Goal: Information Seeking & Learning: Learn about a topic

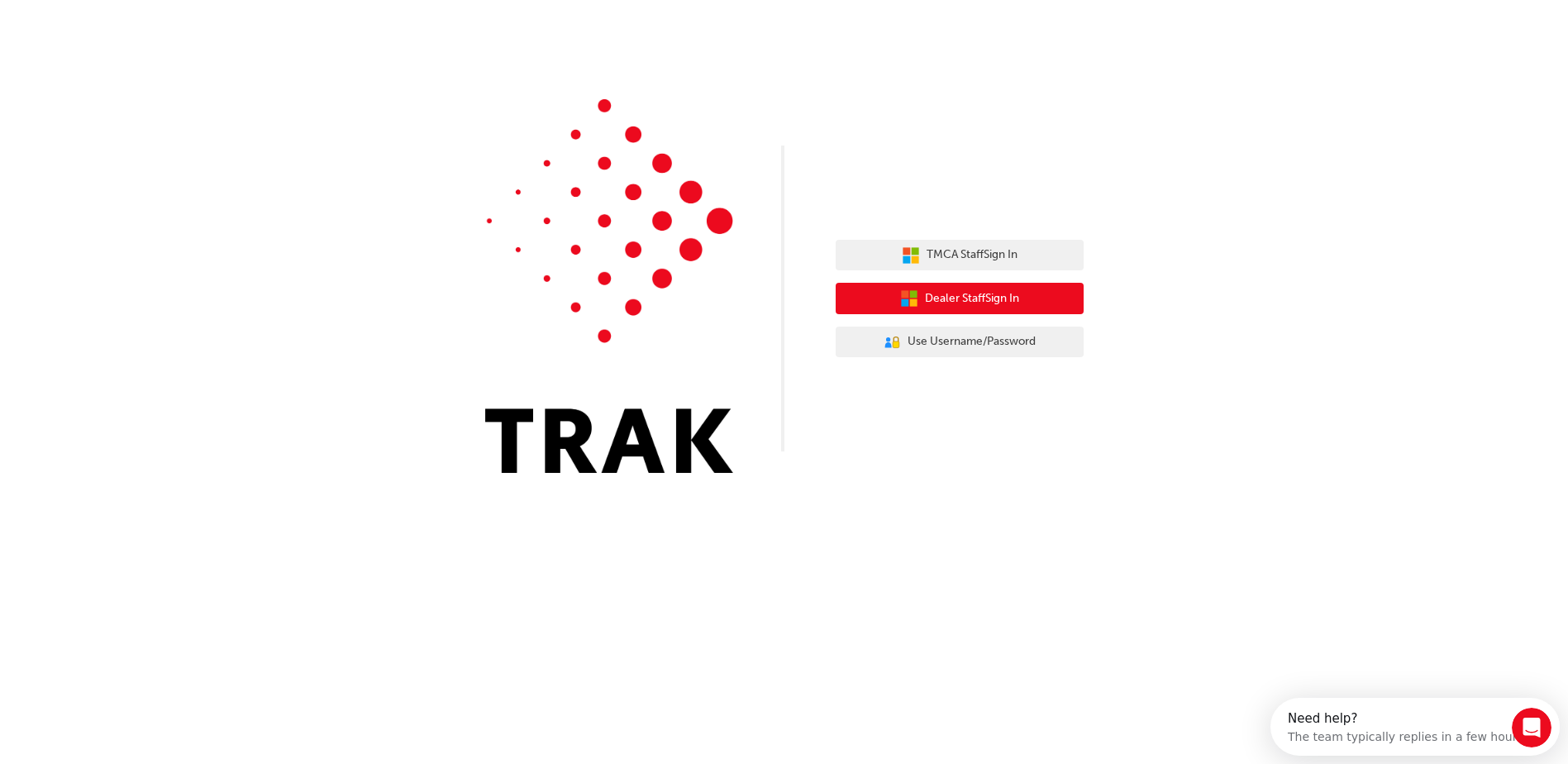
click at [1005, 296] on span "Dealer Staff Sign In" at bounding box center [972, 298] width 94 height 19
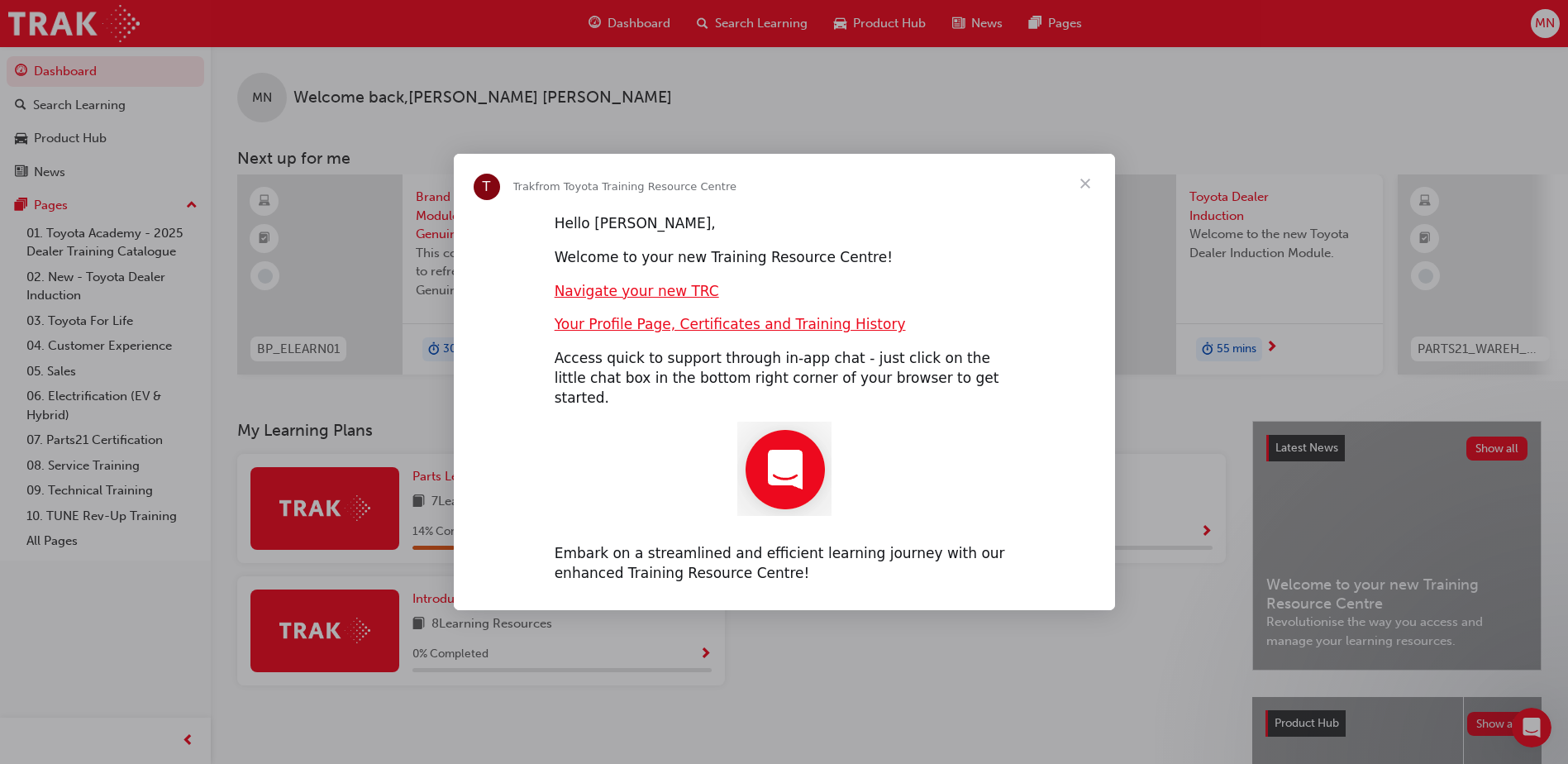
click at [1092, 188] on span "Close" at bounding box center [1085, 184] width 60 height 60
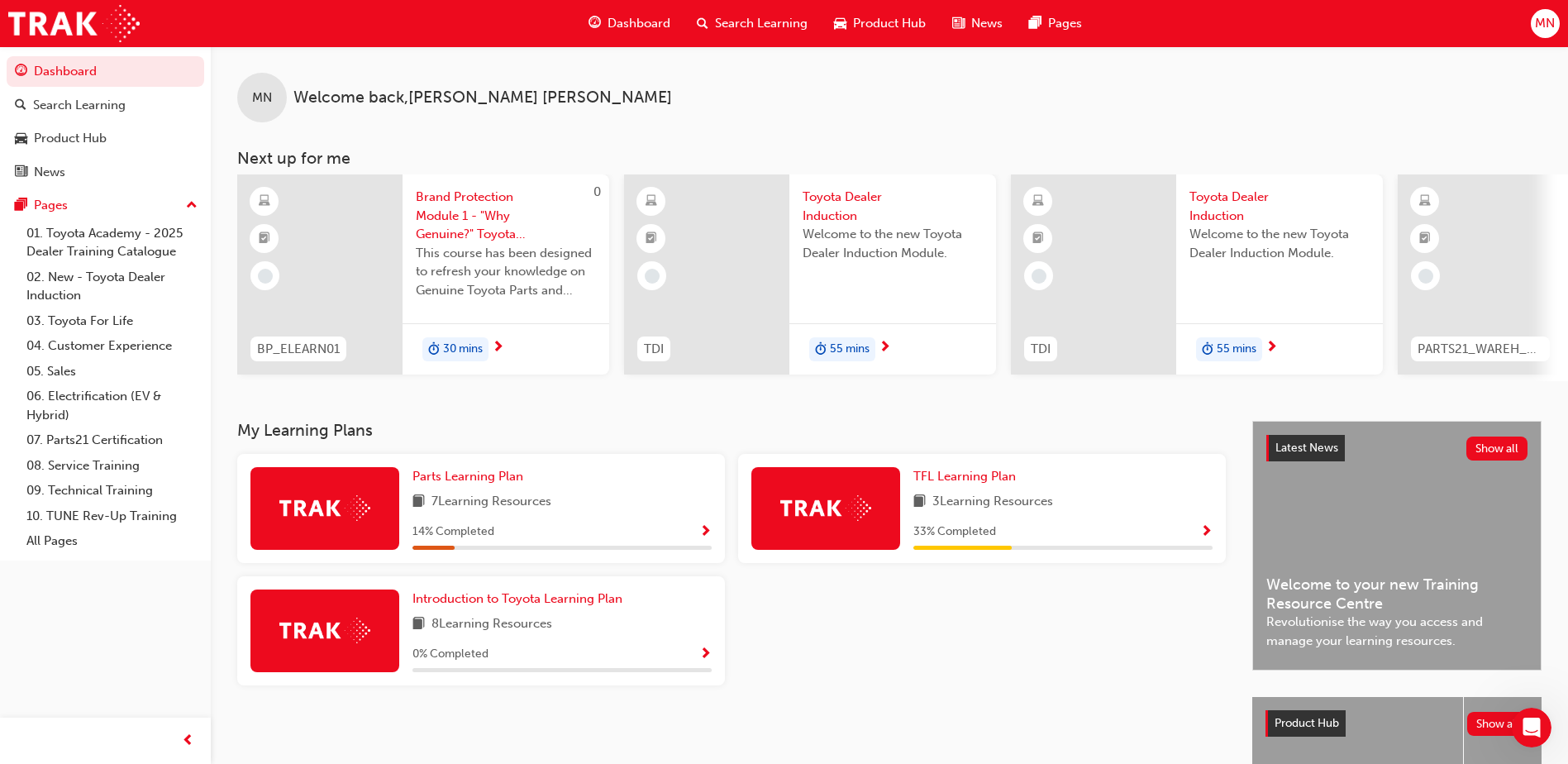
click at [733, 16] on span "Search Learning" at bounding box center [761, 24] width 93 height 19
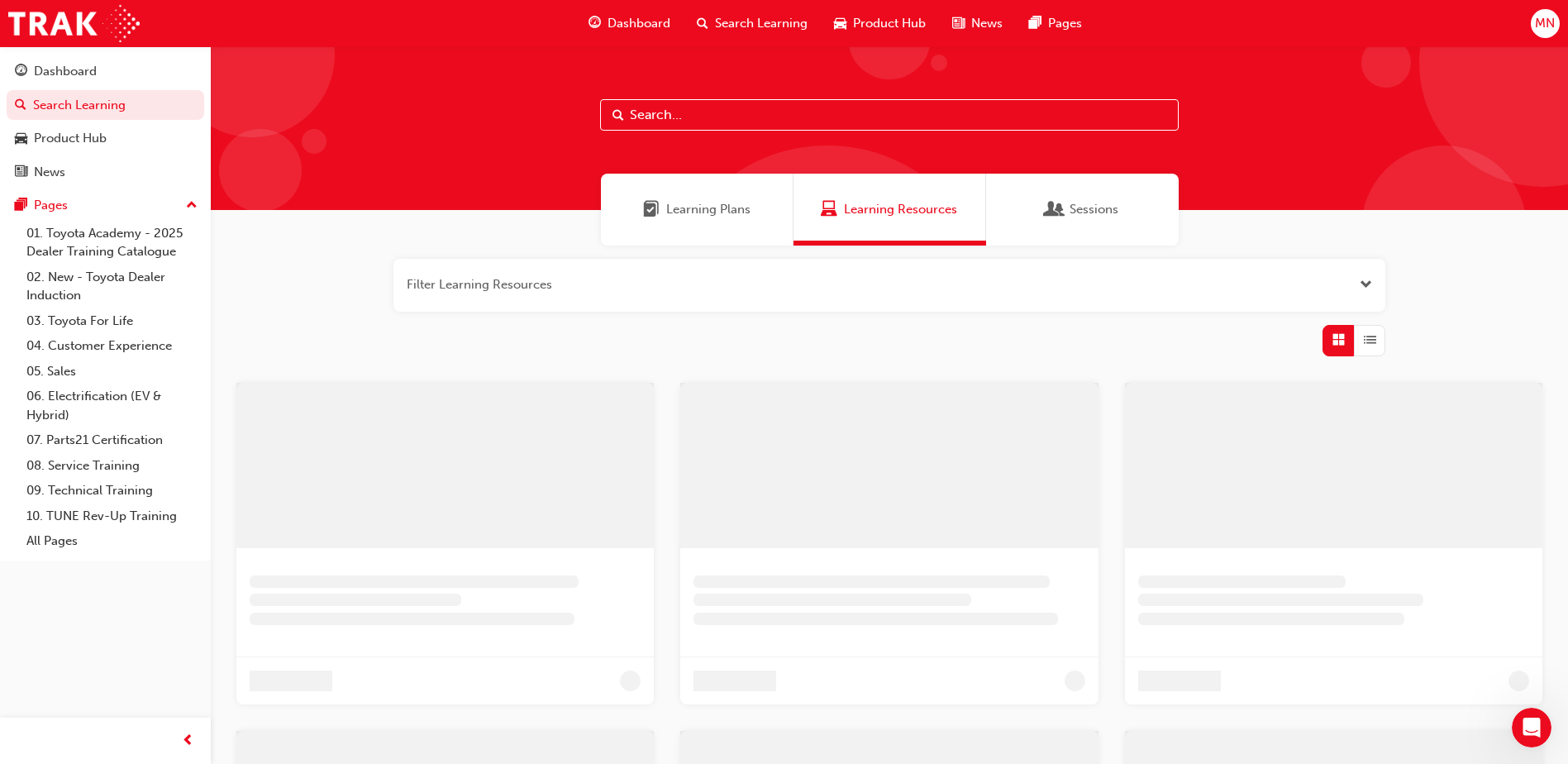
click at [680, 116] on input "text" at bounding box center [888, 115] width 579 height 31
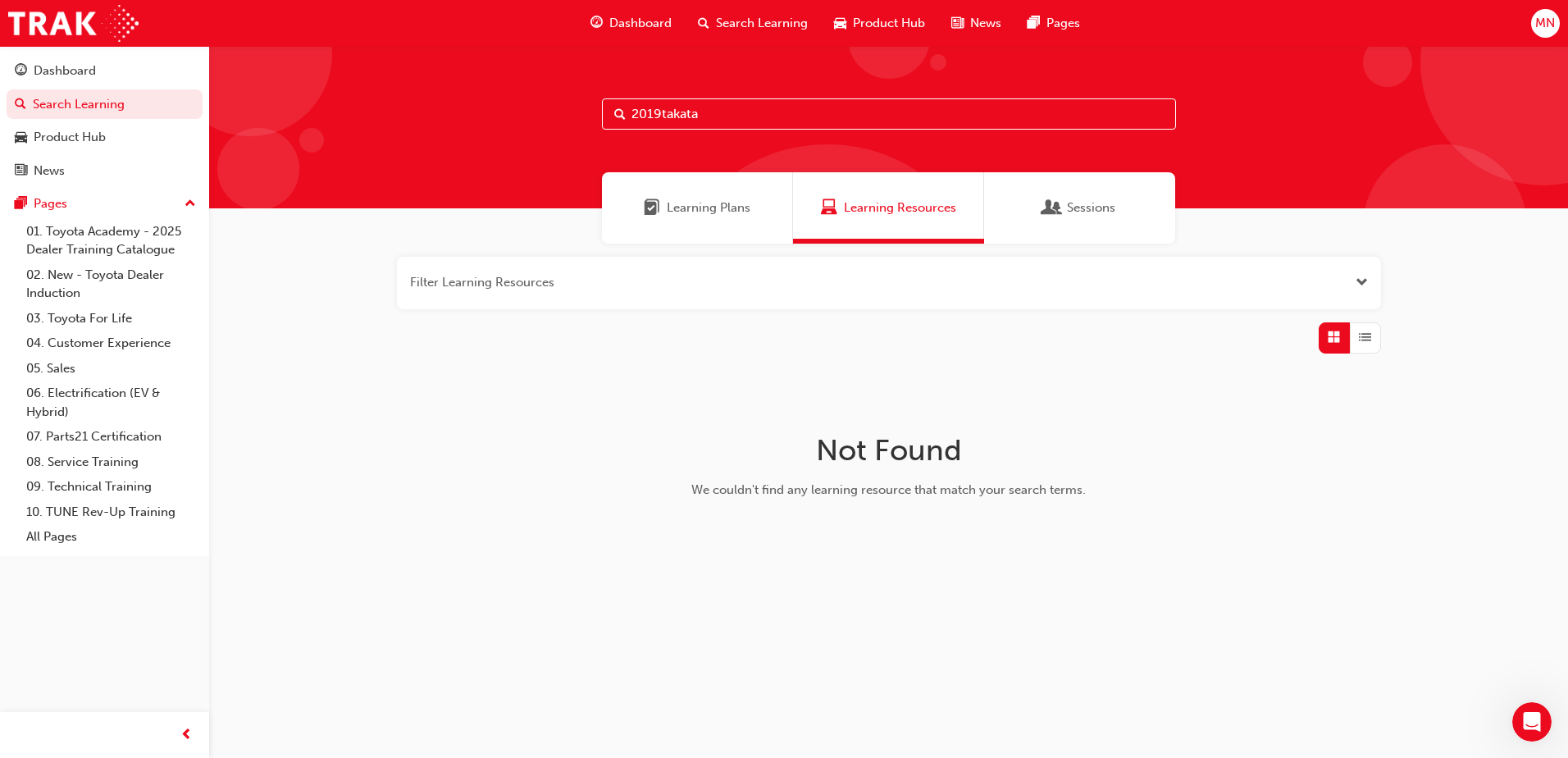
drag, startPoint x: 745, startPoint y: 115, endPoint x: 491, endPoint y: 150, distance: 256.4
click at [491, 150] on div "2019takata" at bounding box center [888, 127] width 1359 height 162
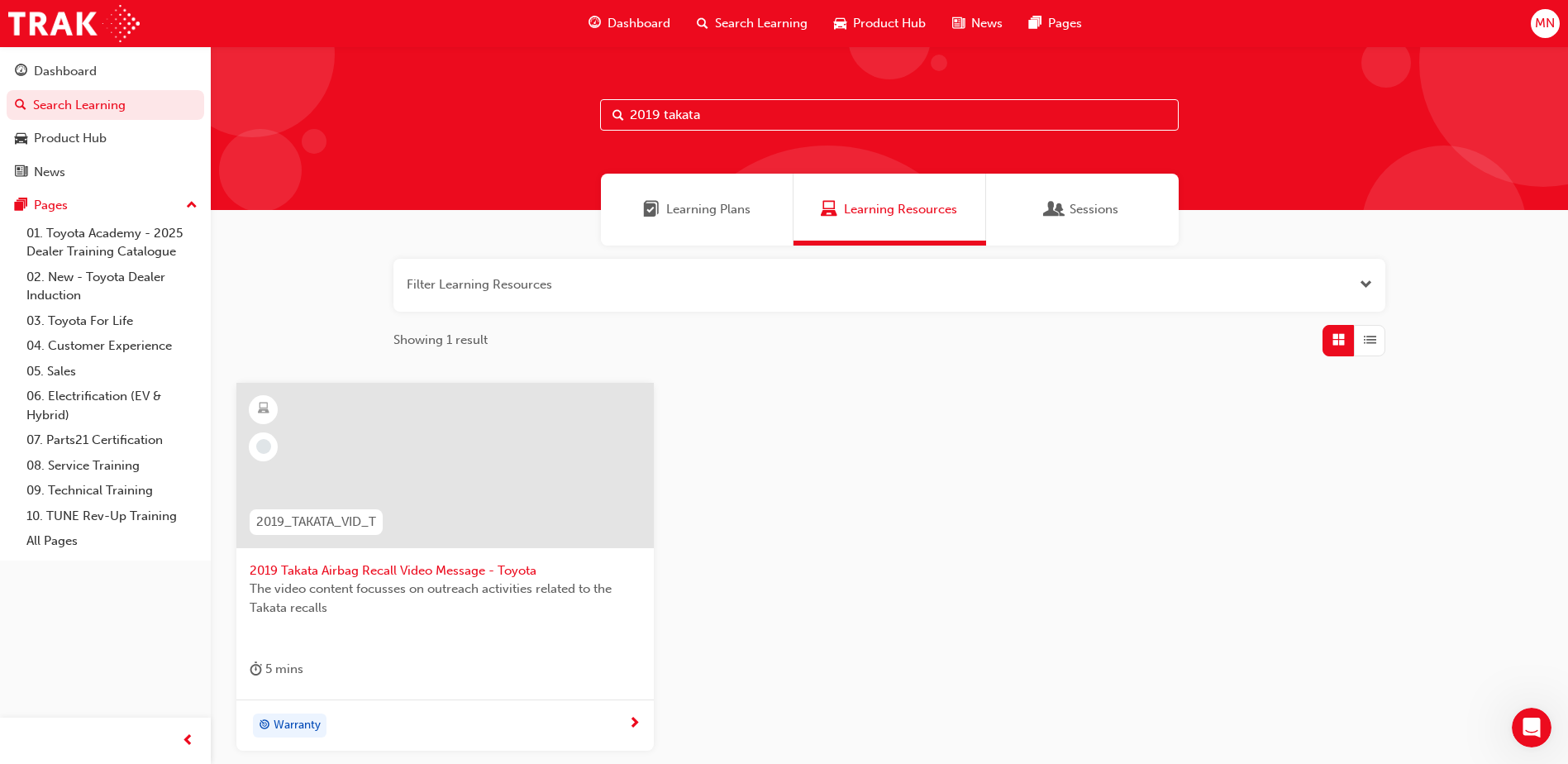
type input "2019 takata"
click at [448, 570] on span "2019 Takata Airbag Recall Video Message - Toyota" at bounding box center [445, 570] width 391 height 19
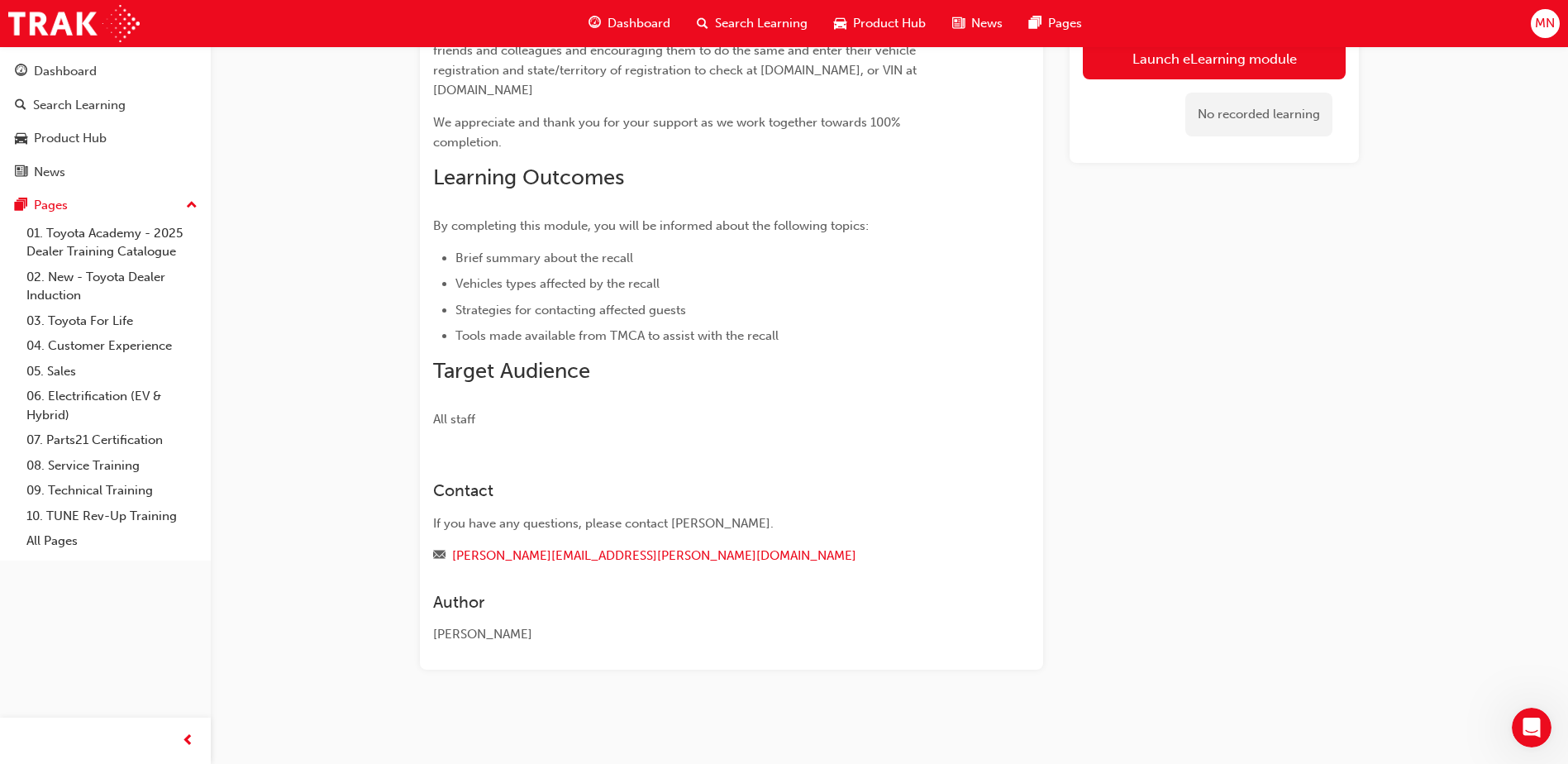
scroll to position [29, 0]
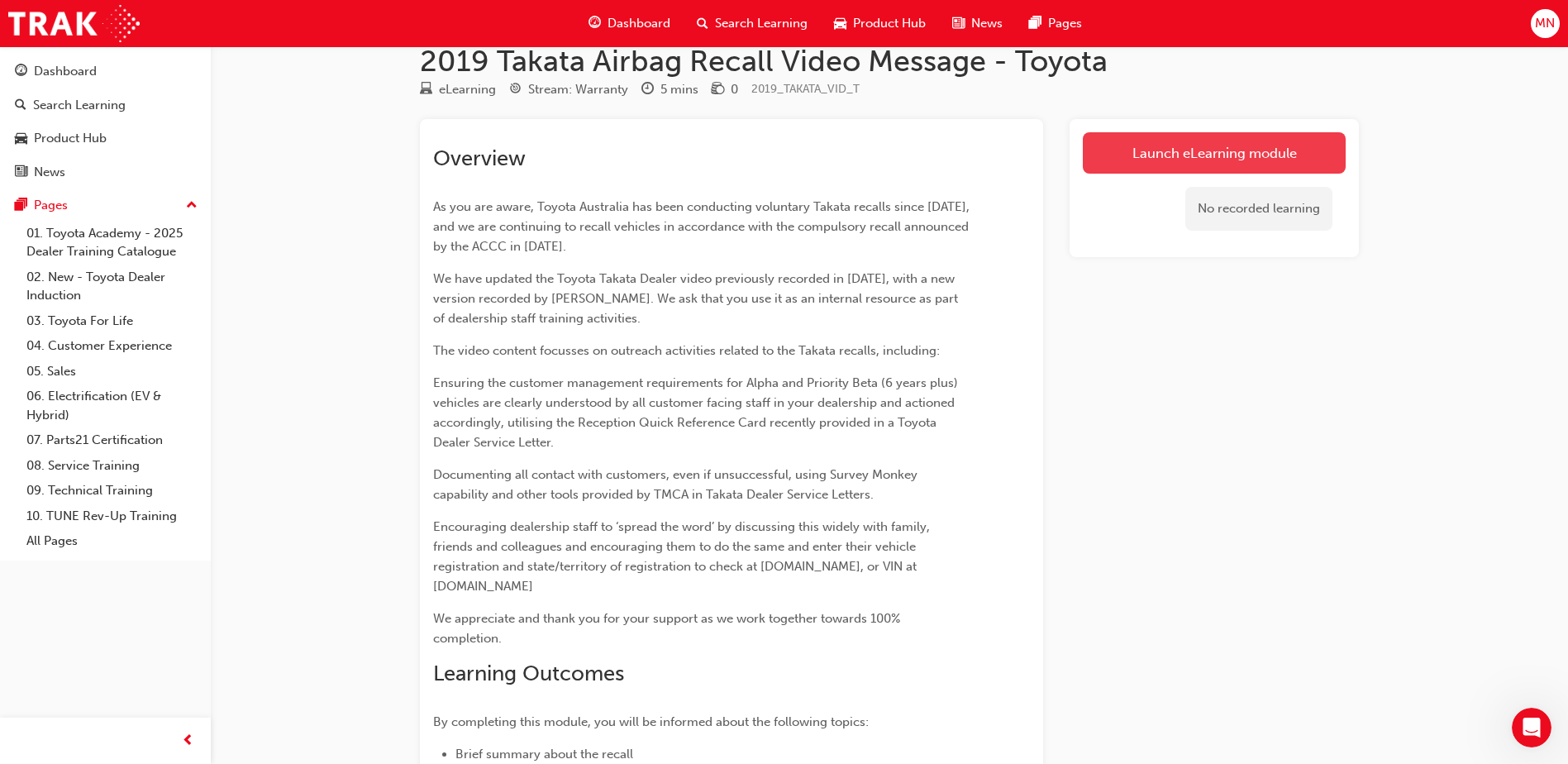
click at [1148, 159] on link "Launch eLearning module" at bounding box center [1214, 152] width 263 height 41
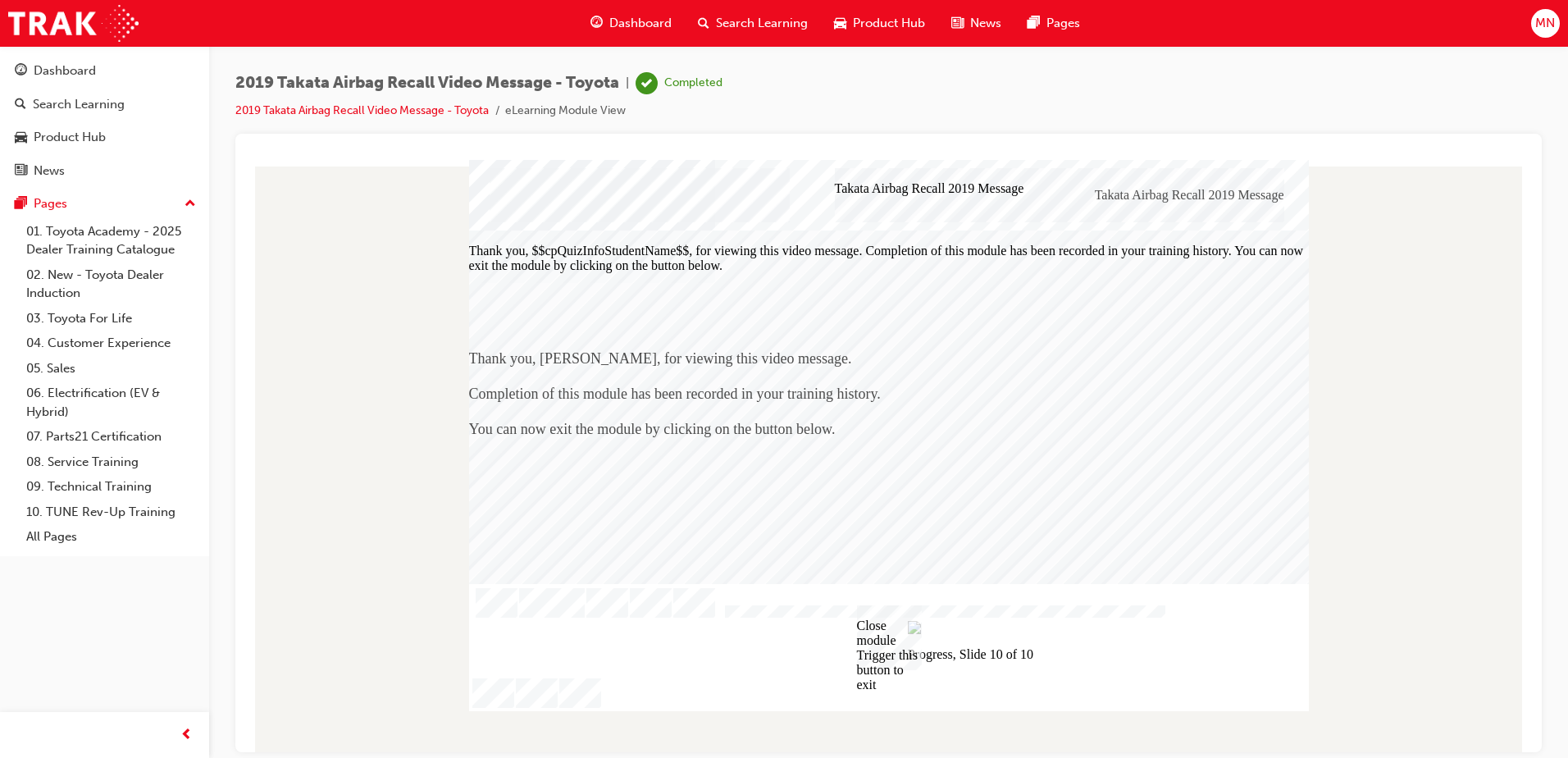
click at [720, 545] on div "Thank you, $$cpQuizInfoStudentName$$, for viewing this video message. Completio…" at bounding box center [888, 415] width 840 height 371
click at [748, 17] on span "Search Learning" at bounding box center [762, 23] width 92 height 19
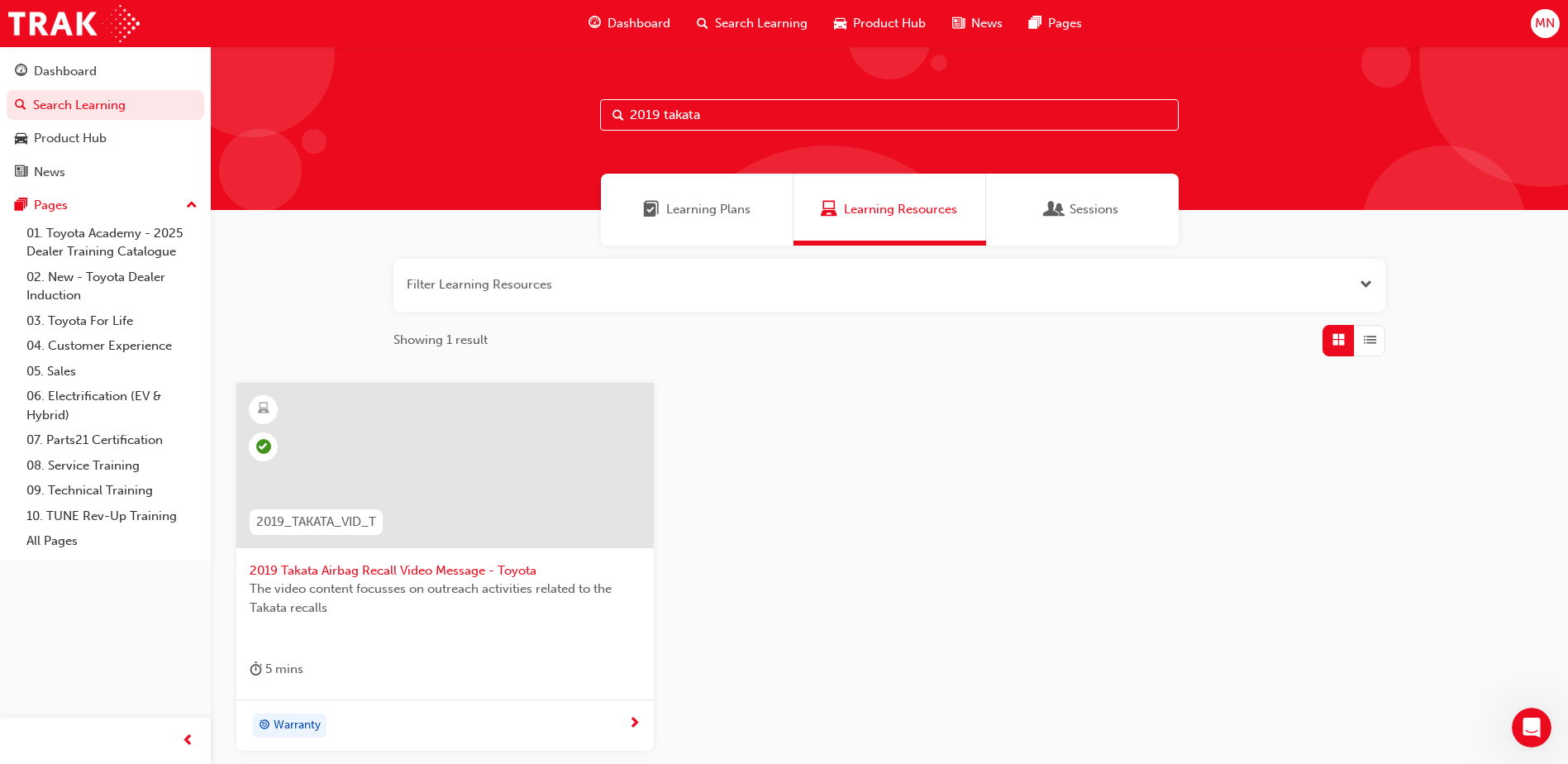
drag, startPoint x: 711, startPoint y: 118, endPoint x: 605, endPoint y: 131, distance: 106.8
click at [616, 132] on div "2019 takata" at bounding box center [888, 128] width 1357 height 163
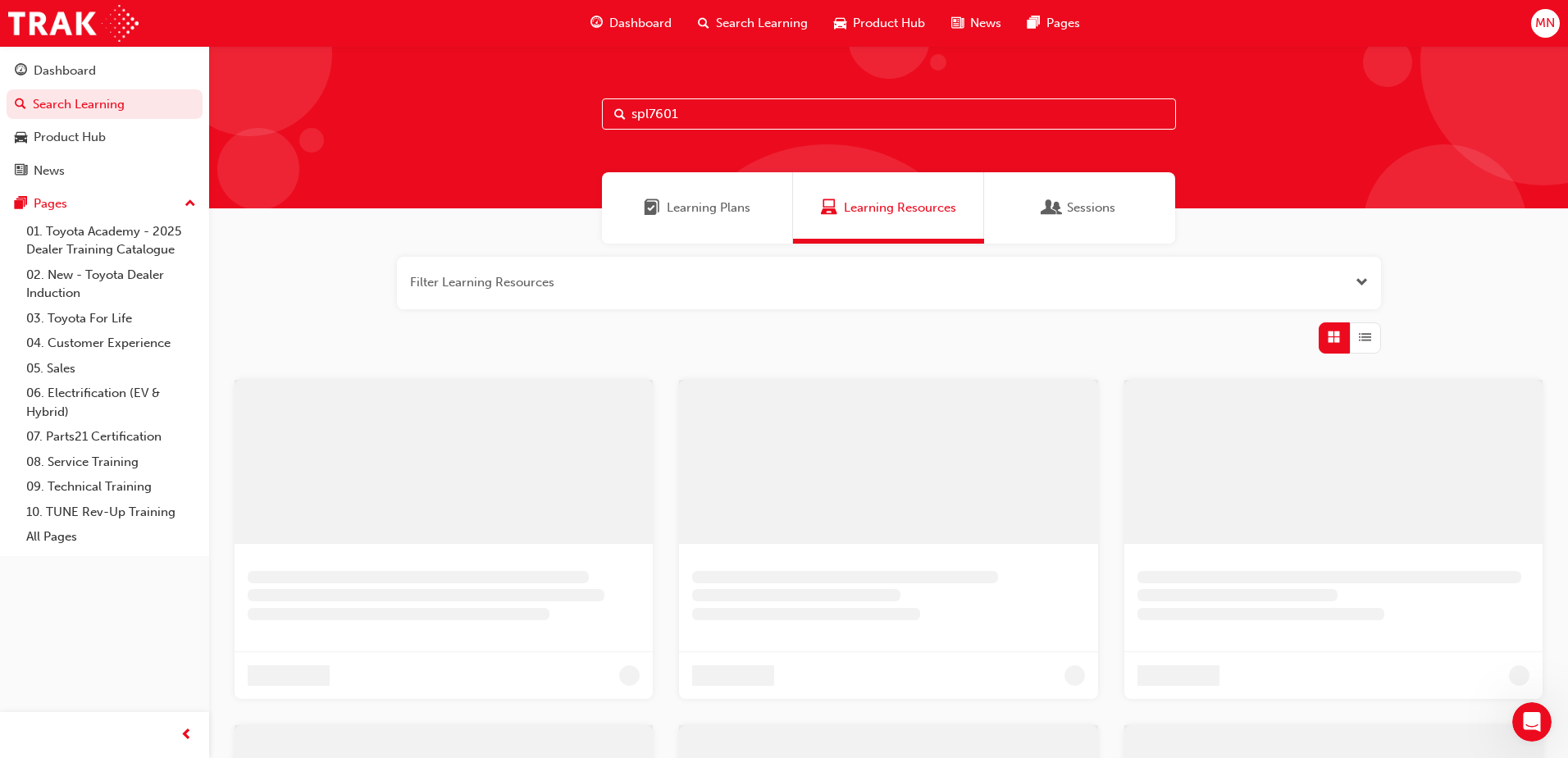
click at [639, 120] on input "spl7601" at bounding box center [888, 114] width 574 height 31
click at [656, 118] on input "spl7601" at bounding box center [888, 114] width 574 height 31
drag, startPoint x: 762, startPoint y: 110, endPoint x: 561, endPoint y: 128, distance: 201.8
click at [565, 126] on div "spk7601" at bounding box center [888, 127] width 1359 height 162
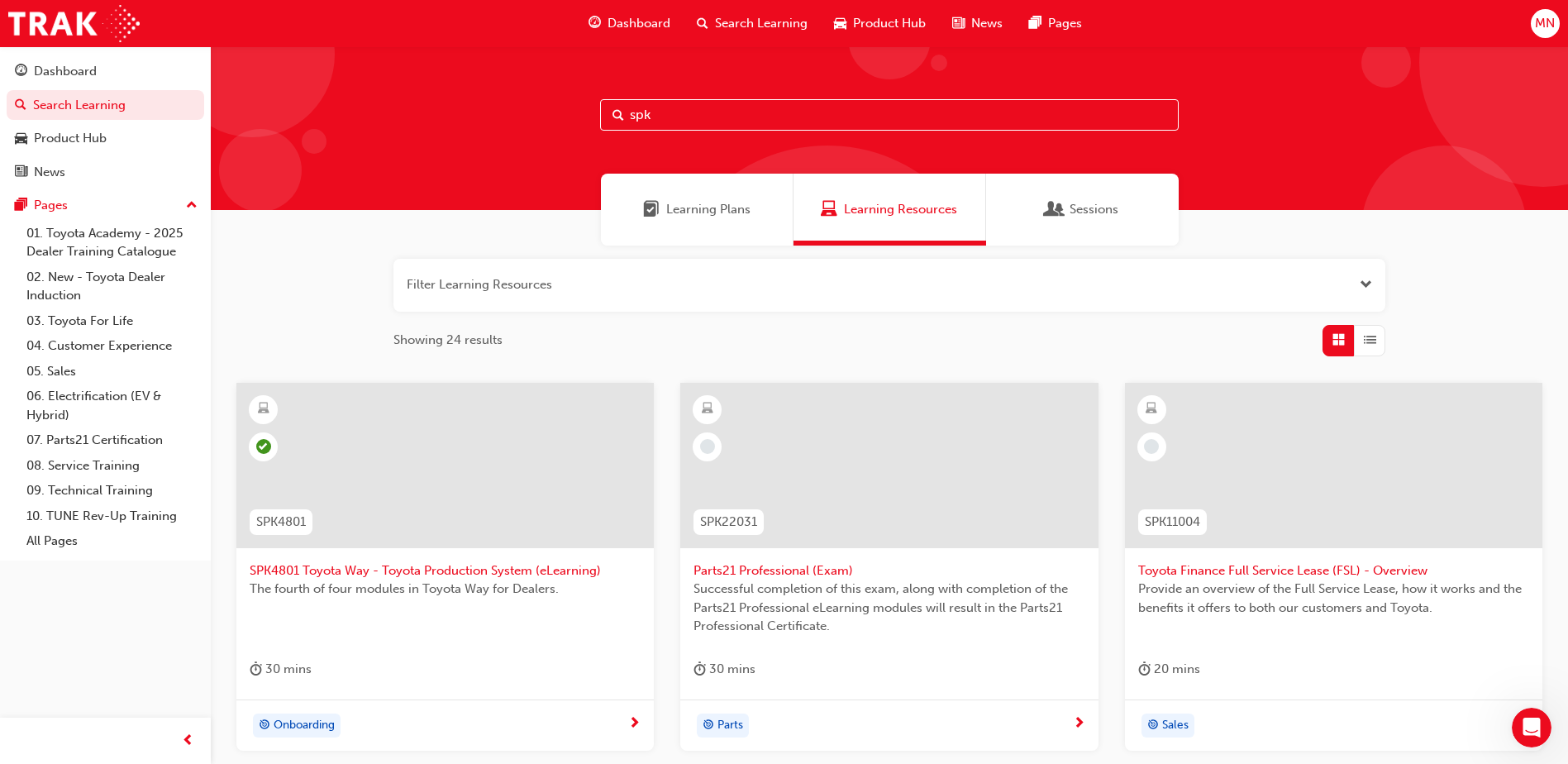
click at [739, 127] on input "spk" at bounding box center [888, 115] width 579 height 31
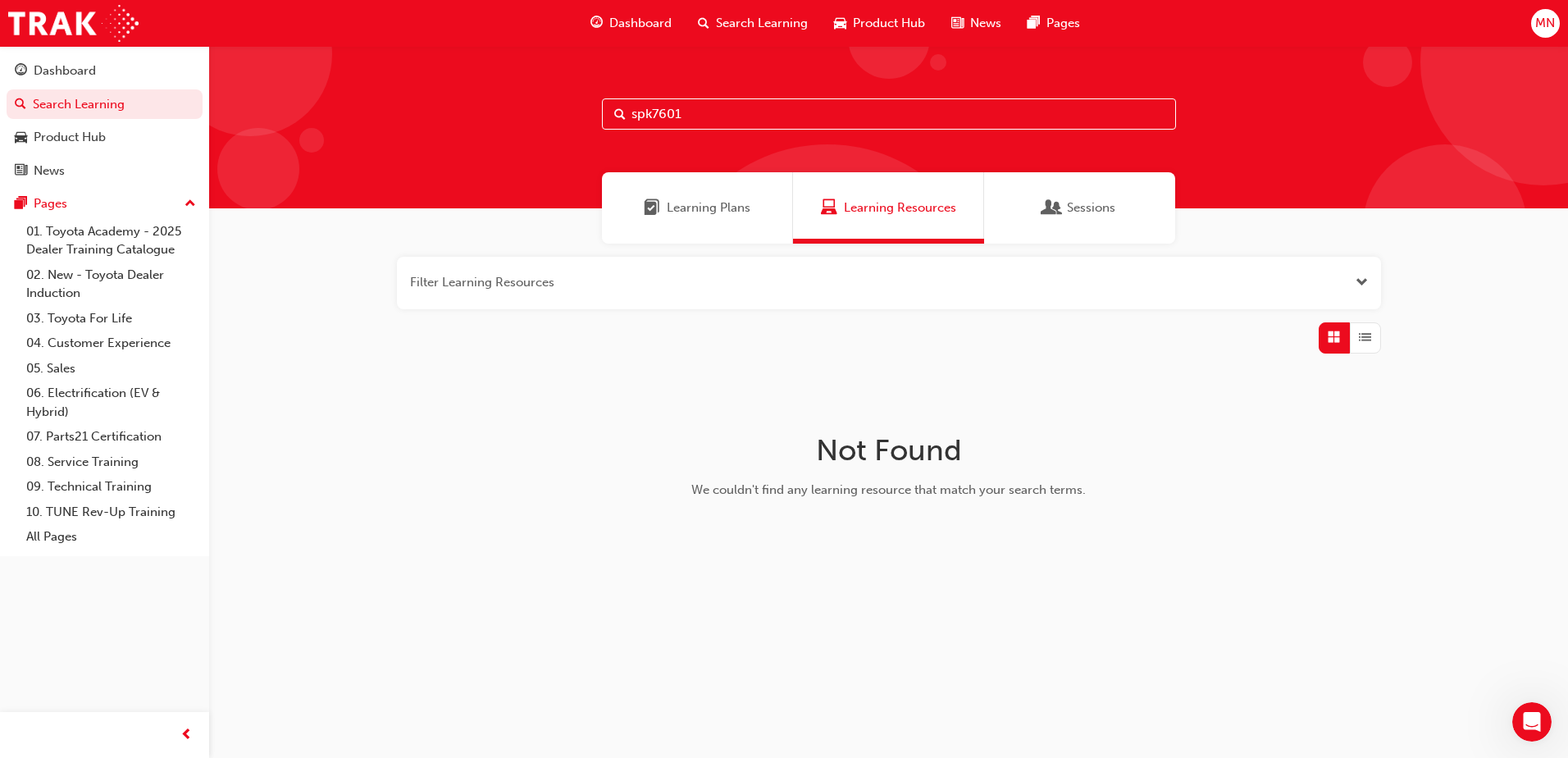
drag, startPoint x: 746, startPoint y: 120, endPoint x: 576, endPoint y: 154, distance: 173.4
click at [576, 154] on div "spk7601" at bounding box center [888, 127] width 1359 height 162
click at [659, 296] on button "button" at bounding box center [889, 282] width 985 height 53
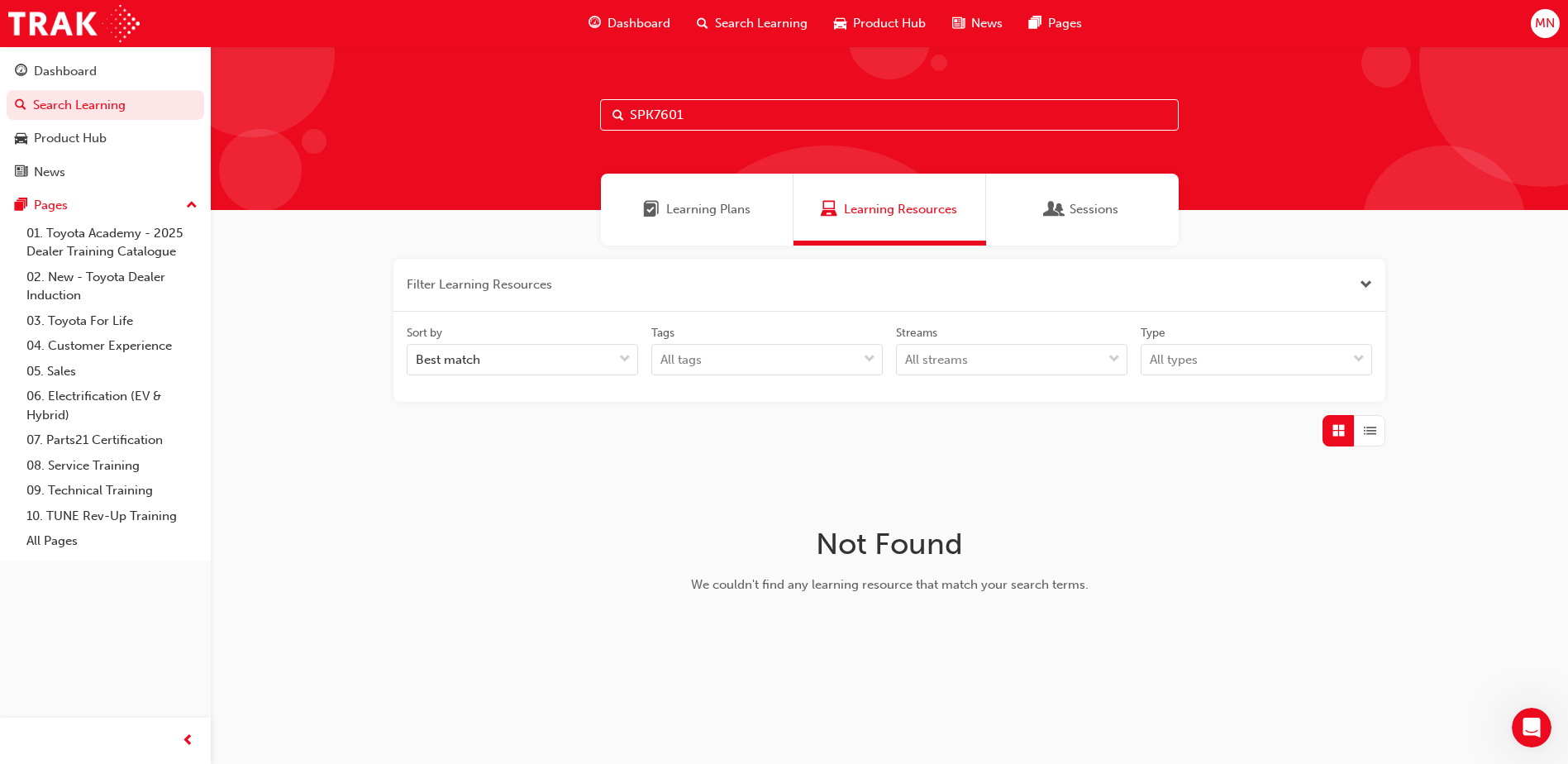
drag, startPoint x: 723, startPoint y: 130, endPoint x: 723, endPoint y: 113, distance: 17.0
click at [723, 126] on input "SPK7601" at bounding box center [888, 115] width 579 height 31
drag, startPoint x: 723, startPoint y: 110, endPoint x: 581, endPoint y: 136, distance: 144.4
click at [582, 137] on div "SPK7601" at bounding box center [888, 128] width 1357 height 163
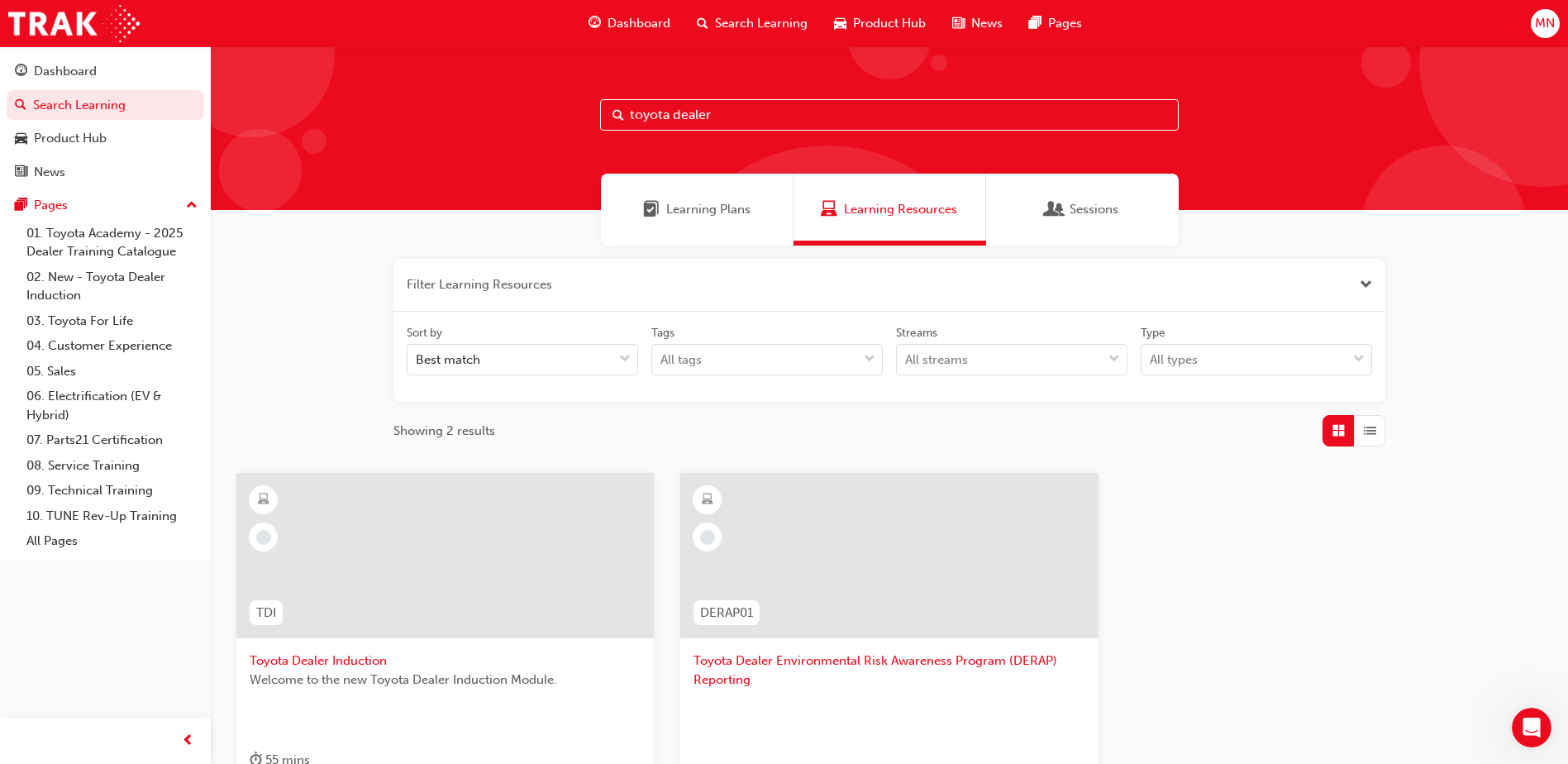
type input "toyota dealer"
click at [333, 655] on span "Toyota Dealer Induction" at bounding box center [445, 660] width 391 height 19
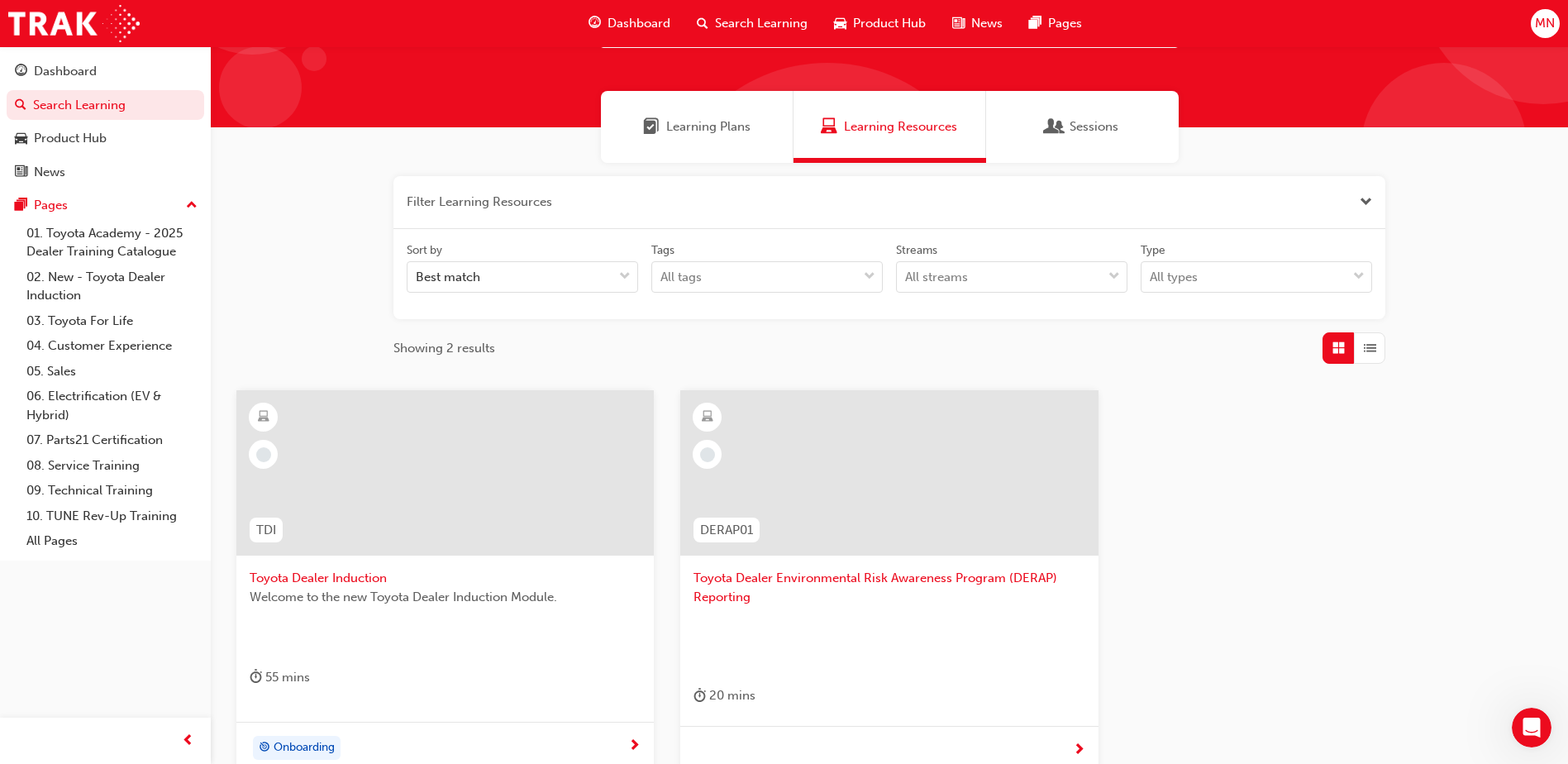
scroll to position [165, 0]
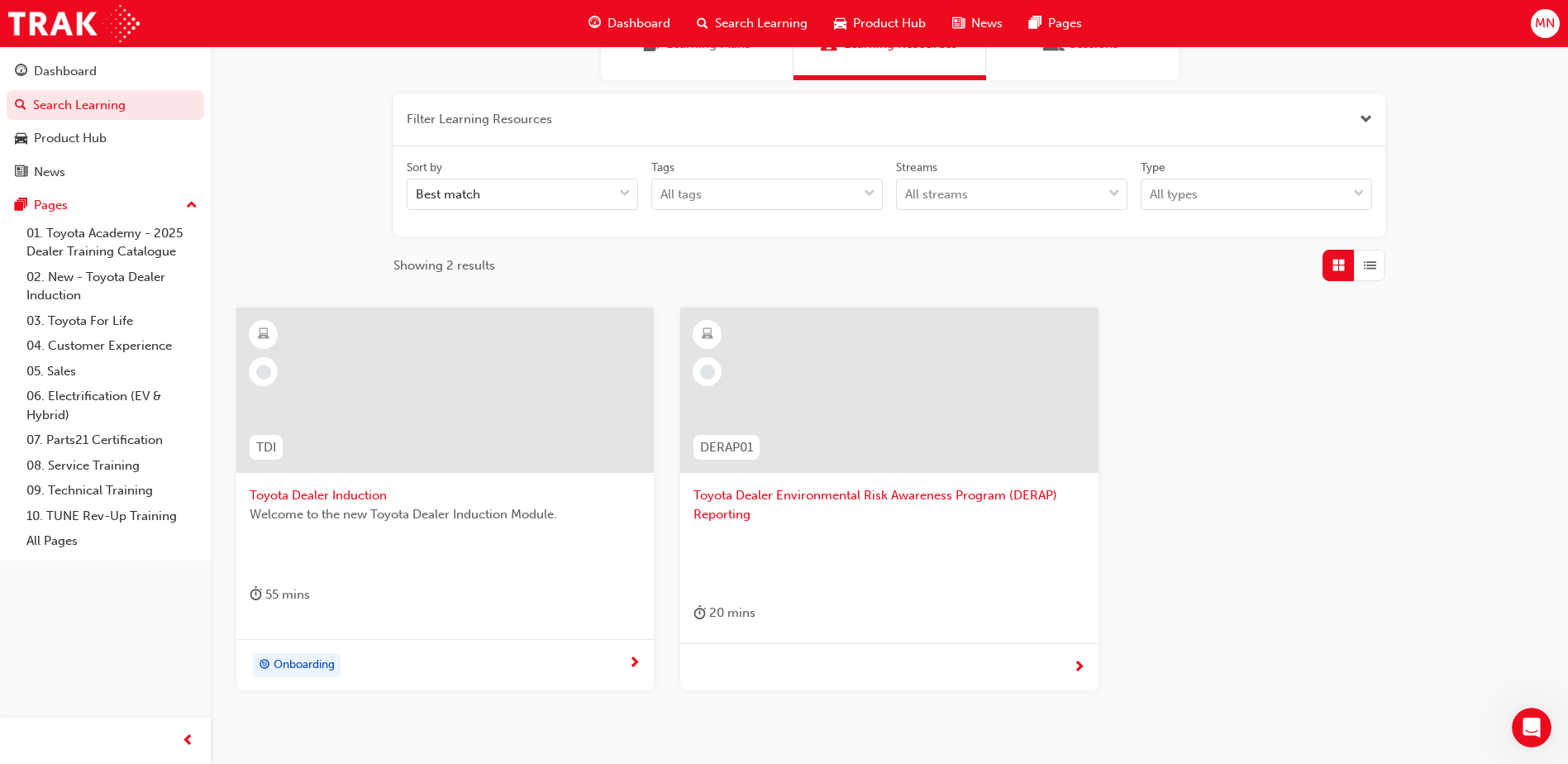
click at [360, 491] on span "Toyota Dealer Induction" at bounding box center [445, 495] width 391 height 19
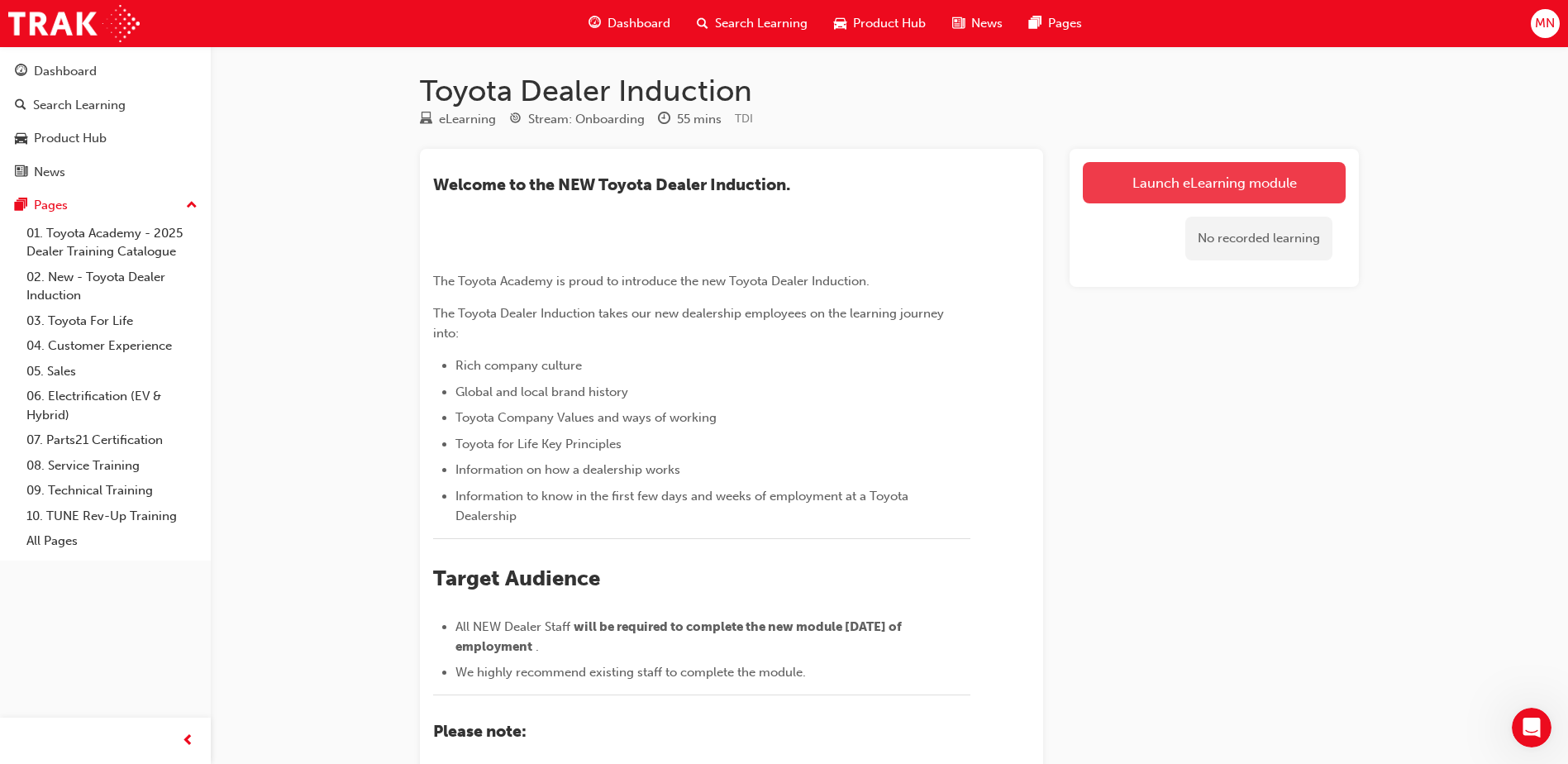
click at [1213, 169] on link "Launch eLearning module" at bounding box center [1214, 182] width 263 height 41
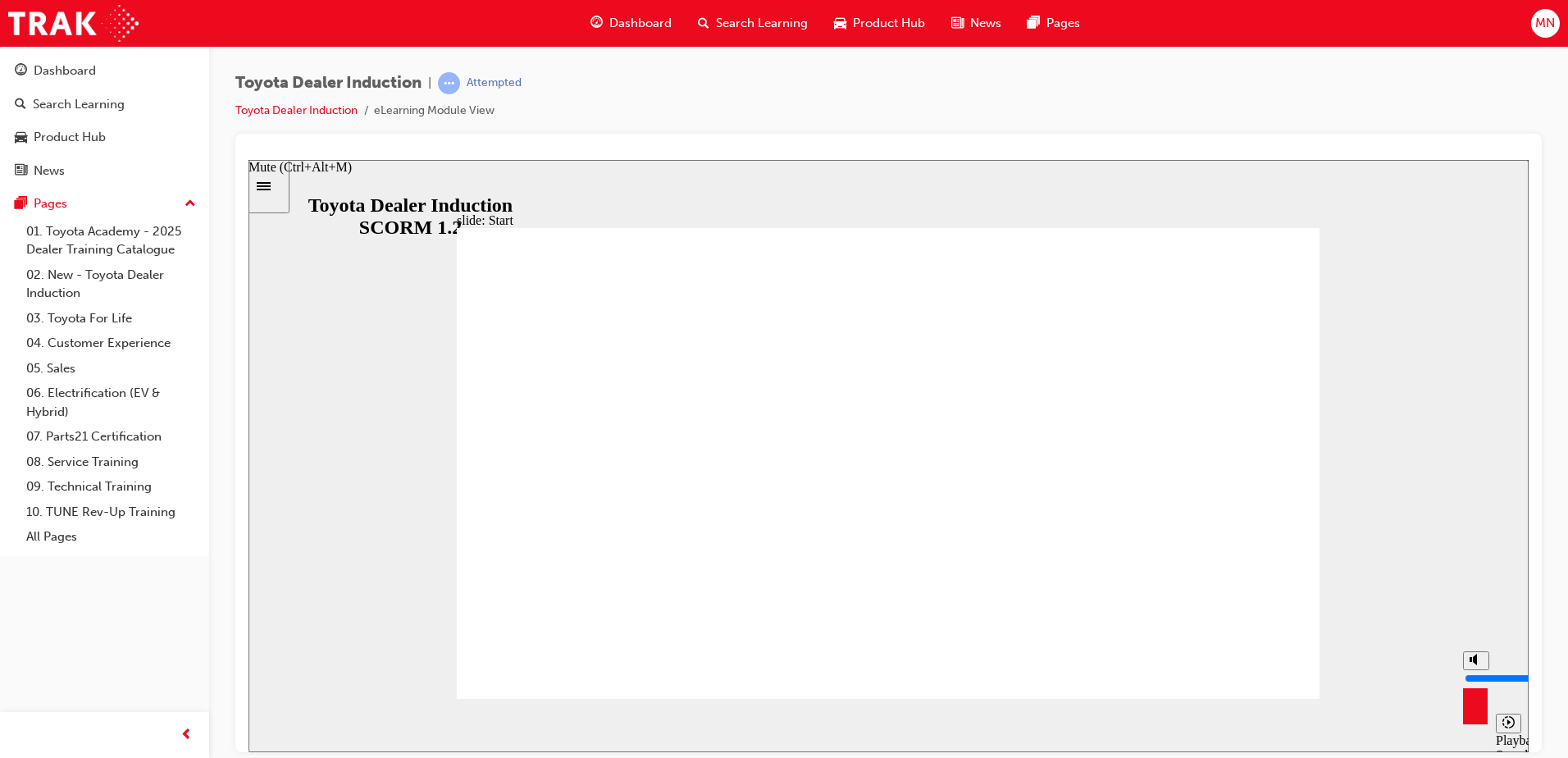
drag, startPoint x: 1478, startPoint y: 658, endPoint x: 1480, endPoint y: 588, distance: 70.0
type input "10"
click at [1480, 671] on input "volume" at bounding box center [1518, 678] width 106 height 13
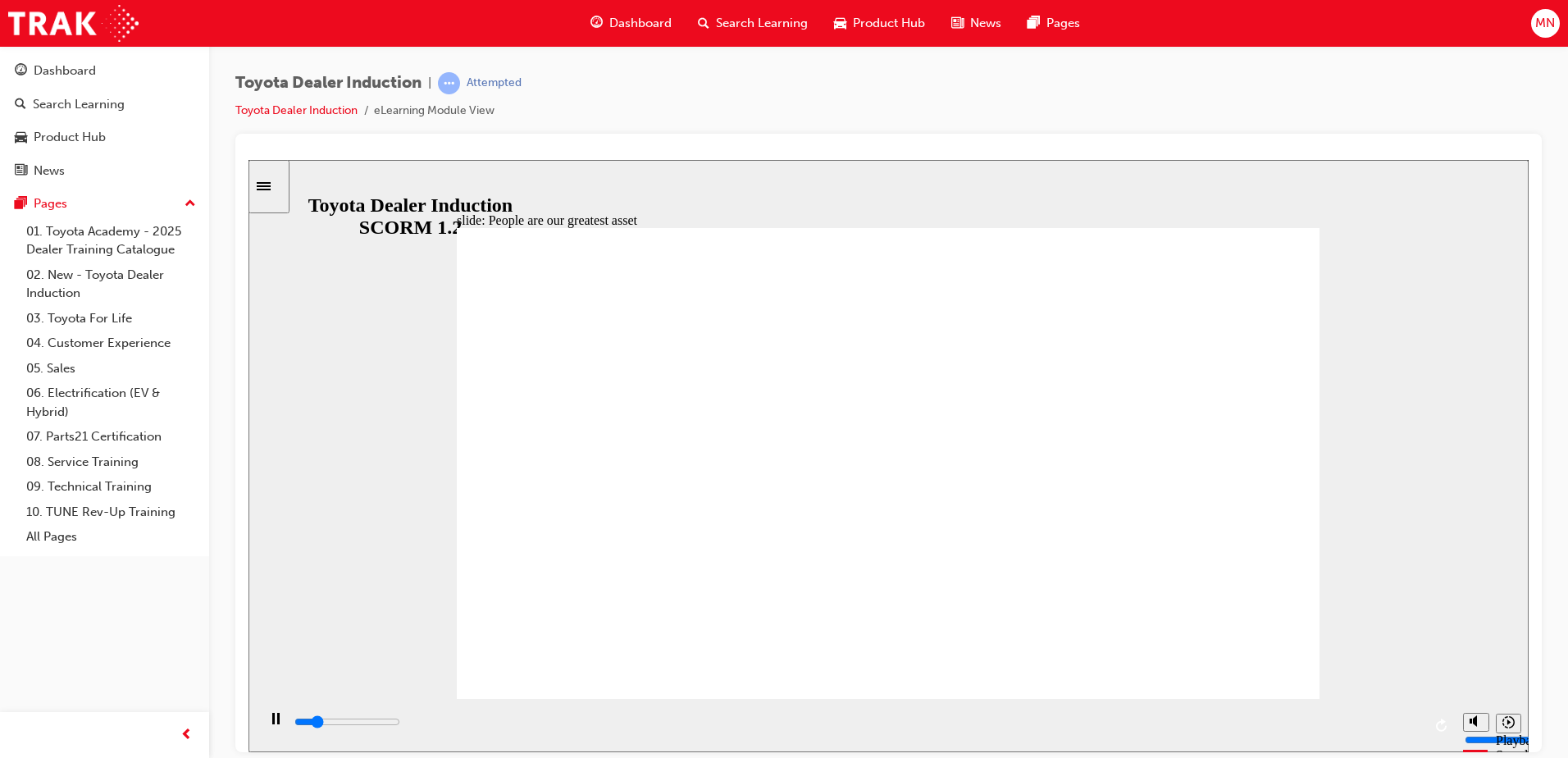
type input "7500"
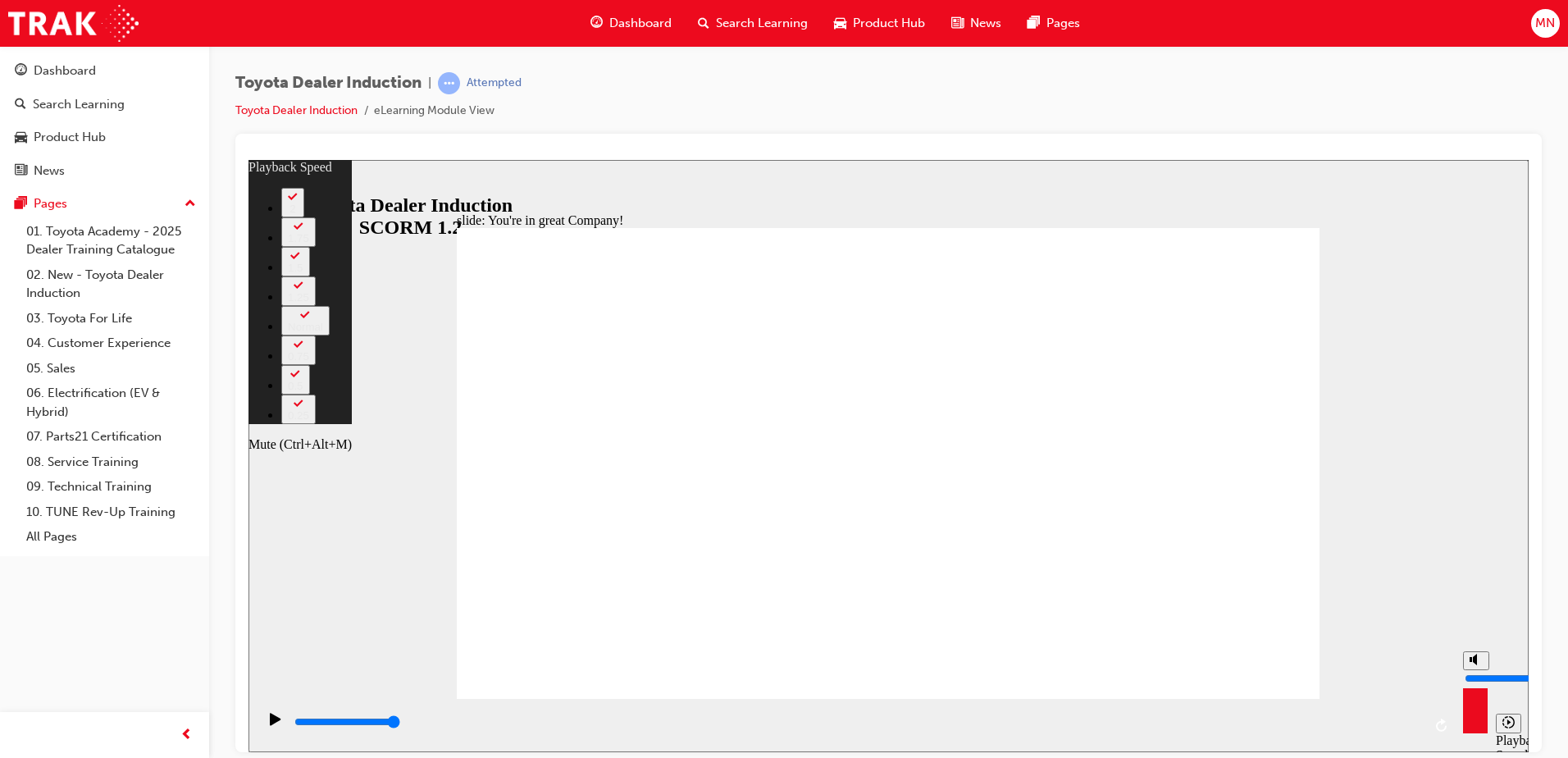
type input "11"
type input "9"
type input "11"
type input "9"
type input "11"
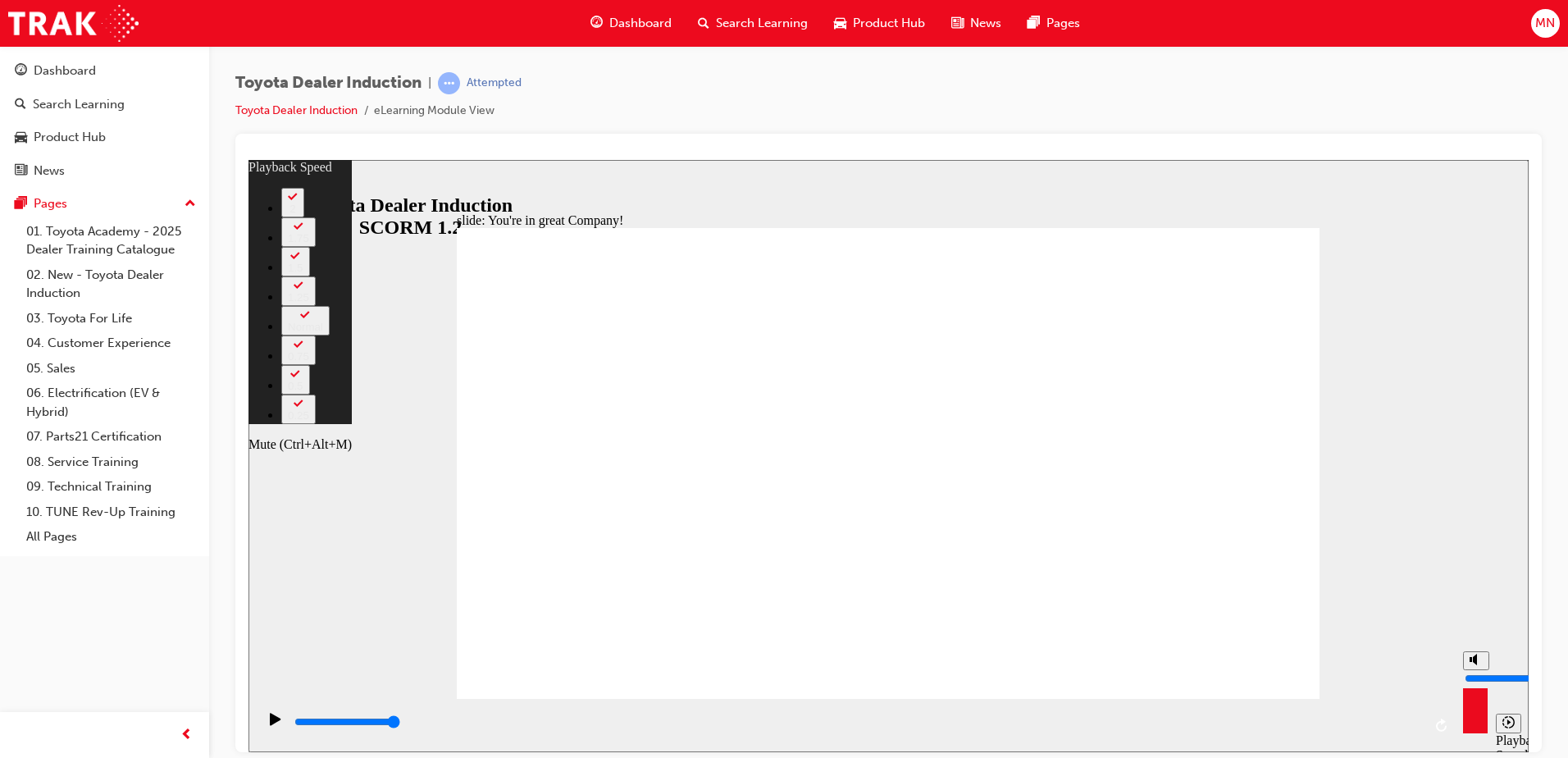
type input "8"
type input "11"
type input "8"
type input "12"
type input "8"
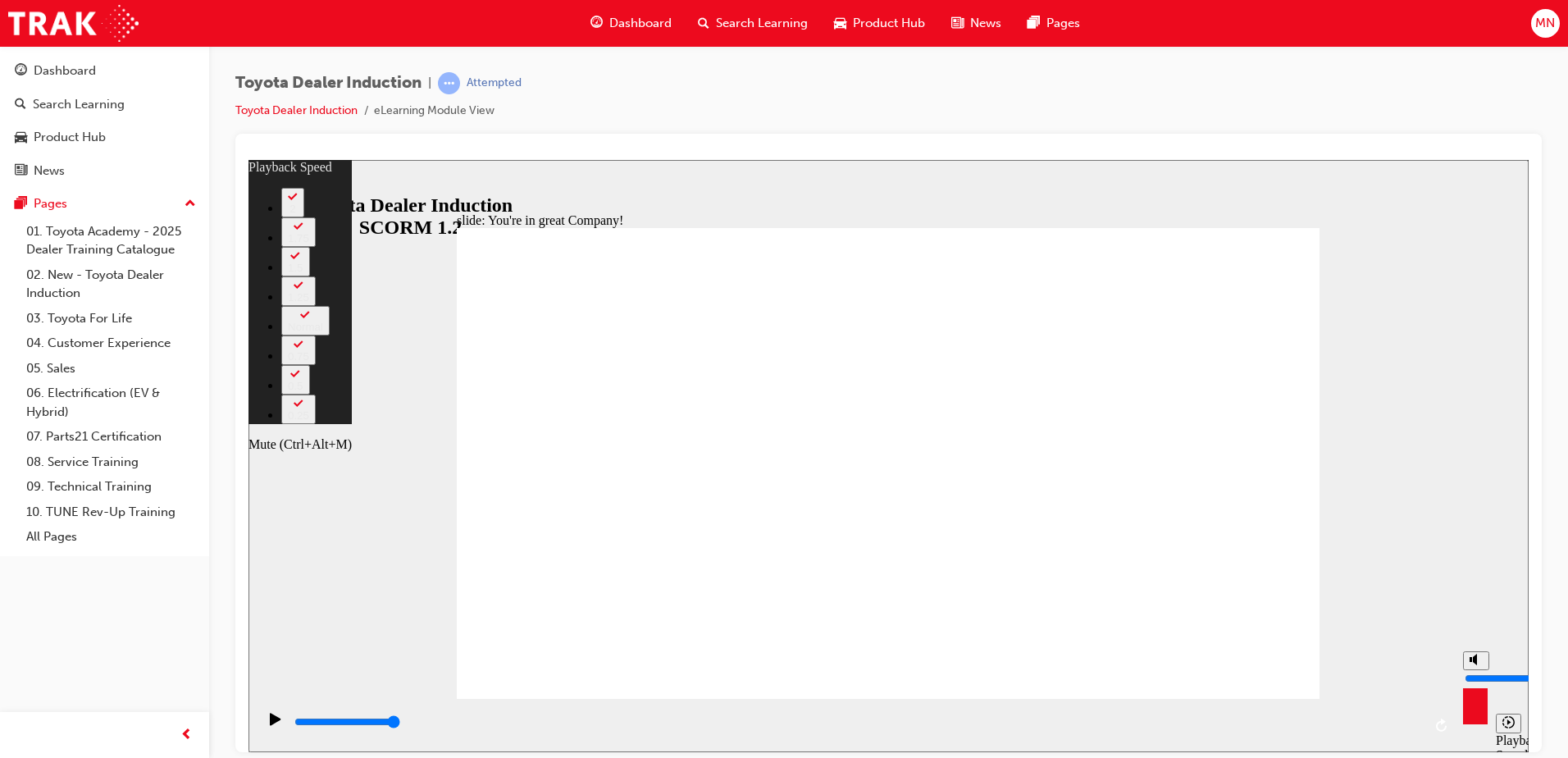
click at [1475, 671] on input "volume" at bounding box center [1518, 678] width 106 height 13
type input "140"
type input "7"
type input "140"
type input "7"
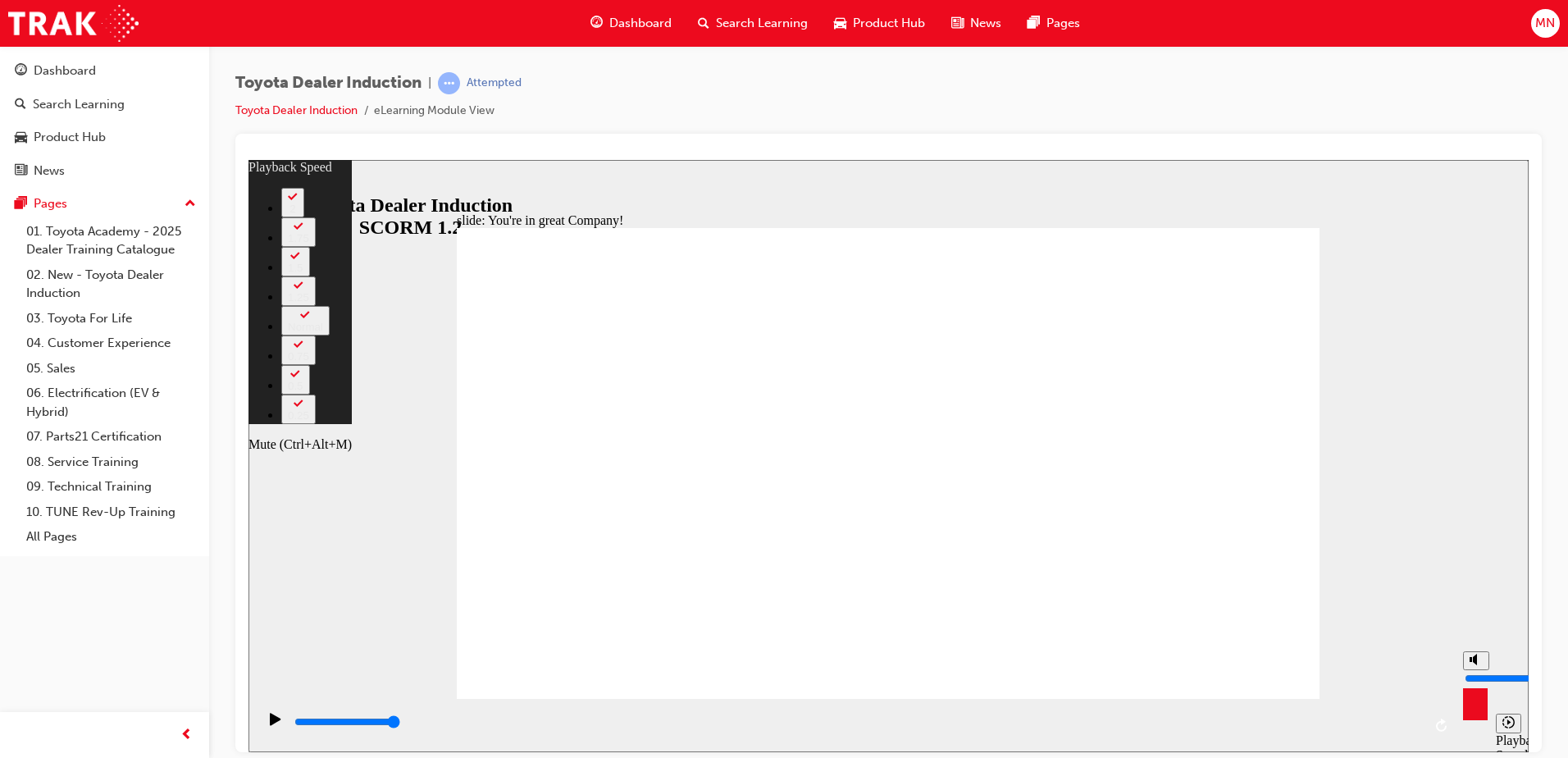
type input "141"
type input "6"
type input "141"
type input "6"
type input "142"
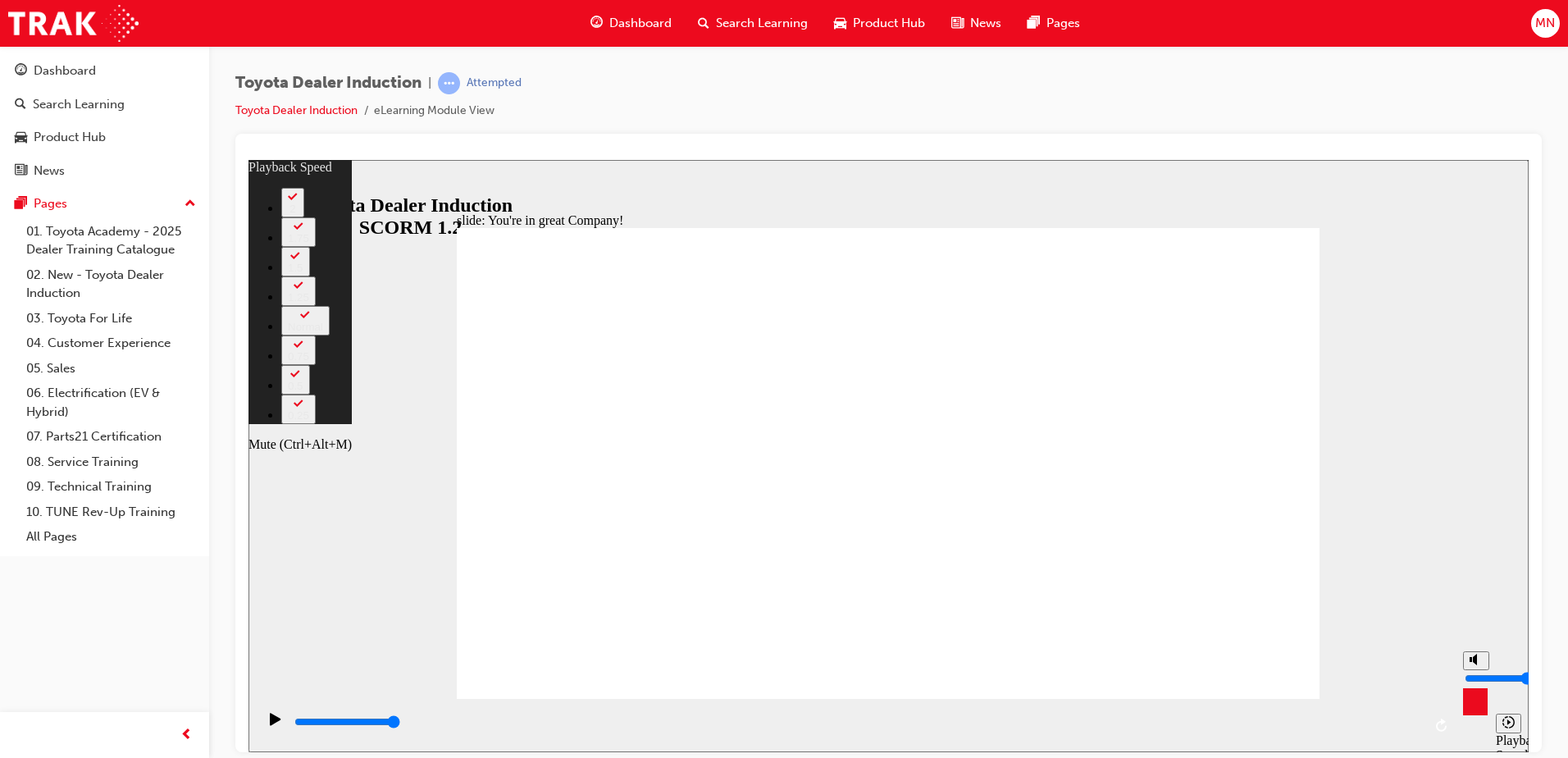
type input "5"
type input "142"
type input "5"
type input "142"
type input "4"
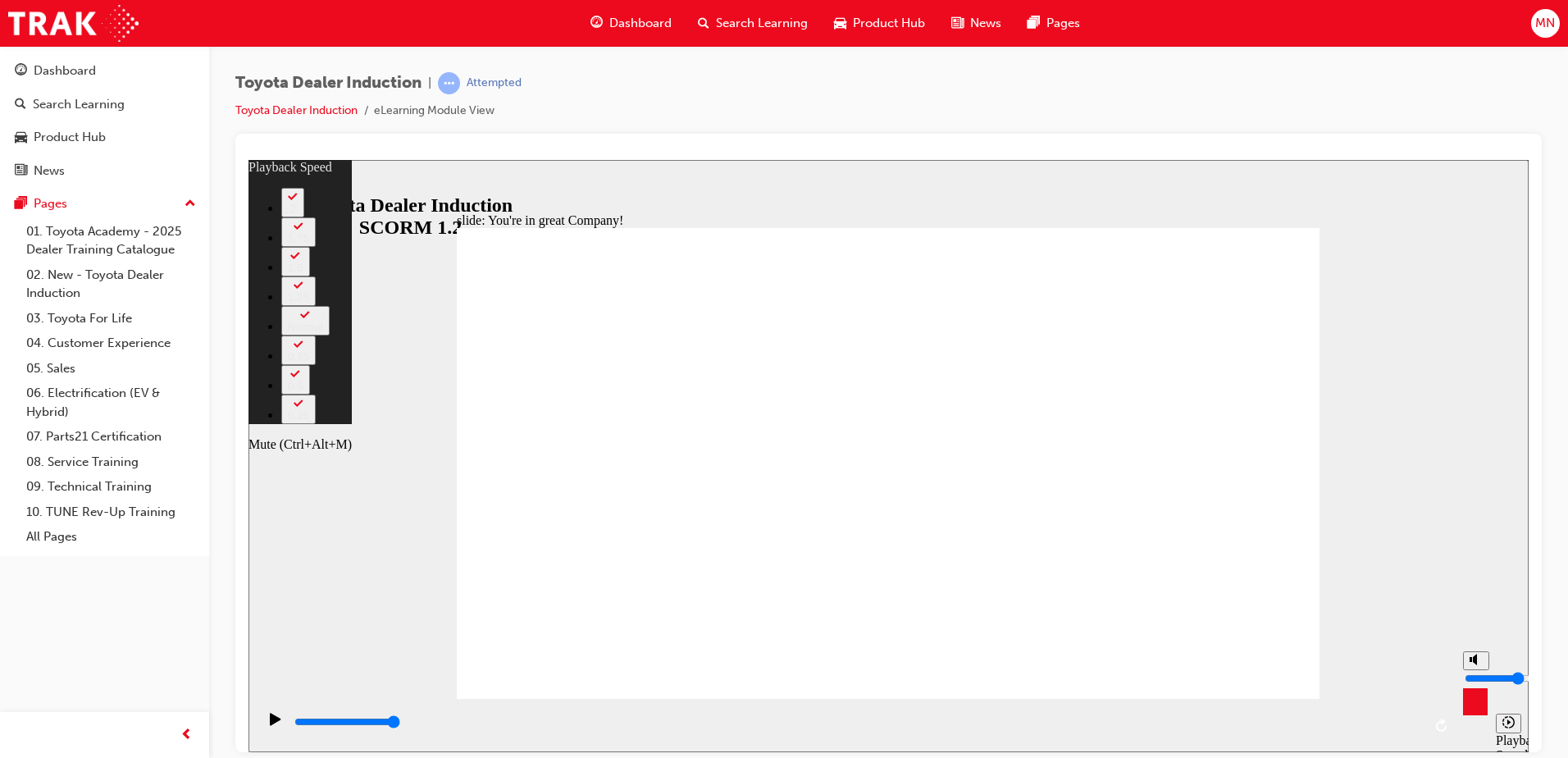
type input "142"
type input "4"
type input "142"
type input "3"
type input "142"
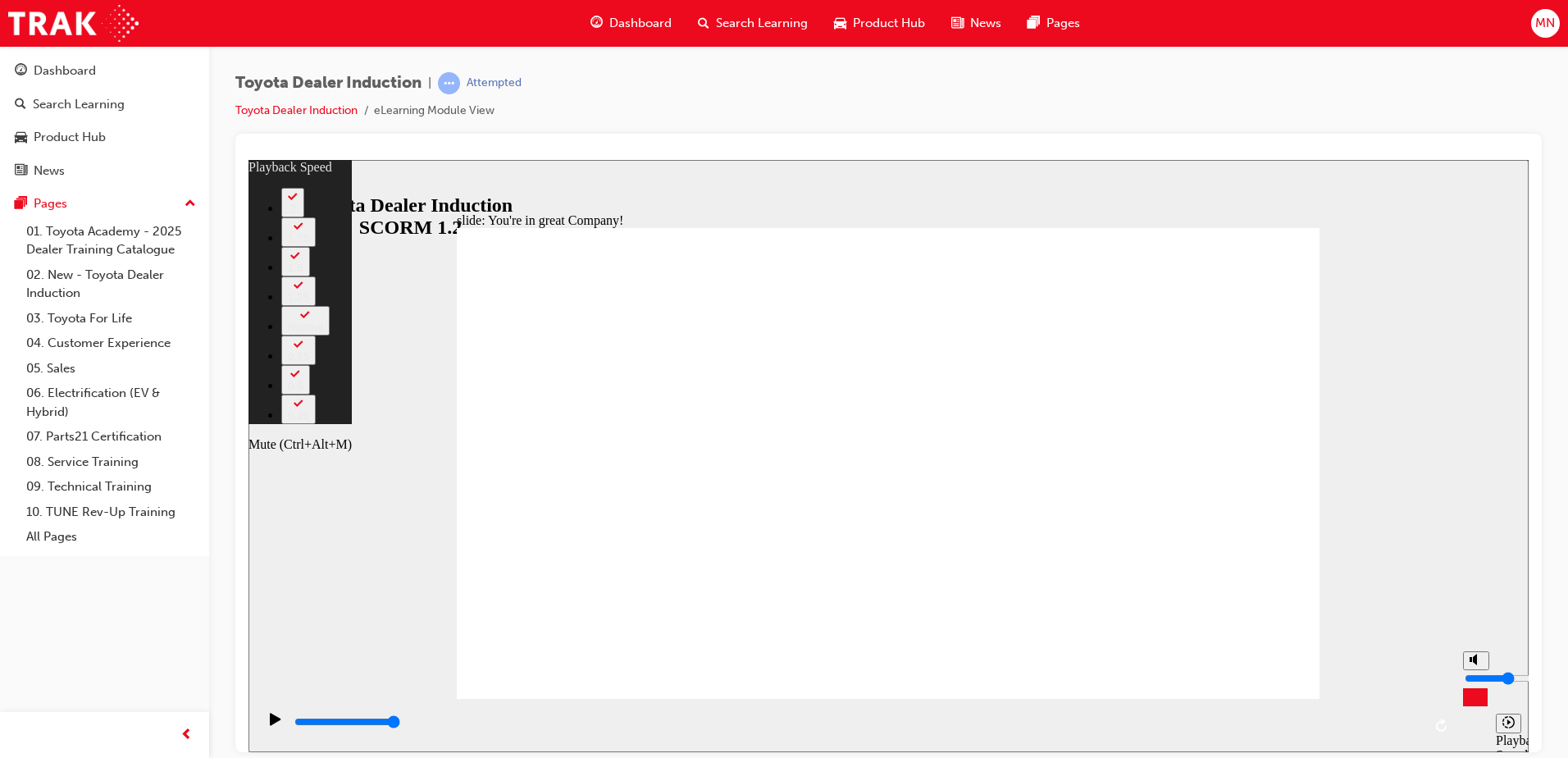
type input "3"
type input "142"
drag, startPoint x: 1479, startPoint y: 665, endPoint x: 1479, endPoint y: 682, distance: 17.0
type input "3"
click at [1479, 682] on input "volume" at bounding box center [1518, 678] width 106 height 13
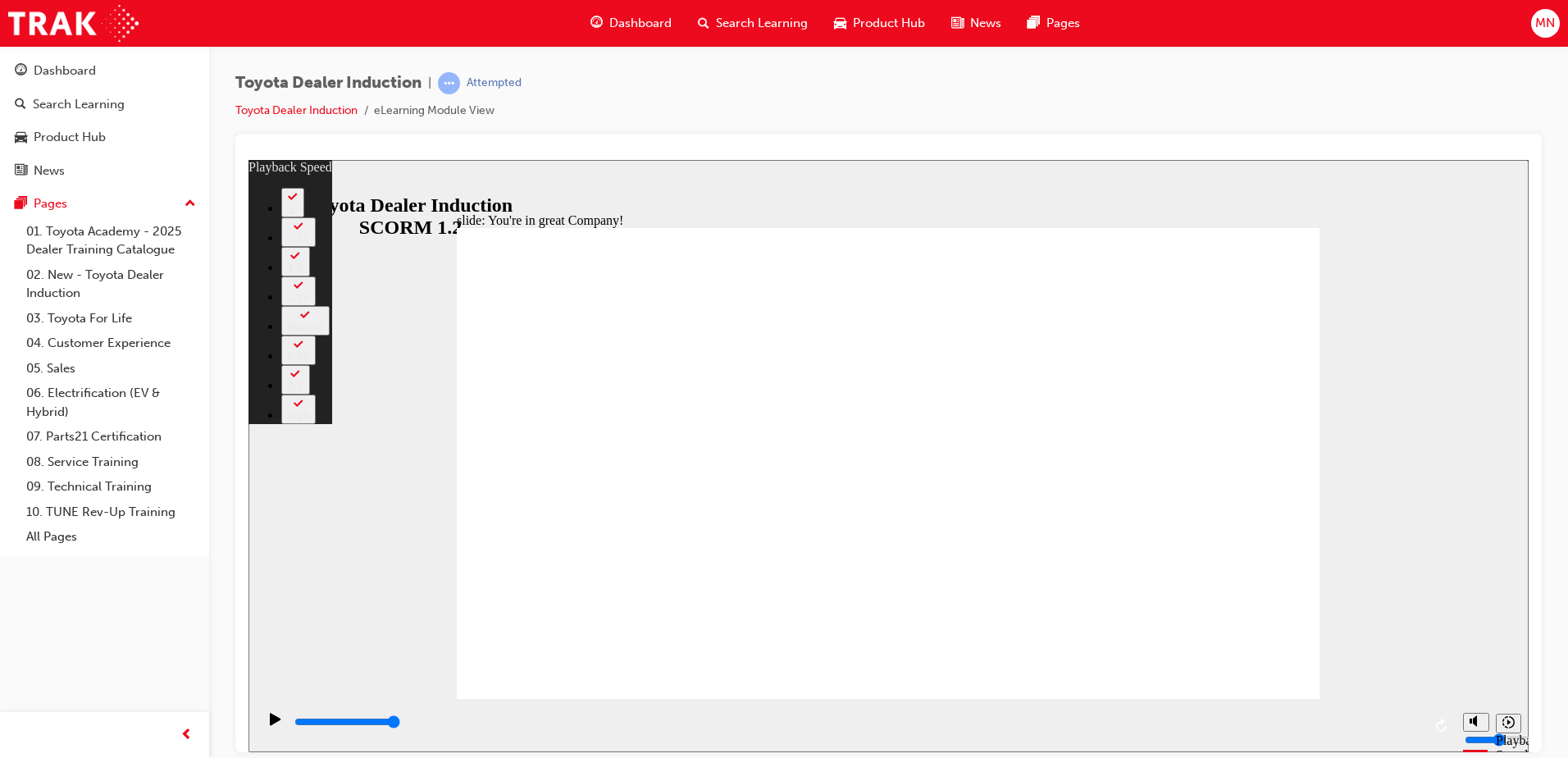
type input "156"
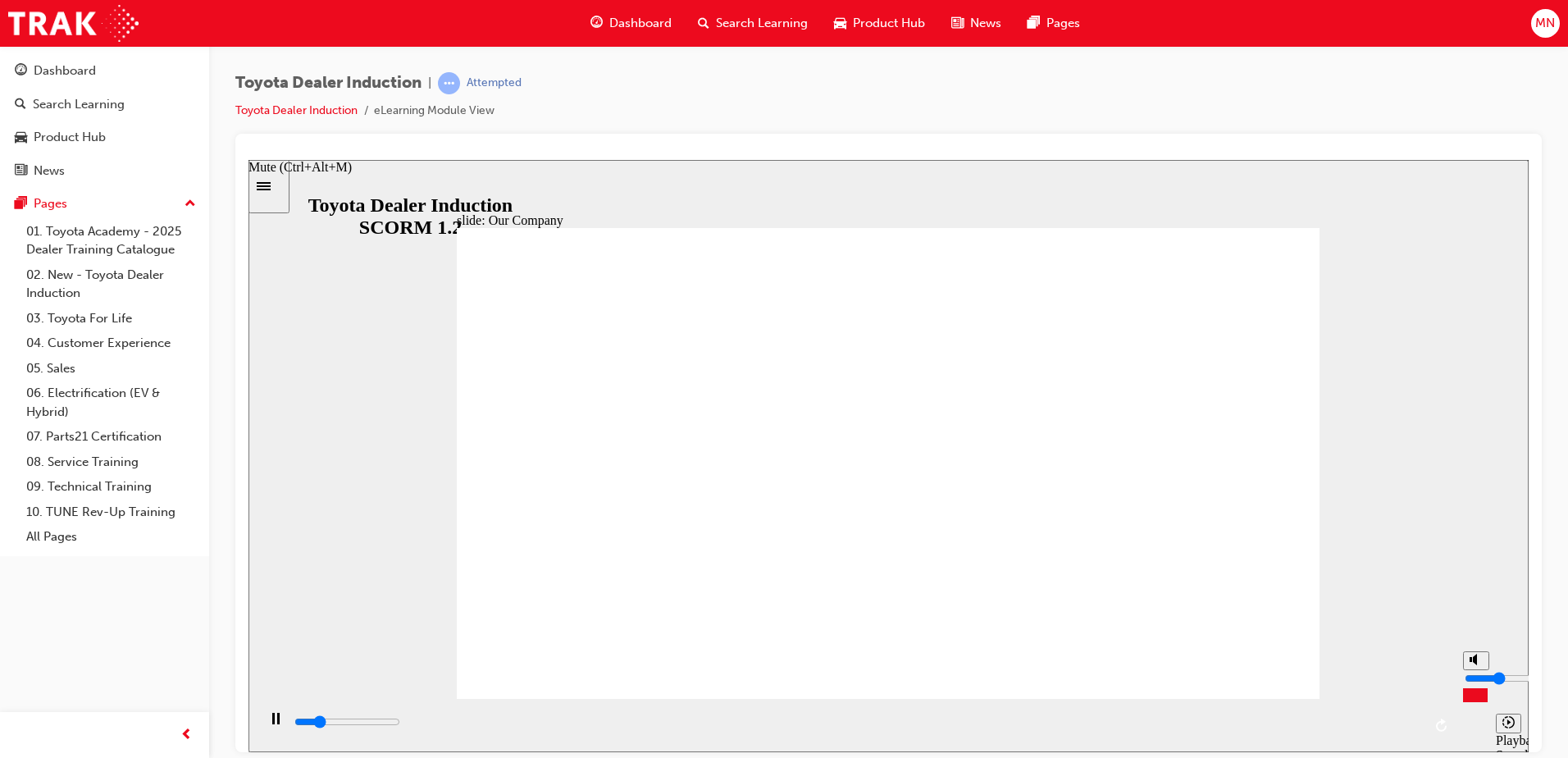
click at [1474, 682] on input "volume" at bounding box center [1518, 678] width 106 height 13
type input "5400"
type input "4"
type input "5600"
type input "4"
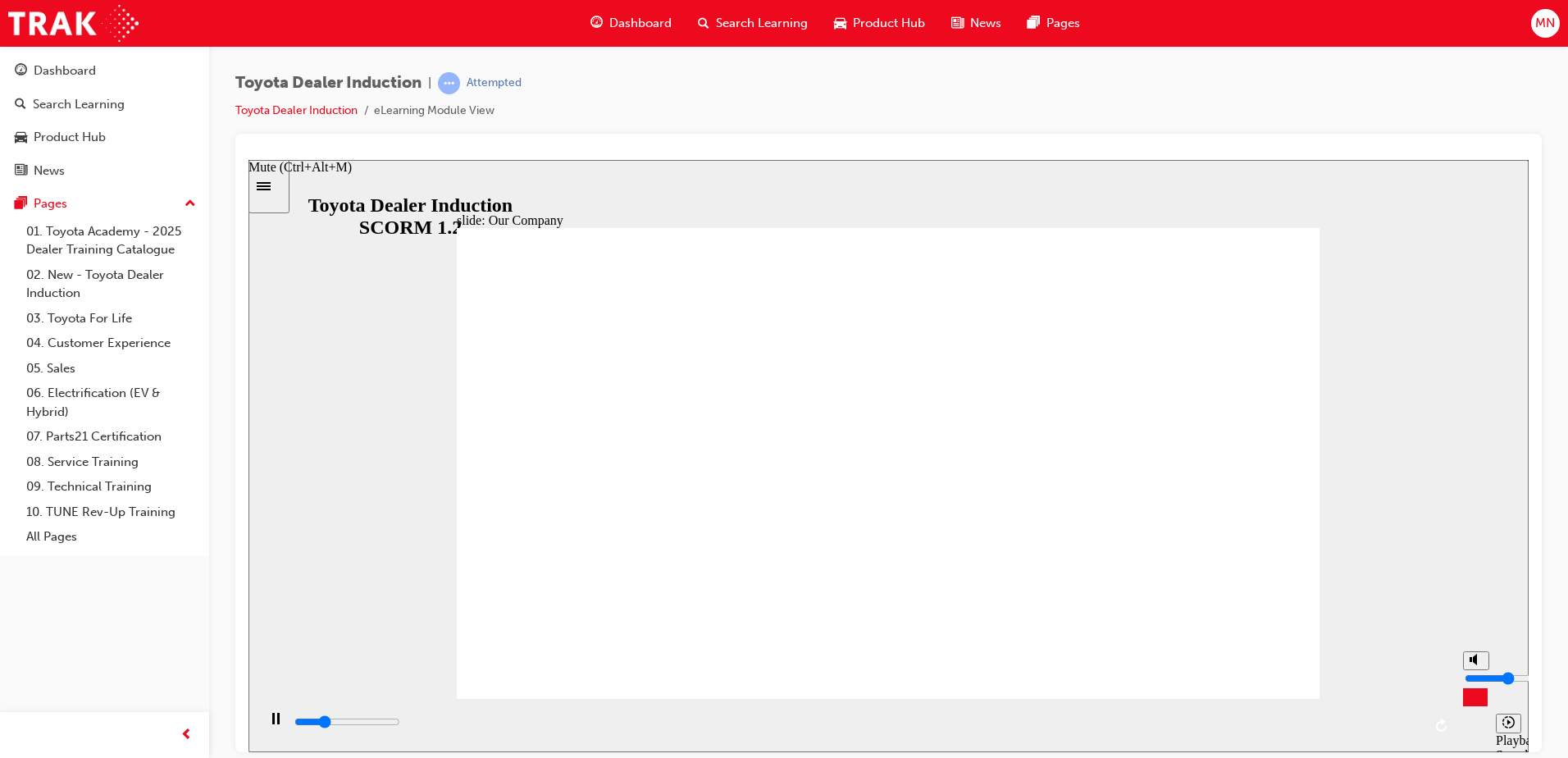
click at [1474, 680] on input "volume" at bounding box center [1518, 678] width 106 height 13
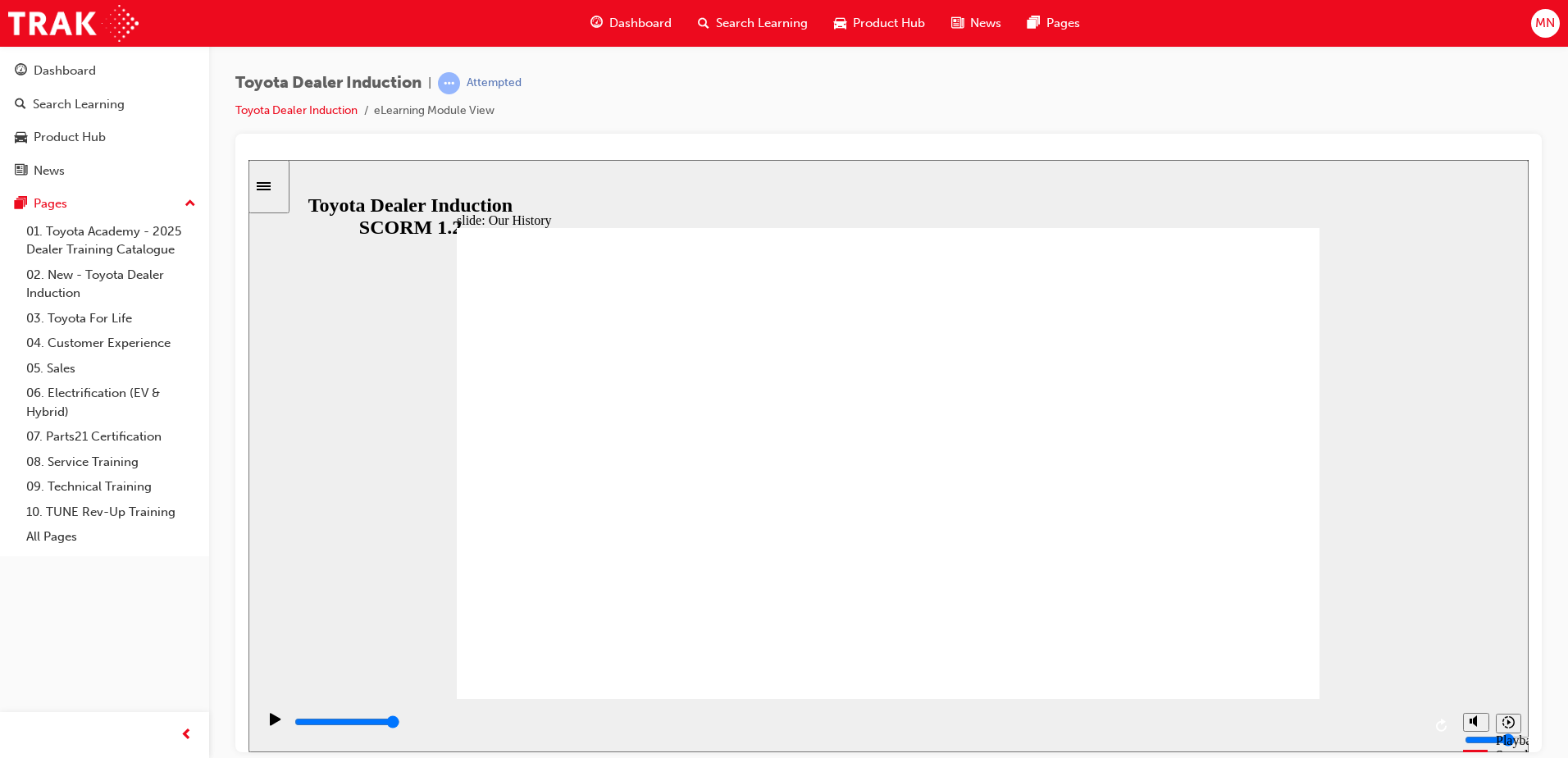
drag, startPoint x: 799, startPoint y: 457, endPoint x: 885, endPoint y: 439, distance: 87.9
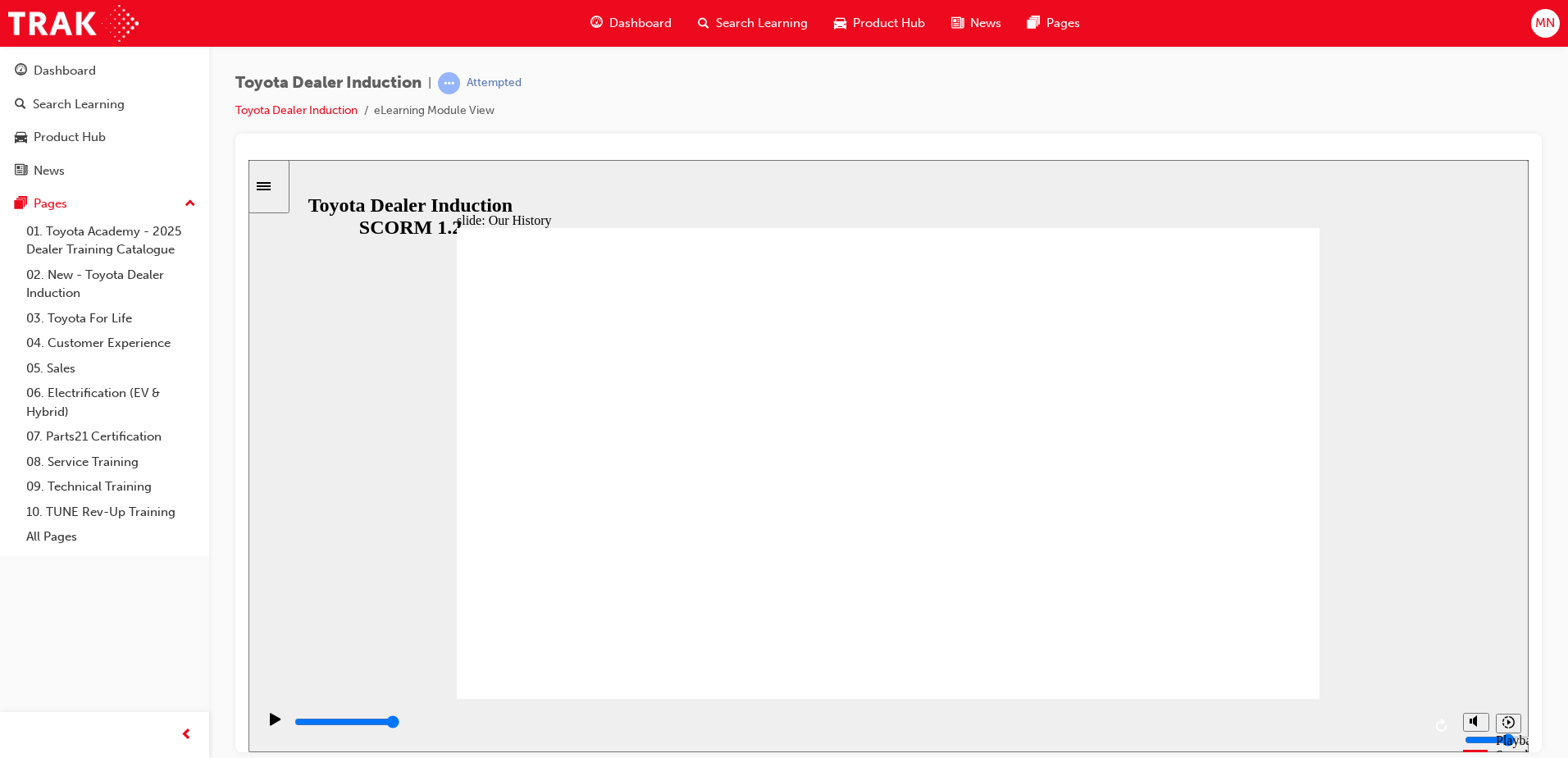
drag, startPoint x: 1158, startPoint y: 603, endPoint x: 1167, endPoint y: 595, distance: 12.0
drag, startPoint x: 1136, startPoint y: 593, endPoint x: 1129, endPoint y: 599, distance: 9.2
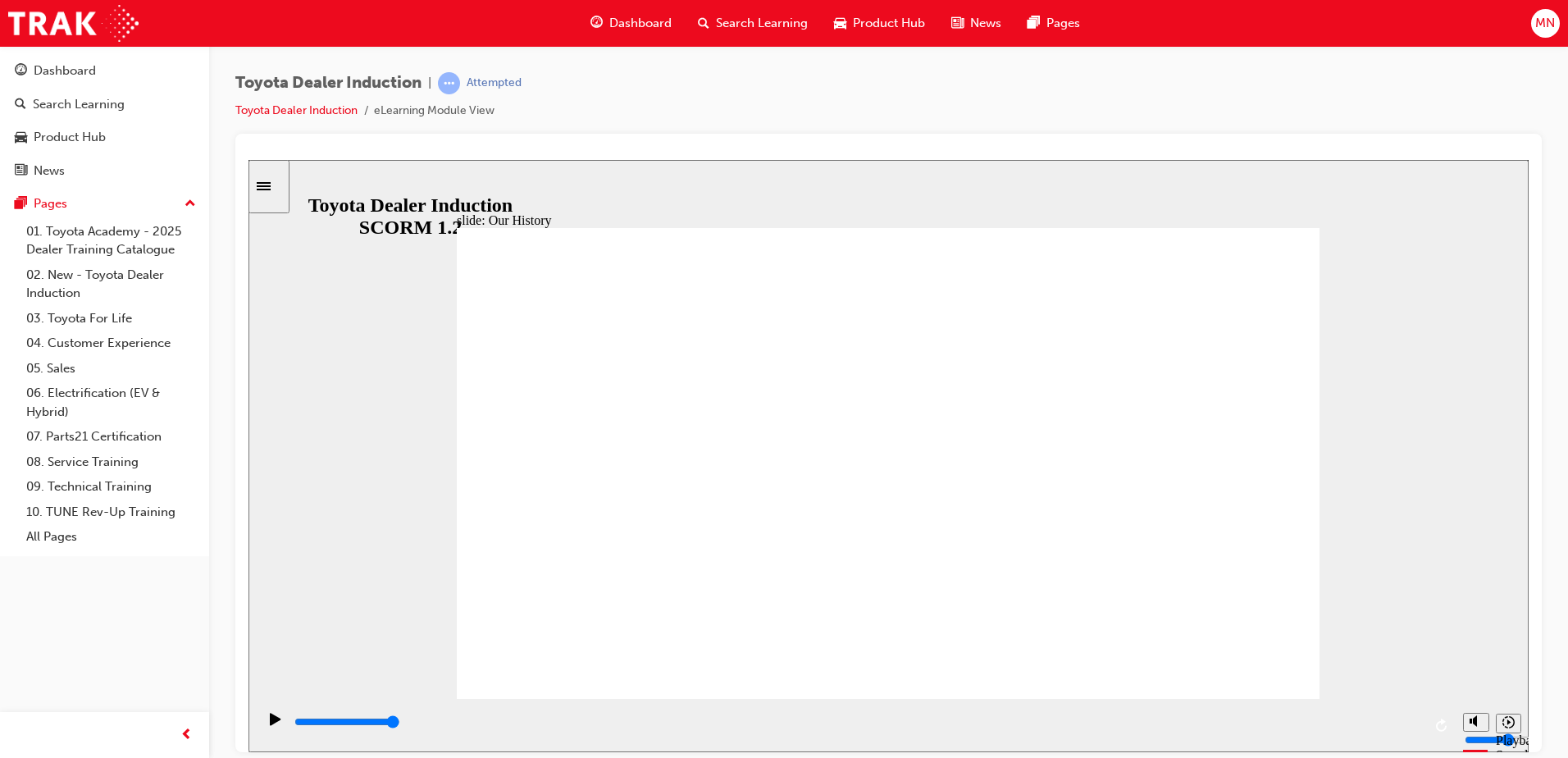
drag, startPoint x: 893, startPoint y: 624, endPoint x: 890, endPoint y: 616, distance: 8.5
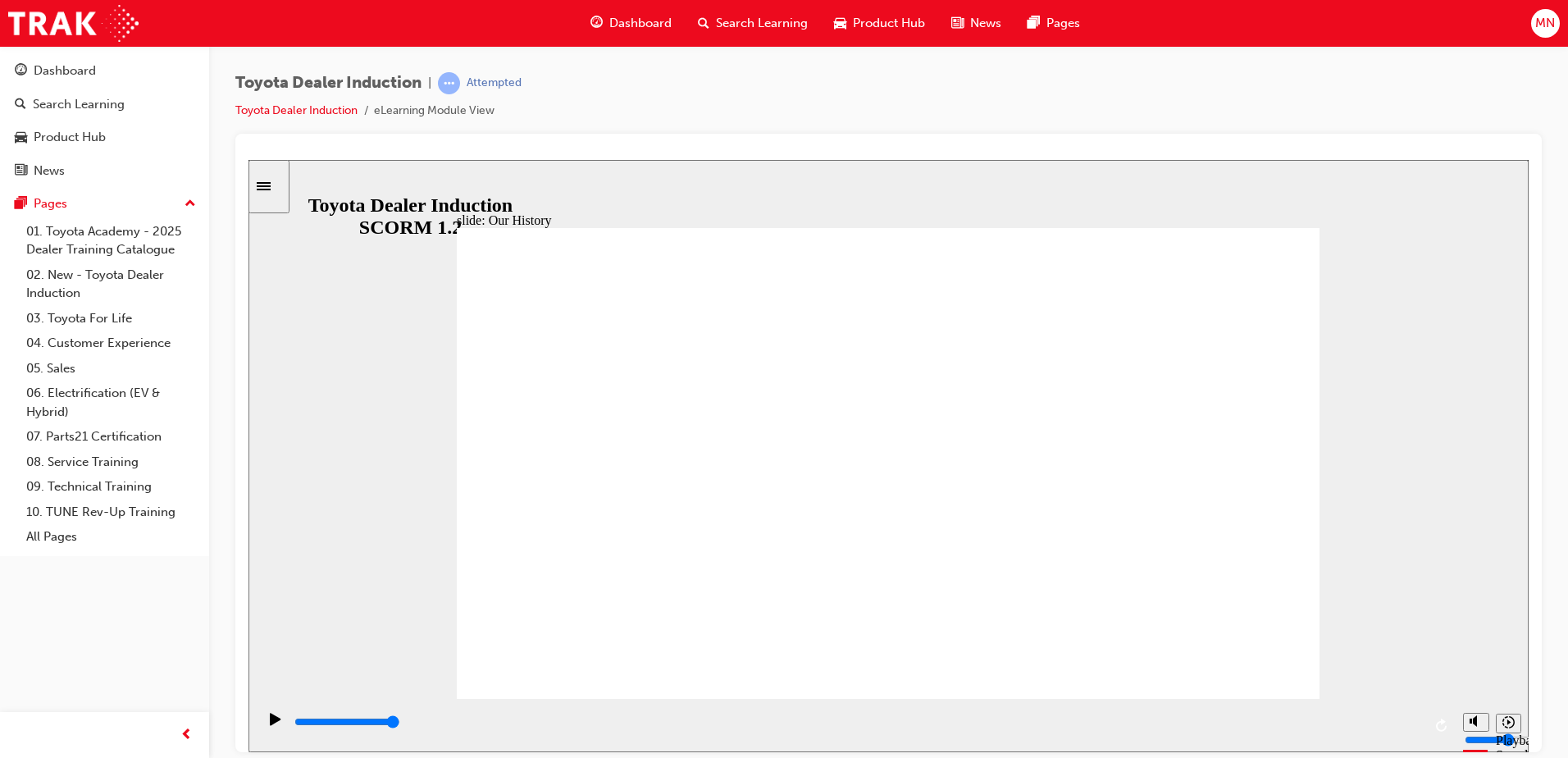
drag, startPoint x: 960, startPoint y: 506, endPoint x: 1082, endPoint y: 490, distance: 123.0
drag, startPoint x: 896, startPoint y: 557, endPoint x: 940, endPoint y: 348, distance: 213.6
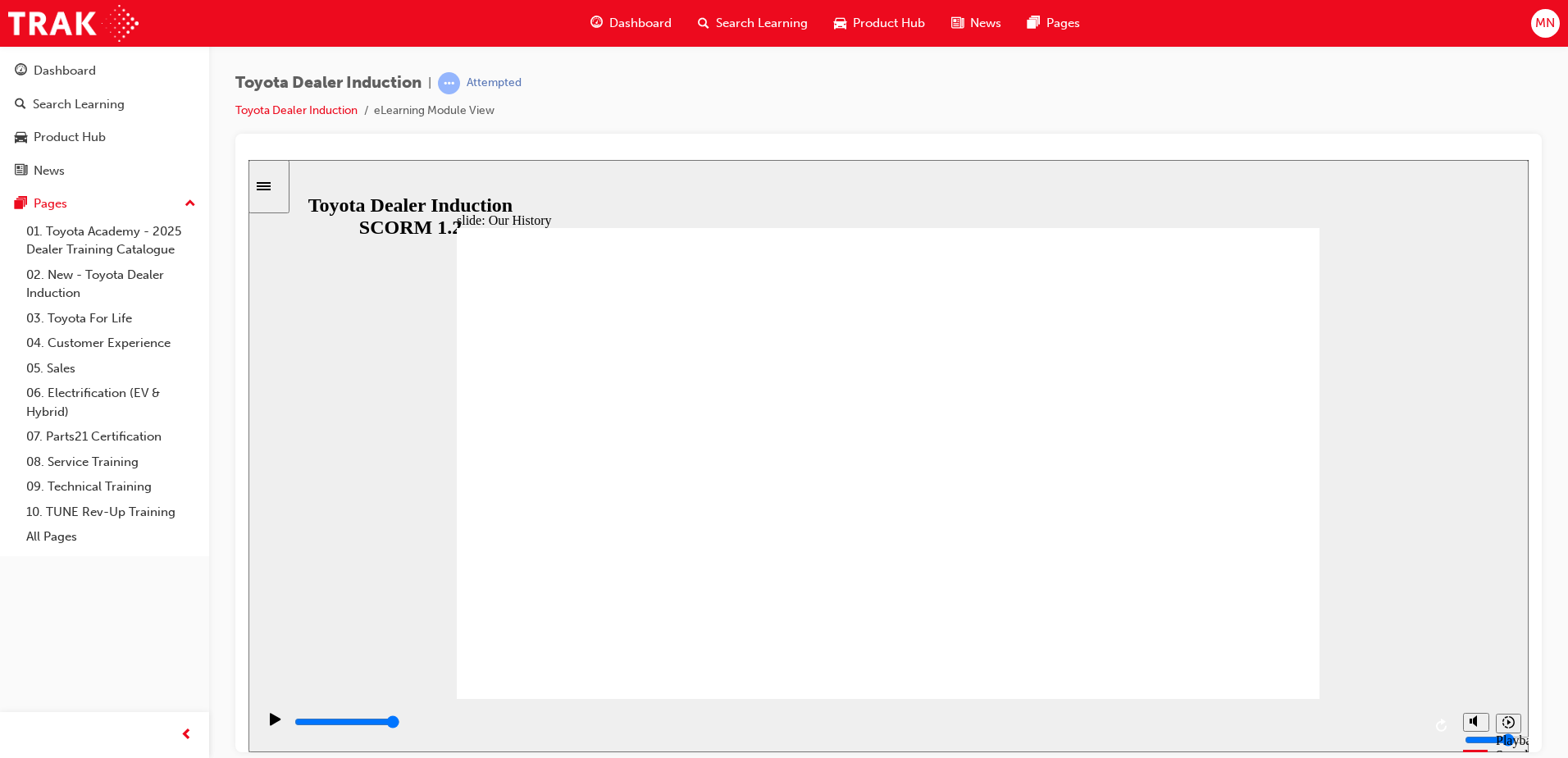
drag, startPoint x: 960, startPoint y: 553, endPoint x: 915, endPoint y: 574, distance: 49.7
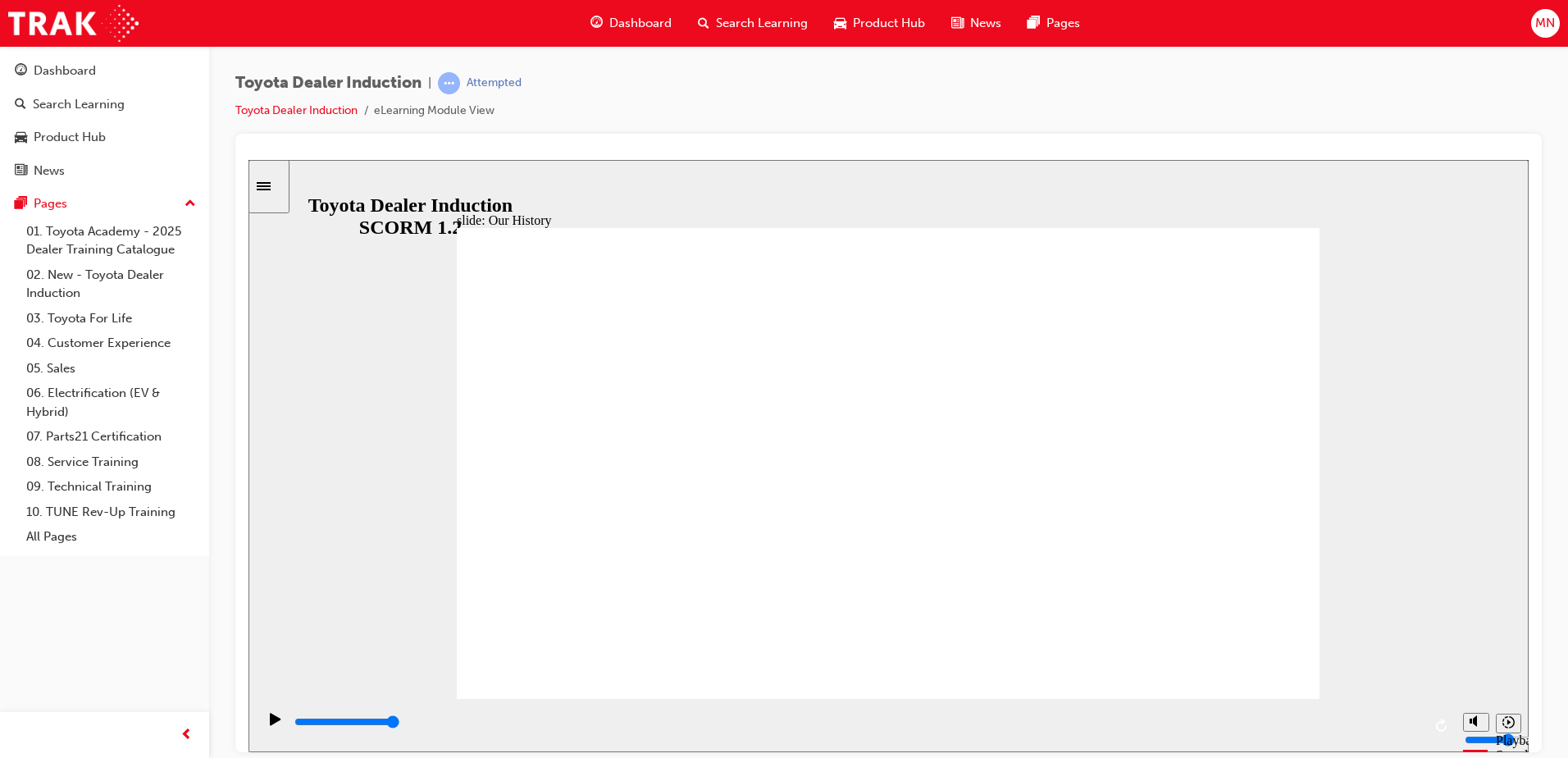
click at [282, 188] on icon "Sidebar Toggle" at bounding box center [268, 185] width 24 height 10
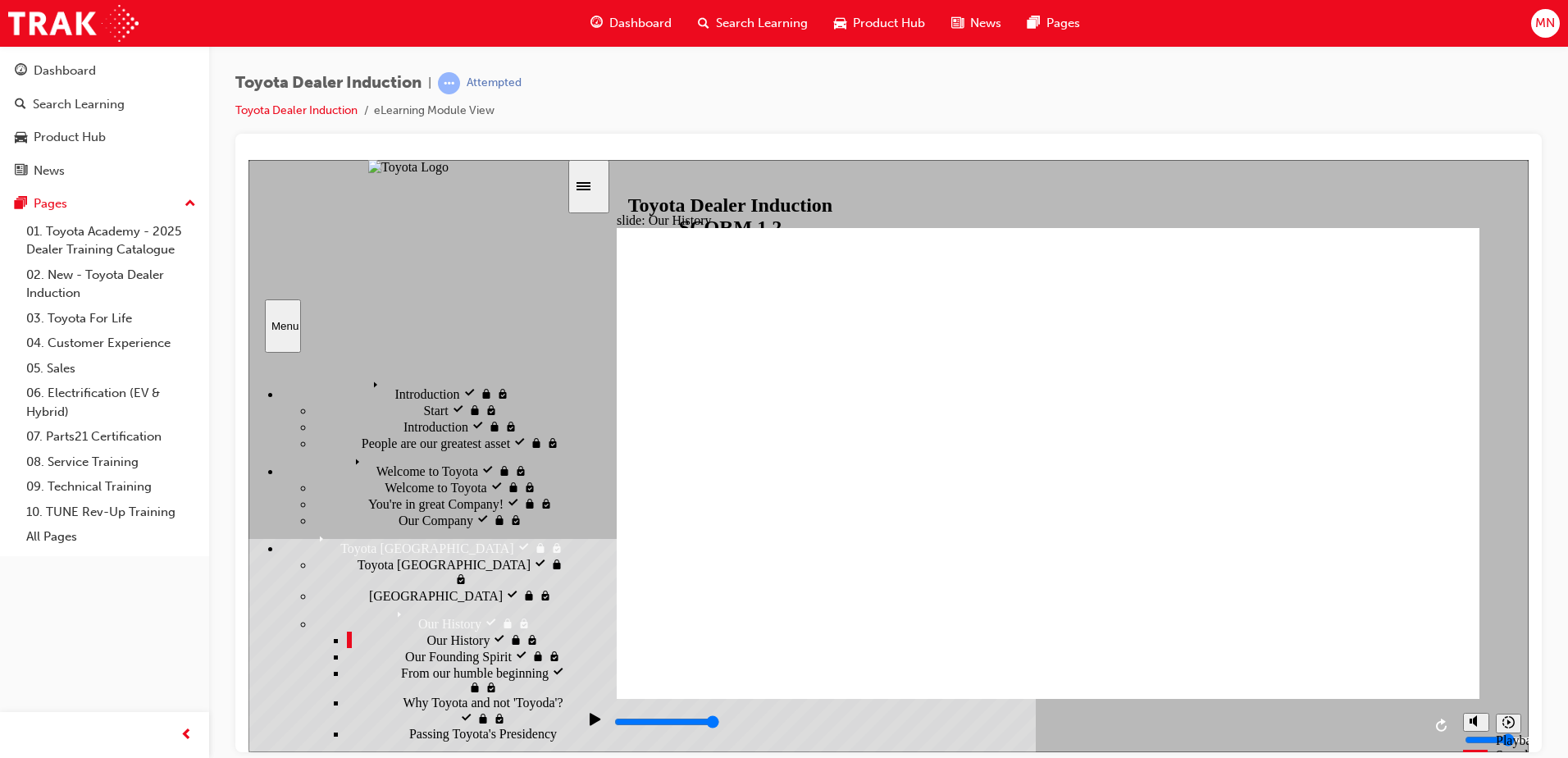
click at [448, 647] on div "Our Founding Spirit Our Founding Spirit" at bounding box center [456, 655] width 220 height 17
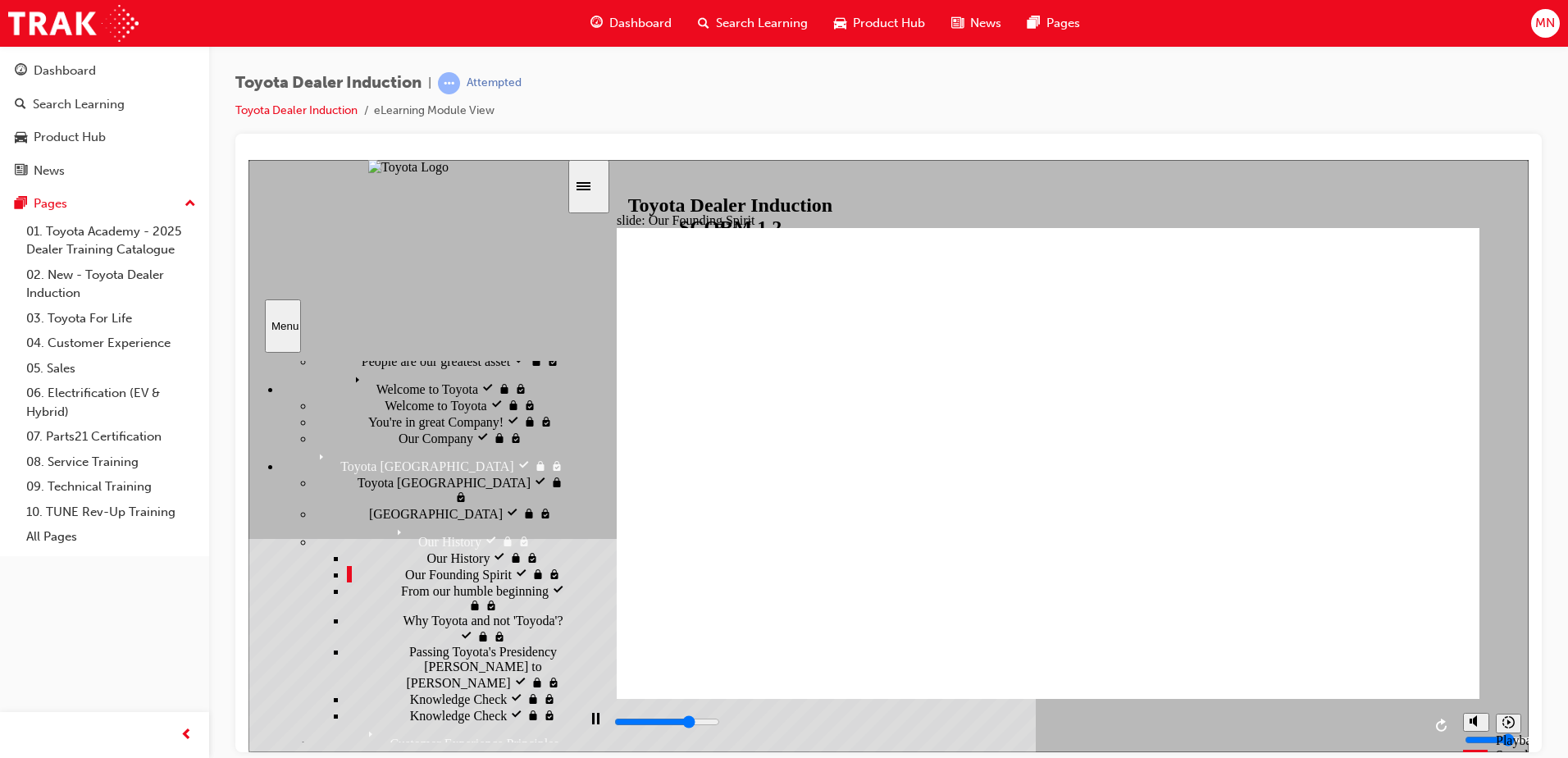
scroll to position [164, 0]
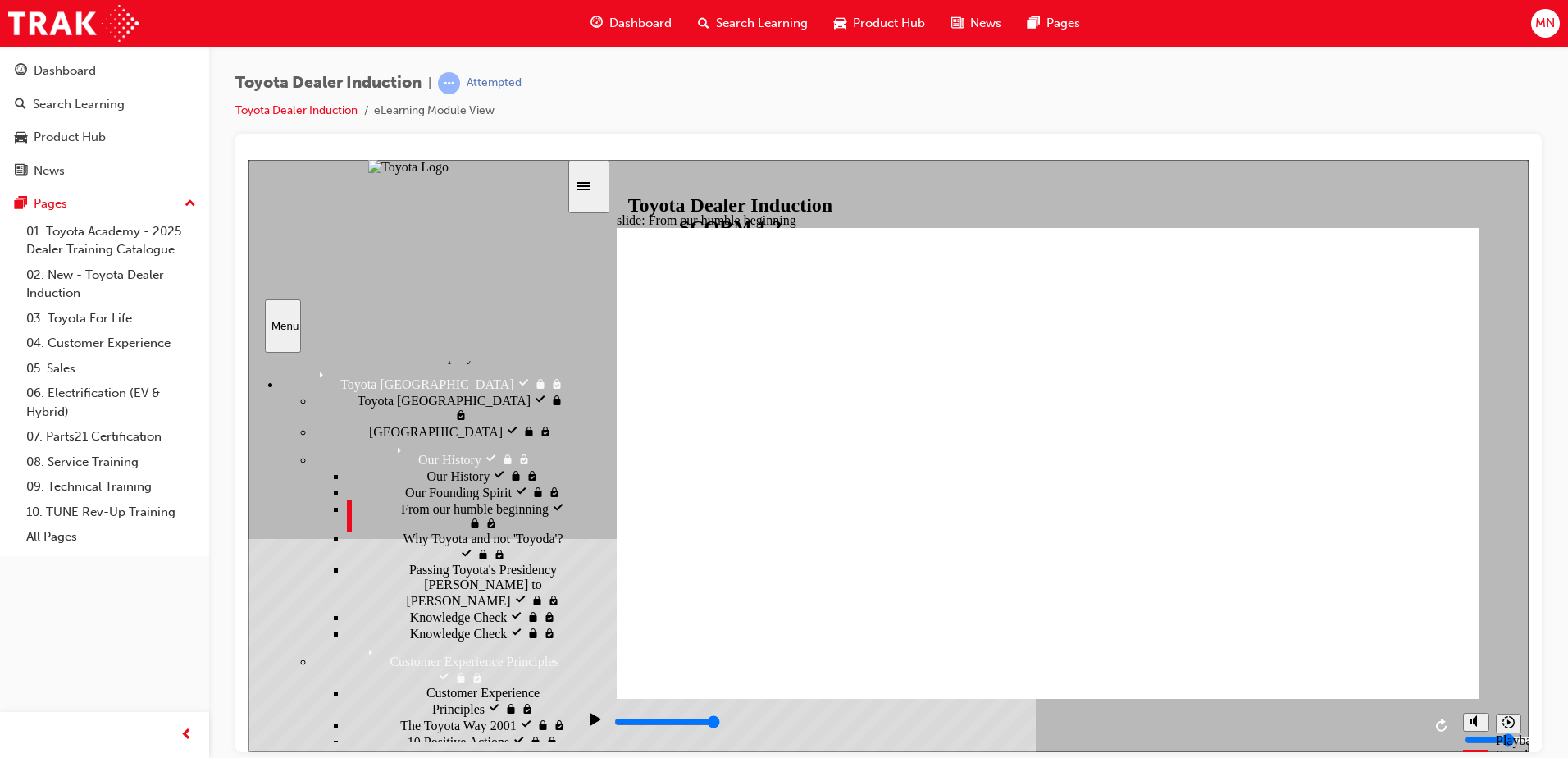
click at [436, 466] on div "Our History visited Our History" at bounding box center [456, 475] width 220 height 17
drag, startPoint x: 808, startPoint y: 602, endPoint x: 840, endPoint y: 603, distance: 32.0
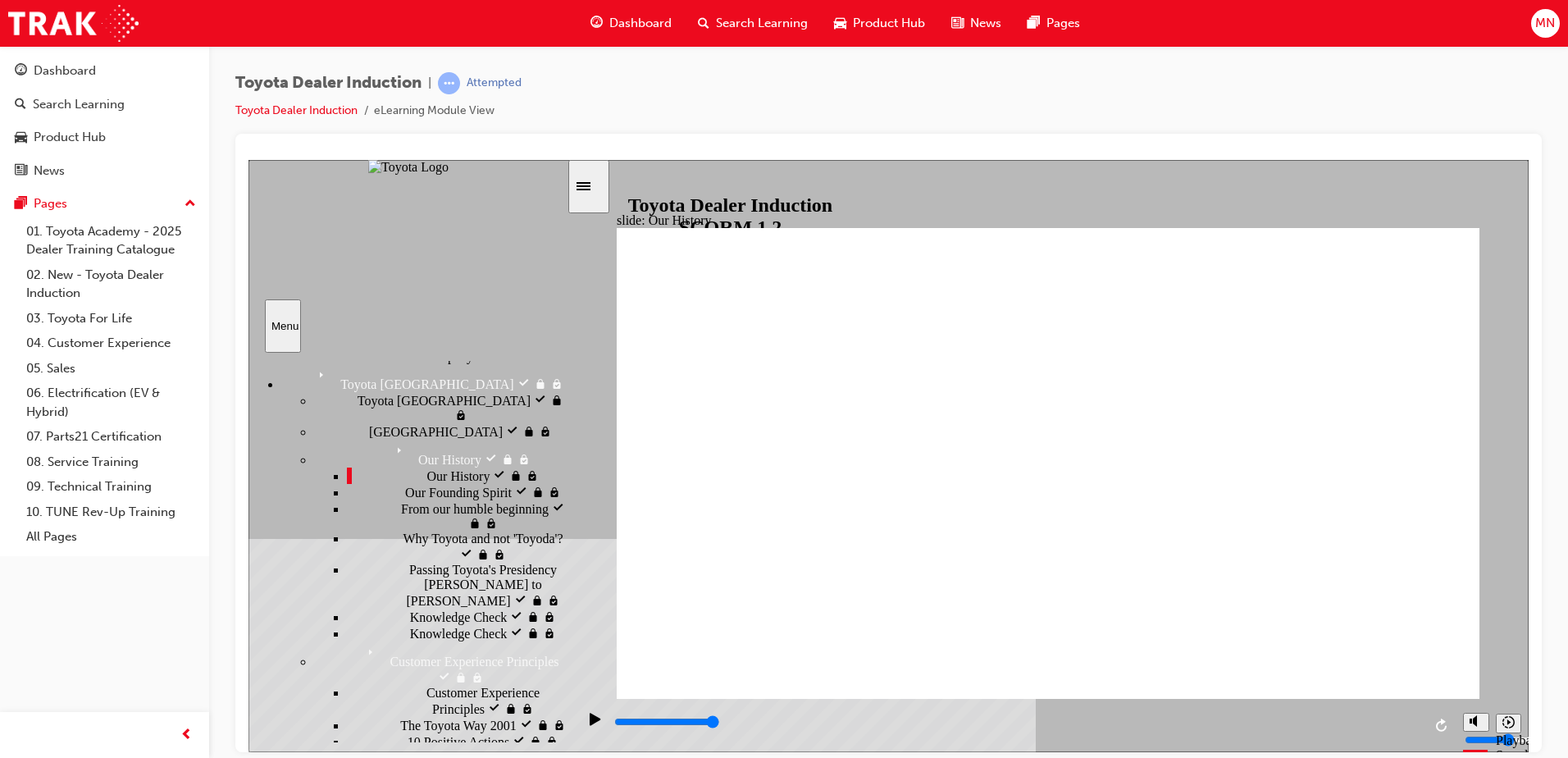
drag, startPoint x: 822, startPoint y: 603, endPoint x: 926, endPoint y: 595, distance: 104.3
drag, startPoint x: 926, startPoint y: 595, endPoint x: 936, endPoint y: 597, distance: 10.2
drag, startPoint x: 955, startPoint y: 606, endPoint x: 1026, endPoint y: 602, distance: 71.1
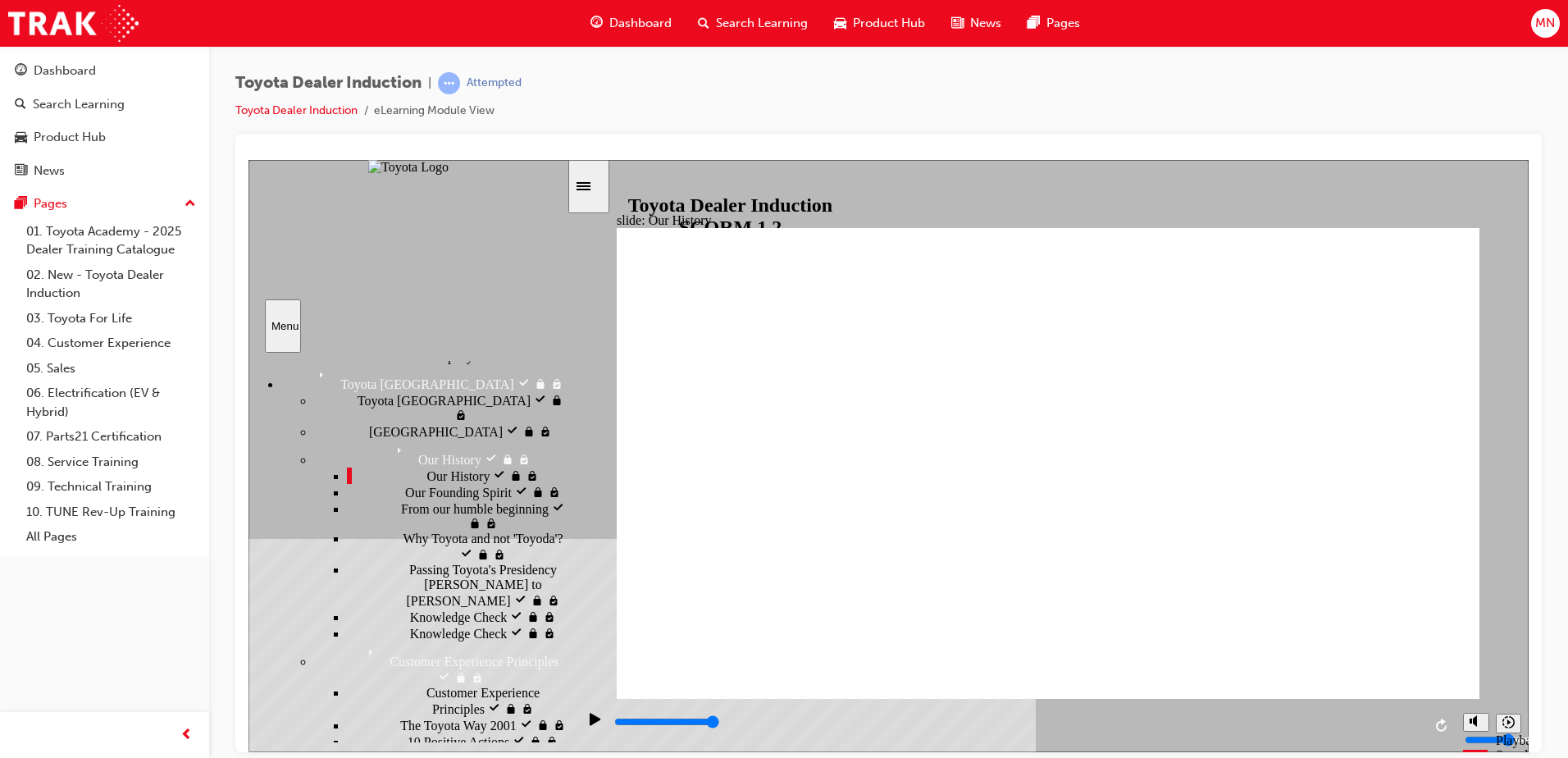
drag, startPoint x: 1040, startPoint y: 605, endPoint x: 1157, endPoint y: 602, distance: 117.0
drag, startPoint x: 1058, startPoint y: 655, endPoint x: 1227, endPoint y: 628, distance: 171.1
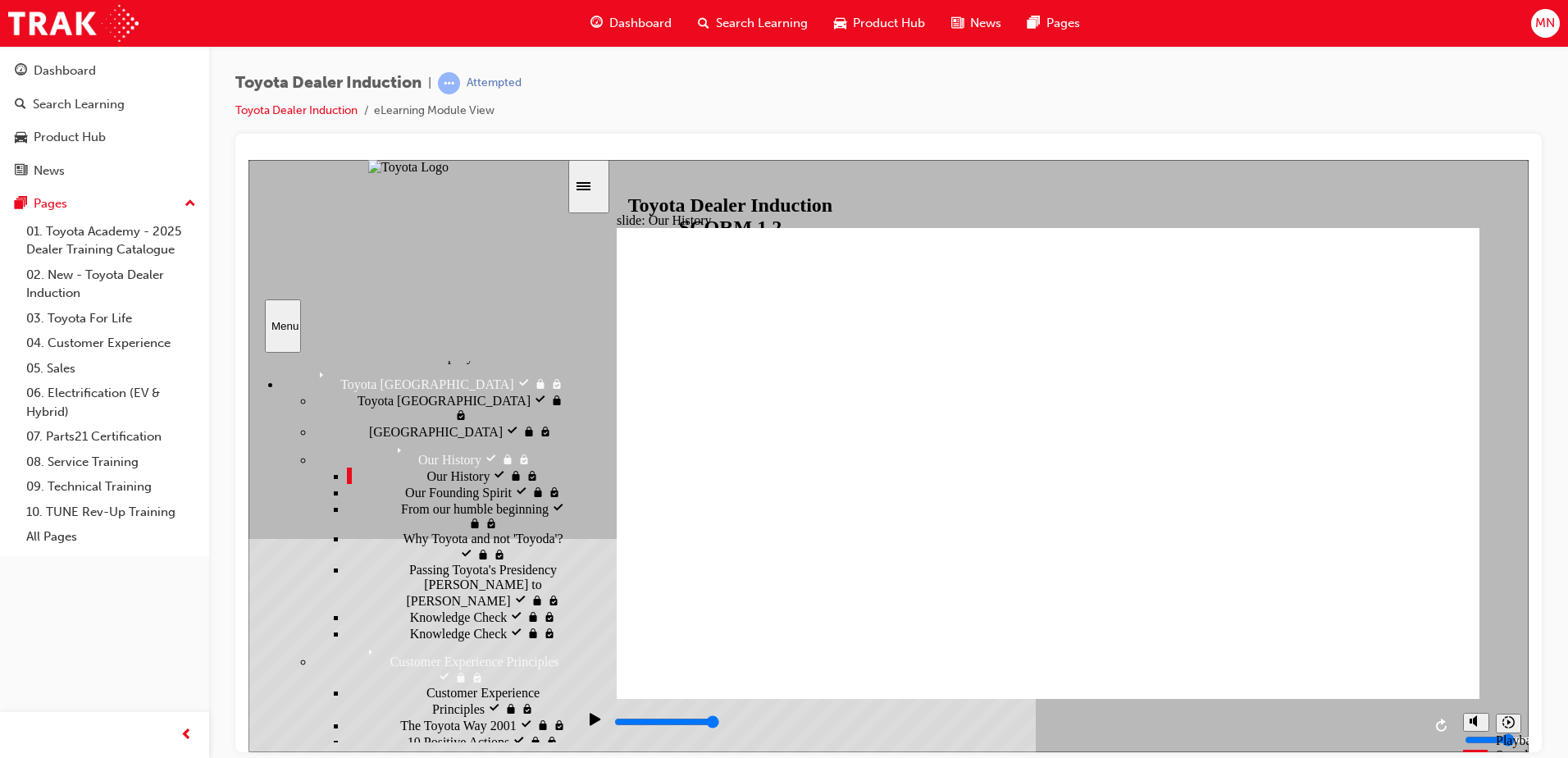
drag, startPoint x: 1287, startPoint y: 604, endPoint x: 1344, endPoint y: 477, distance: 139.2
drag, startPoint x: 928, startPoint y: 441, endPoint x: 913, endPoint y: 445, distance: 15.5
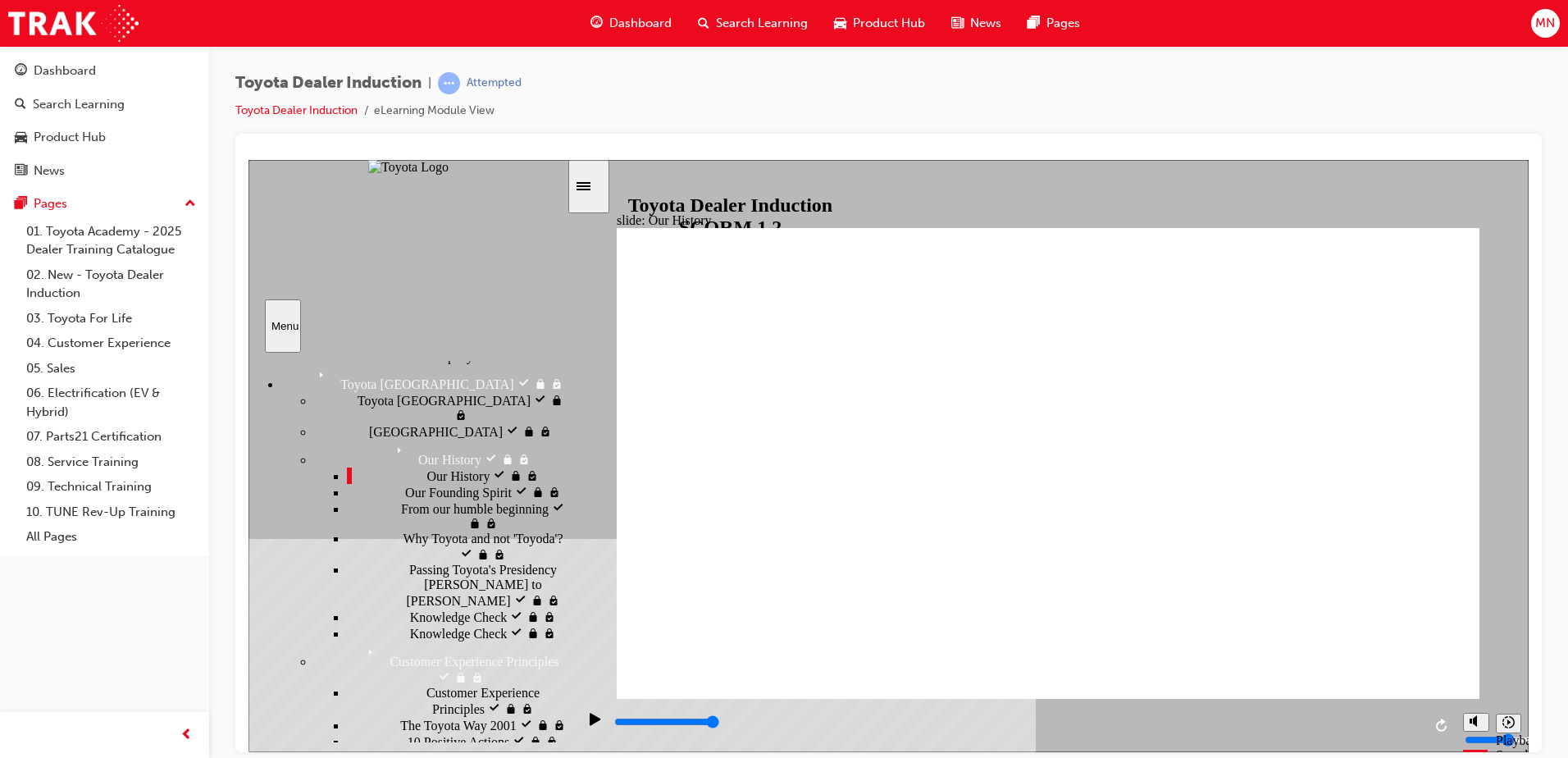
drag, startPoint x: 693, startPoint y: 511, endPoint x: 850, endPoint y: 608, distance: 184.5
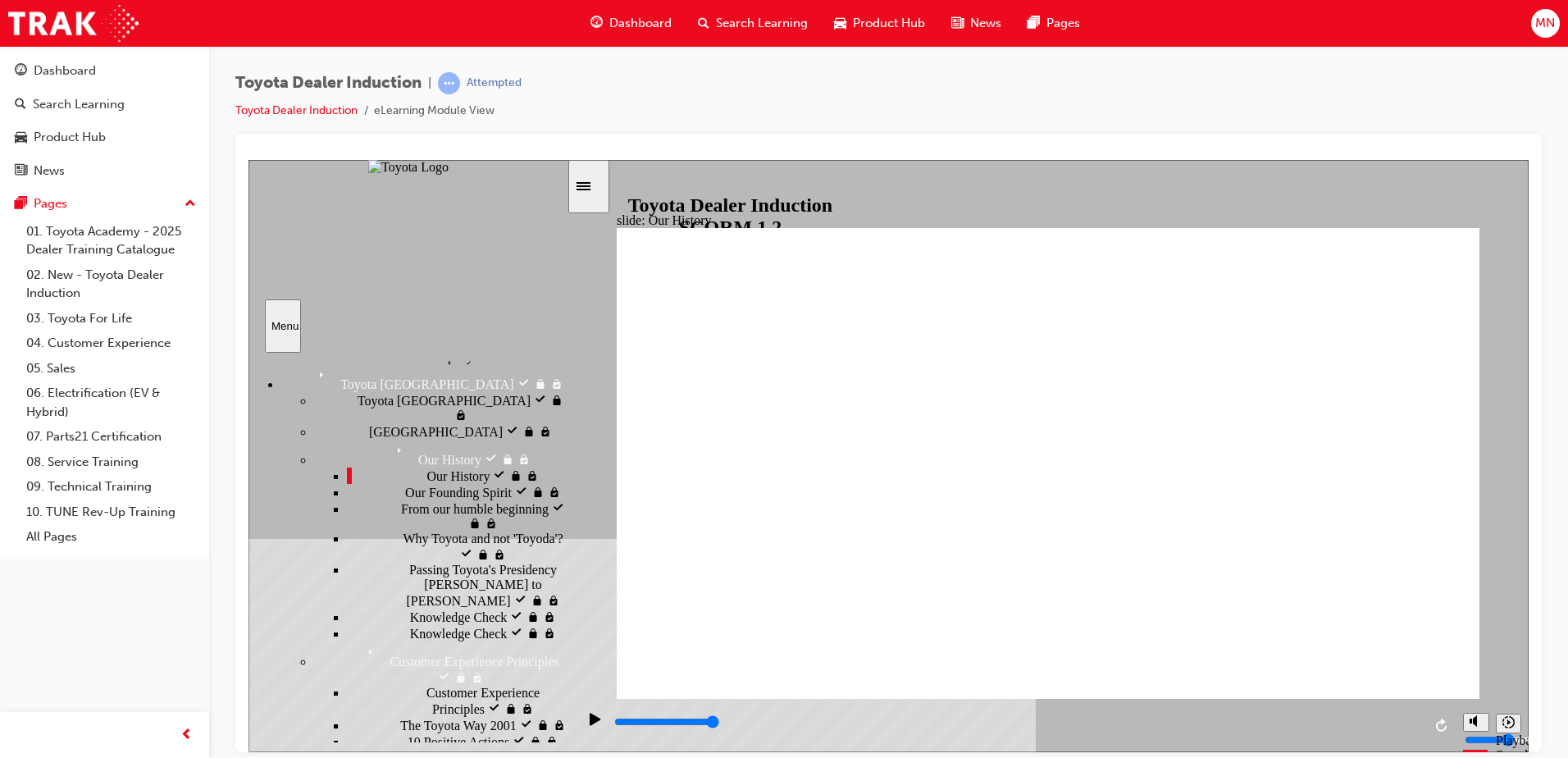
drag, startPoint x: 1051, startPoint y: 593, endPoint x: 1288, endPoint y: 552, distance: 240.5
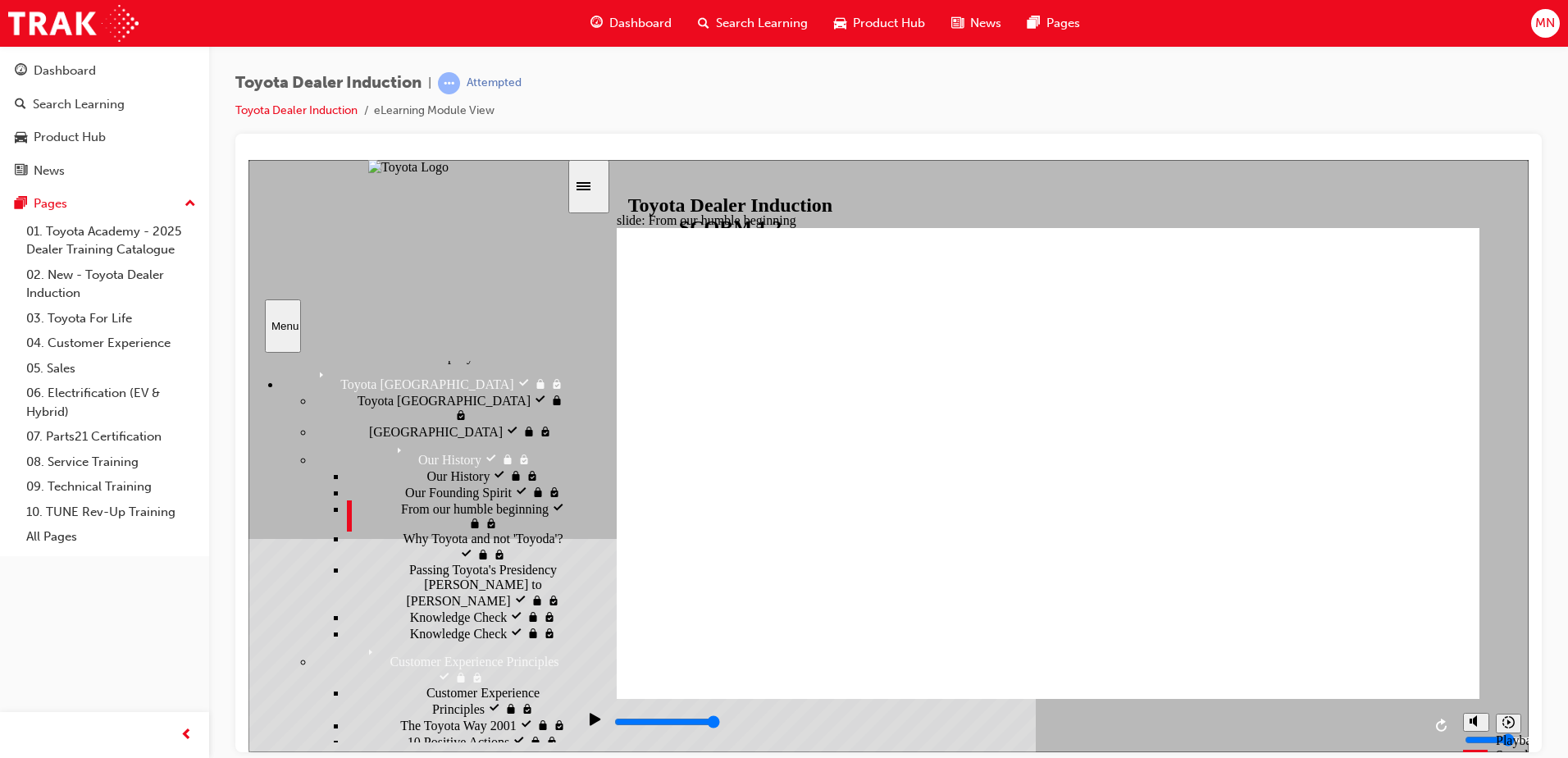
type input "2100"
radio input "true"
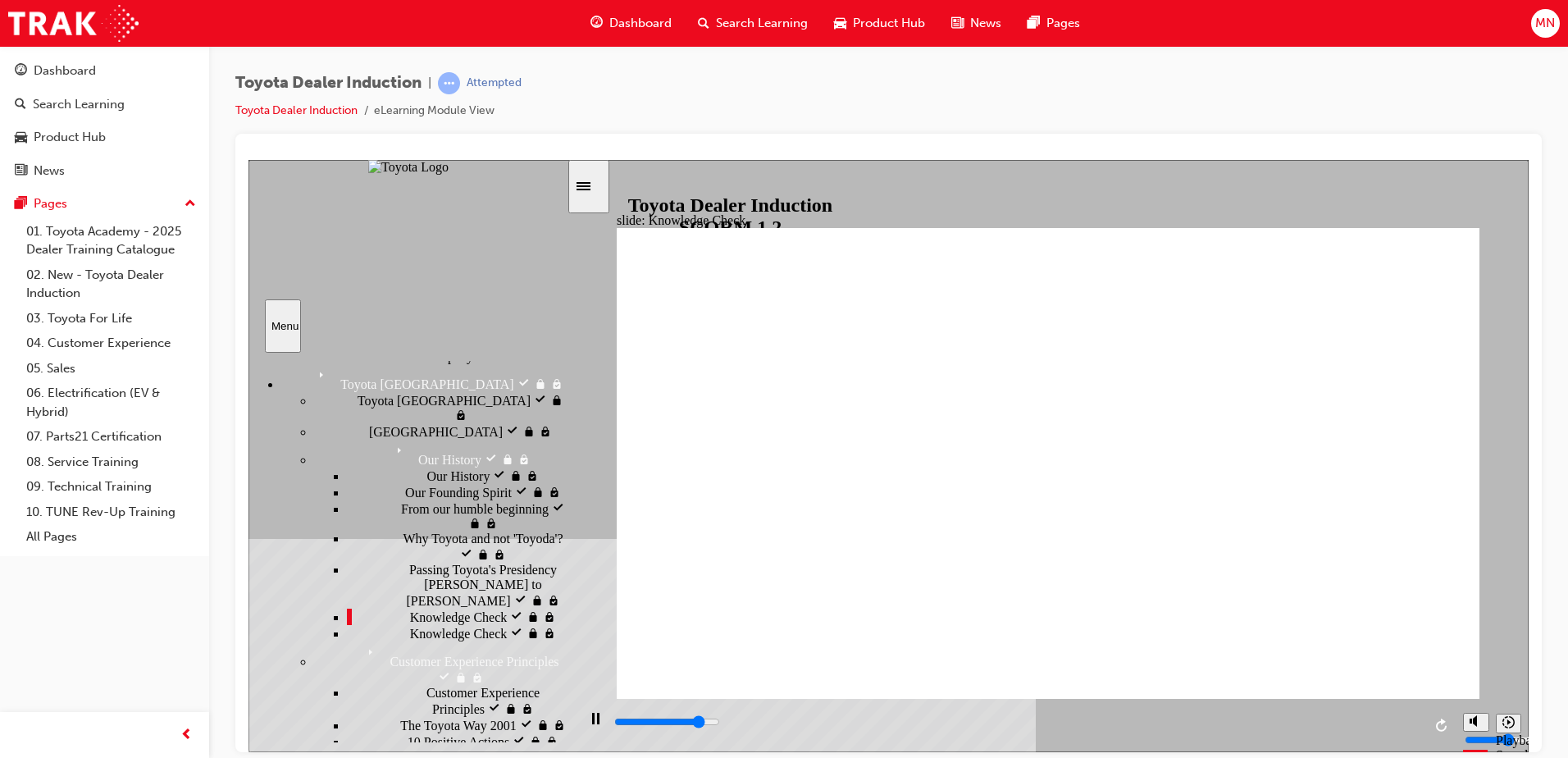
type input "5000"
radio input "true"
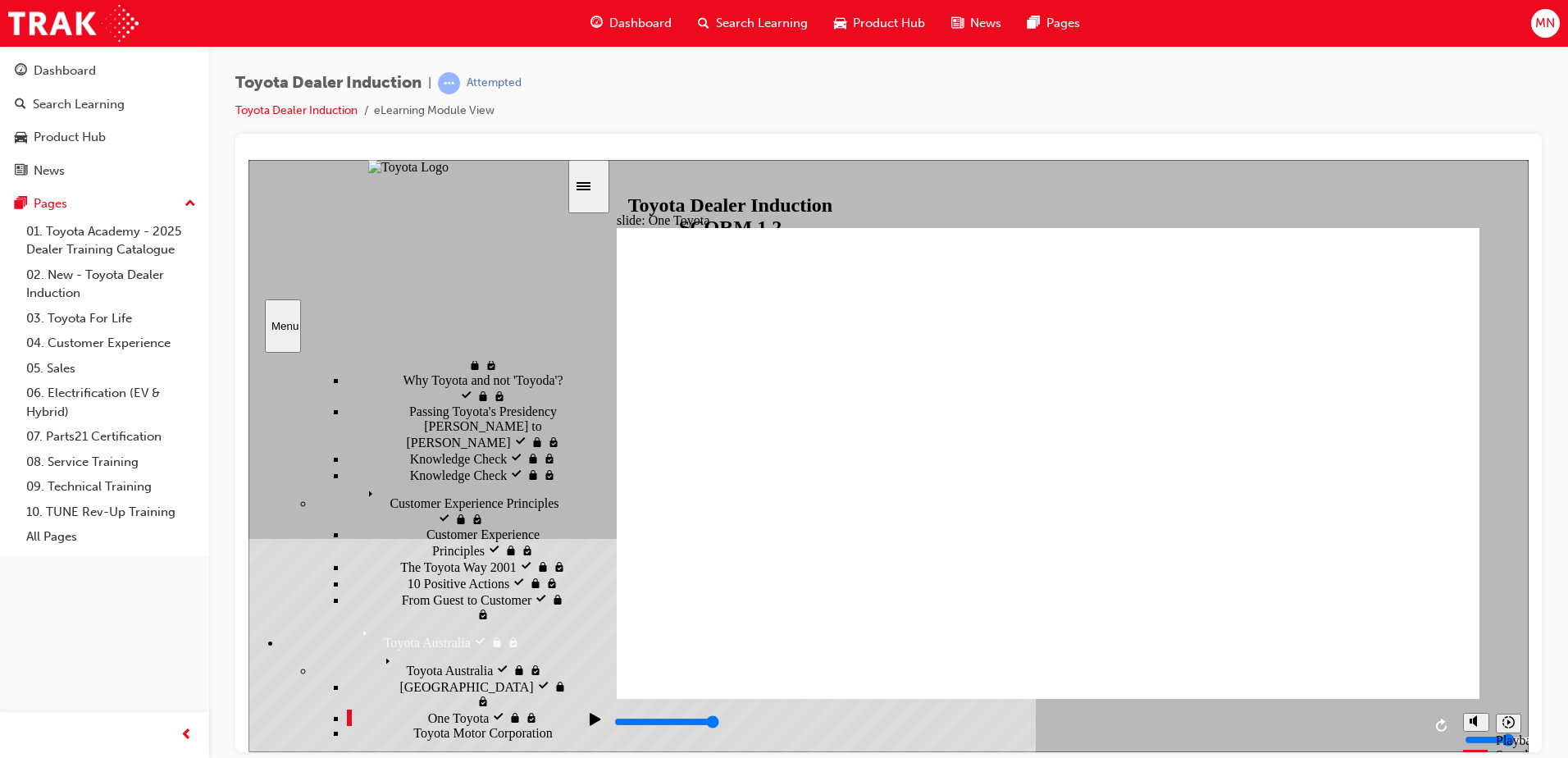
type input "15300"
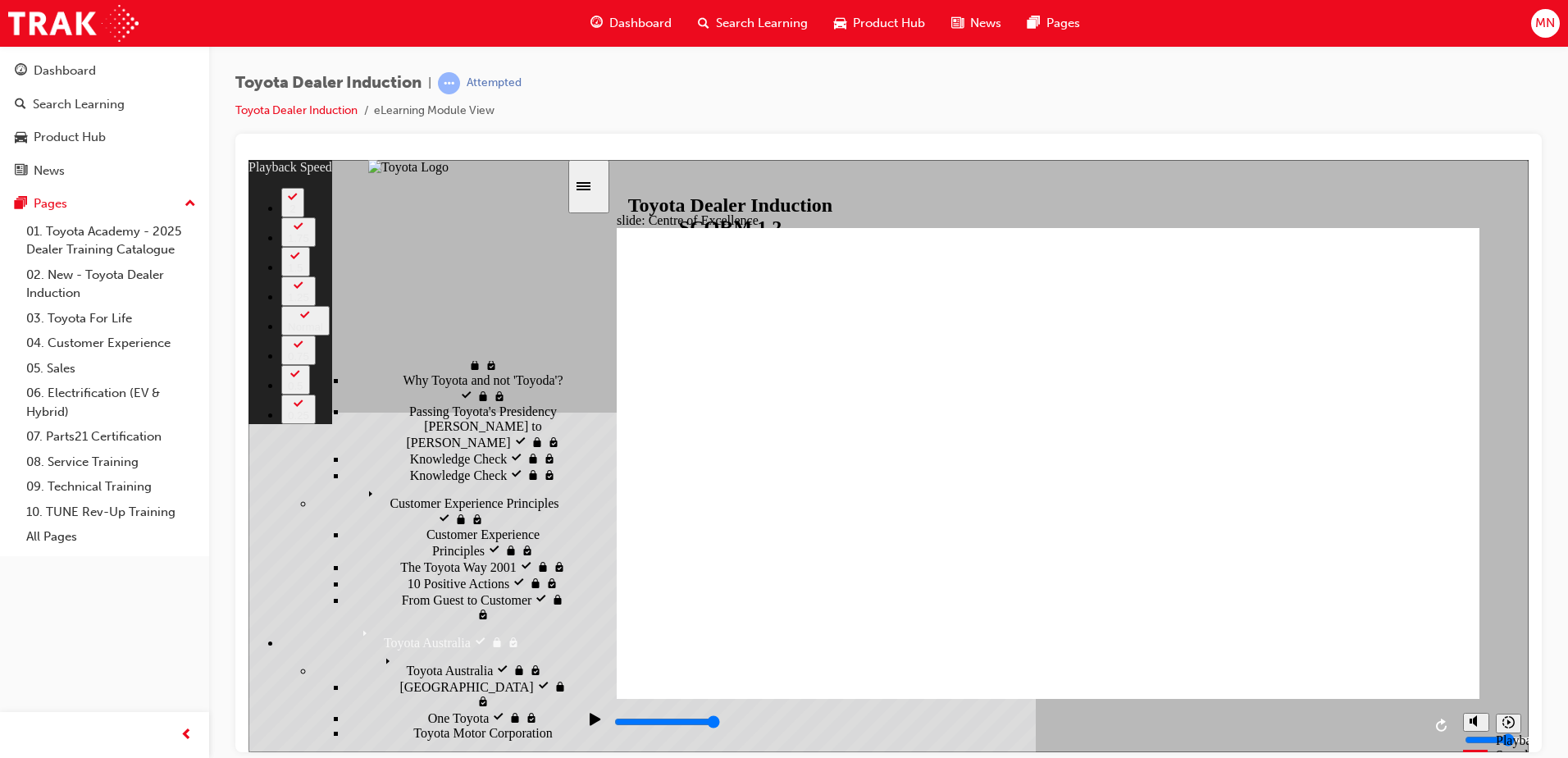
type input "248"
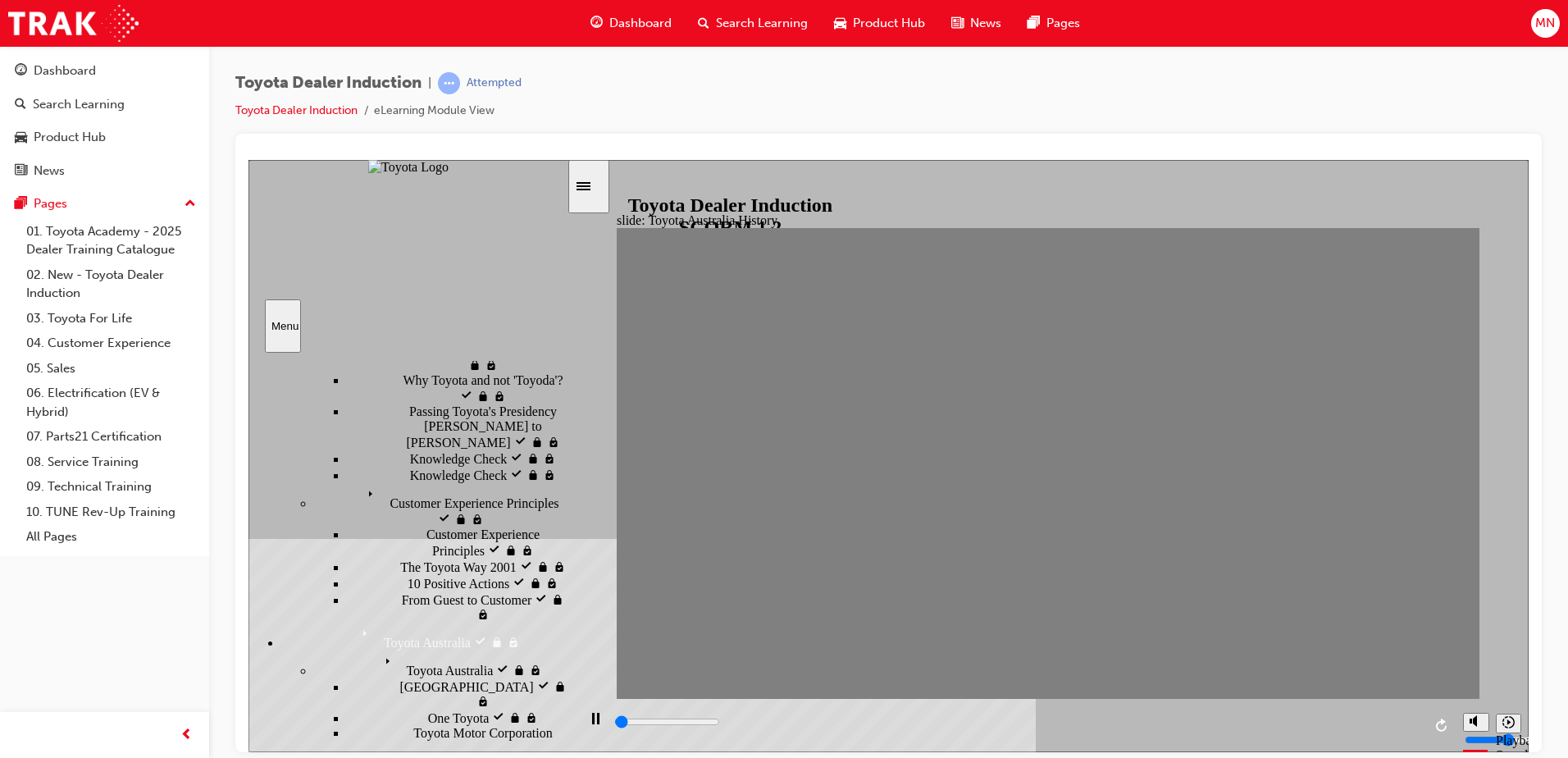
drag, startPoint x: 648, startPoint y: 483, endPoint x: 673, endPoint y: 476, distance: 26.0
drag, startPoint x: 690, startPoint y: 477, endPoint x: 699, endPoint y: 465, distance: 15.0
drag, startPoint x: 695, startPoint y: 469, endPoint x: 731, endPoint y: 468, distance: 36.0
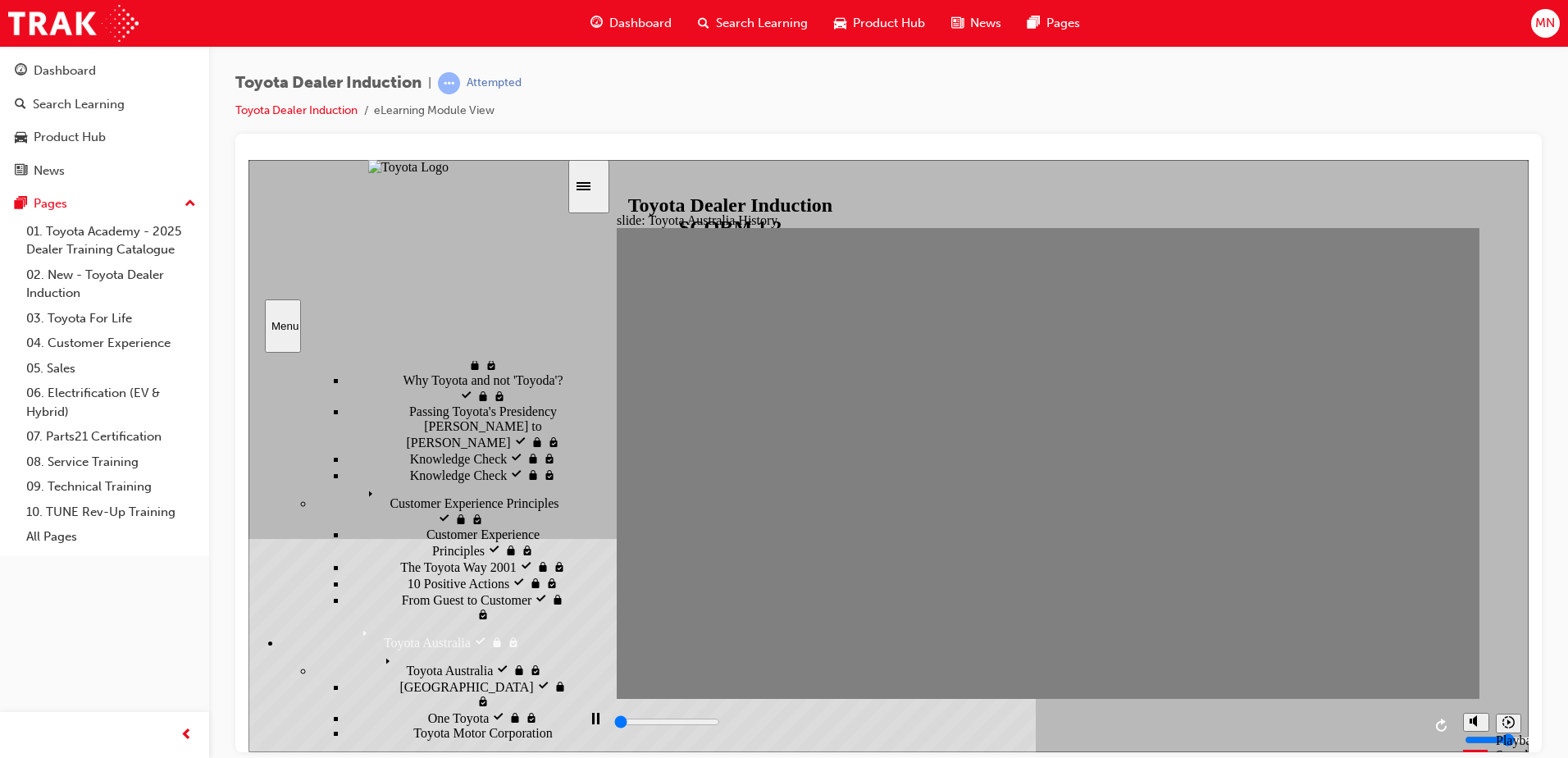
drag, startPoint x: 732, startPoint y: 473, endPoint x: 756, endPoint y: 465, distance: 25.3
drag, startPoint x: 769, startPoint y: 467, endPoint x: 804, endPoint y: 471, distance: 35.2
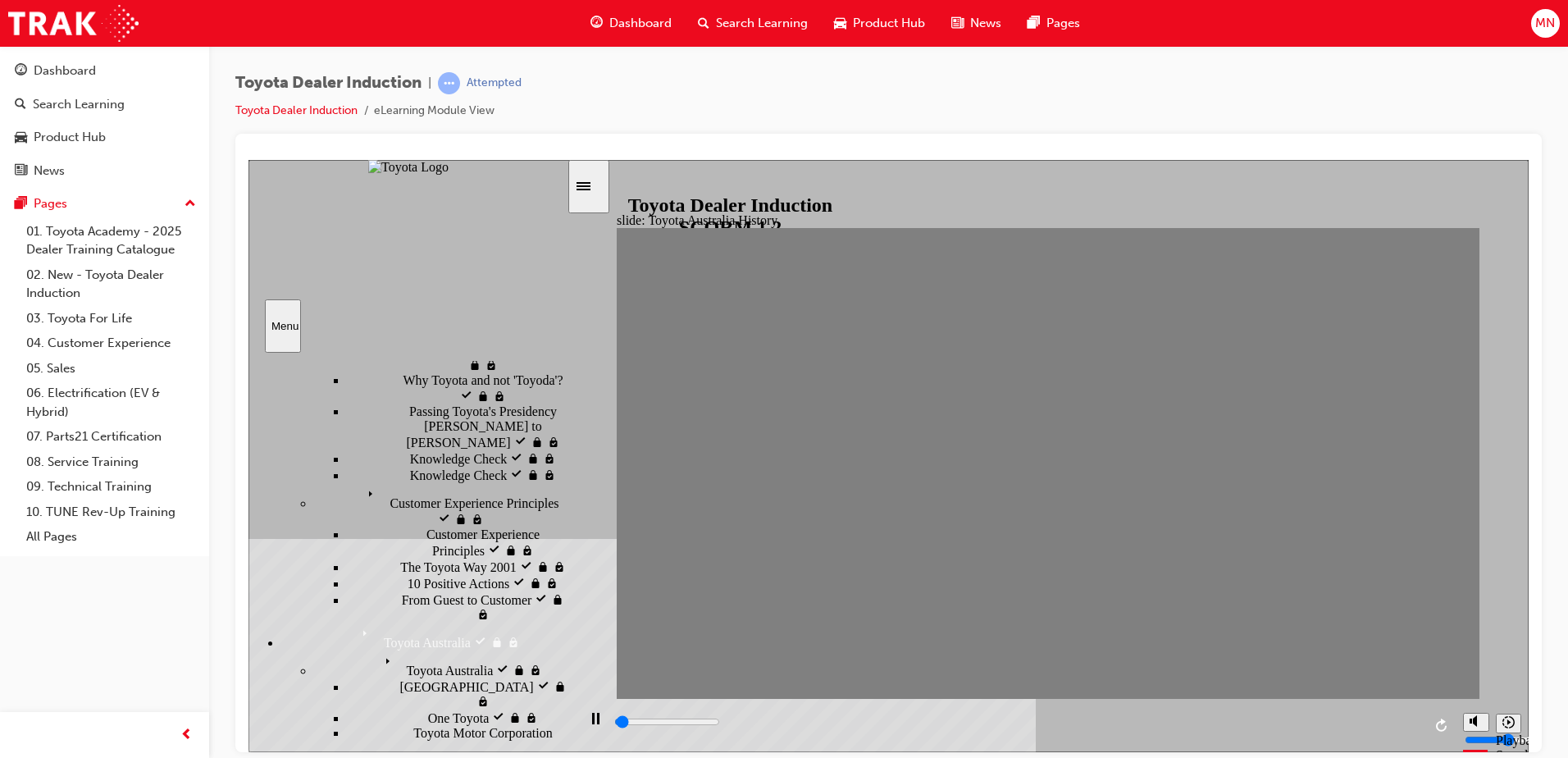
drag, startPoint x: 802, startPoint y: 474, endPoint x: 830, endPoint y: 471, distance: 28.2
drag, startPoint x: 840, startPoint y: 471, endPoint x: 896, endPoint y: 470, distance: 56.0
drag, startPoint x: 881, startPoint y: 462, endPoint x: 899, endPoint y: 460, distance: 18.1
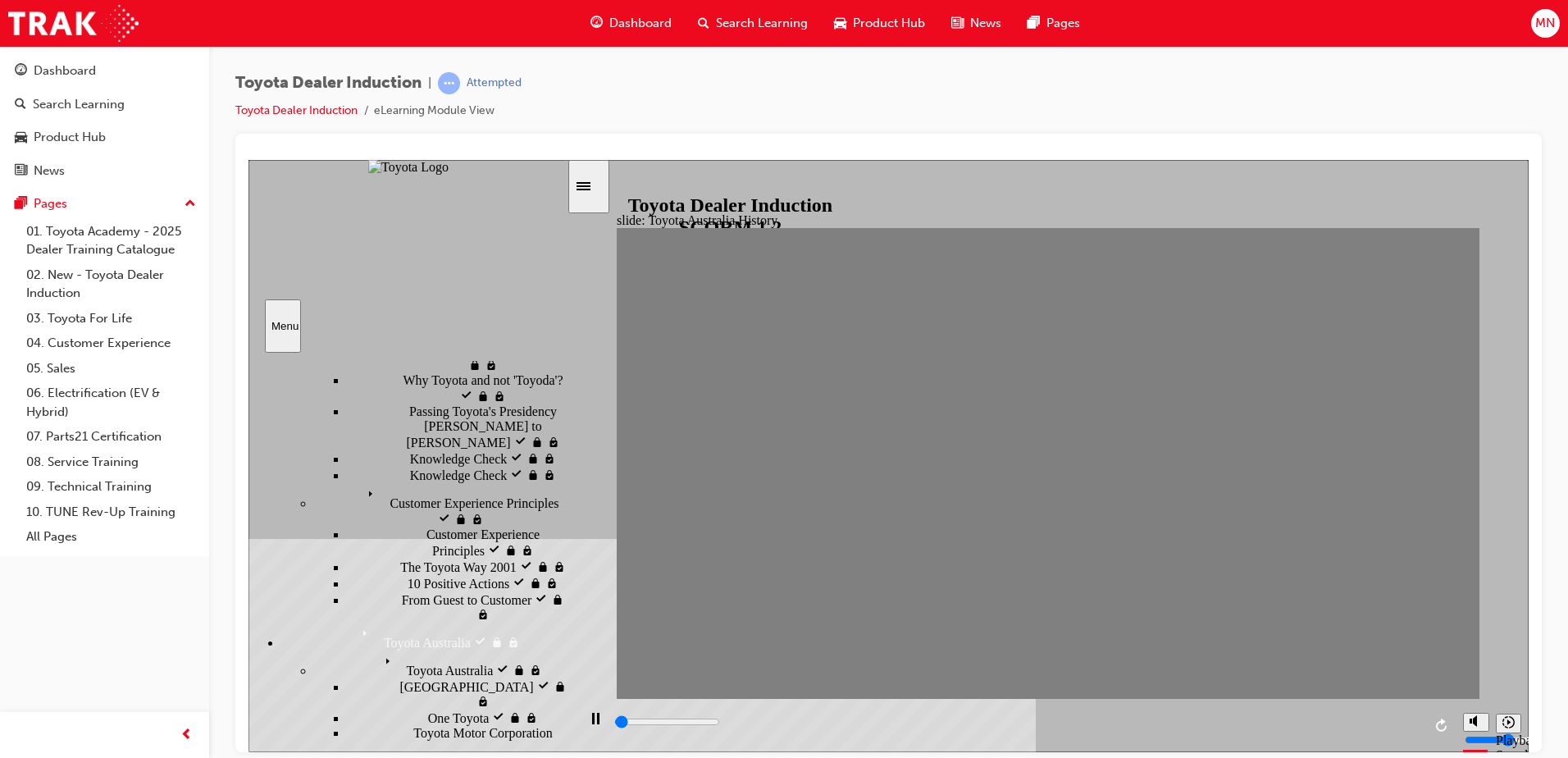
drag, startPoint x: 914, startPoint y: 466, endPoint x: 952, endPoint y: 466, distance: 38.0
drag, startPoint x: 961, startPoint y: 462, endPoint x: 1016, endPoint y: 464, distance: 55.0
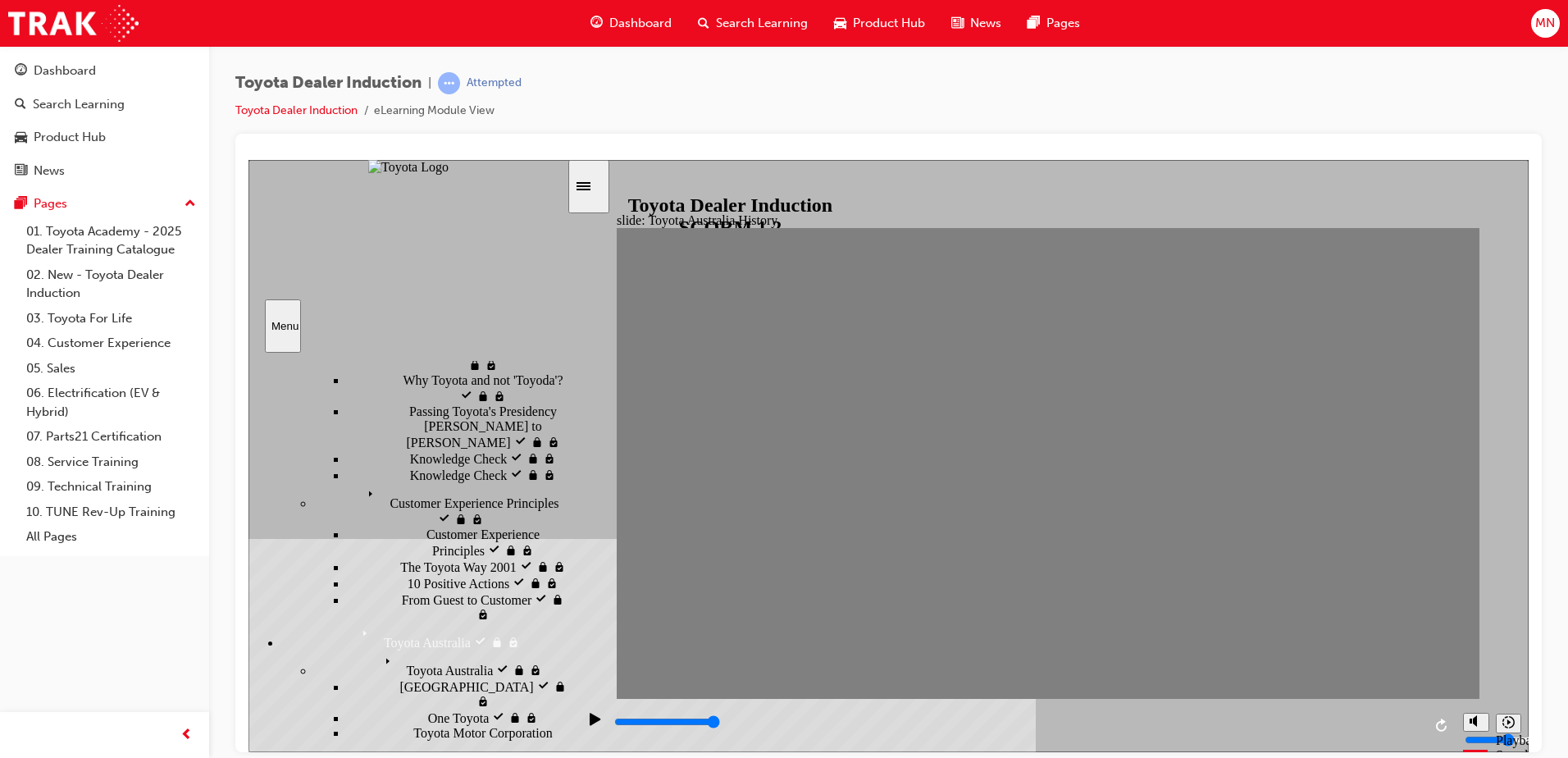
drag, startPoint x: 965, startPoint y: 470, endPoint x: 1050, endPoint y: 466, distance: 85.1
type input "0"
type input "9"
drag, startPoint x: 1009, startPoint y: 475, endPoint x: 1021, endPoint y: 471, distance: 12.6
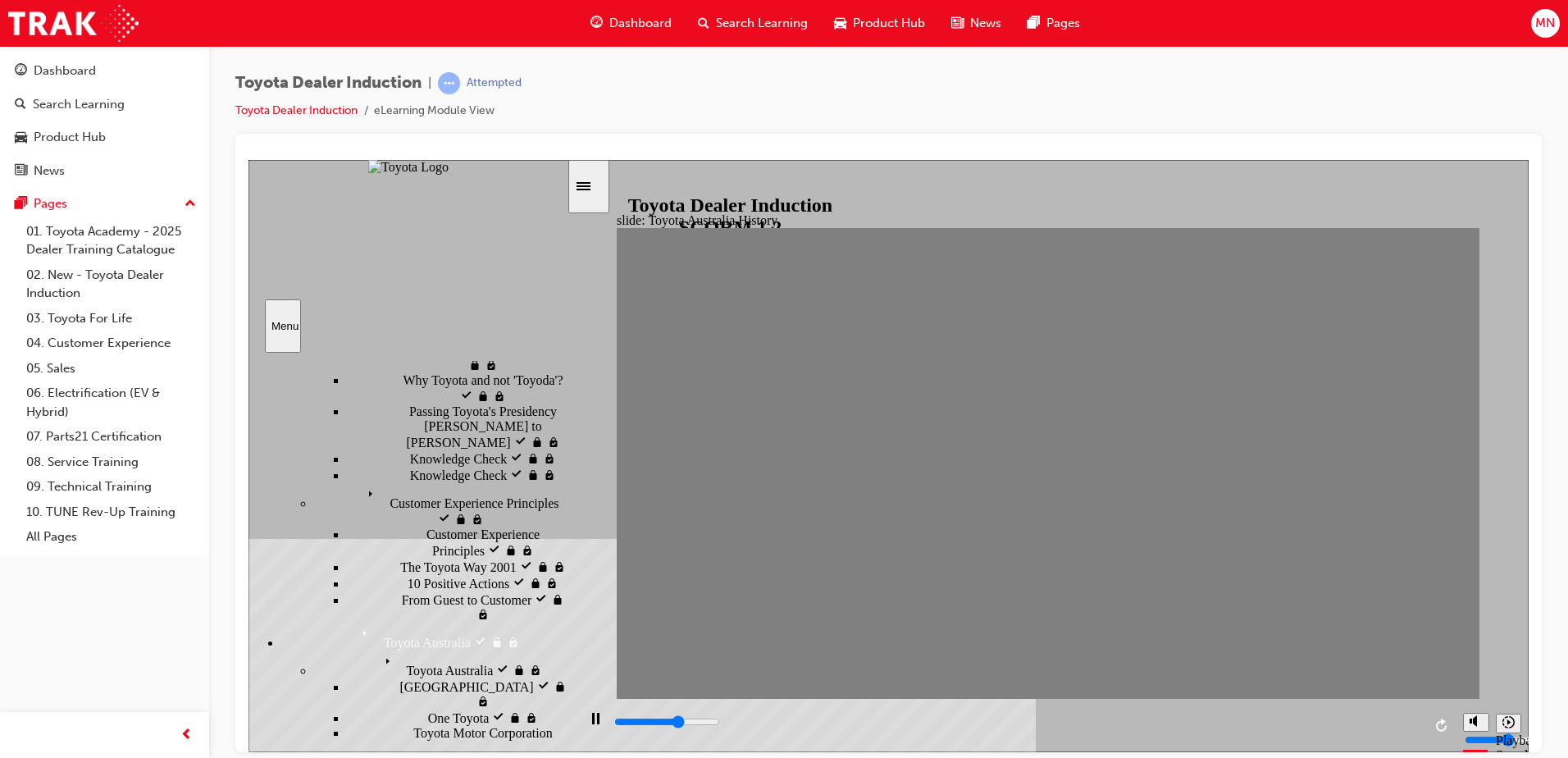
type input "7000"
type input "10"
drag, startPoint x: 1013, startPoint y: 475, endPoint x: 1051, endPoint y: 475, distance: 38.0
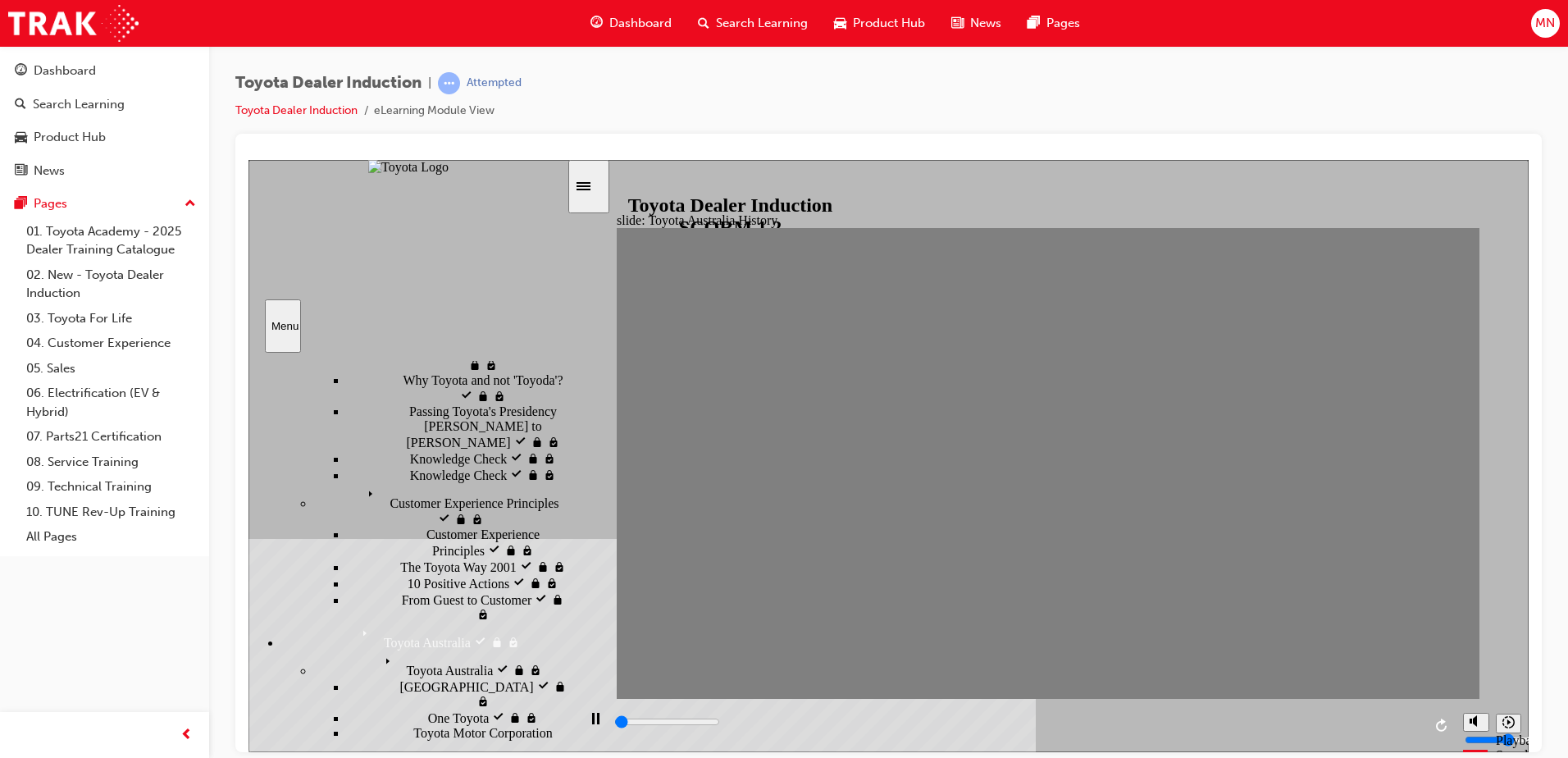
drag, startPoint x: 1050, startPoint y: 475, endPoint x: 1077, endPoint y: 475, distance: 27.0
drag, startPoint x: 1082, startPoint y: 469, endPoint x: 1112, endPoint y: 476, distance: 30.8
drag, startPoint x: 1119, startPoint y: 472, endPoint x: 1167, endPoint y: 466, distance: 48.4
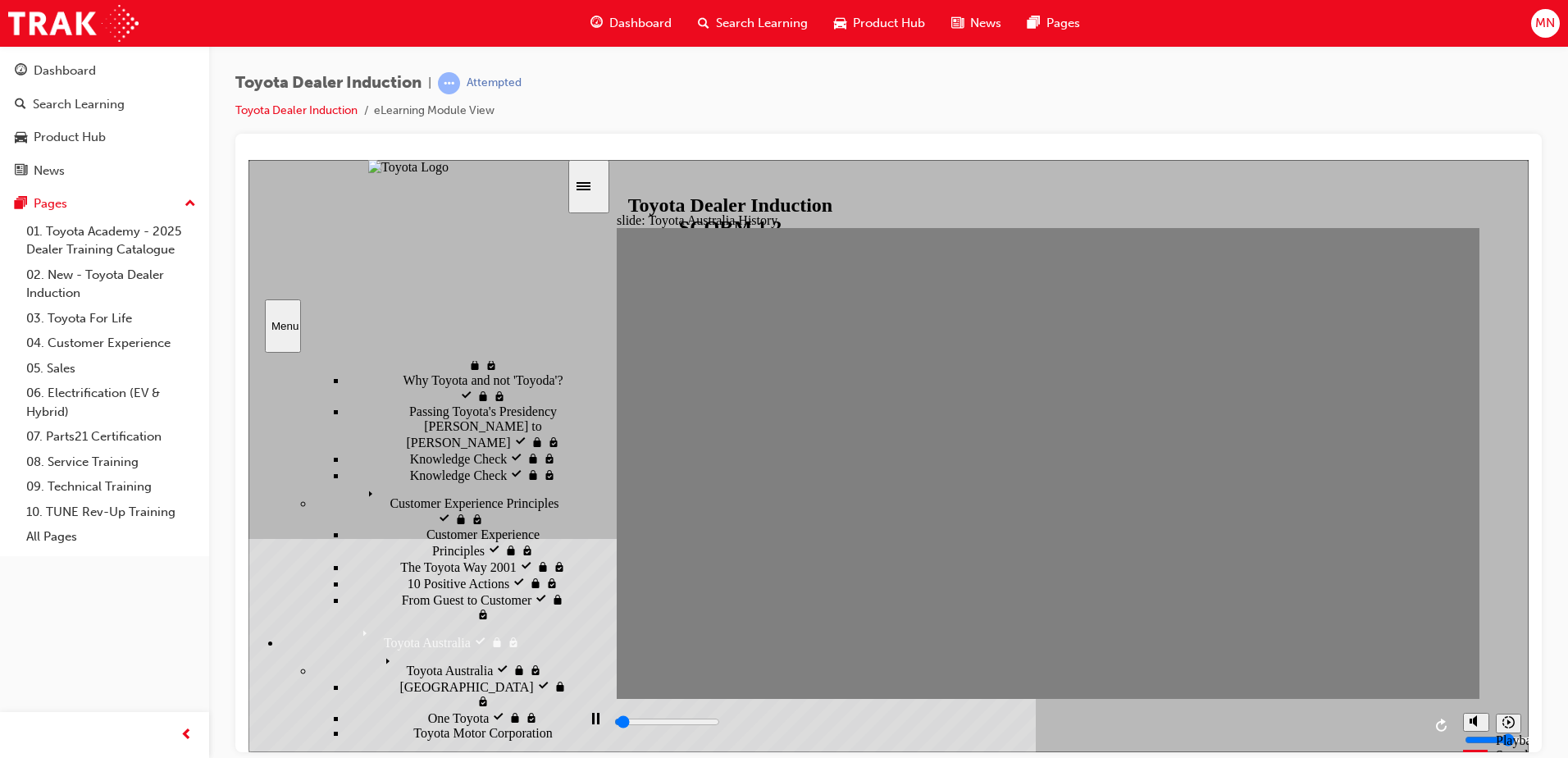
drag, startPoint x: 1163, startPoint y: 468, endPoint x: 1197, endPoint y: 467, distance: 34.0
drag, startPoint x: 1197, startPoint y: 468, endPoint x: 1229, endPoint y: 466, distance: 32.1
drag, startPoint x: 1249, startPoint y: 473, endPoint x: 1280, endPoint y: 471, distance: 31.1
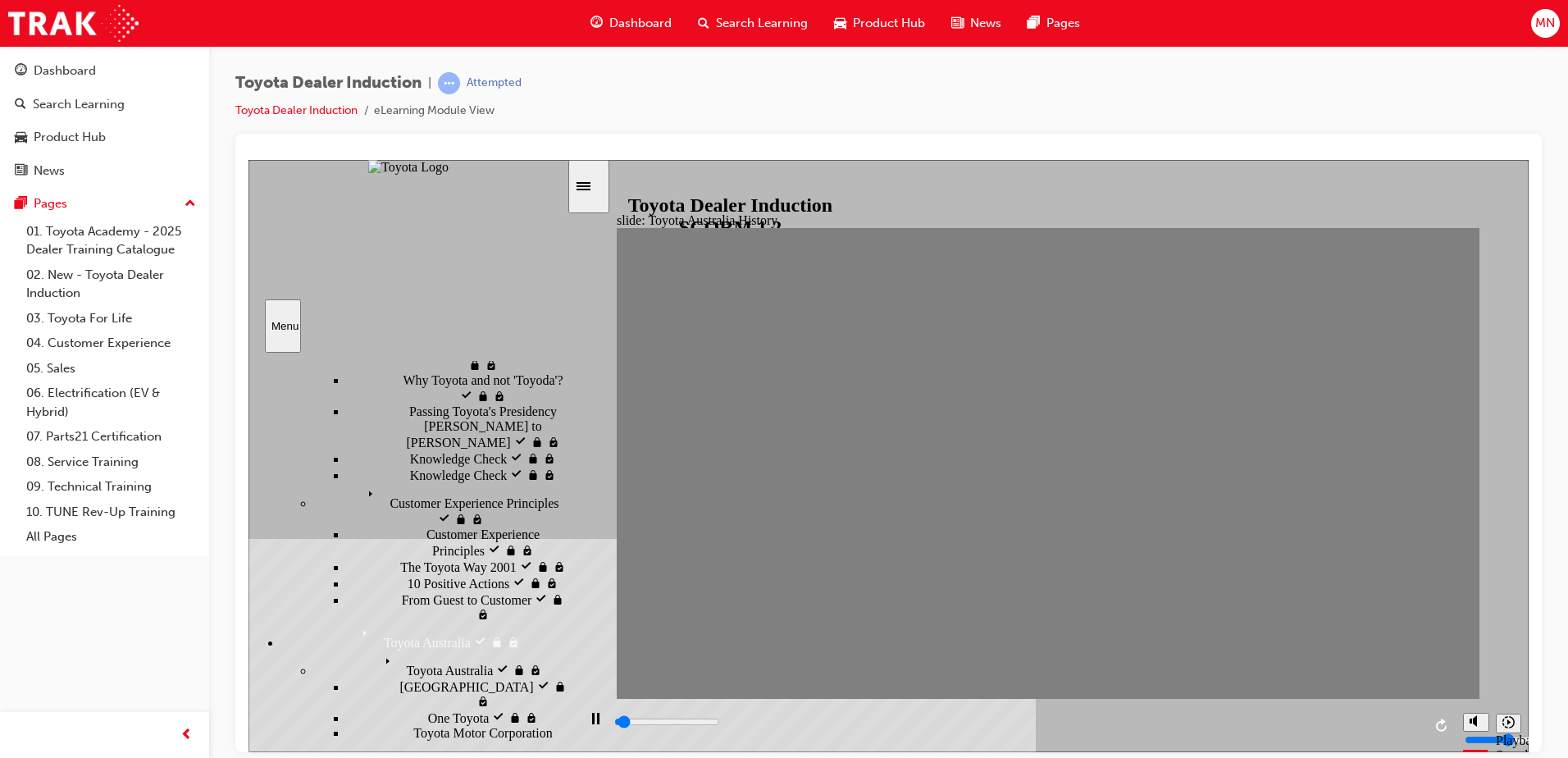
drag, startPoint x: 1280, startPoint y: 471, endPoint x: 1305, endPoint y: 468, distance: 25.2
drag, startPoint x: 1305, startPoint y: 468, endPoint x: 1340, endPoint y: 467, distance: 35.0
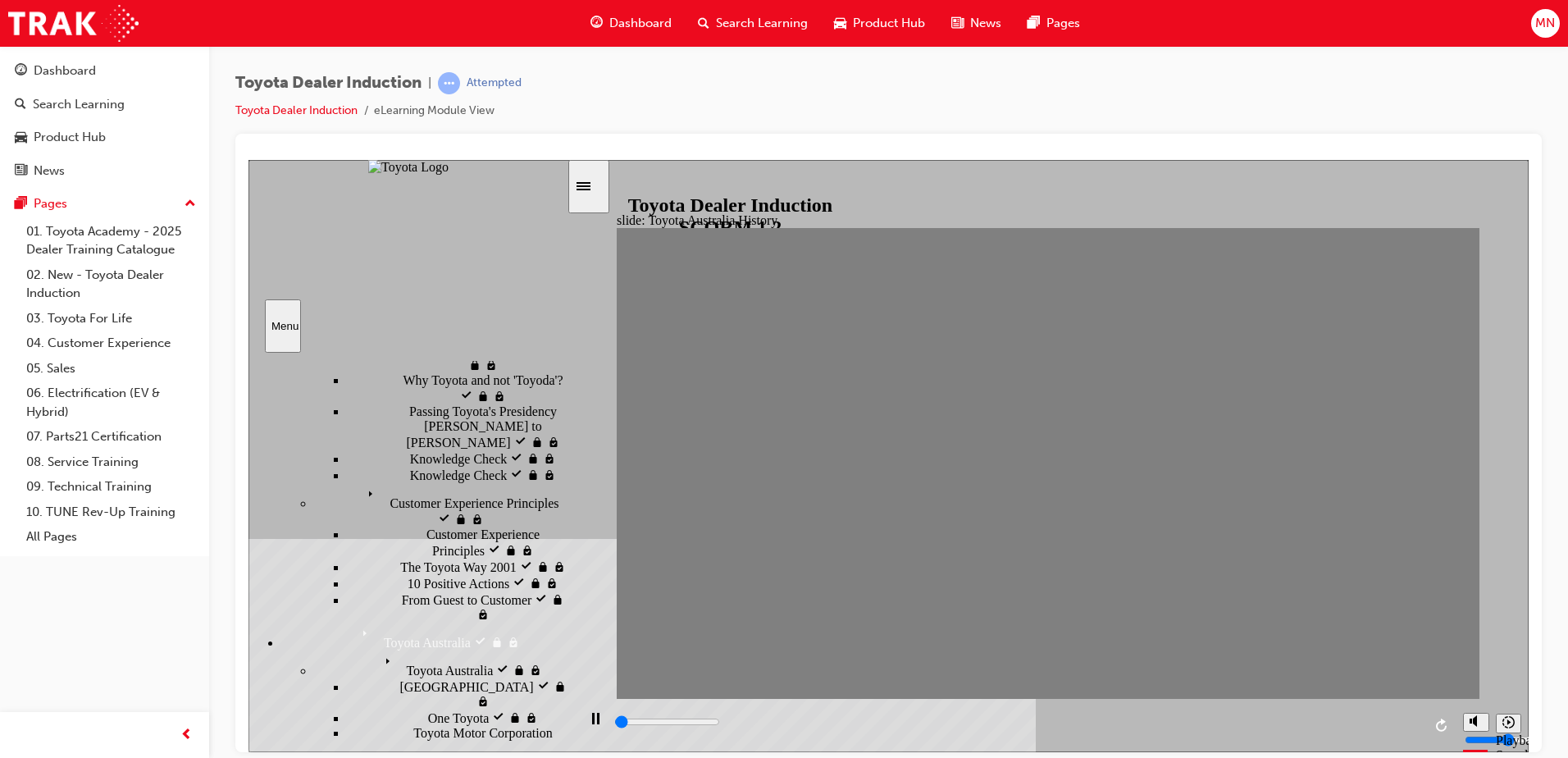
drag, startPoint x: 1331, startPoint y: 471, endPoint x: 1375, endPoint y: 472, distance: 44.0
drag, startPoint x: 1367, startPoint y: 473, endPoint x: 1398, endPoint y: 474, distance: 31.0
drag, startPoint x: 1398, startPoint y: 474, endPoint x: 1426, endPoint y: 470, distance: 28.3
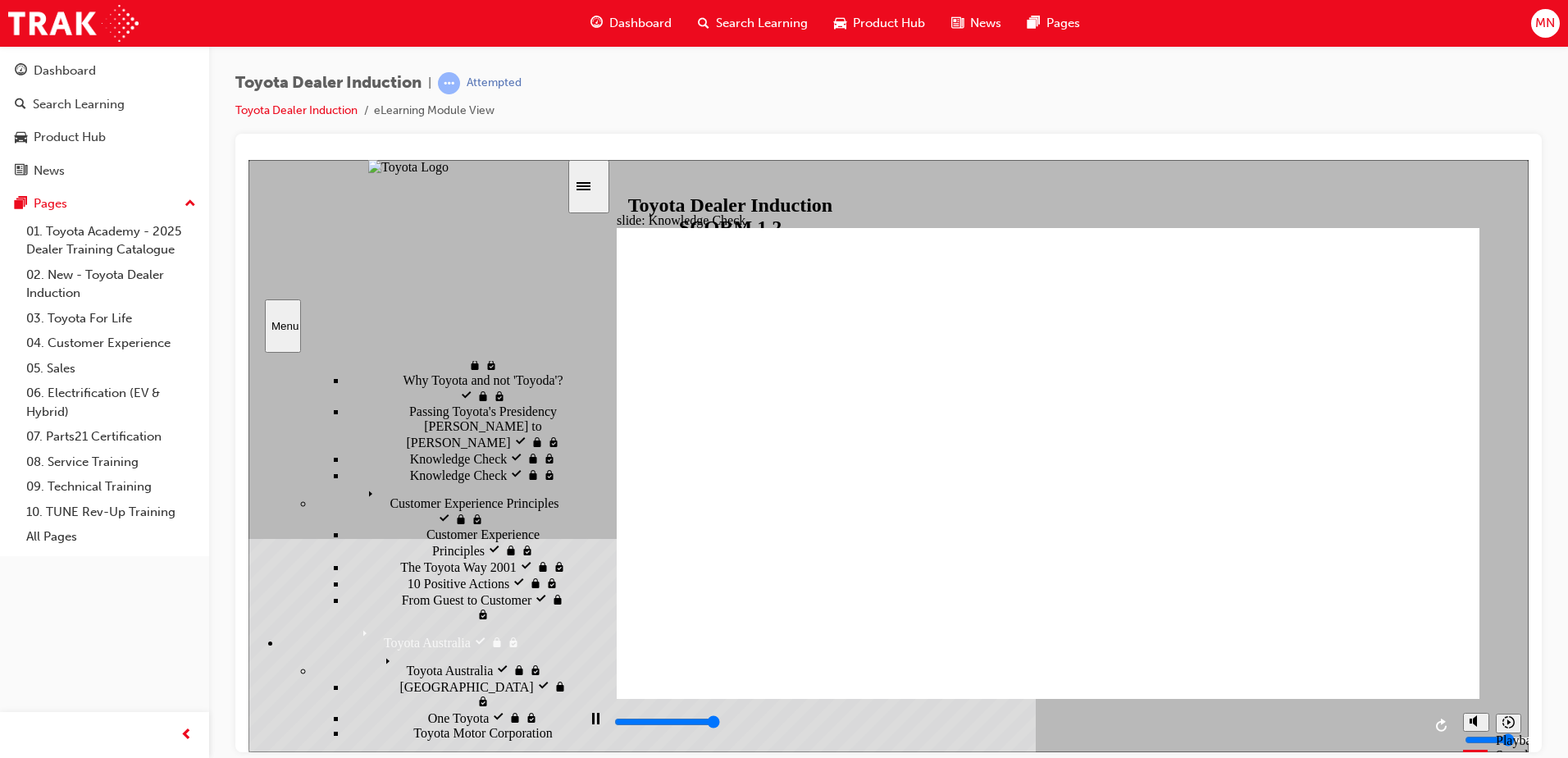
type input "5000"
radio input "true"
type input "4800"
radio input "true"
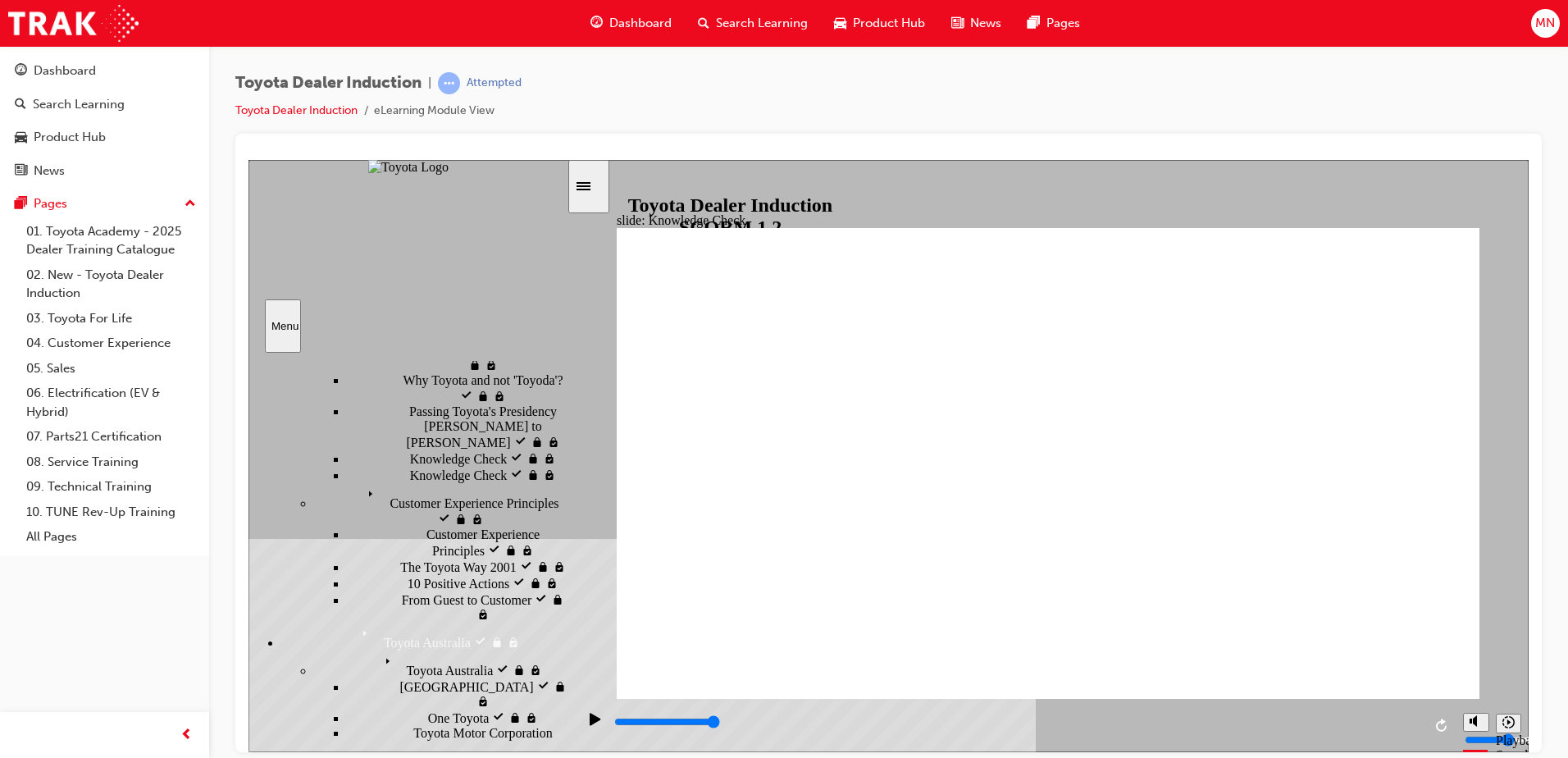
type input "5000"
radio input "true"
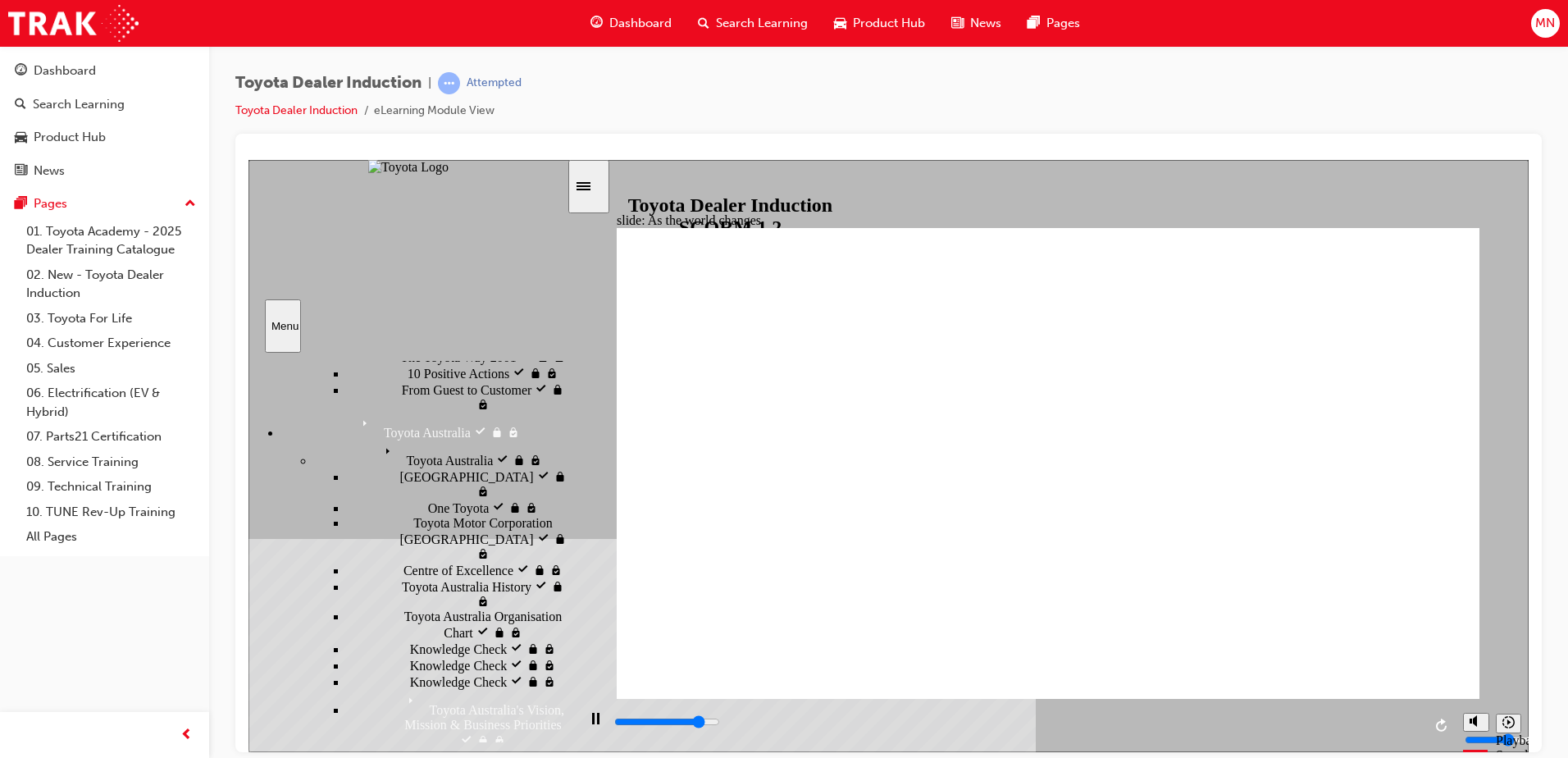
scroll to position [557, 0]
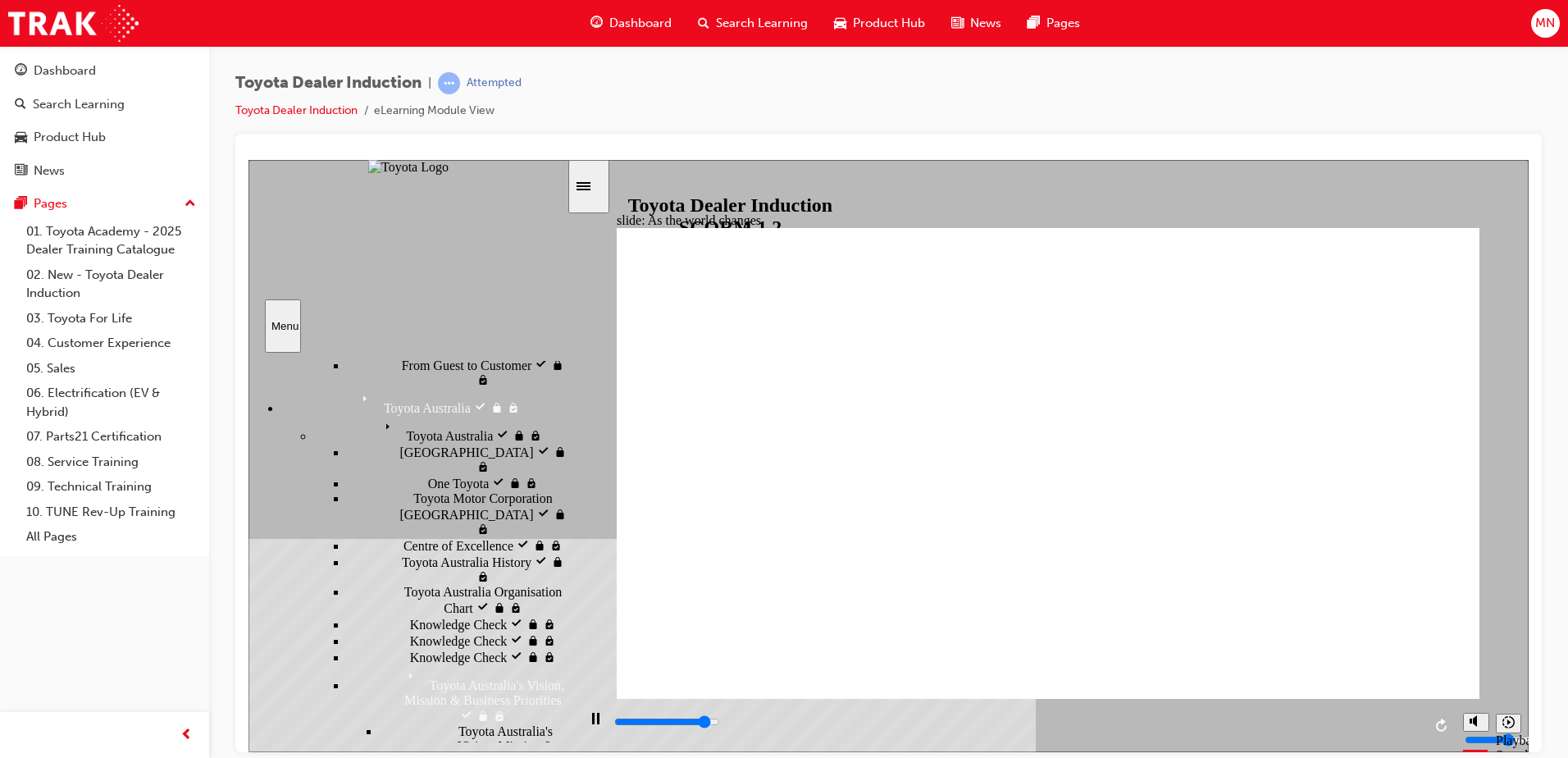
drag, startPoint x: 562, startPoint y: 449, endPoint x: 552, endPoint y: 496, distance: 48.1
click at [552, 496] on div "Introduction visited Introduction Start visited Start" at bounding box center [407, 547] width 318 height 389
type input "9200"
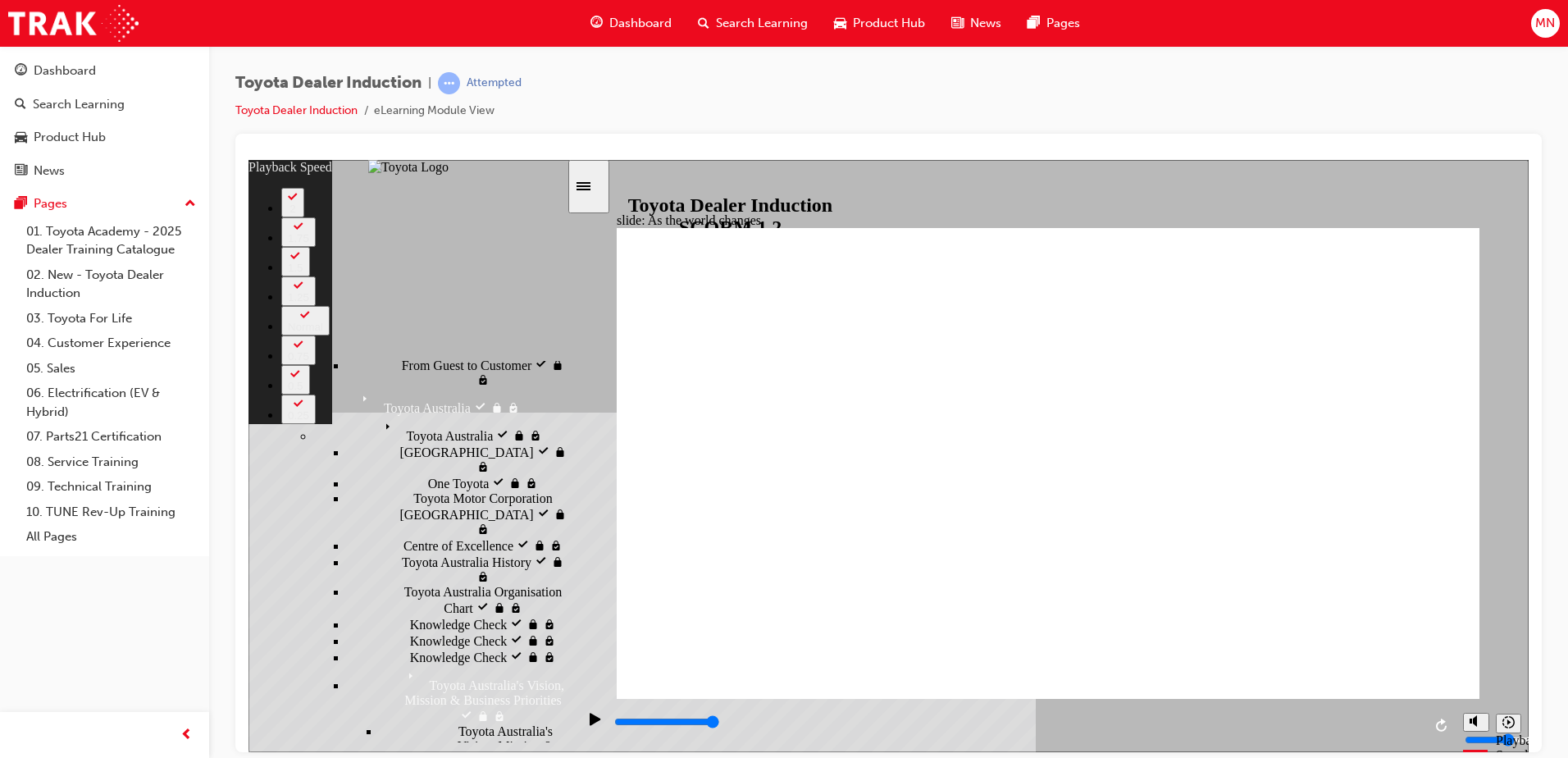
type input "128"
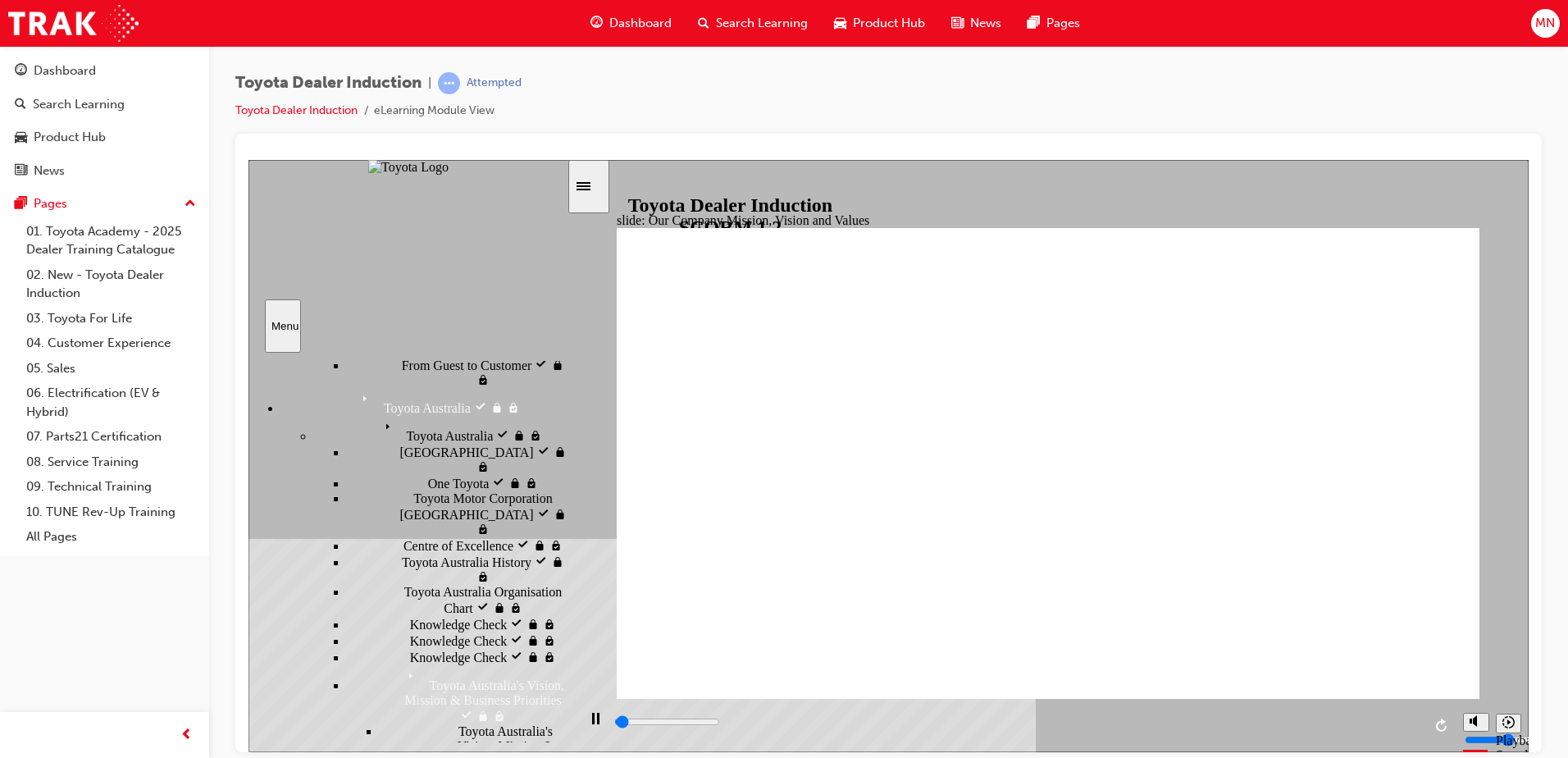
type input "1500"
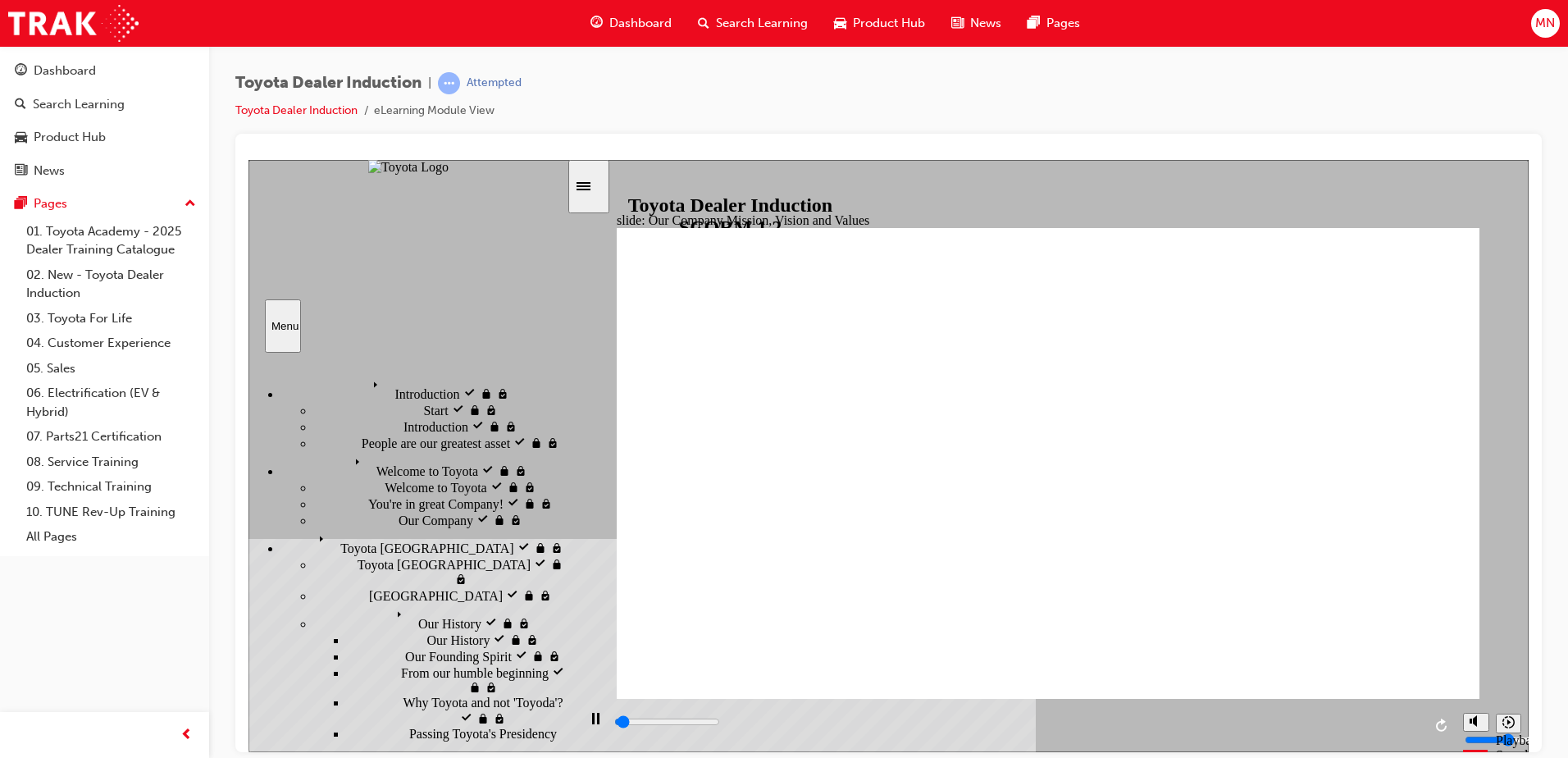
scroll to position [557, 0]
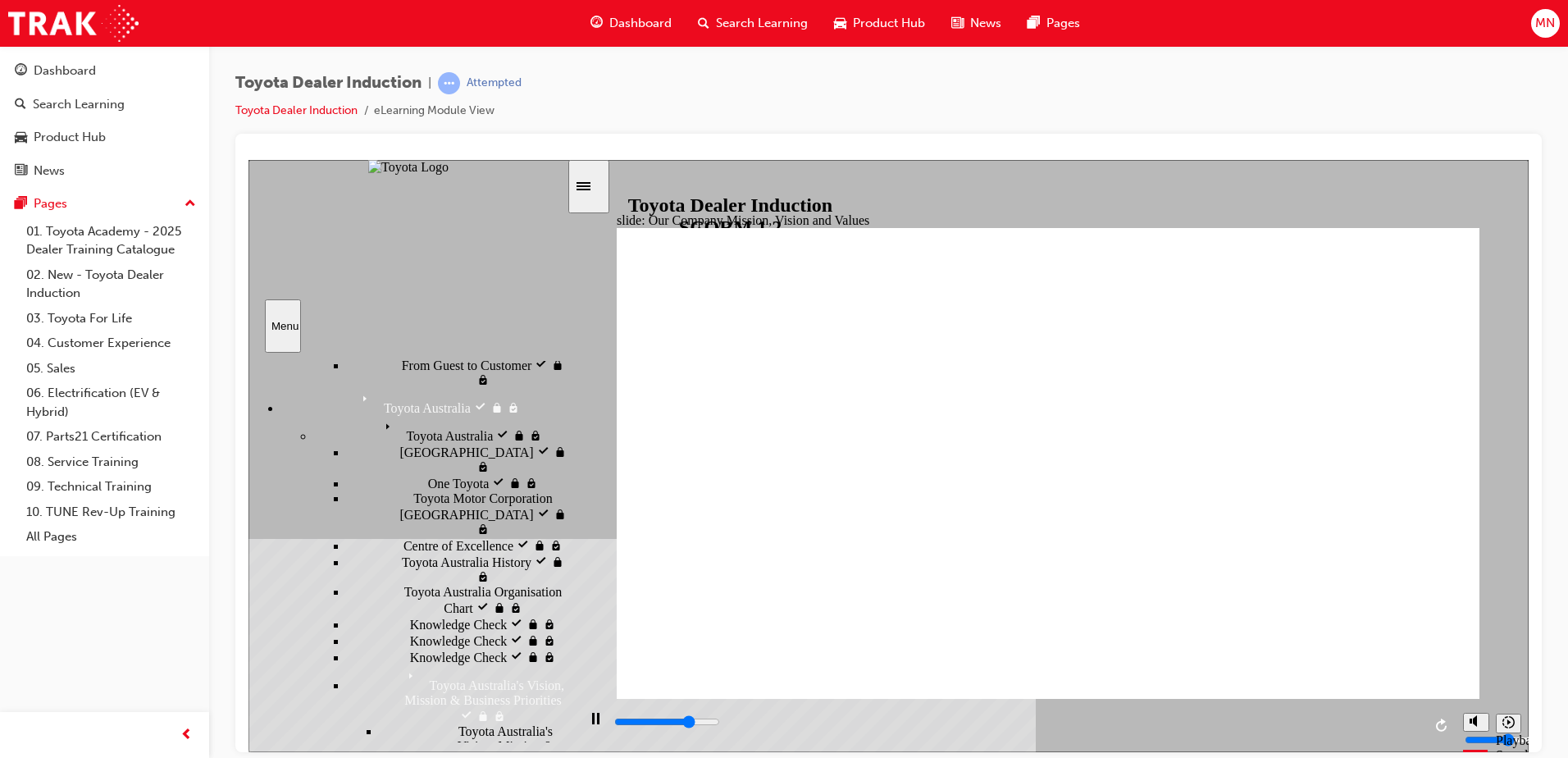
drag, startPoint x: 1100, startPoint y: 533, endPoint x: 1034, endPoint y: 518, distance: 67.7
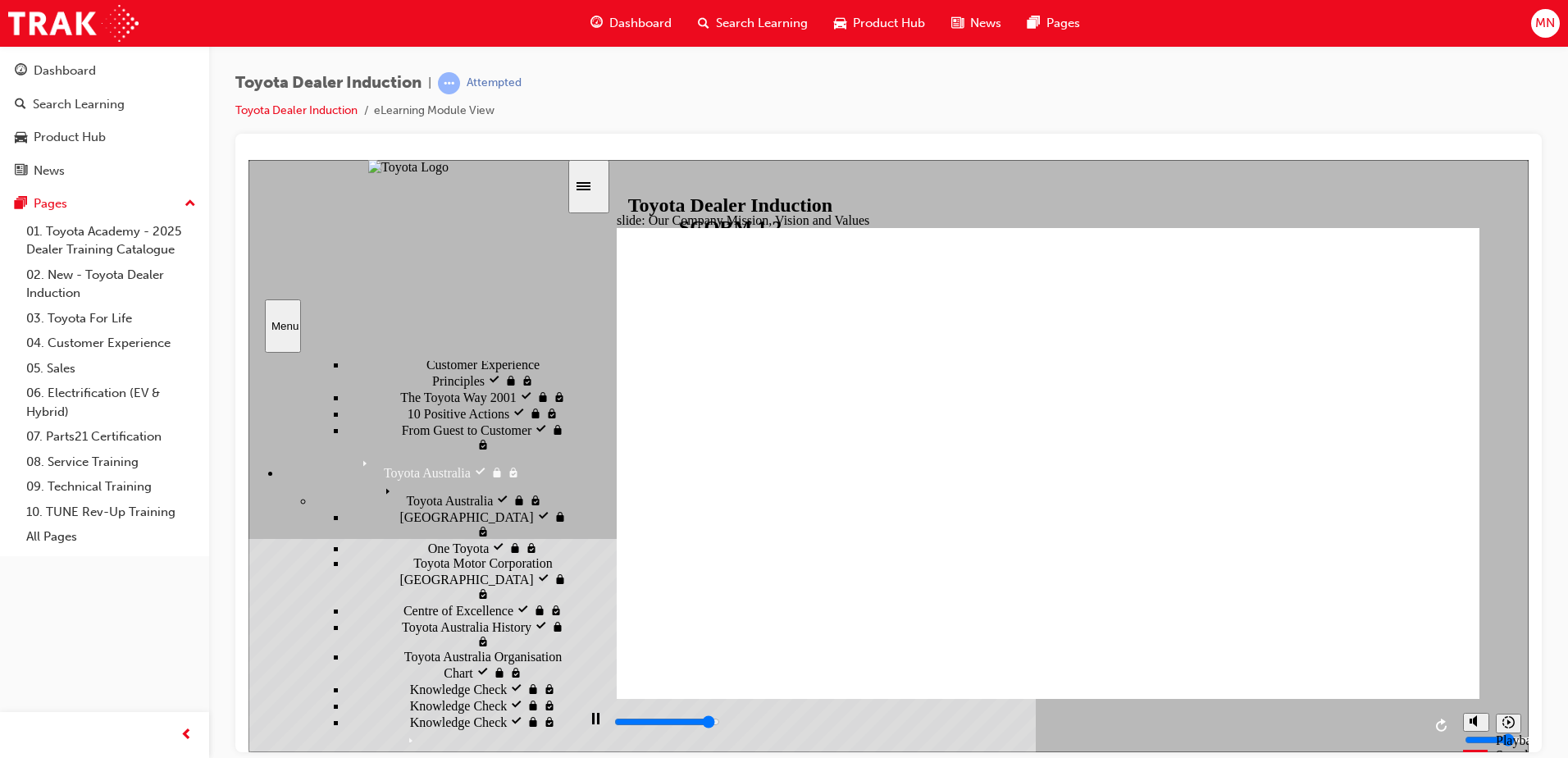
scroll to position [574, 0]
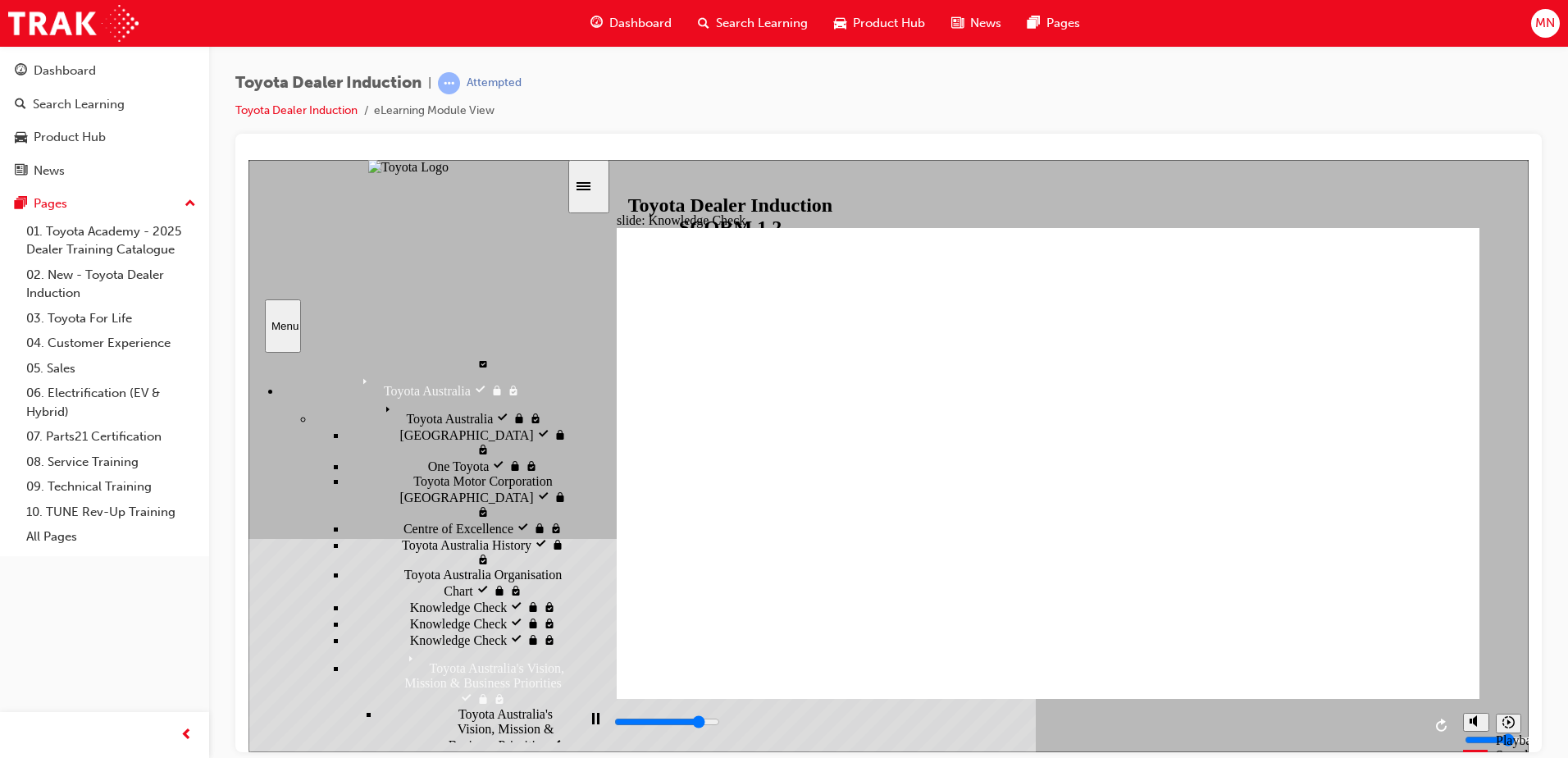
scroll to position [656, 0]
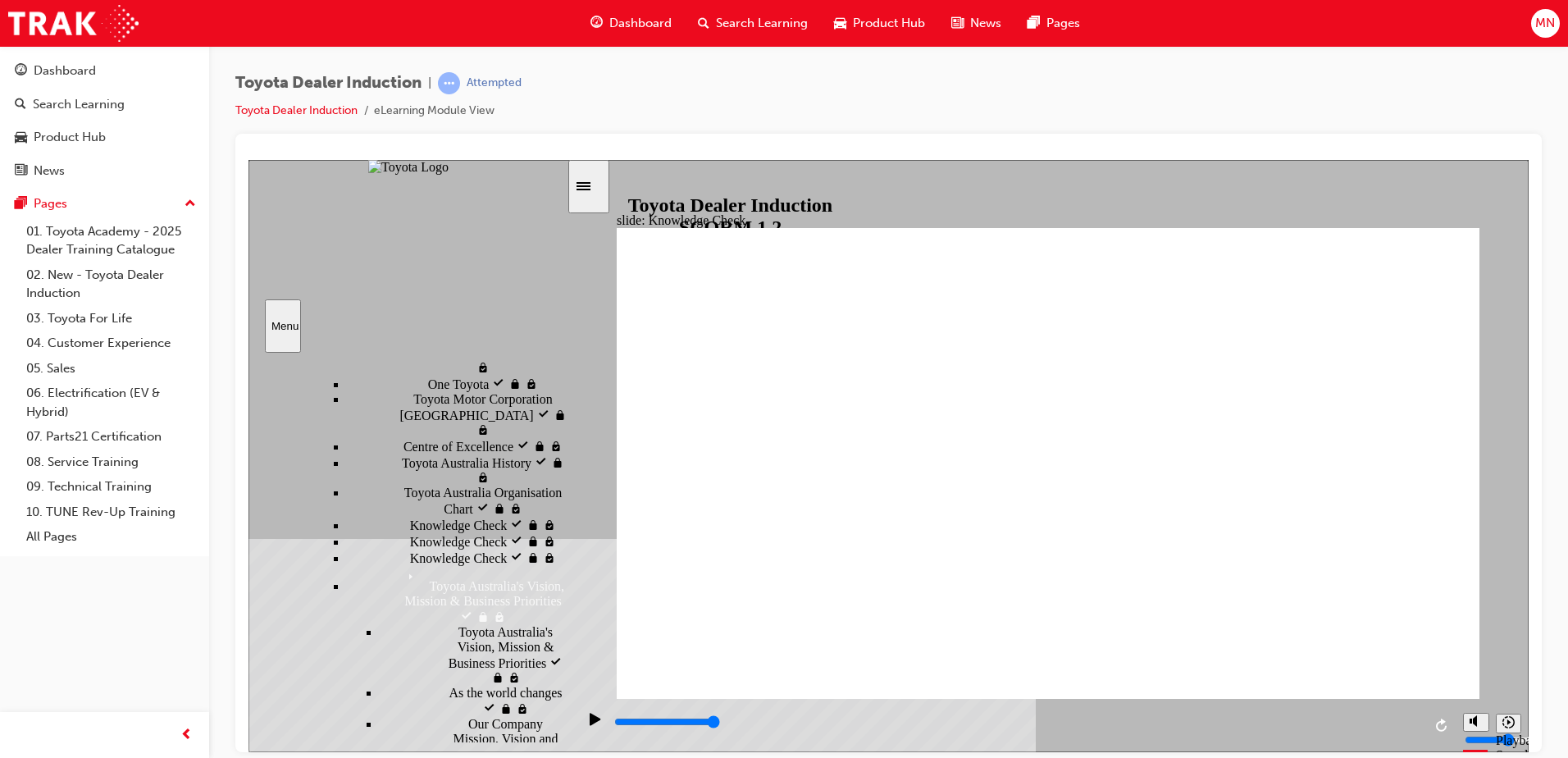
click at [432, 624] on ul "Toyota Australia's Vision, Mission & Business Priorities visited Toyota Austral…" at bounding box center [456, 771] width 220 height 293
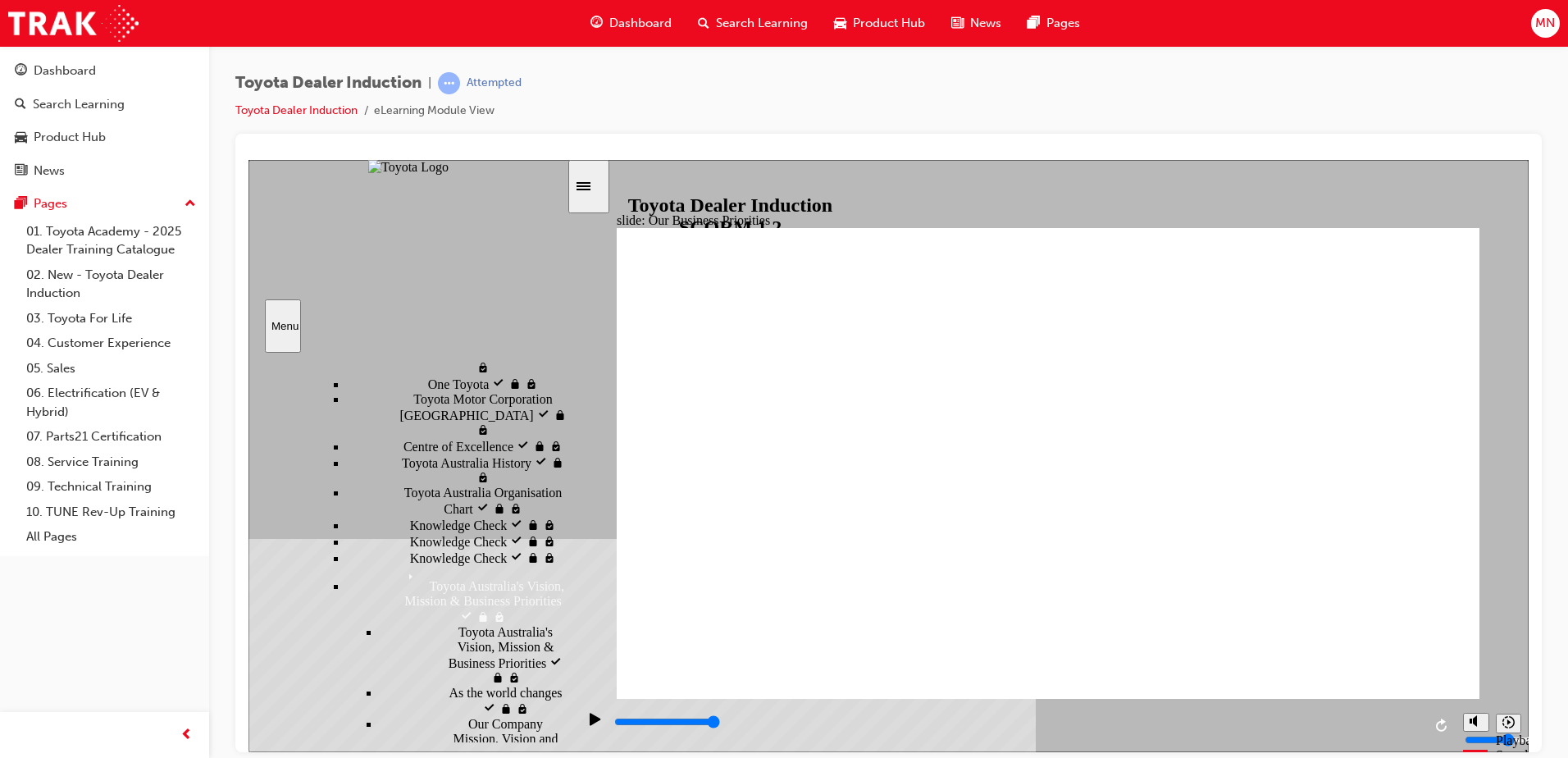
click at [437, 716] on div "Our Company Mission, Vision and Values visited Our Company Mission, Vision and …" at bounding box center [473, 739] width 187 height 46
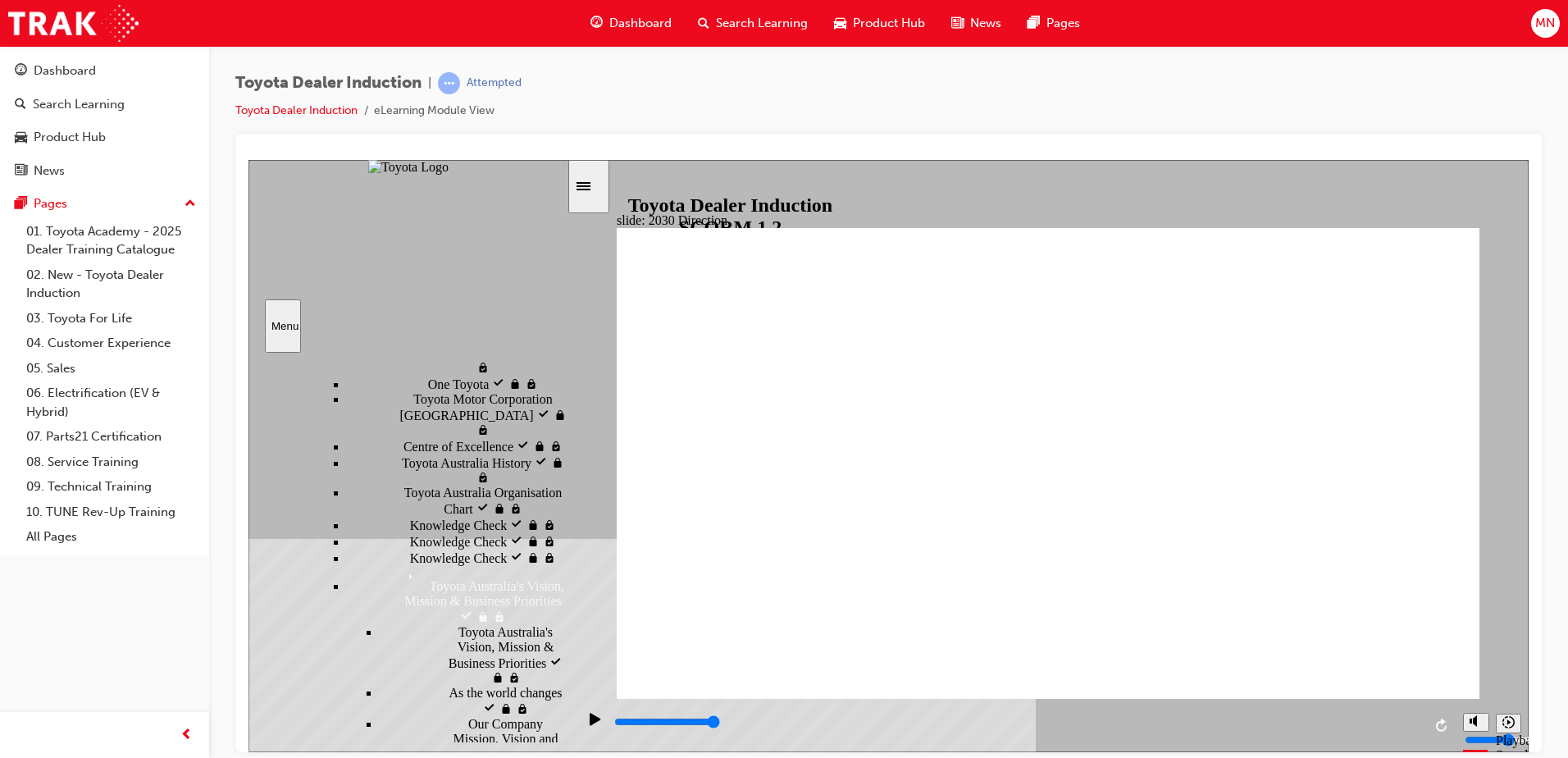
type input "4100"
type input "H"
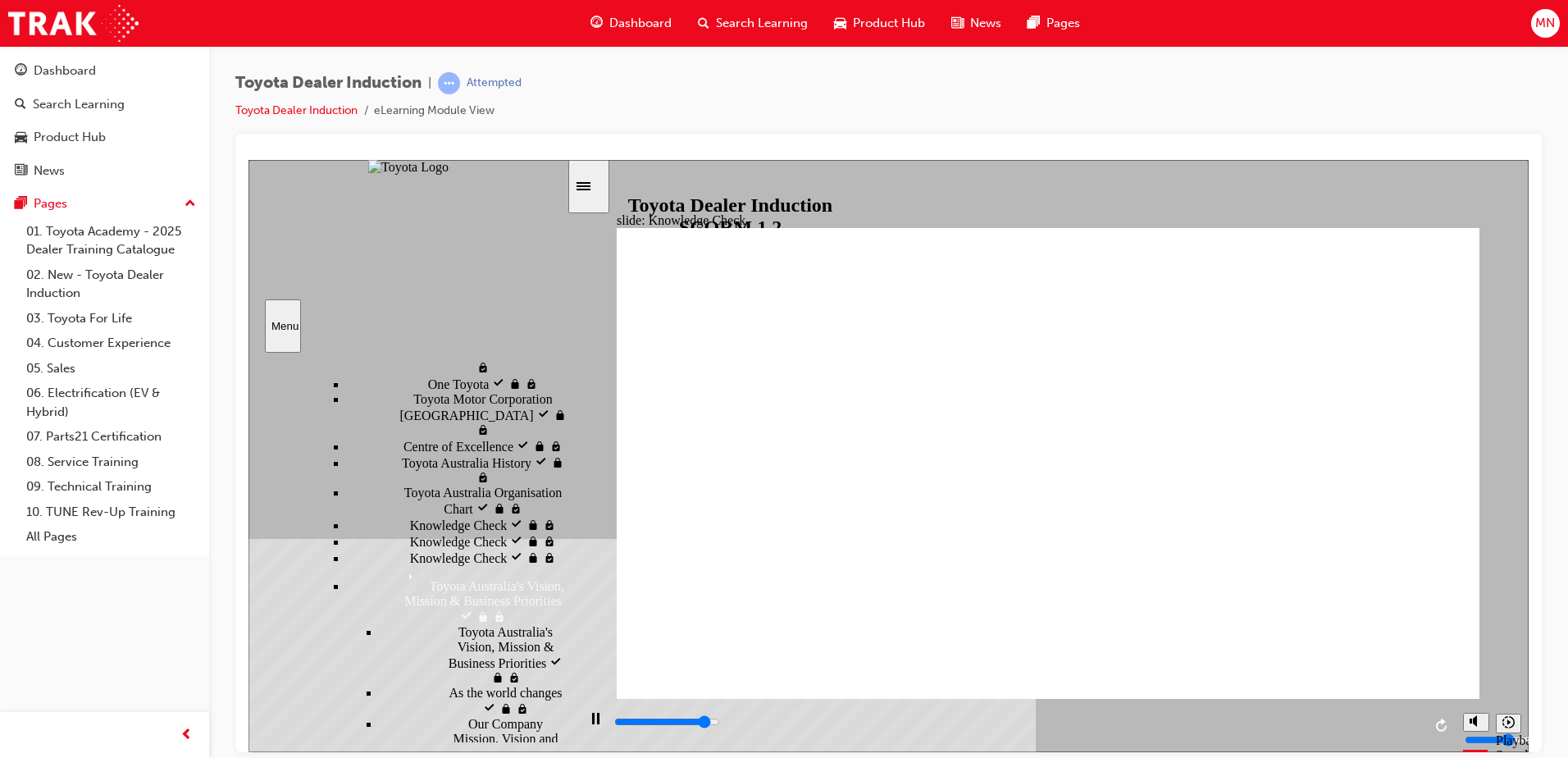
type input "4500"
type input "Ha"
type input "5000"
type input "Hap"
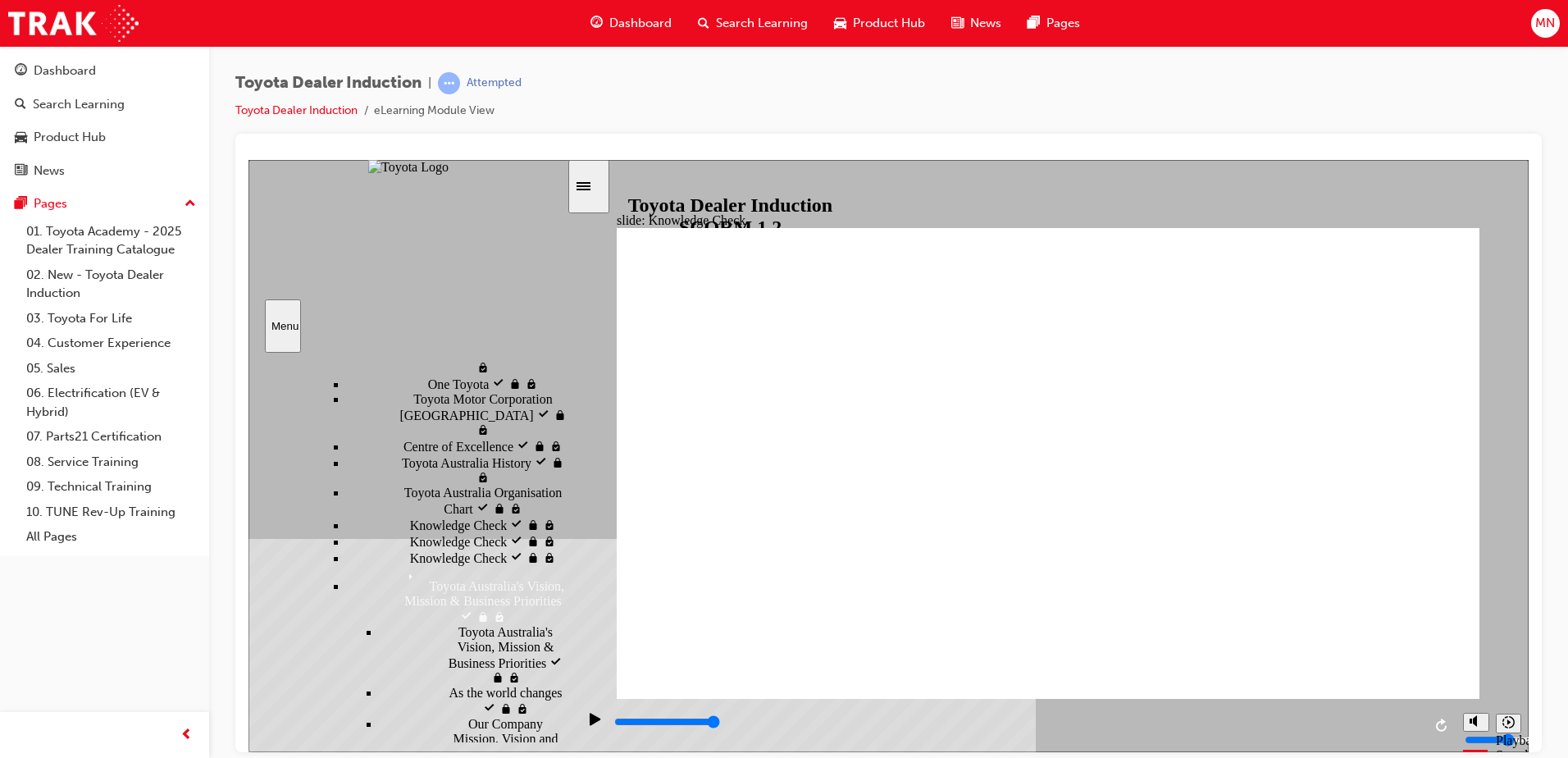
type input "Hap"
type input "Happ"
type input "Happi"
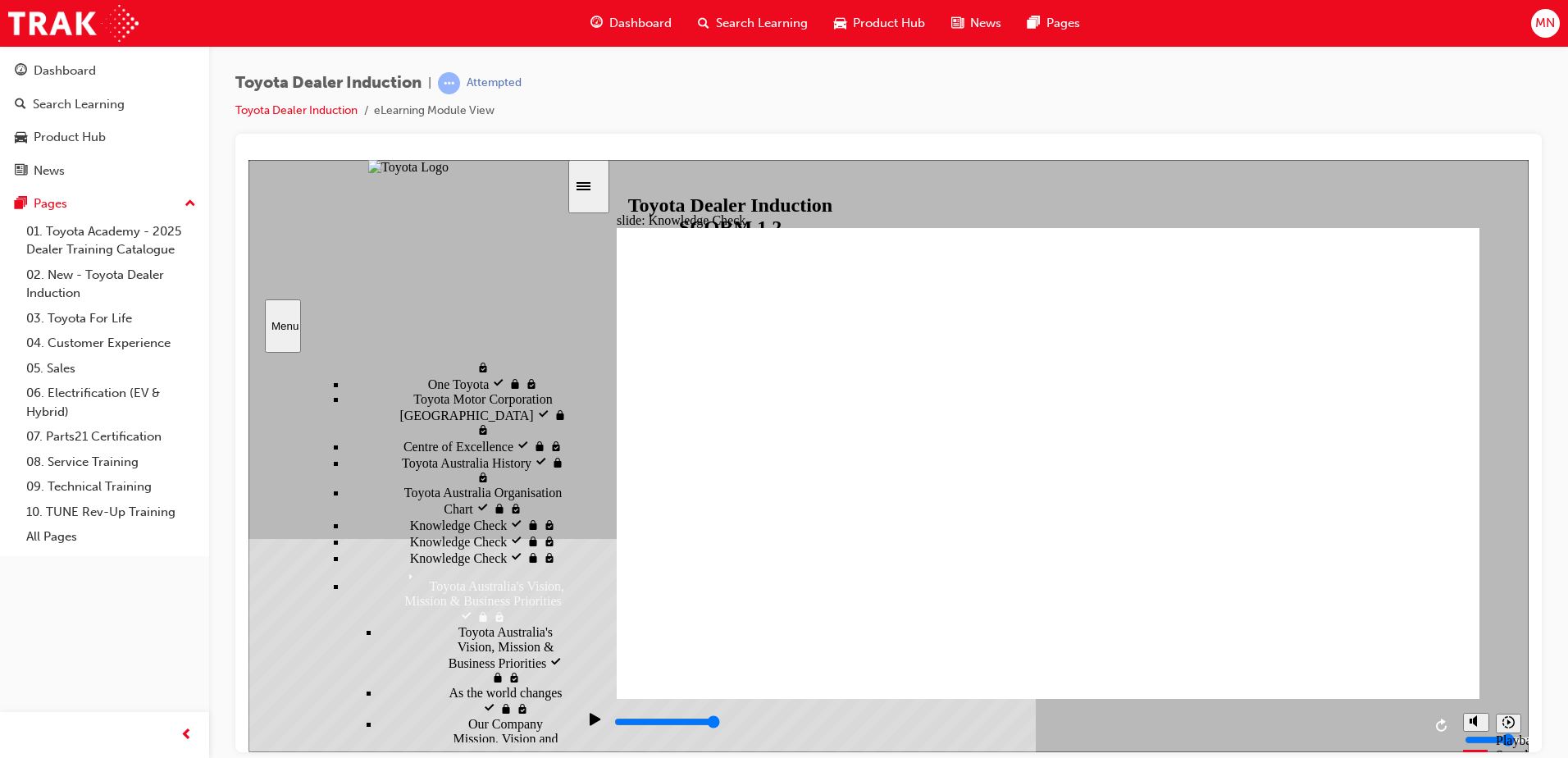
type input "Happie"
type input "Happi"
type input "Happ"
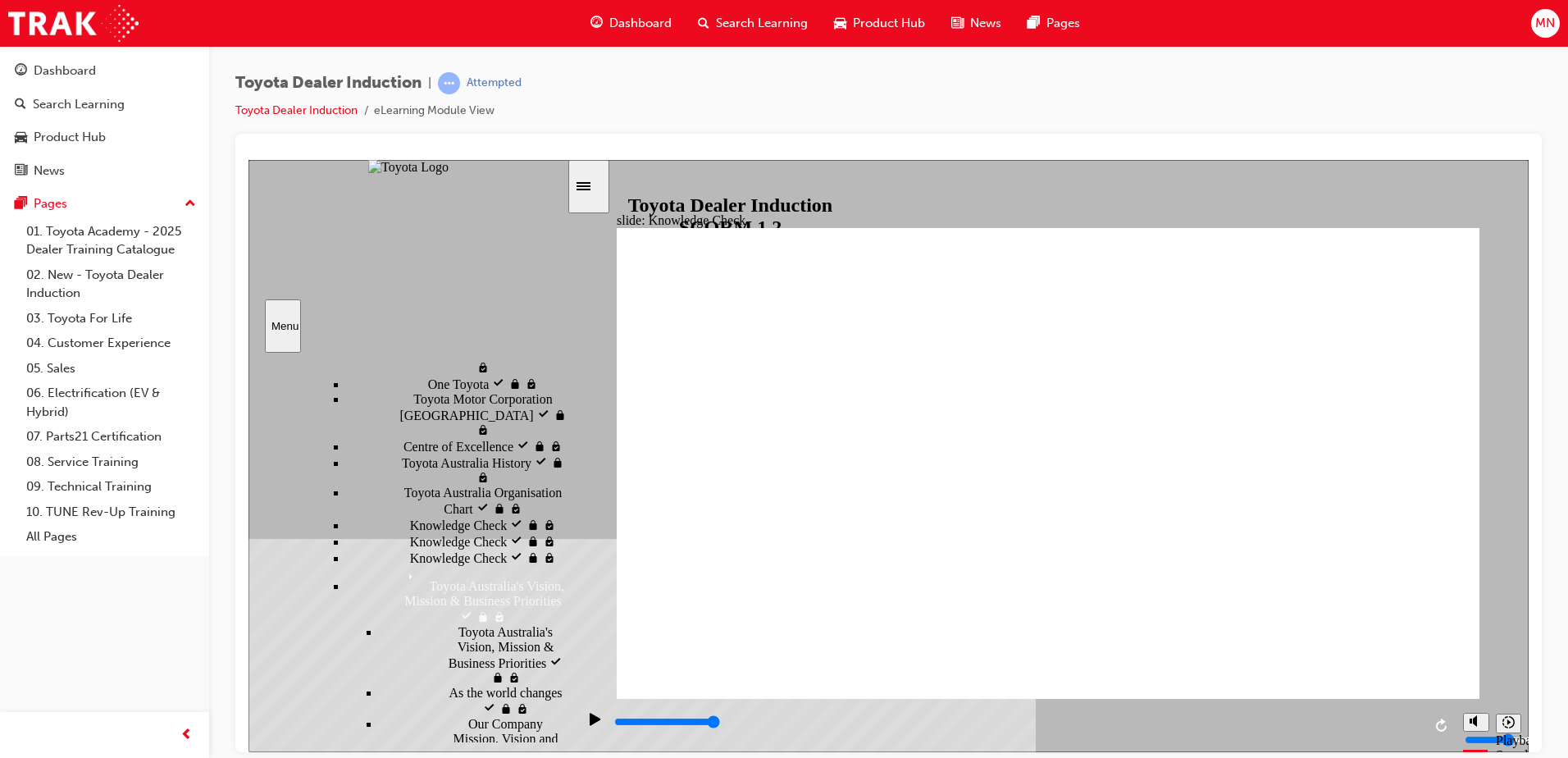
type input "Happ"
type input "Happi"
type input "Happin"
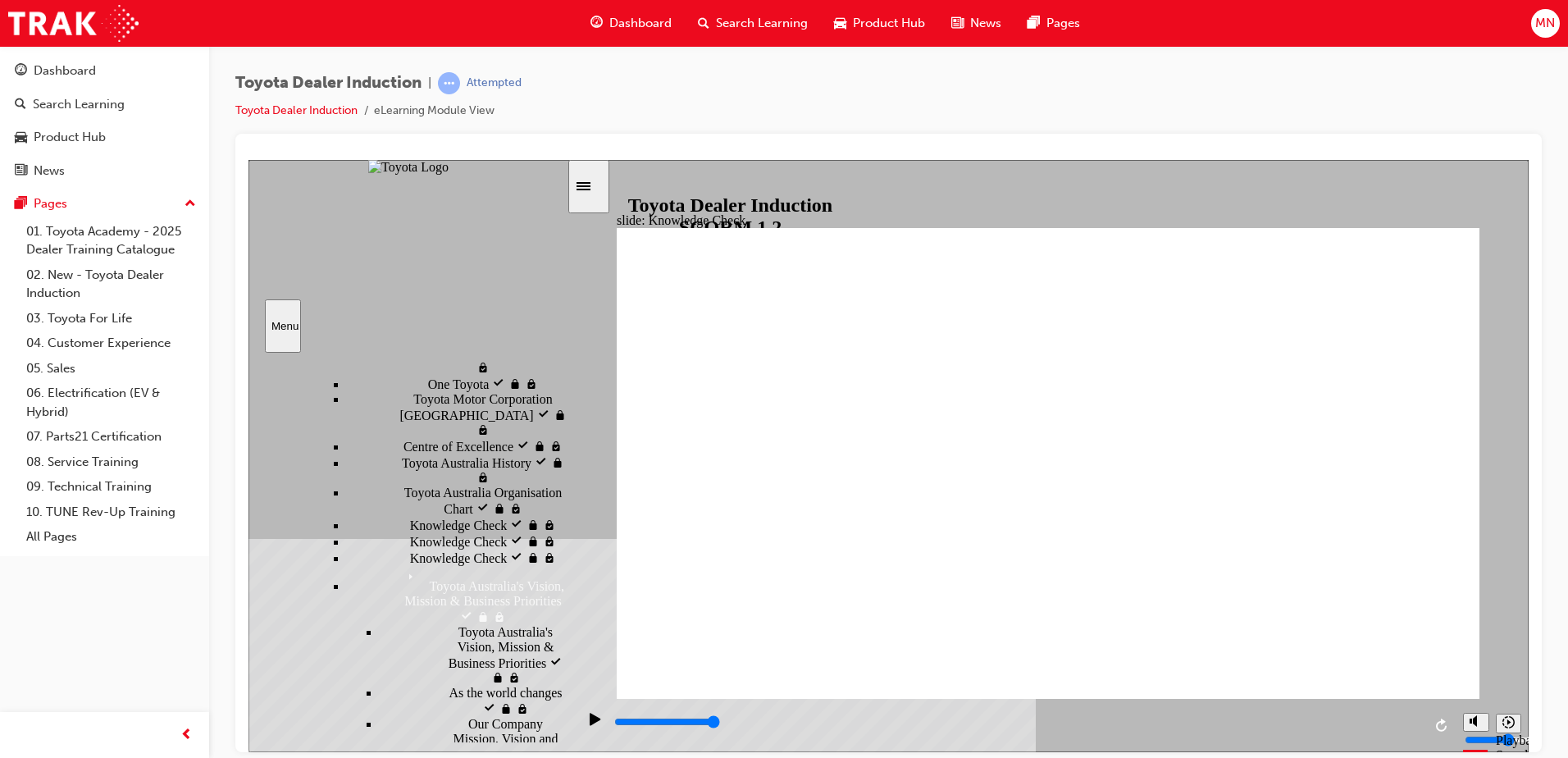
type input "Happine"
type input "Happines"
type input "Happiness"
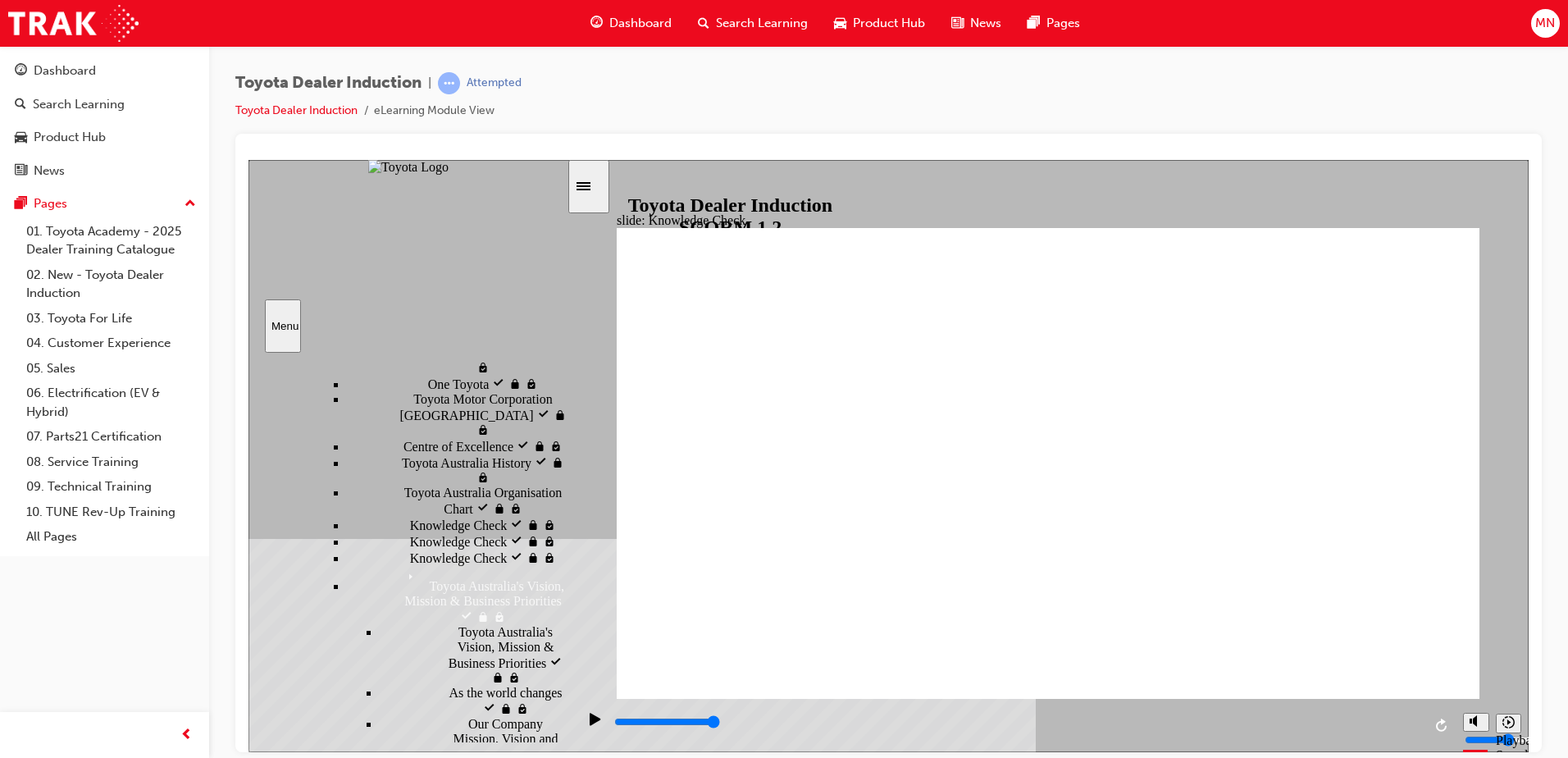
type input "Happiness"
click at [424, 716] on div "Our Company Mission, Vision and Values visited Our Company Mission, Vision and …" at bounding box center [473, 739] width 187 height 46
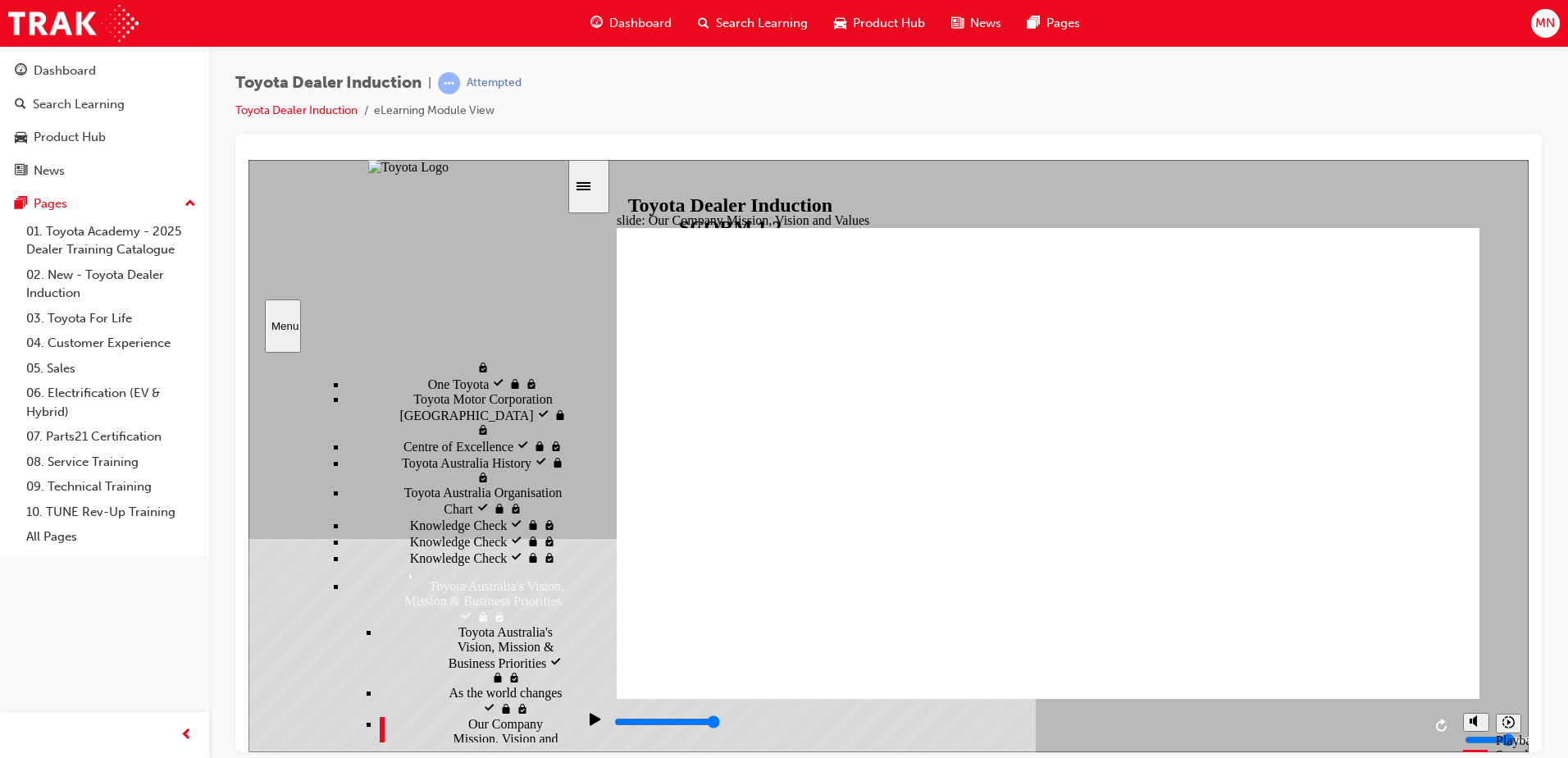
drag, startPoint x: 843, startPoint y: 302, endPoint x: 715, endPoint y: 318, distance: 129.0
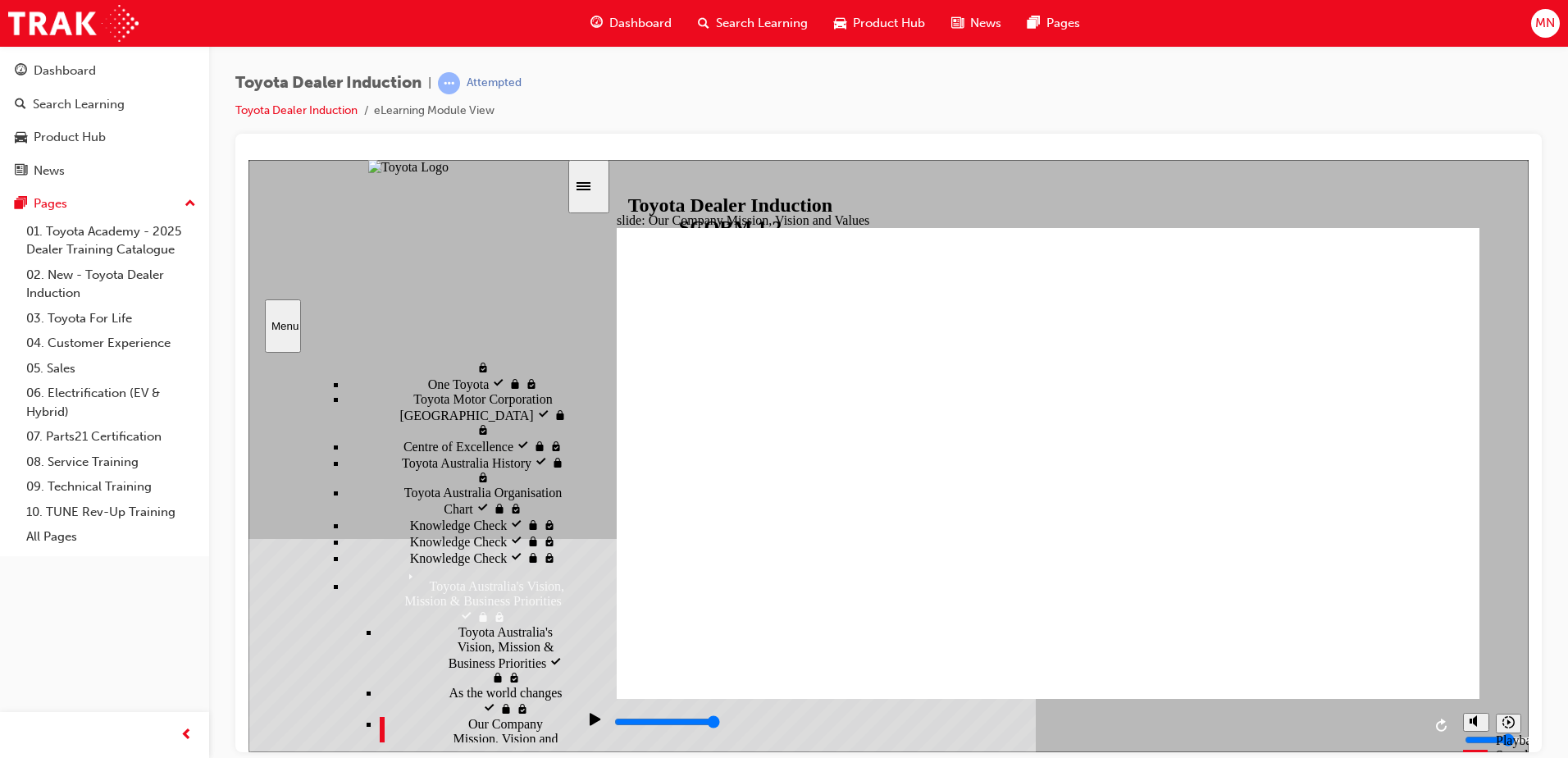
type input "2600"
type input "m"
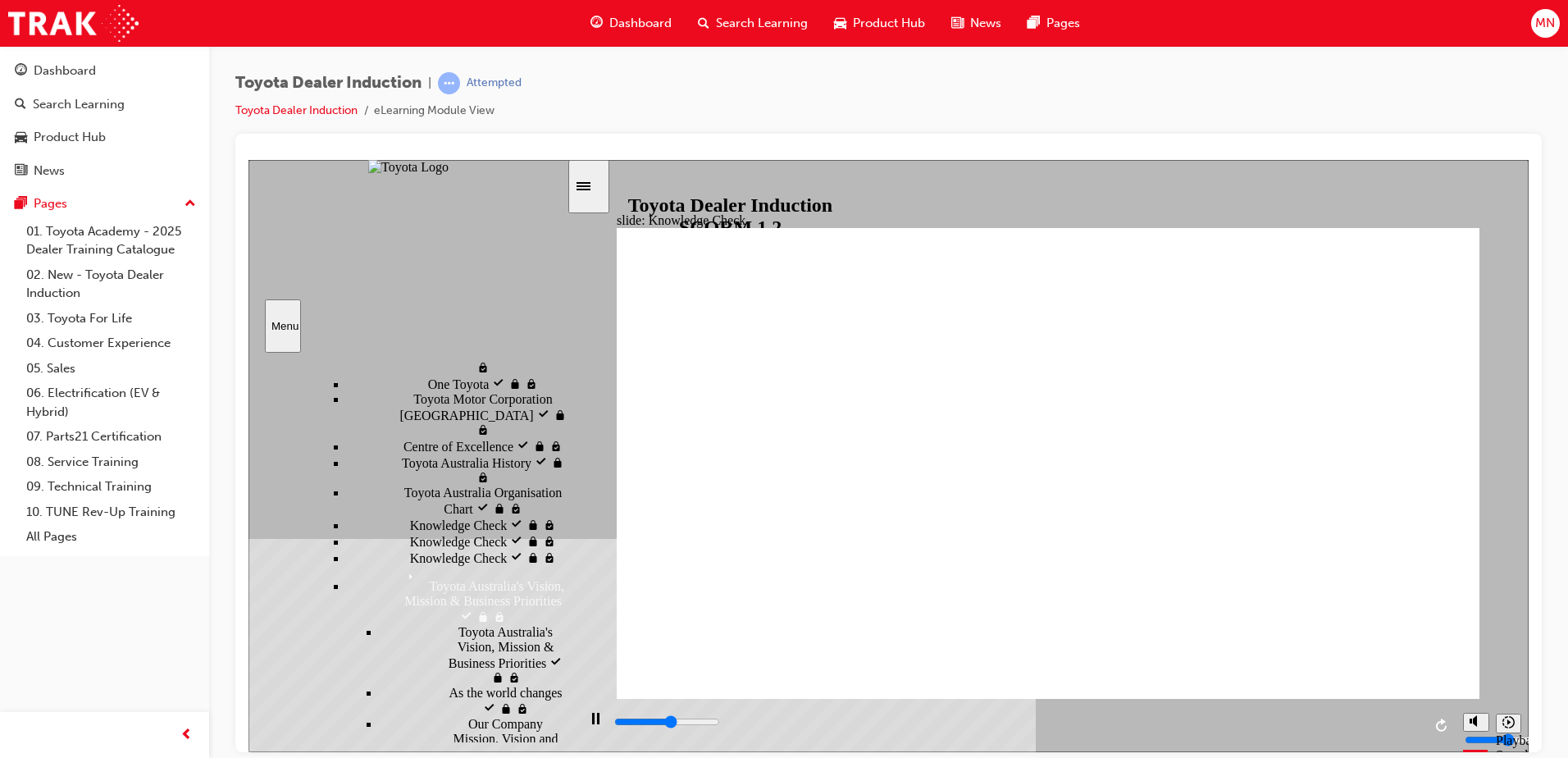
type input "2800"
type input "mo"
type input "3100"
type input "mov"
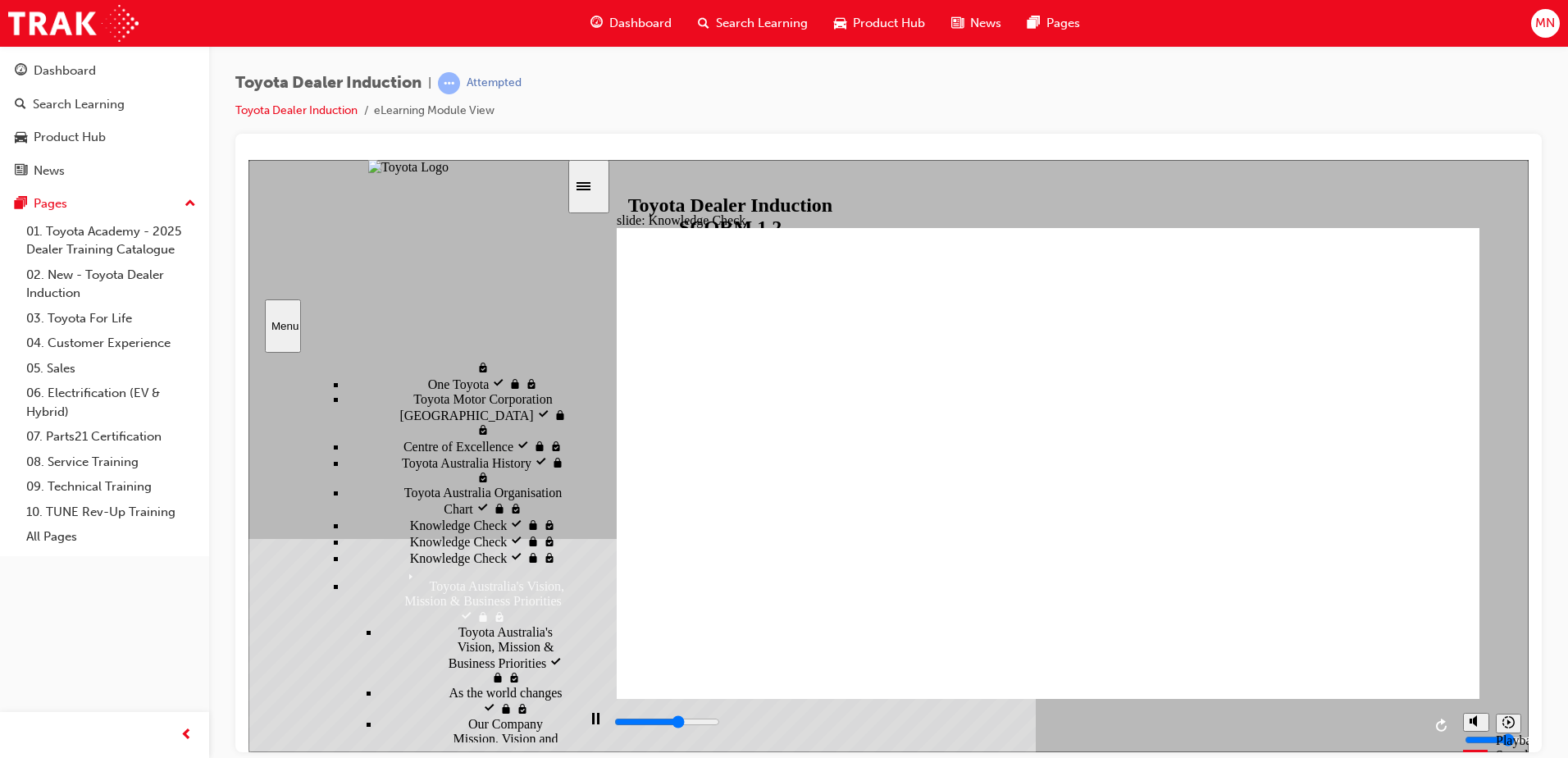
type input "mov"
type input "3300"
type input "move"
type input "3500"
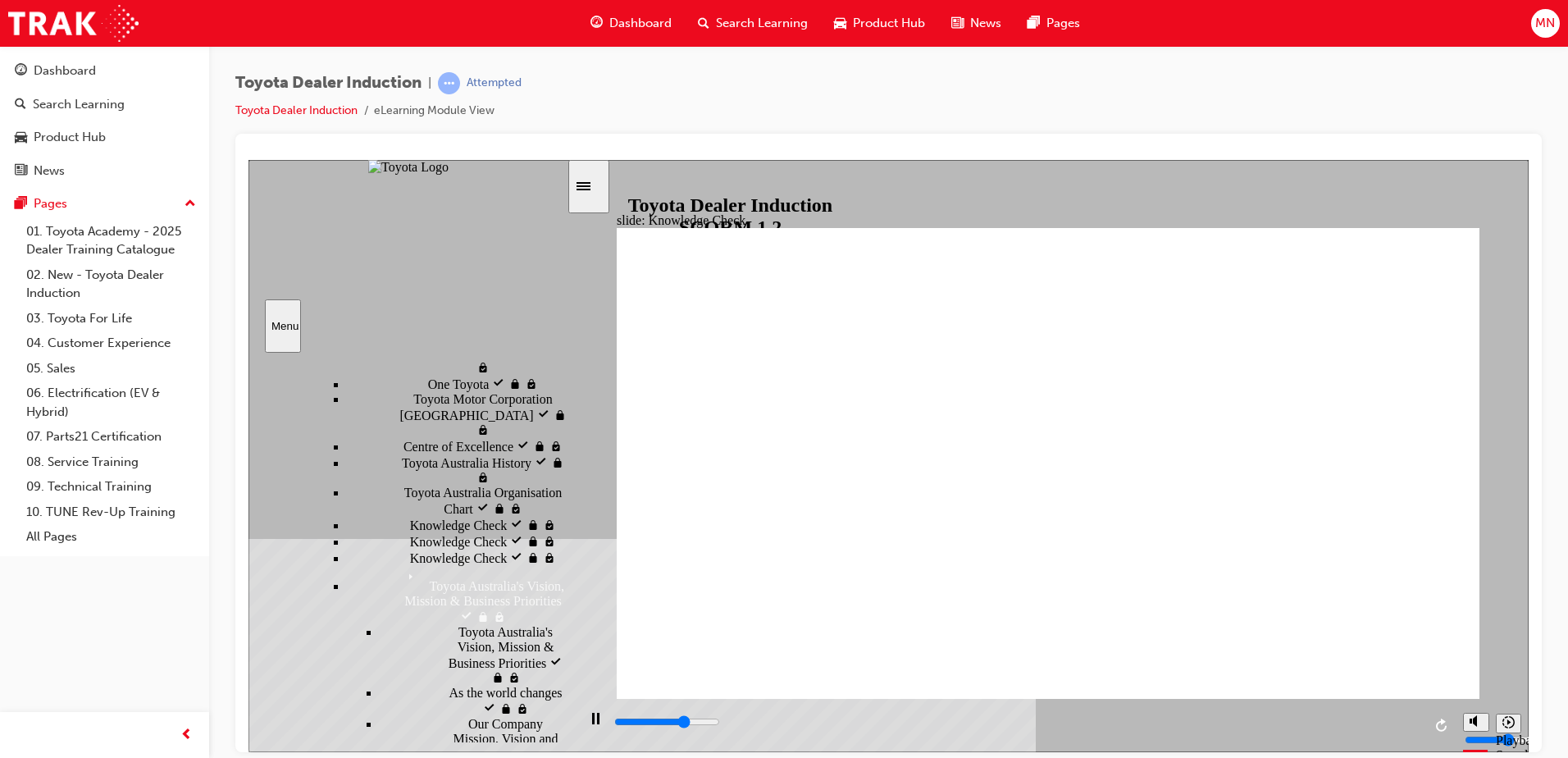
type input "moved"
type input "5000"
type input "moved"
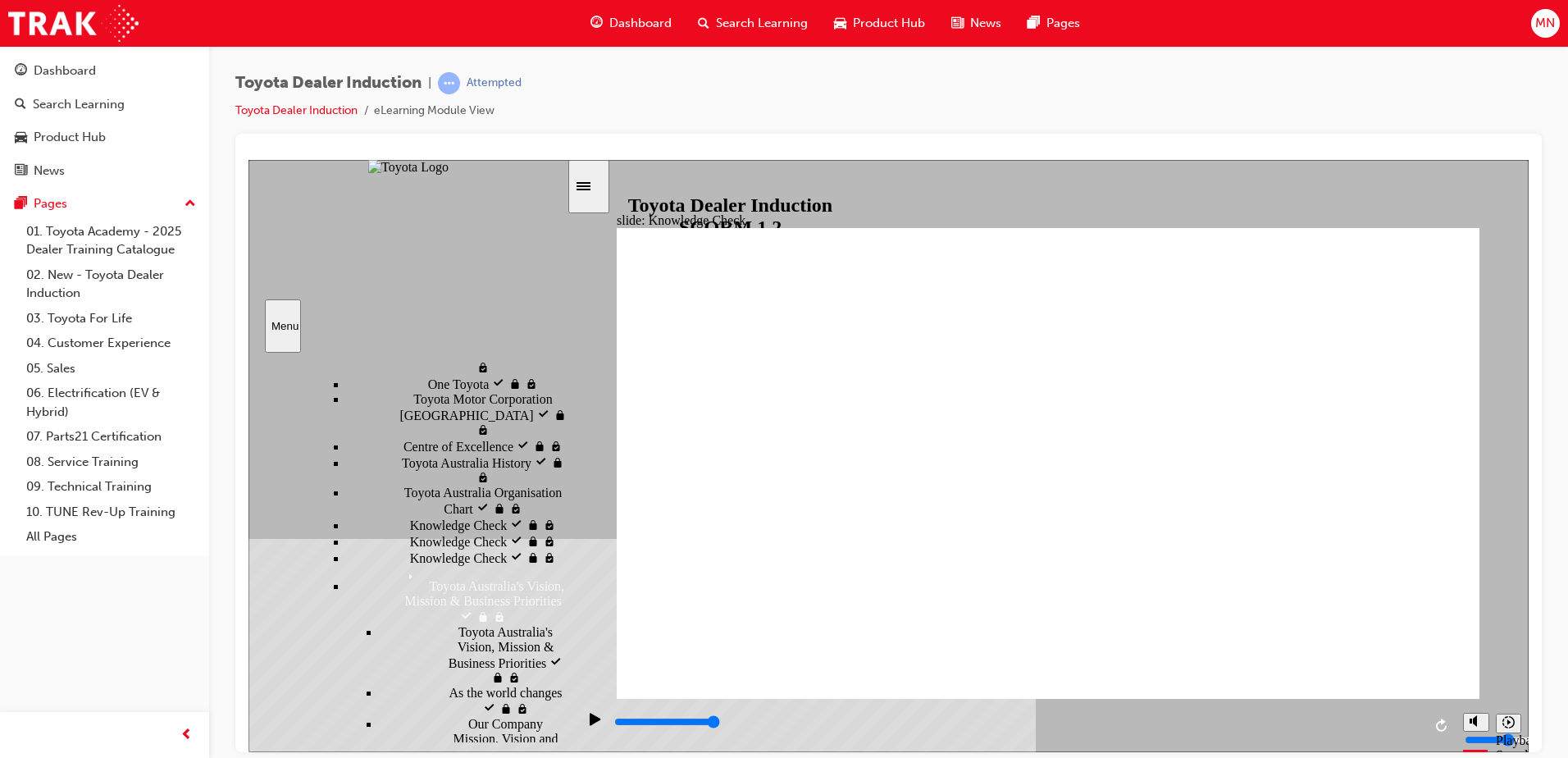
type input "moved"
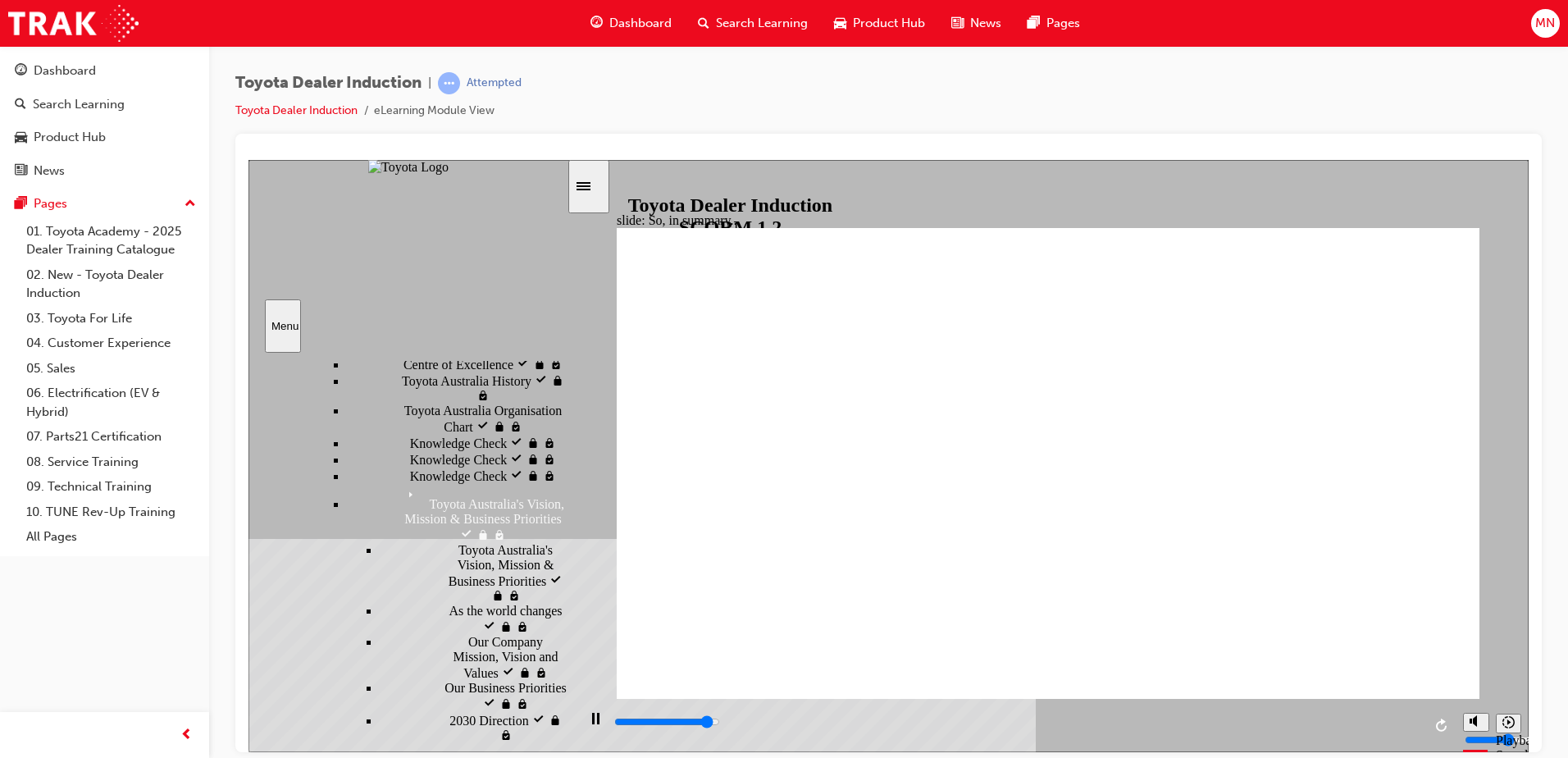
scroll to position [820, 0]
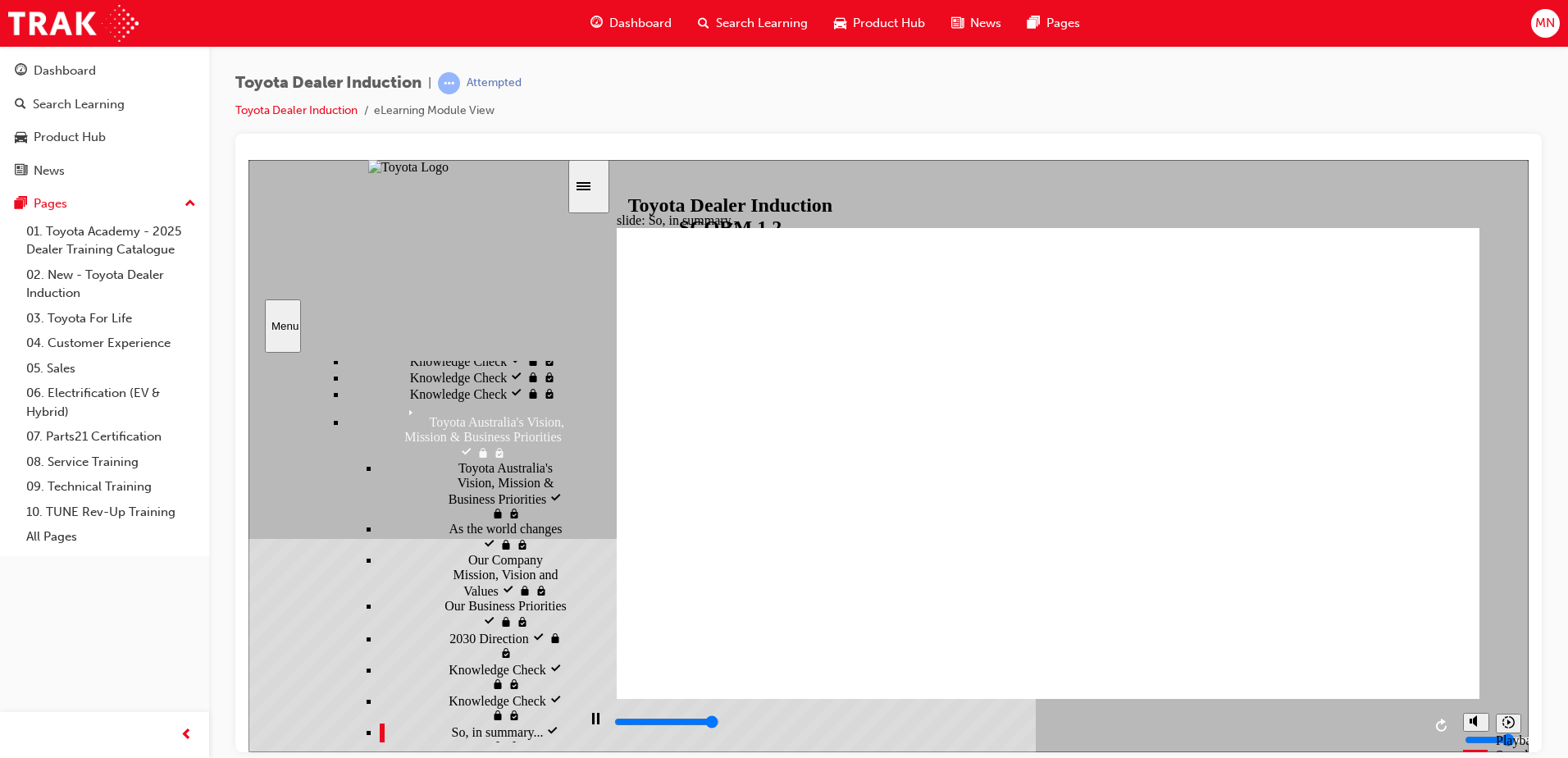
type input "6500"
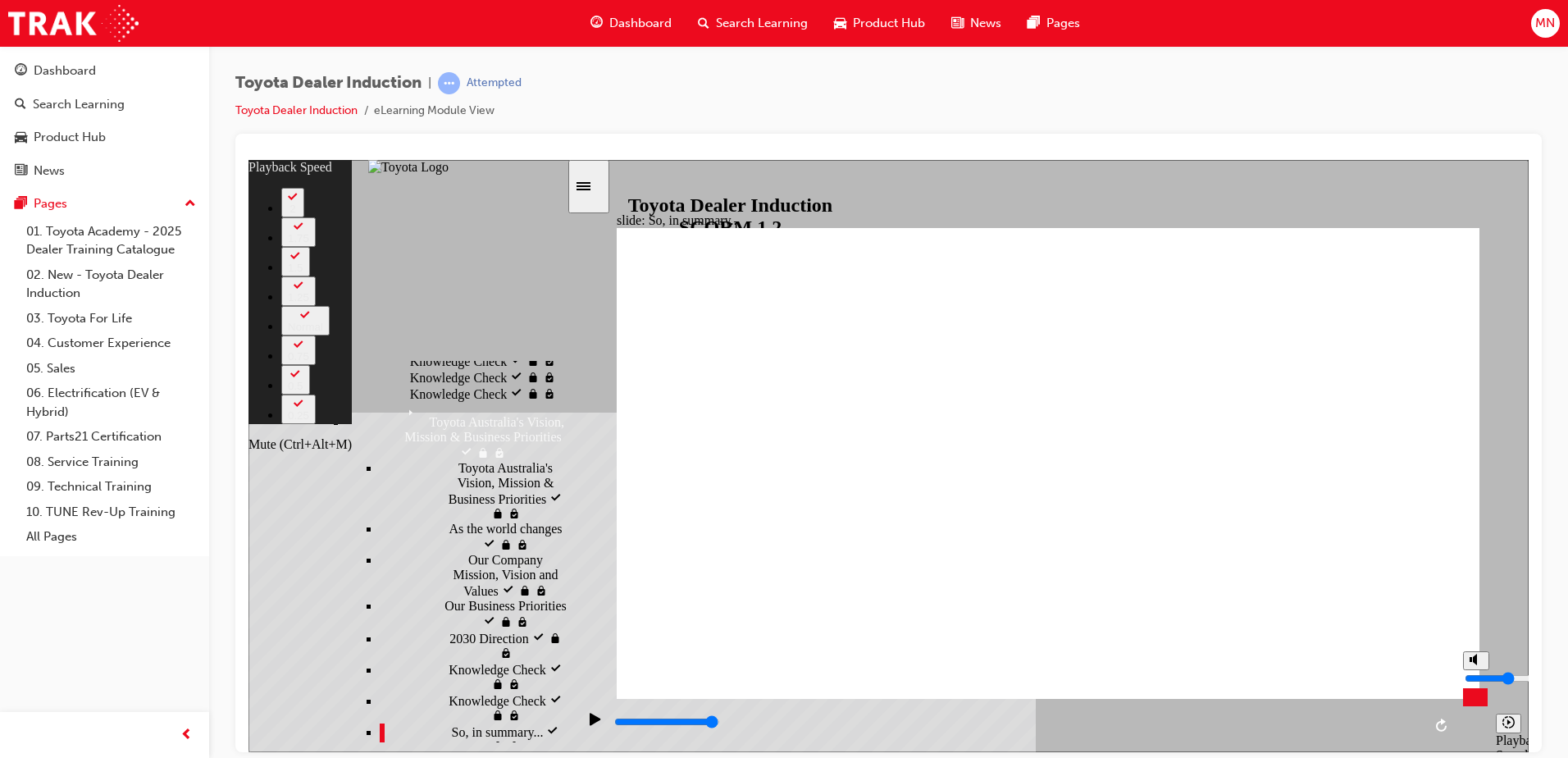
type input "6"
type input "3"
type input "6"
type input "3"
type input "6"
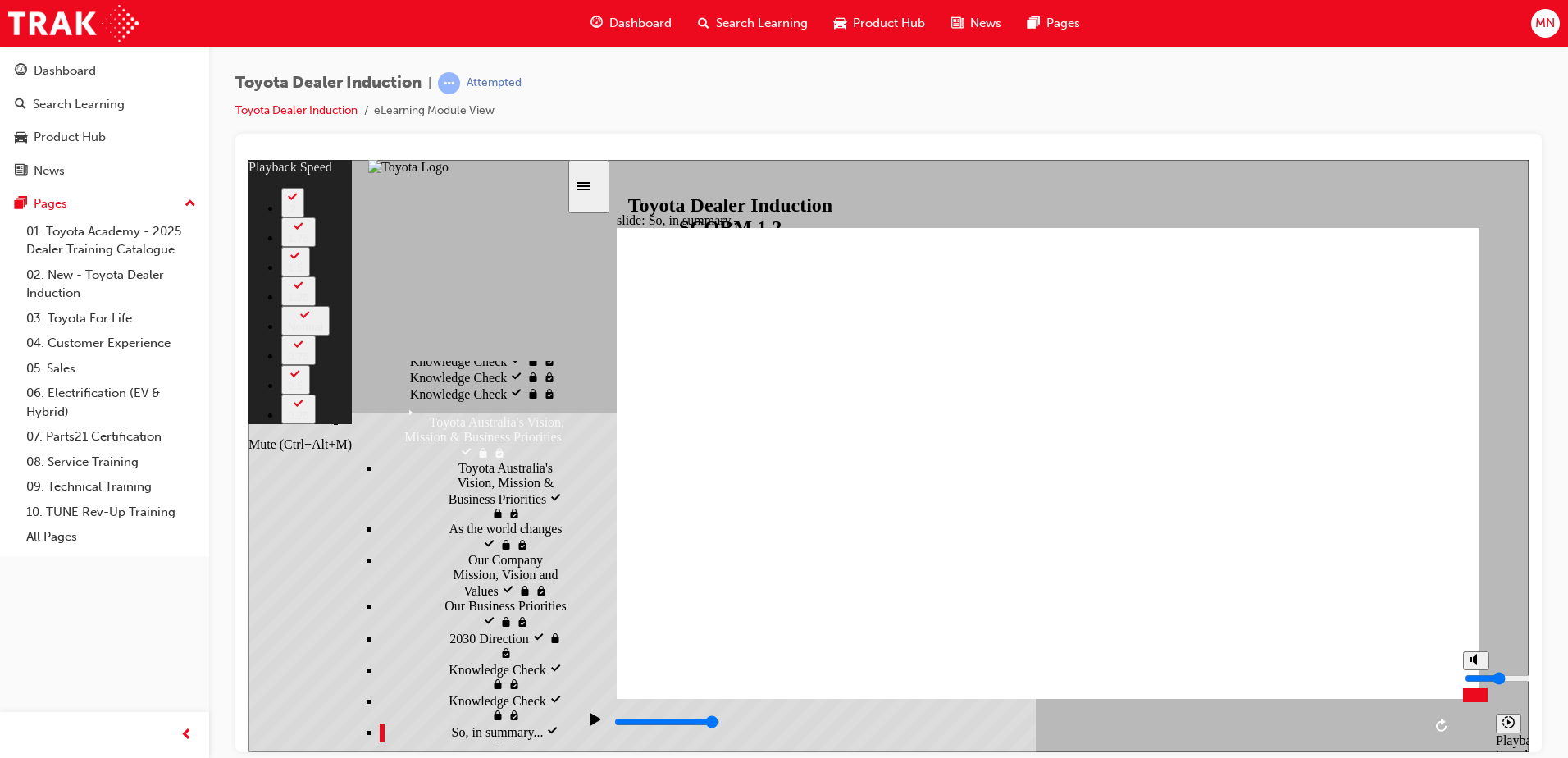
type input "2"
type input "6"
type input "2"
type input "7"
type input "2"
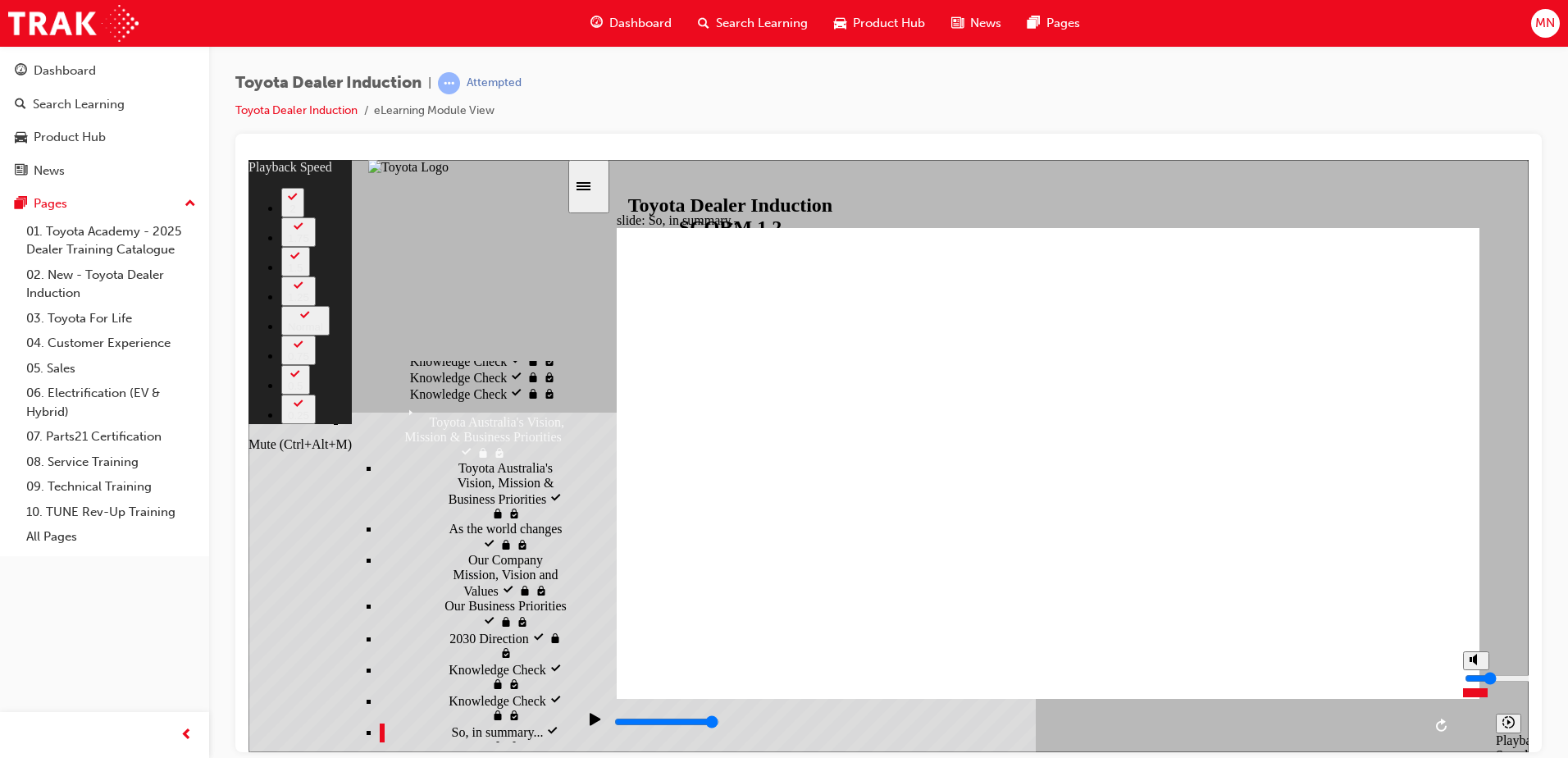
click at [1473, 684] on input "volume" at bounding box center [1518, 678] width 106 height 13
type input "12"
type input "0"
type input "12"
type input "0"
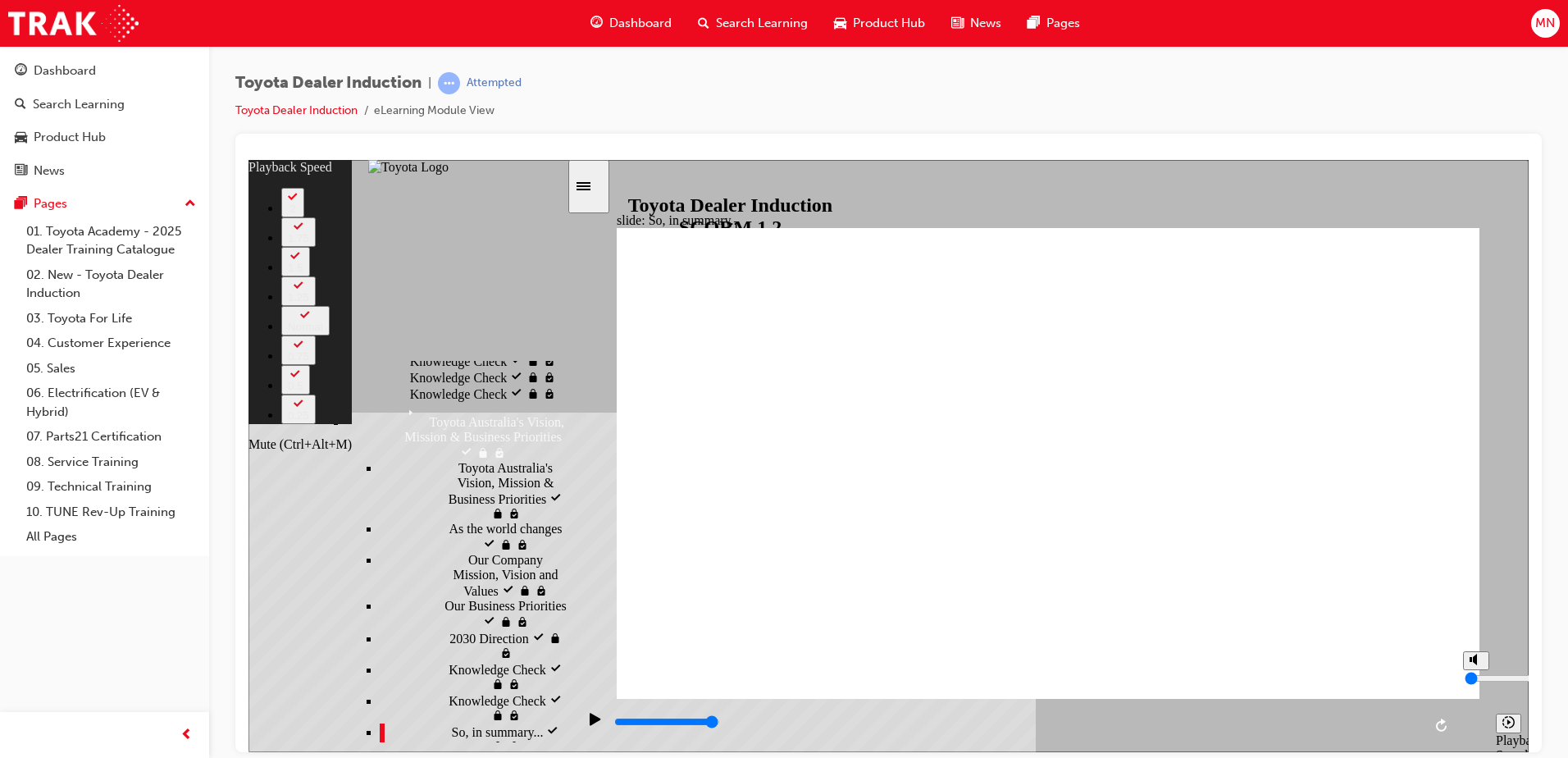
type input "12"
type input "1"
type input "13"
type input "1"
type input "13"
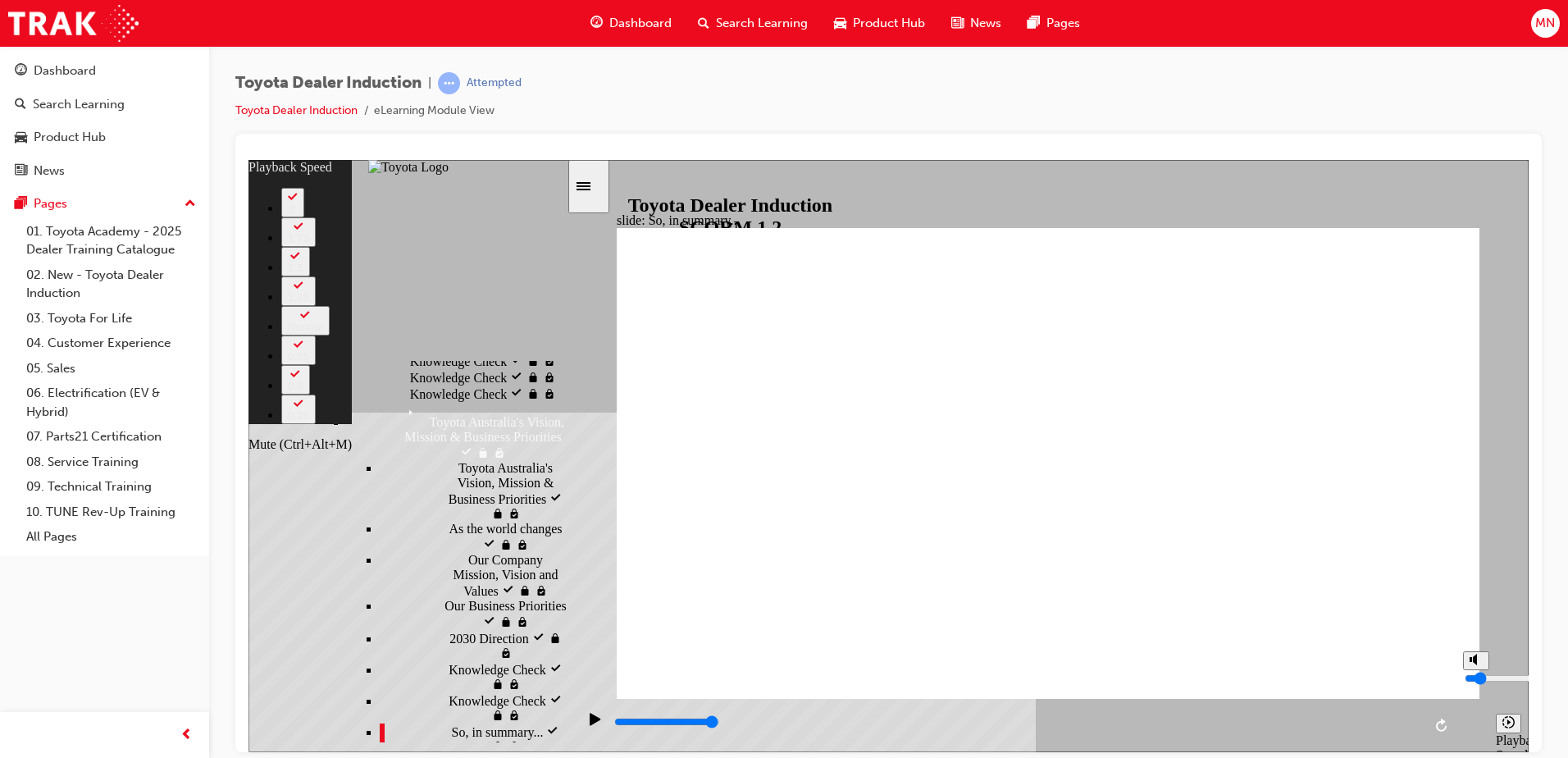
type input "2"
type input "13"
type input "2"
type input "14"
type input "1"
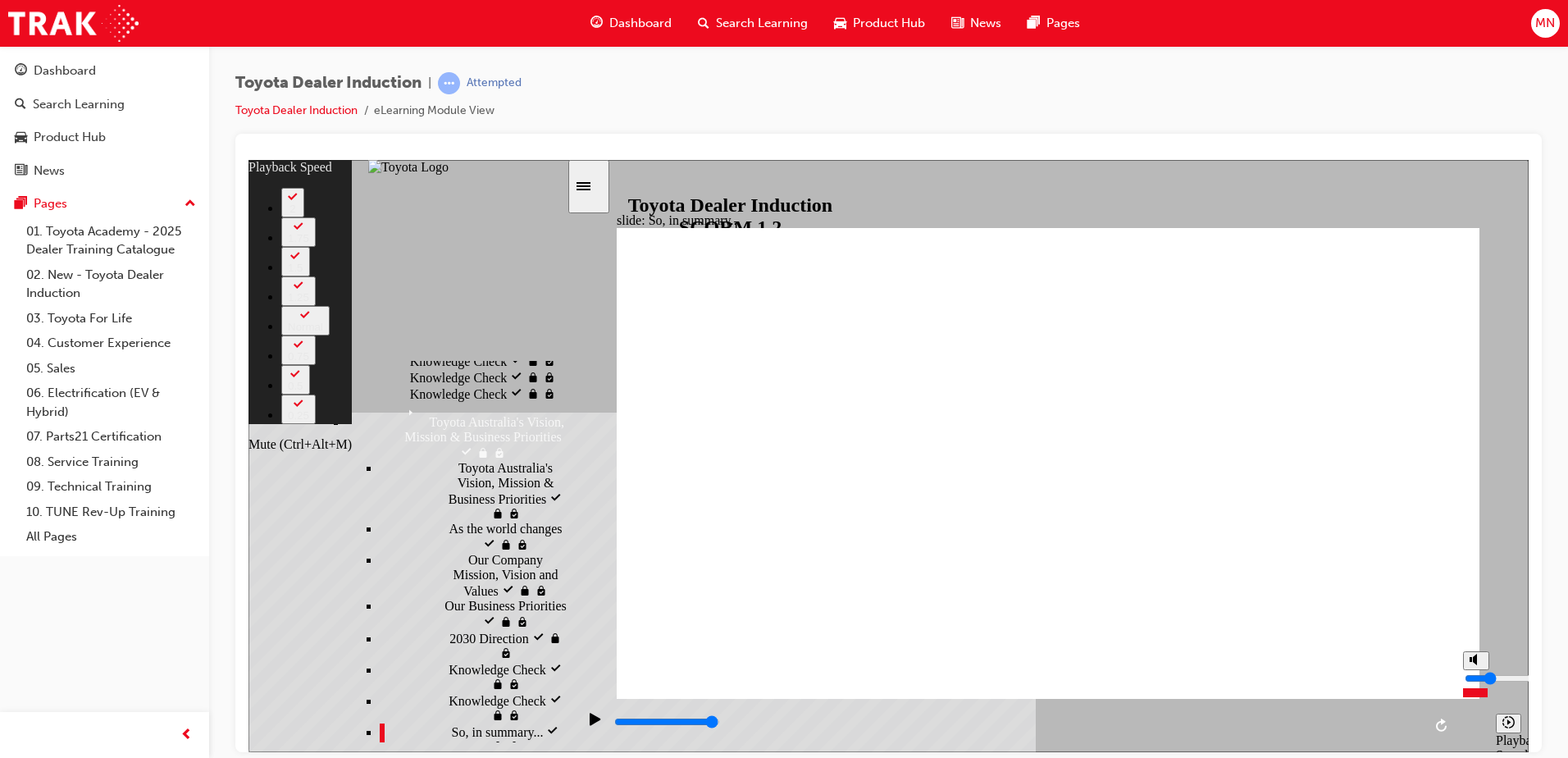
type input "14"
type input "1"
type input "14"
type input "0"
type input "14"
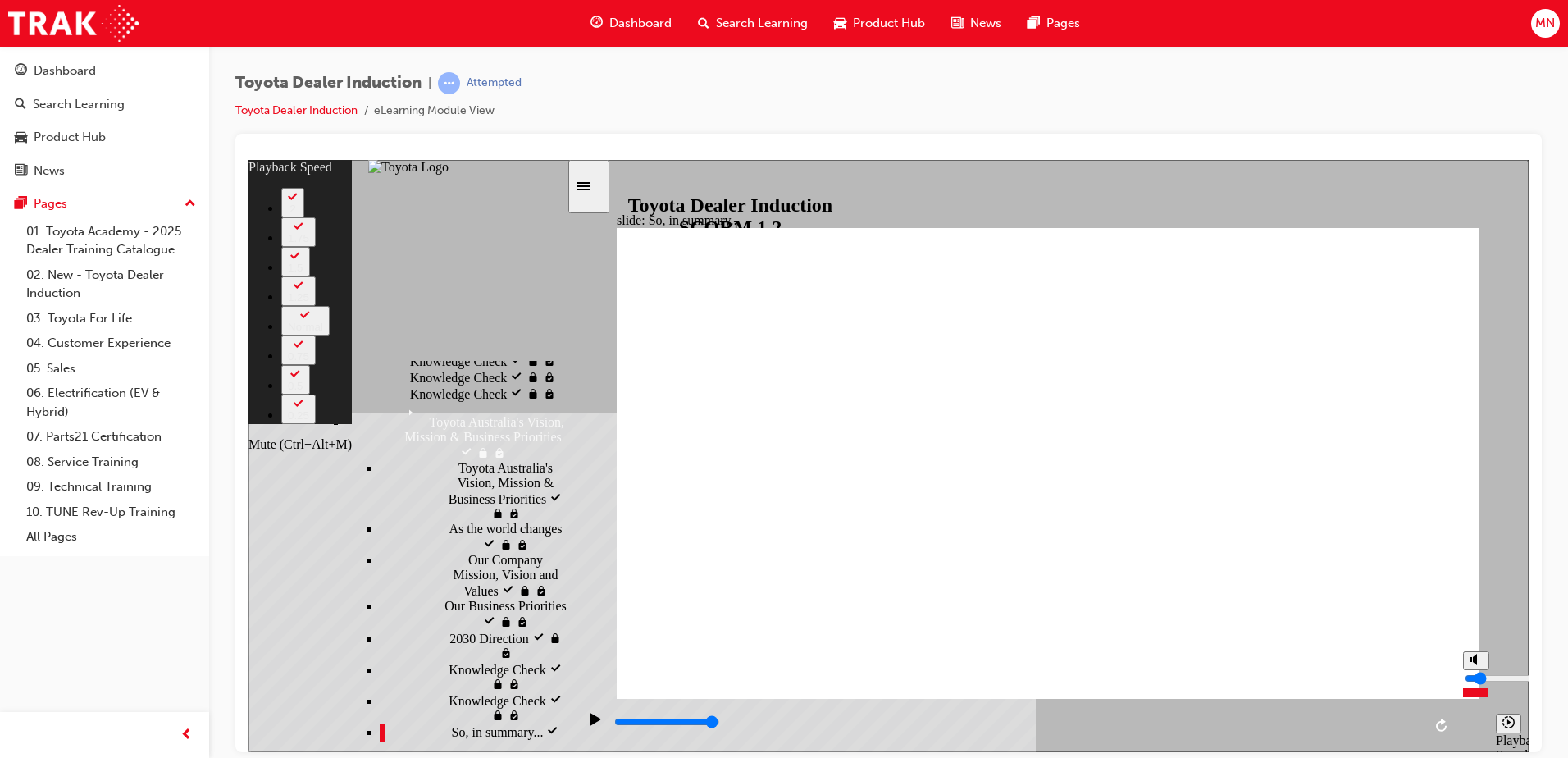
type input "0"
type input "14"
drag, startPoint x: 1477, startPoint y: 693, endPoint x: 1475, endPoint y: 705, distance: 12.2
type input "0"
click at [1475, 684] on input "volume" at bounding box center [1518, 678] width 106 height 13
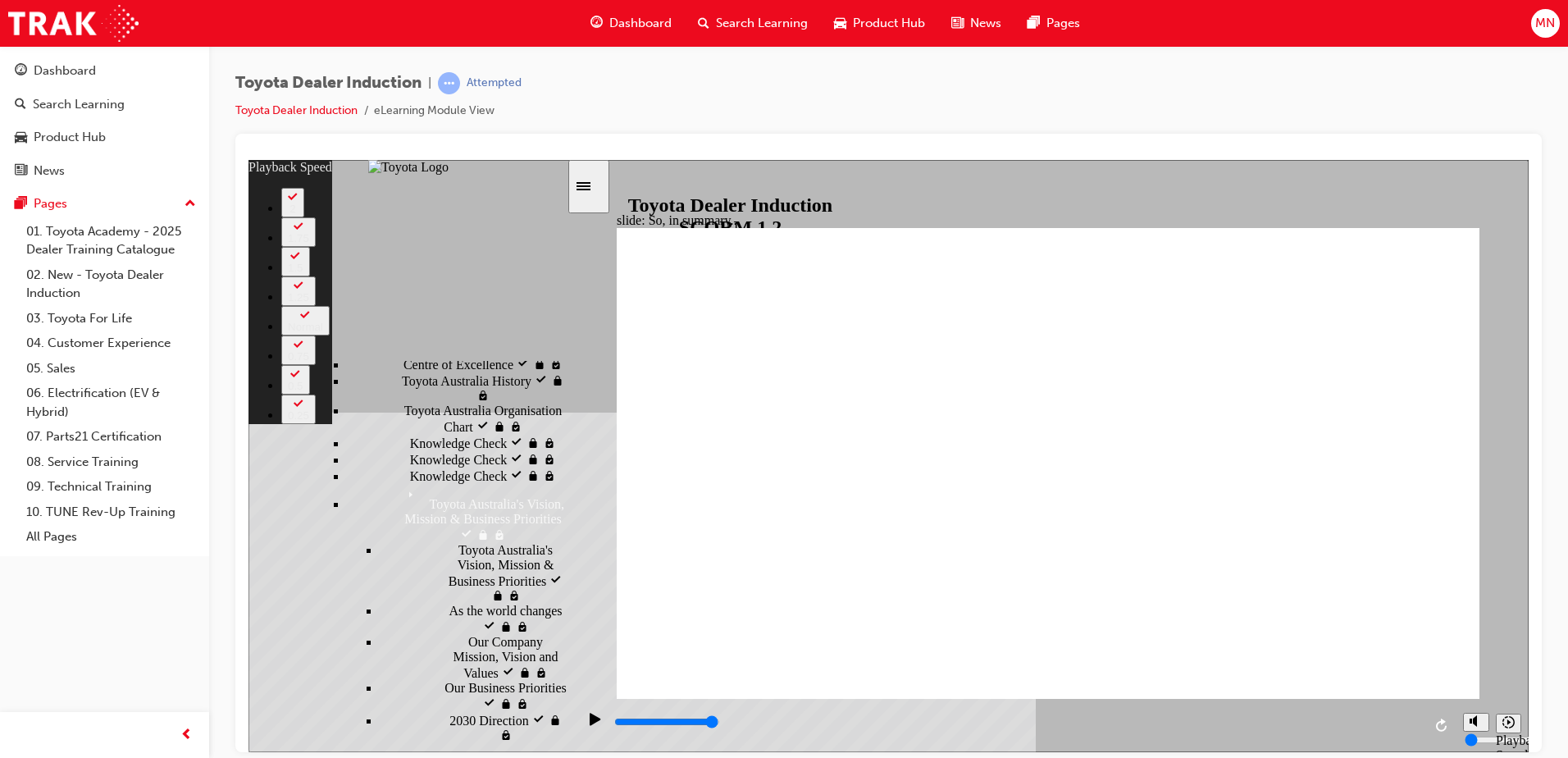
scroll to position [574, 0]
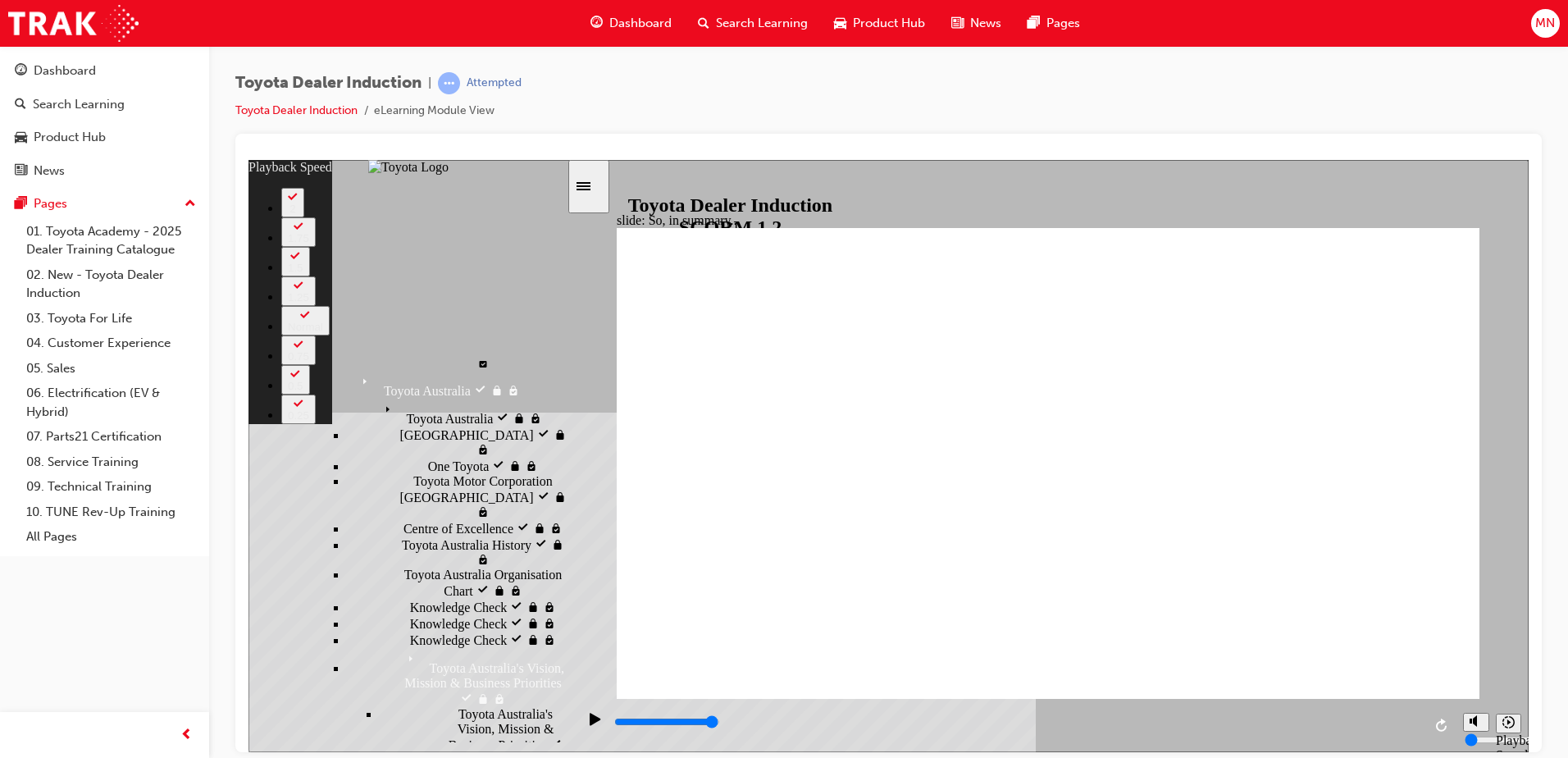
click at [1408, 210] on div "slide: So, in summary... Rectangle 3 playback speed 2 1.75 1.5 1.25 Normal 0.75…" at bounding box center [888, 455] width 1280 height 593
type input "128"
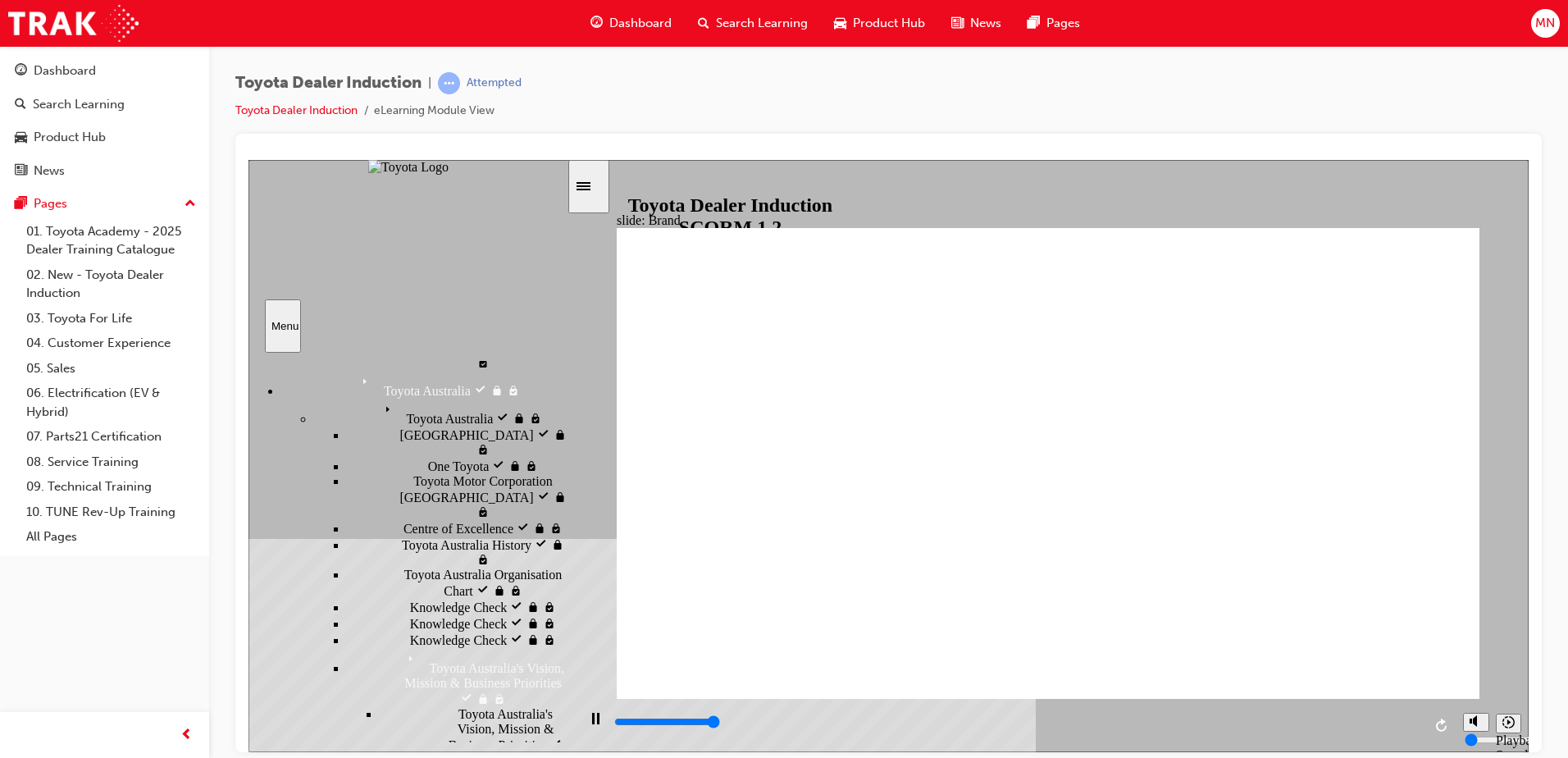
type input "3300"
click at [1478, 664] on icon "Unmute (Ctrl+Alt+M)" at bounding box center [1477, 659] width 13 height 12
drag, startPoint x: 1476, startPoint y: 698, endPoint x: 1476, endPoint y: 687, distance: 11.0
type input "2"
click at [1477, 684] on input "volume" at bounding box center [1518, 678] width 106 height 13
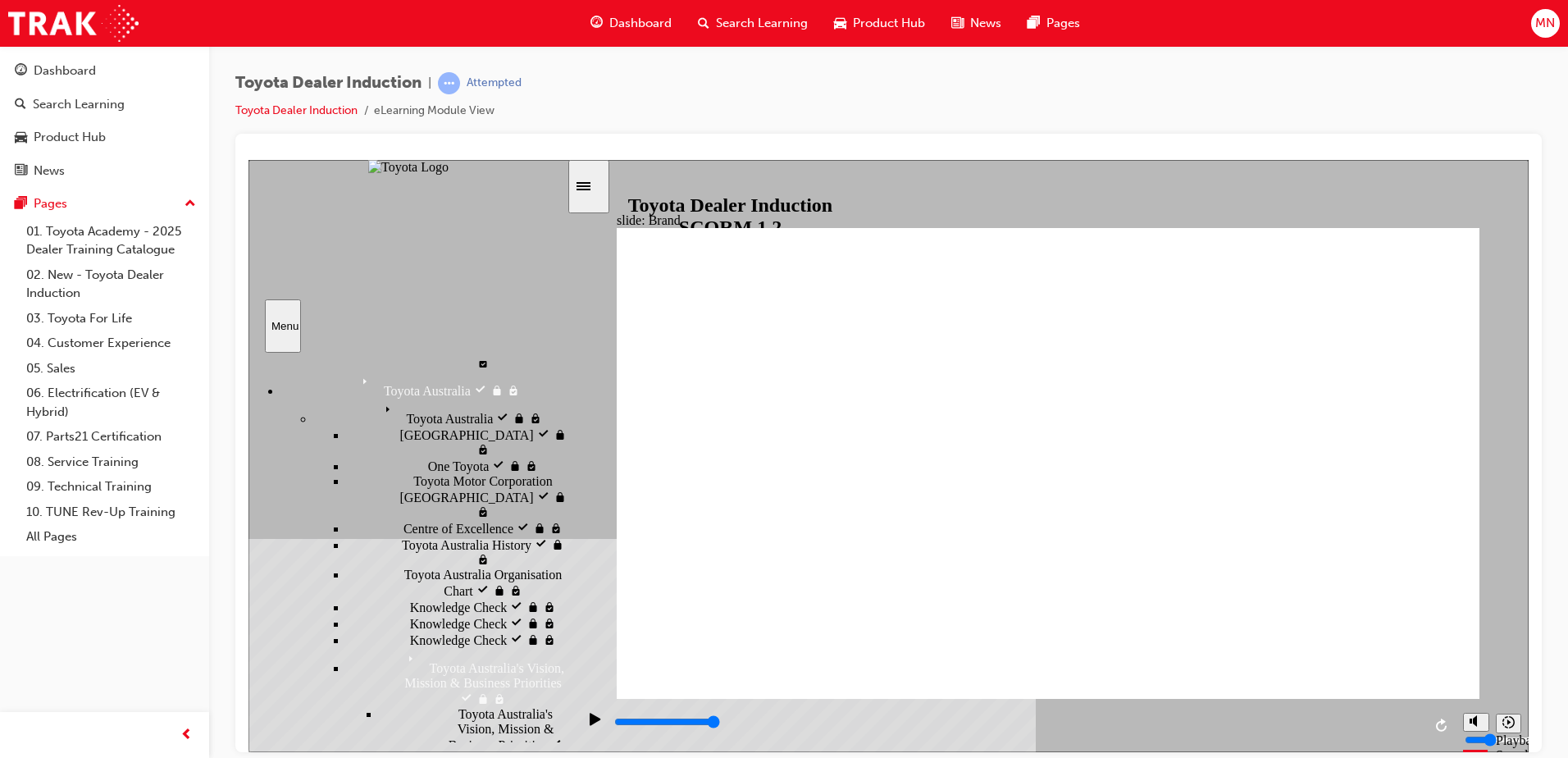
type input "26100"
type input "3"
click at [1479, 682] on input "volume" at bounding box center [1518, 678] width 106 height 13
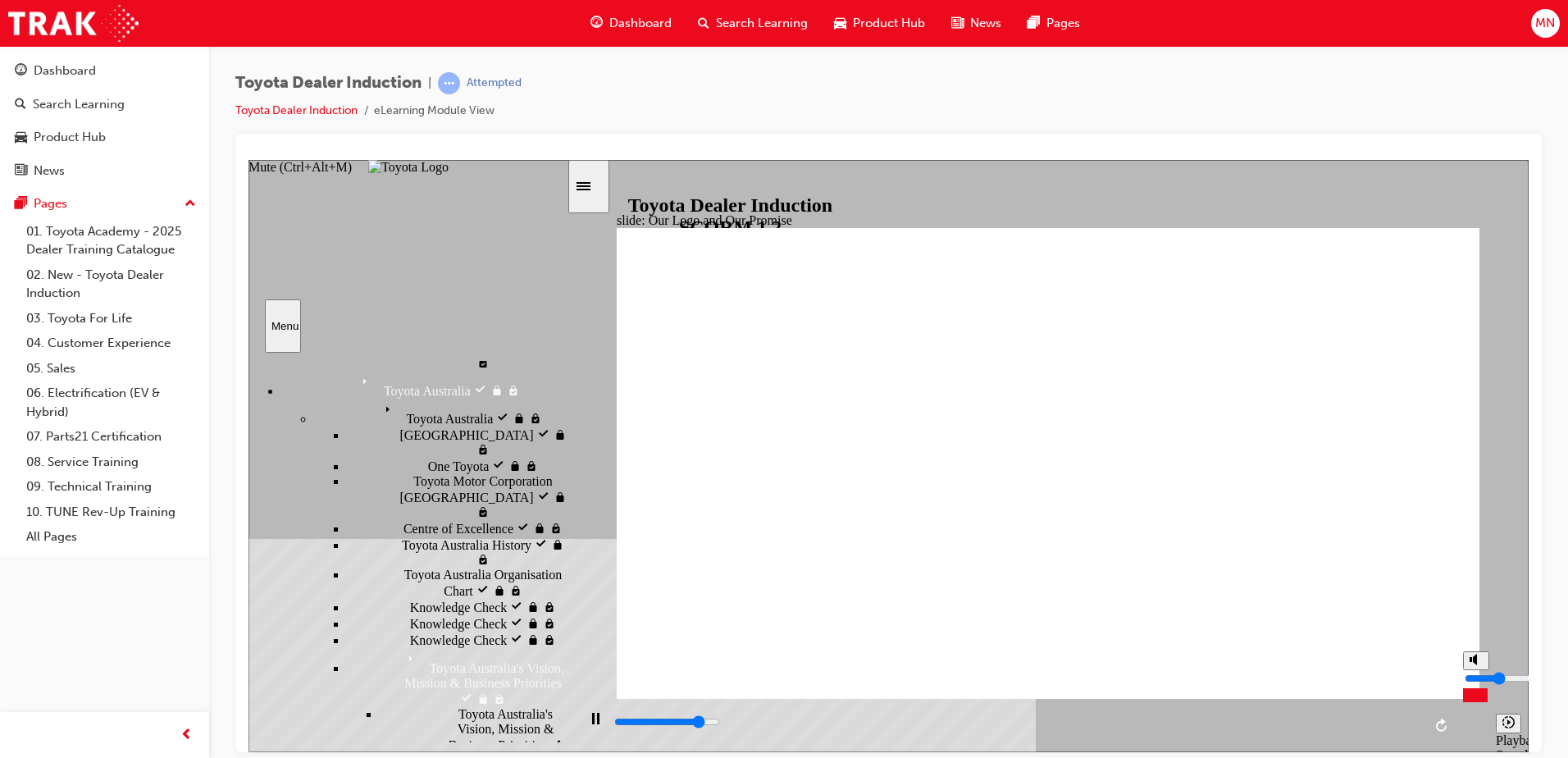
type input "47800"
type input "4"
type input "48000"
type input "4"
click at [1477, 679] on input "volume" at bounding box center [1518, 678] width 106 height 13
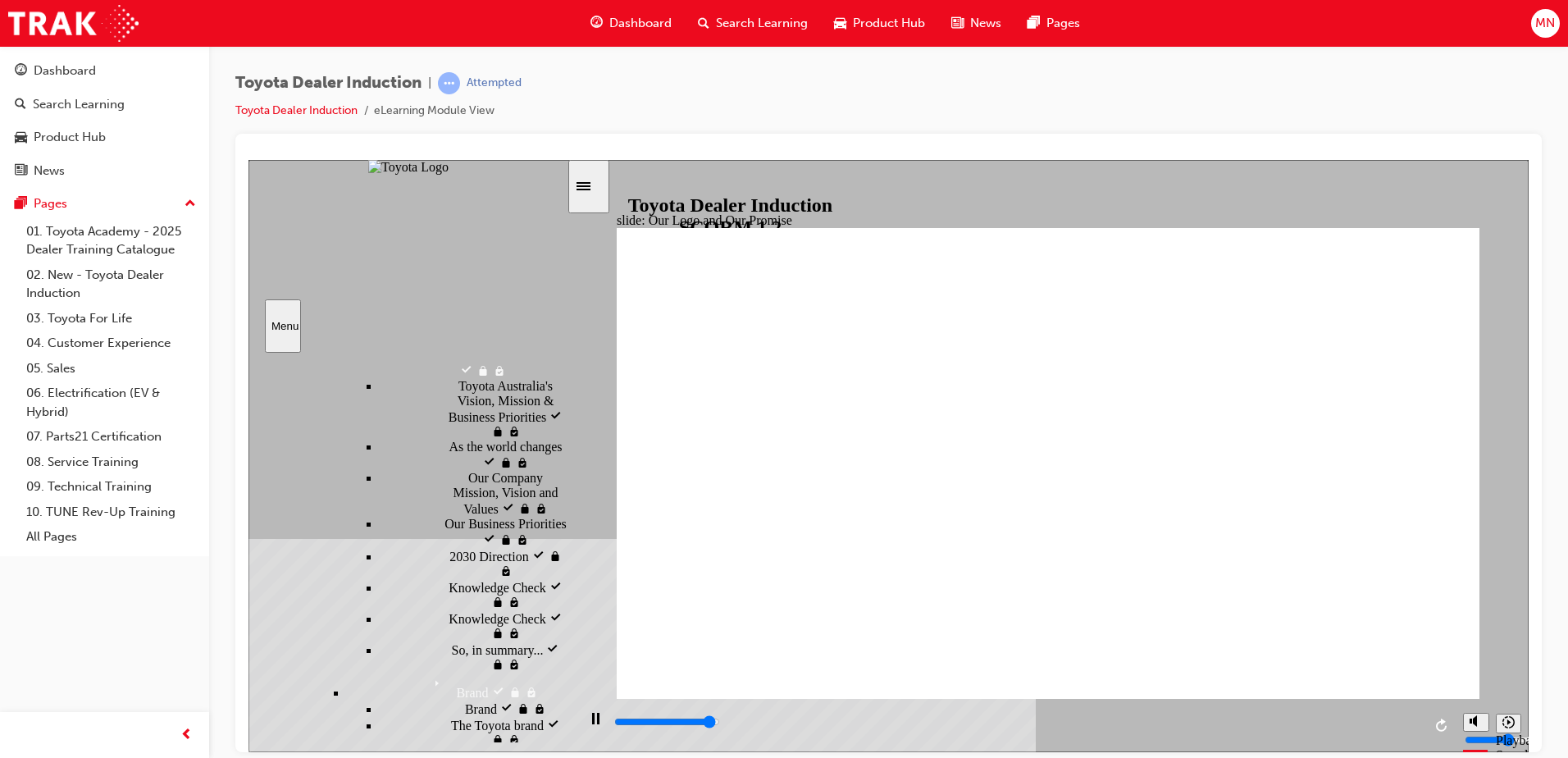
scroll to position [820, 0]
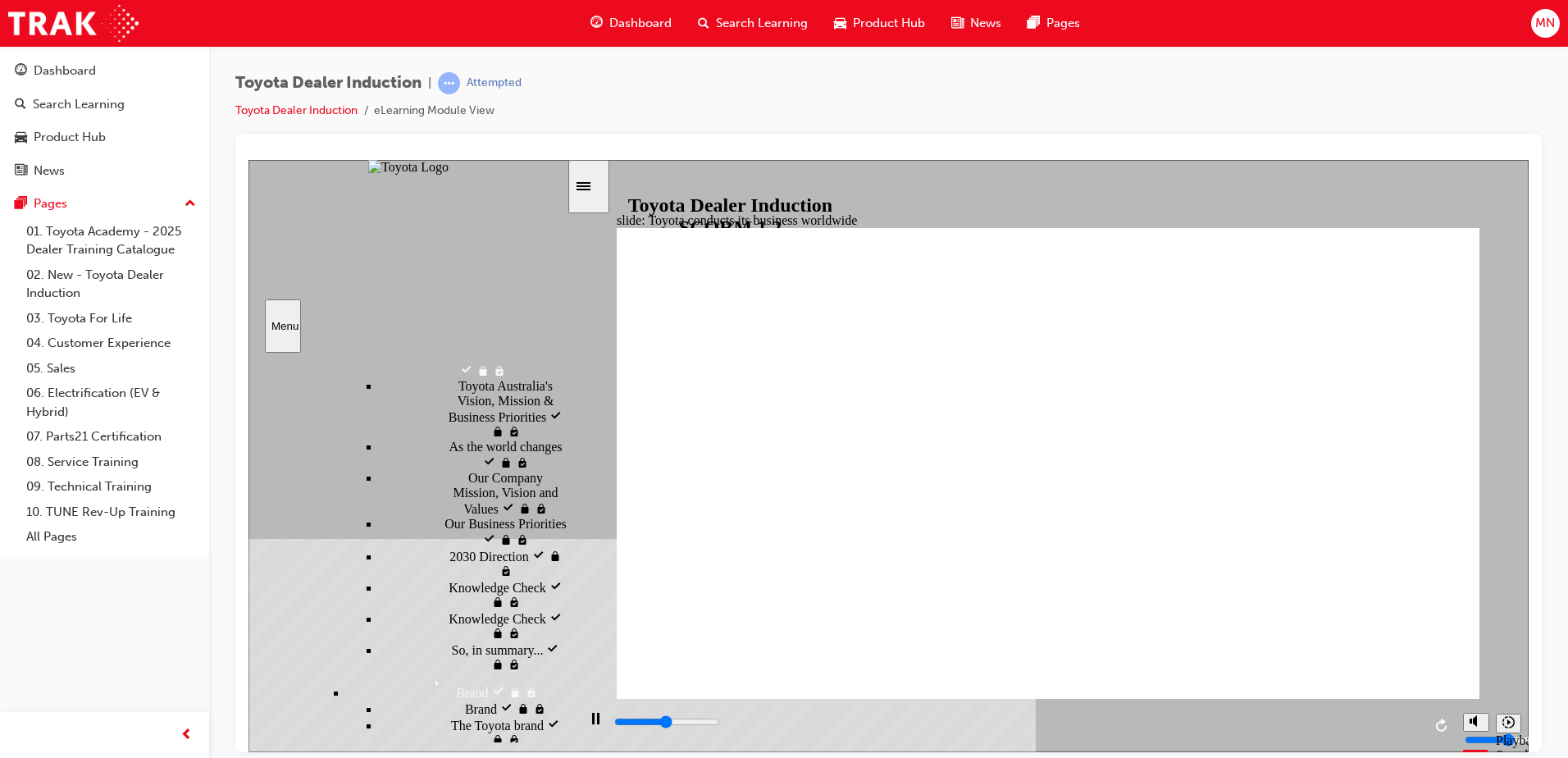
scroll to position [738, 0]
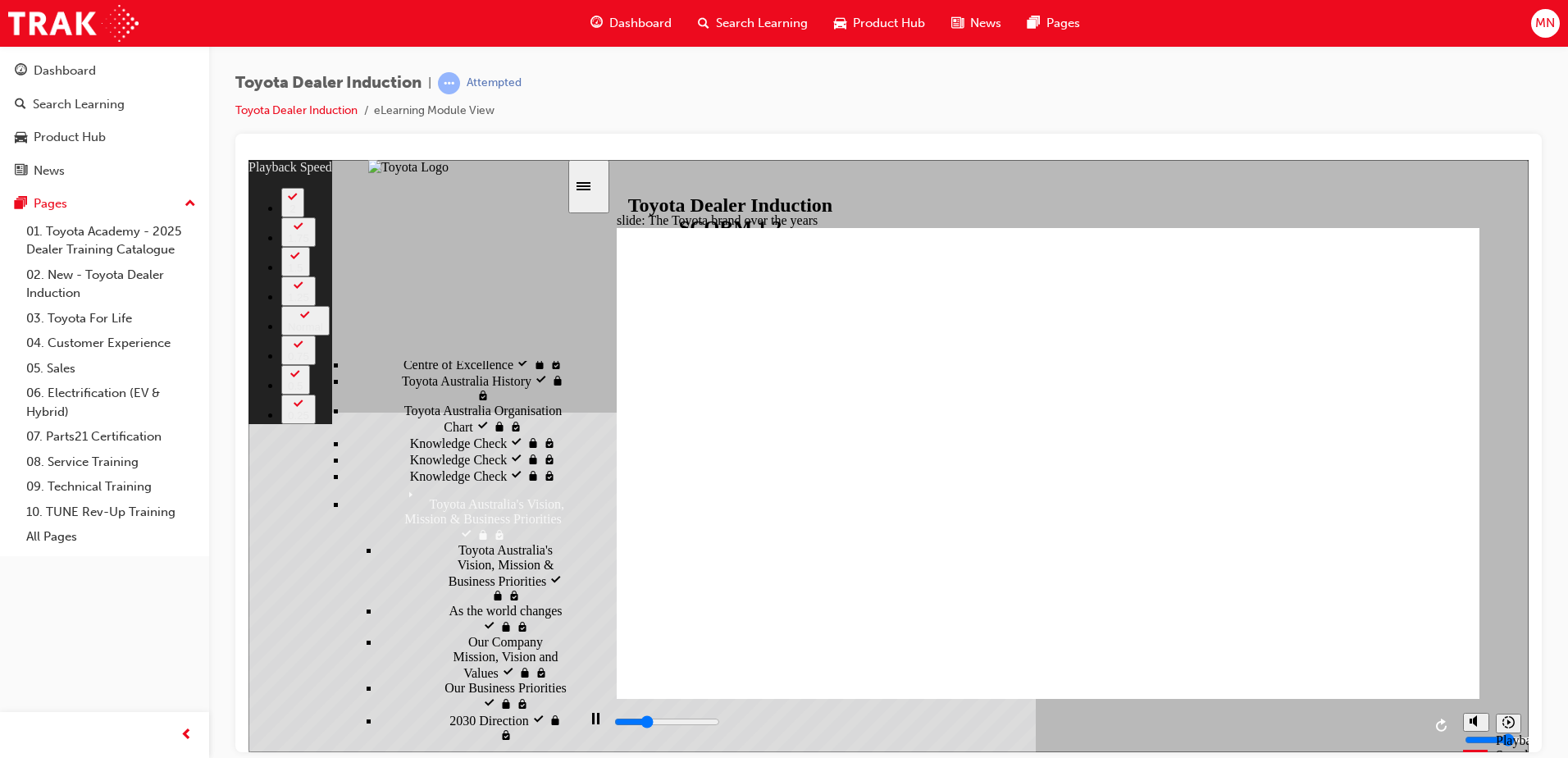
type input "2400"
type input "0"
type input "2700"
type input "1"
type input "3000"
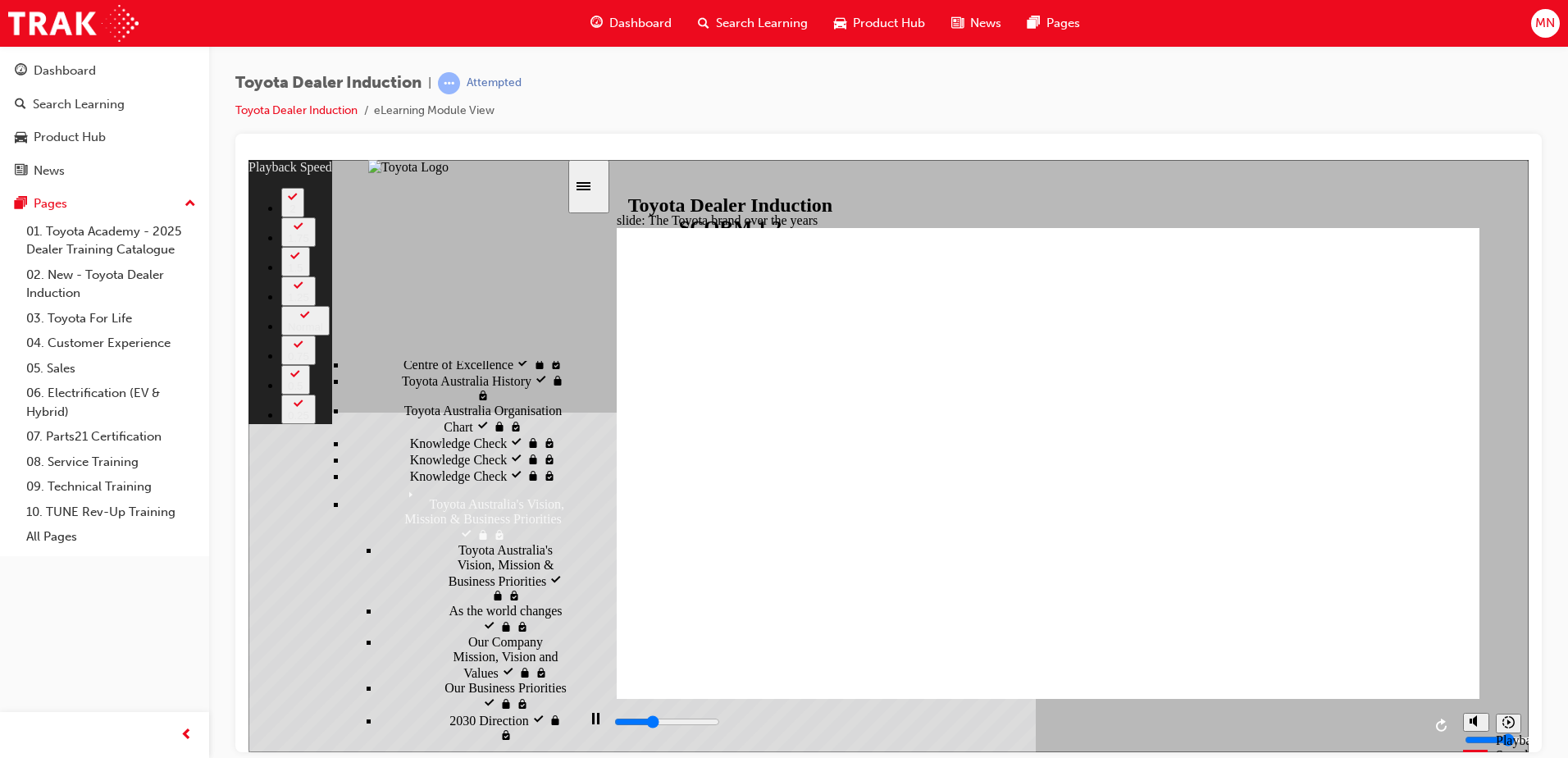
type input "1"
type input "3200"
type input "1"
type input "3500"
type input "1"
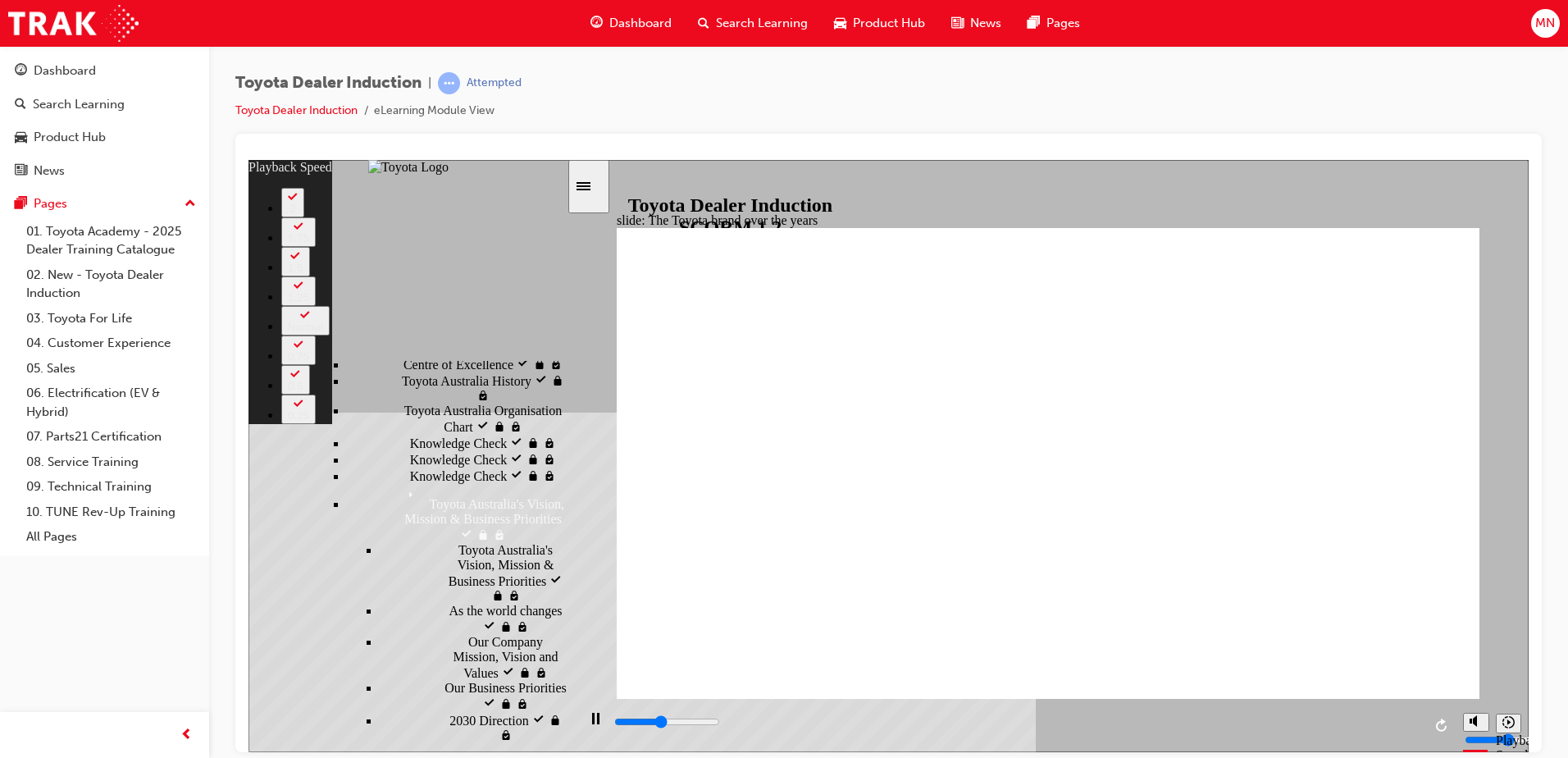
type input "3700"
type input "2"
type input "4000"
type input "2"
type input "4300"
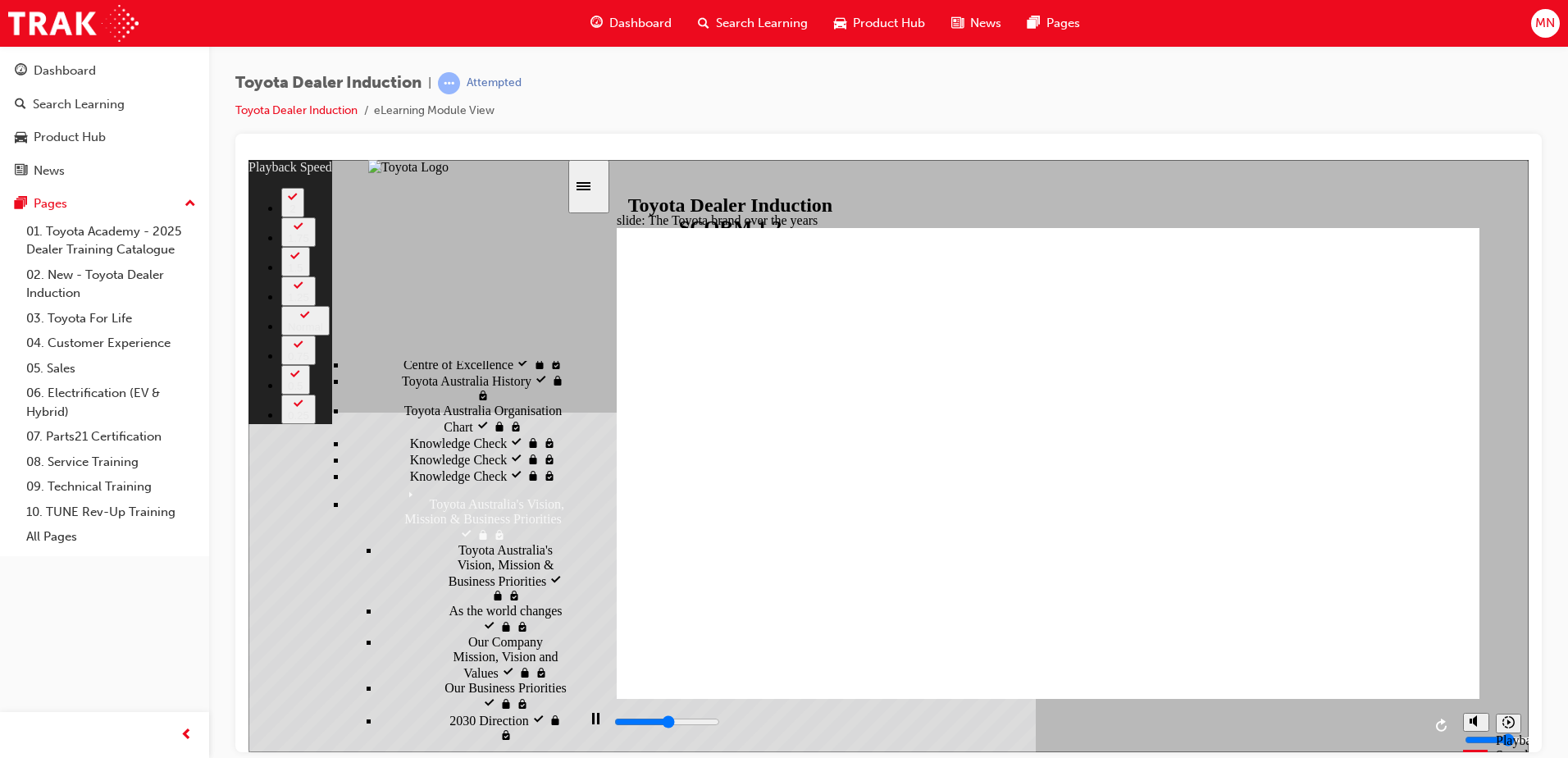
type input "2"
type input "4600"
type input "2"
type input "4800"
type input "3"
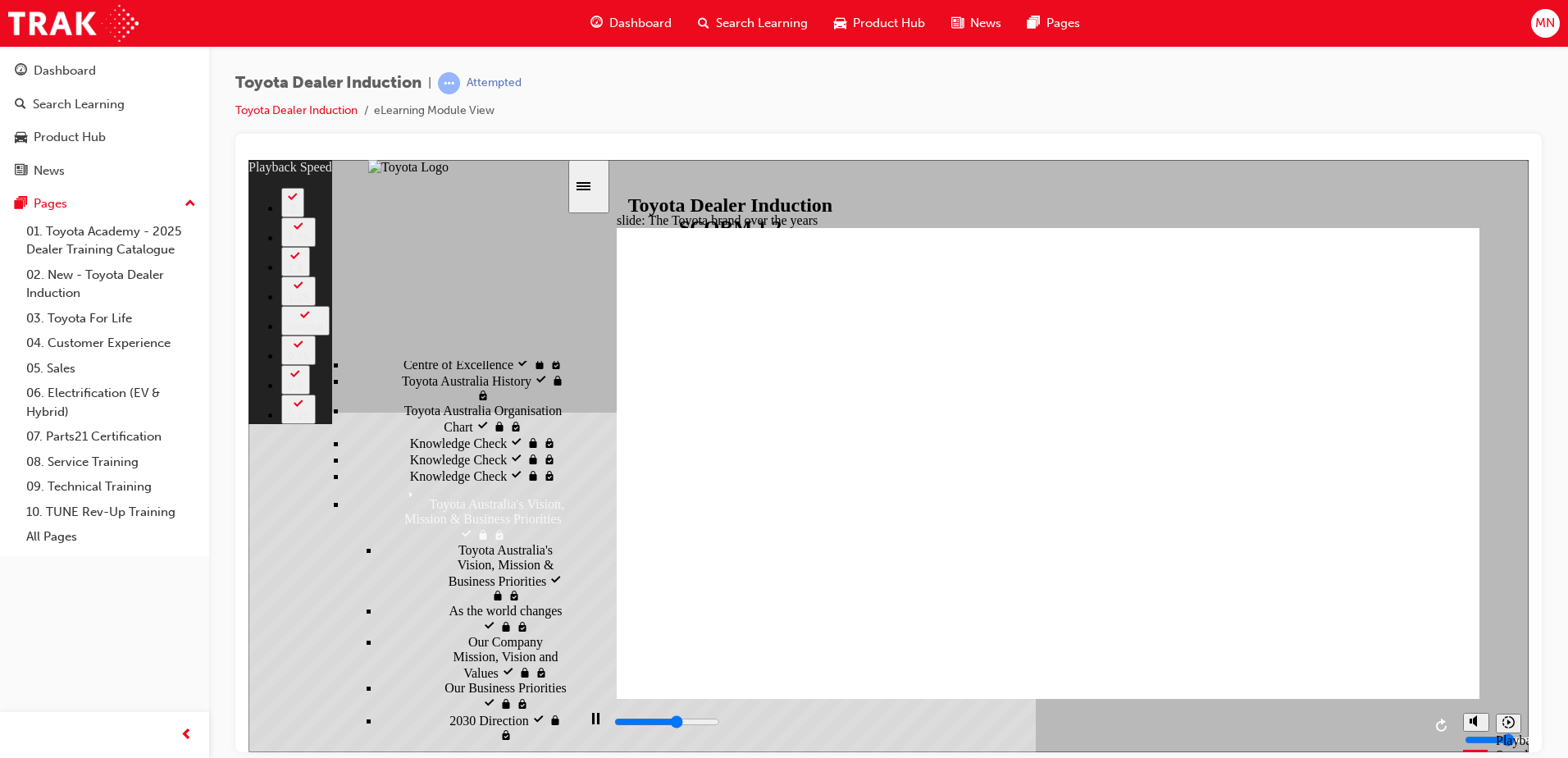
type input "5100"
type input "3"
type input "5300"
type input "3"
type input "5600"
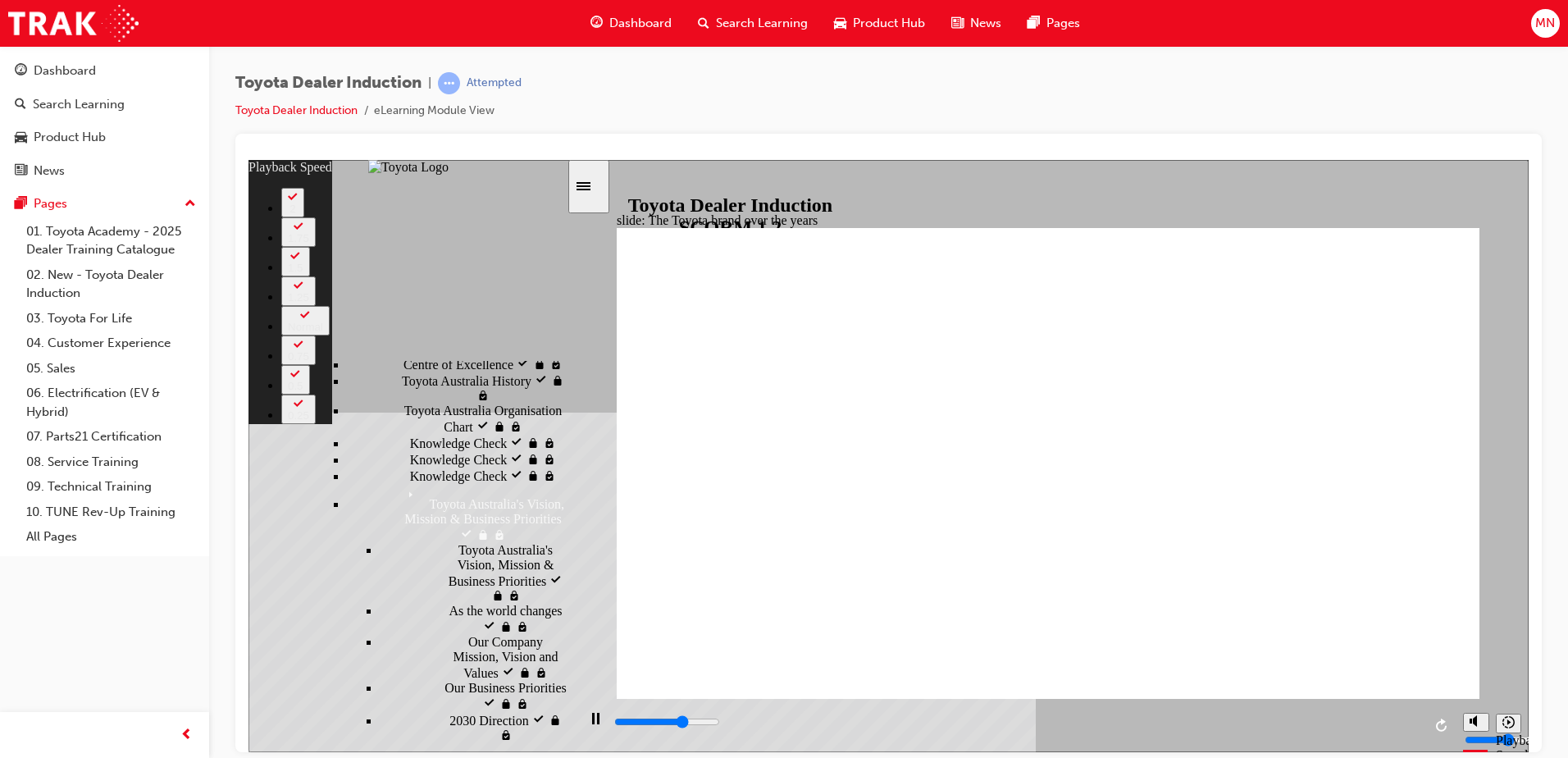
type input "3"
type input "5900"
type input "4"
type input "6200"
type input "4"
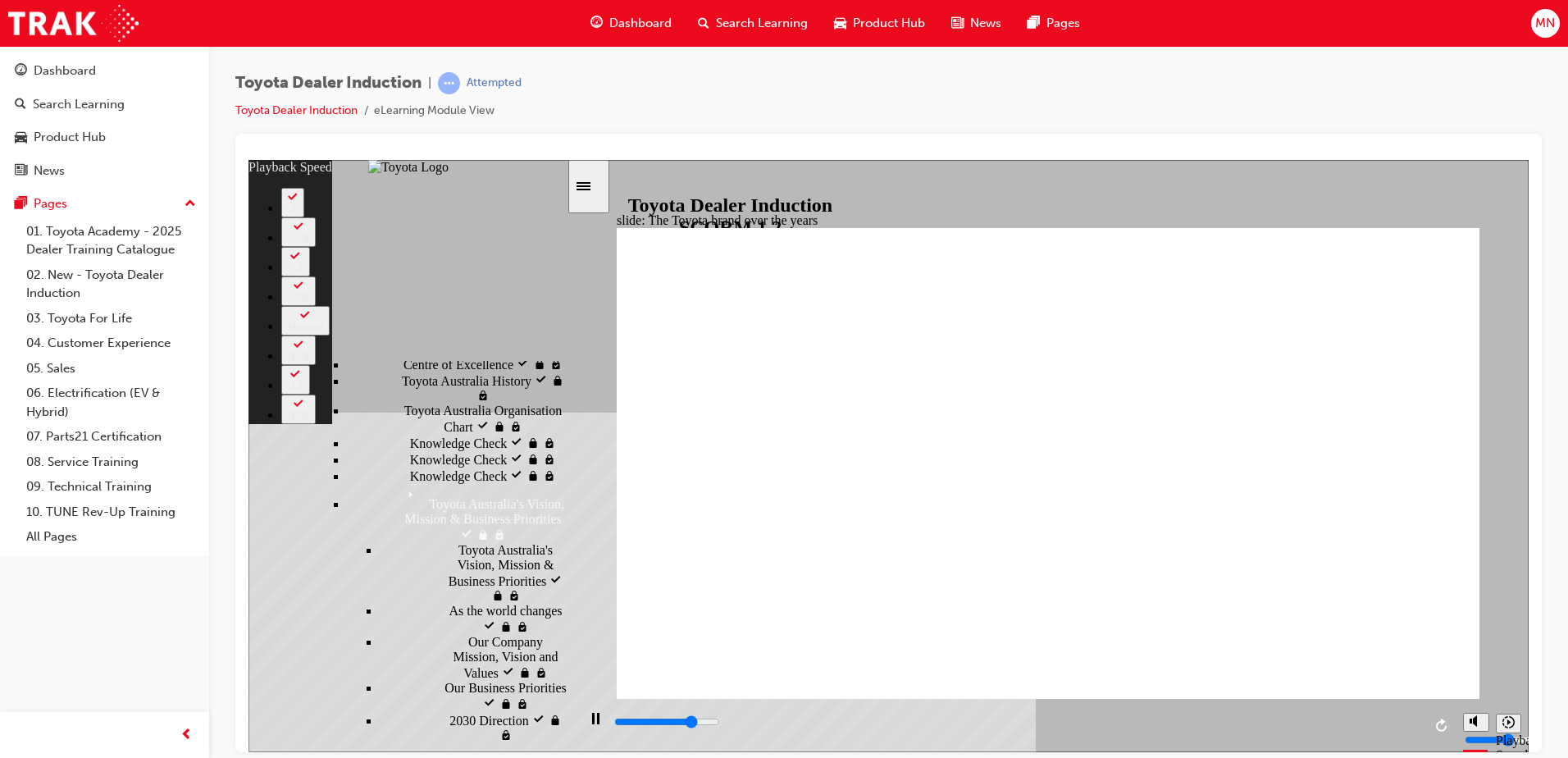
type input "6400"
type input "4"
type input "6700"
type input "5"
type input "6900"
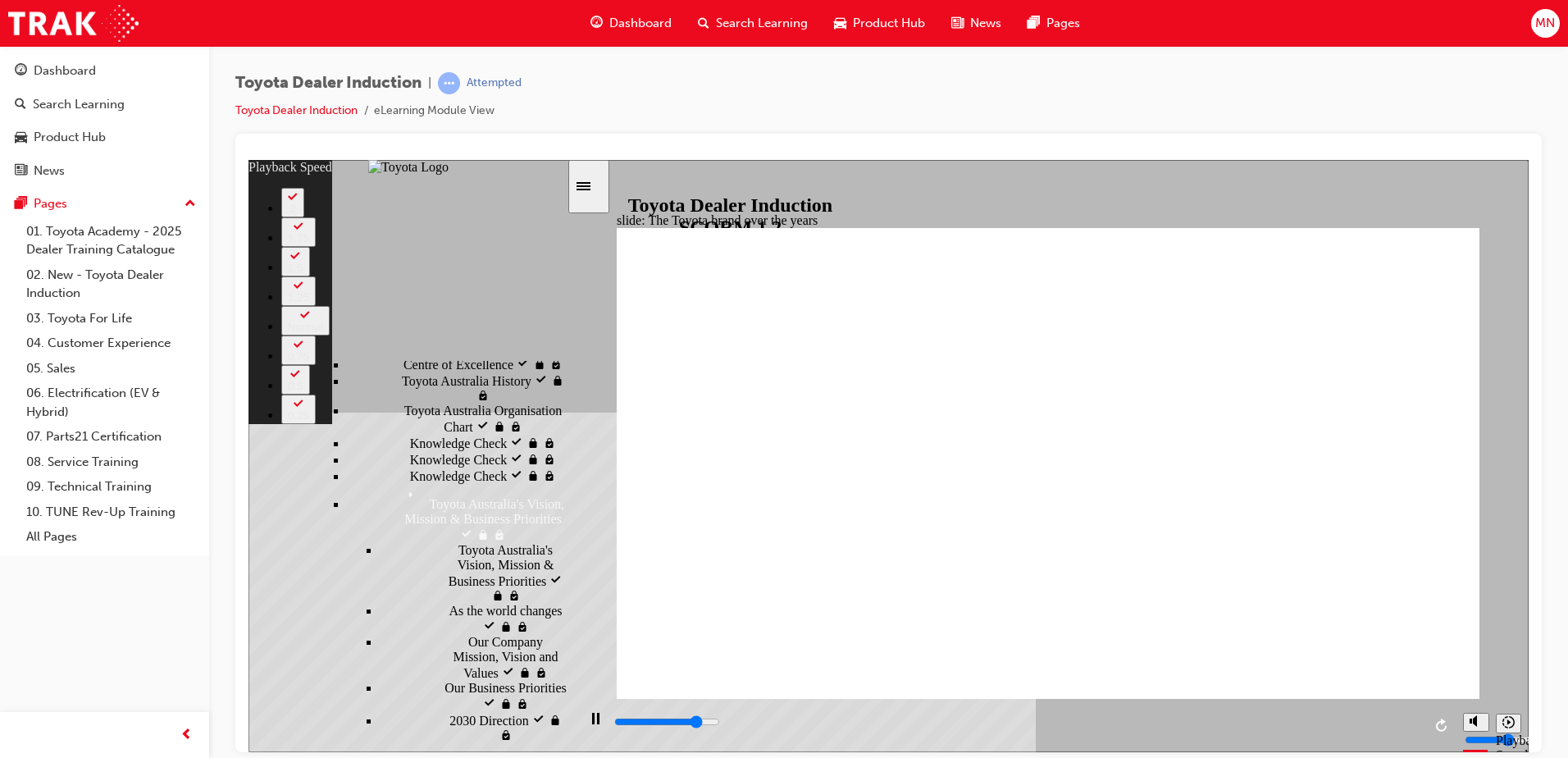
type input "5"
type input "7200"
type input "5"
type input "7500"
type input "5"
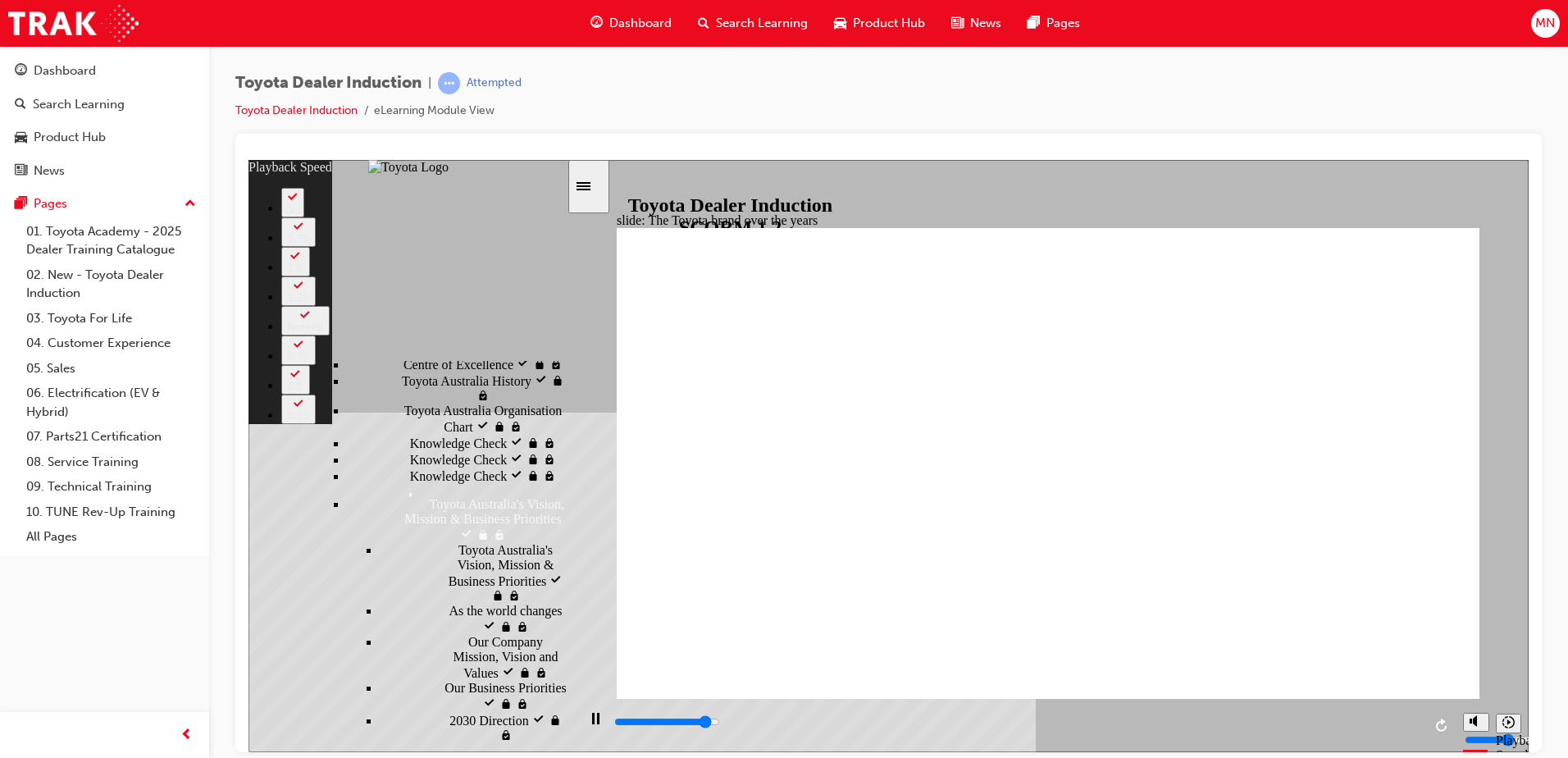
type input "7800"
type input "6"
type input "8000"
type input "6"
type input "8300"
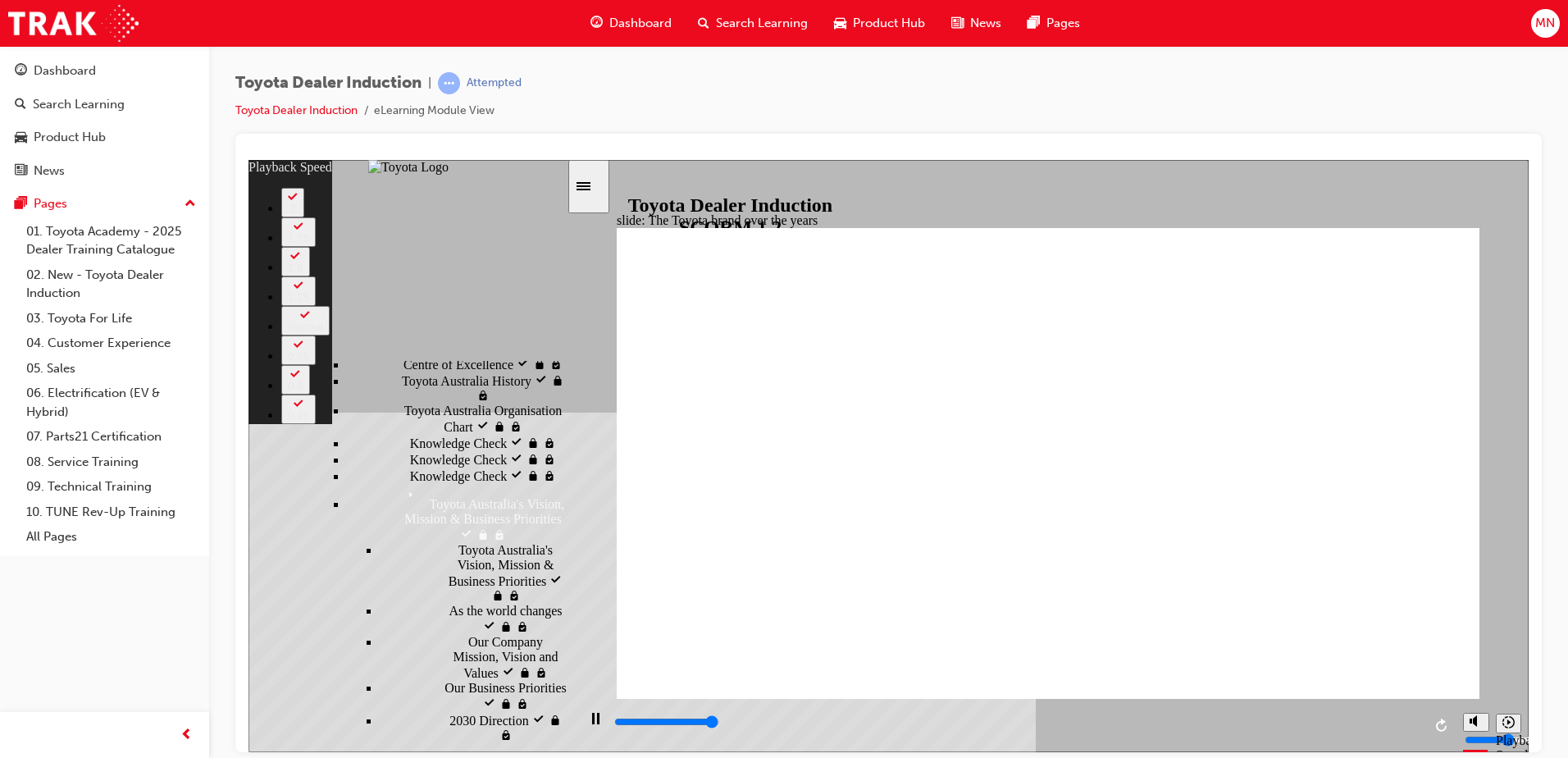
type input "6"
type input "8400"
click at [304, 216] on button "2" at bounding box center [293, 201] width 23 height 29
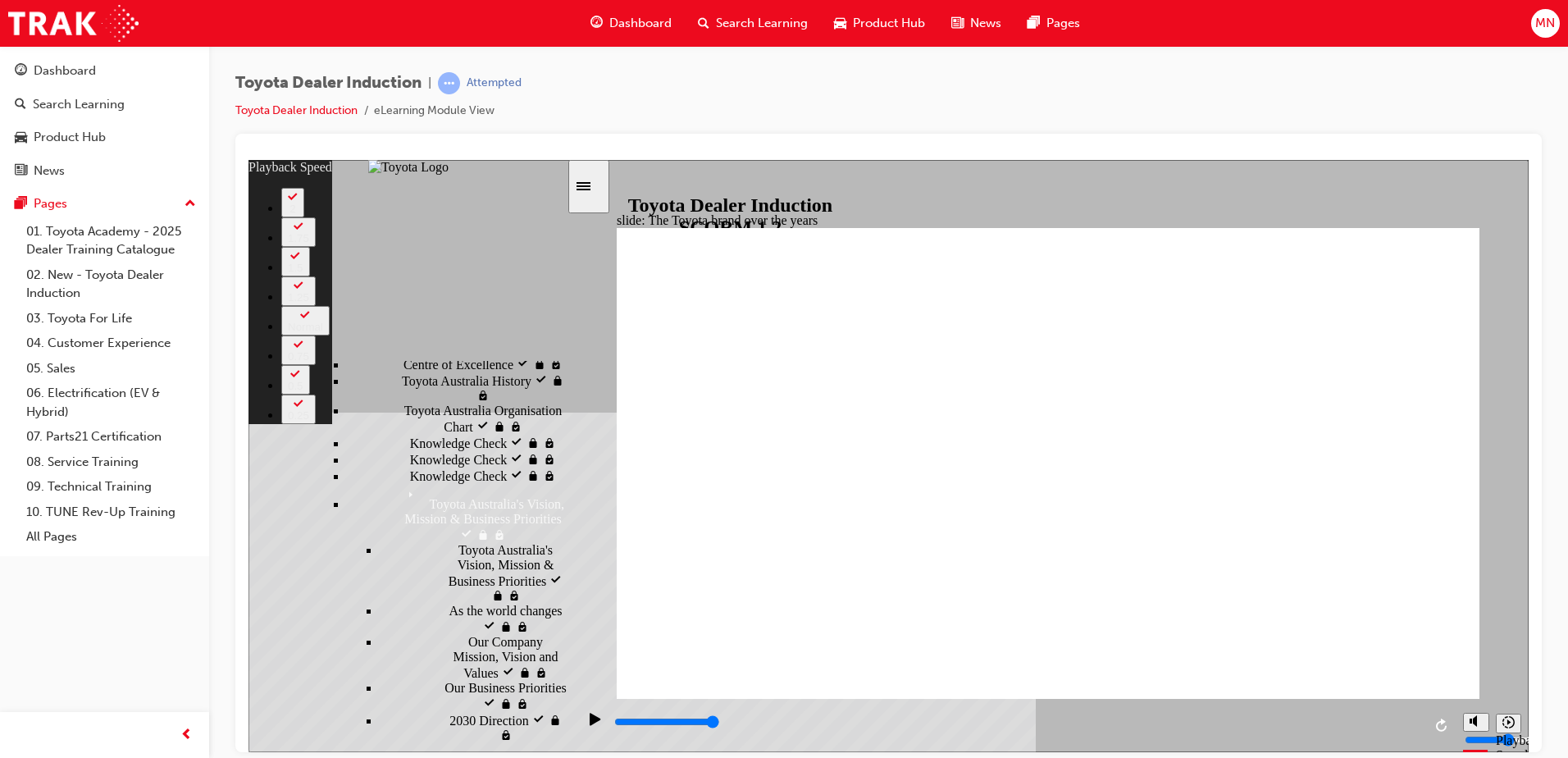
type input "165"
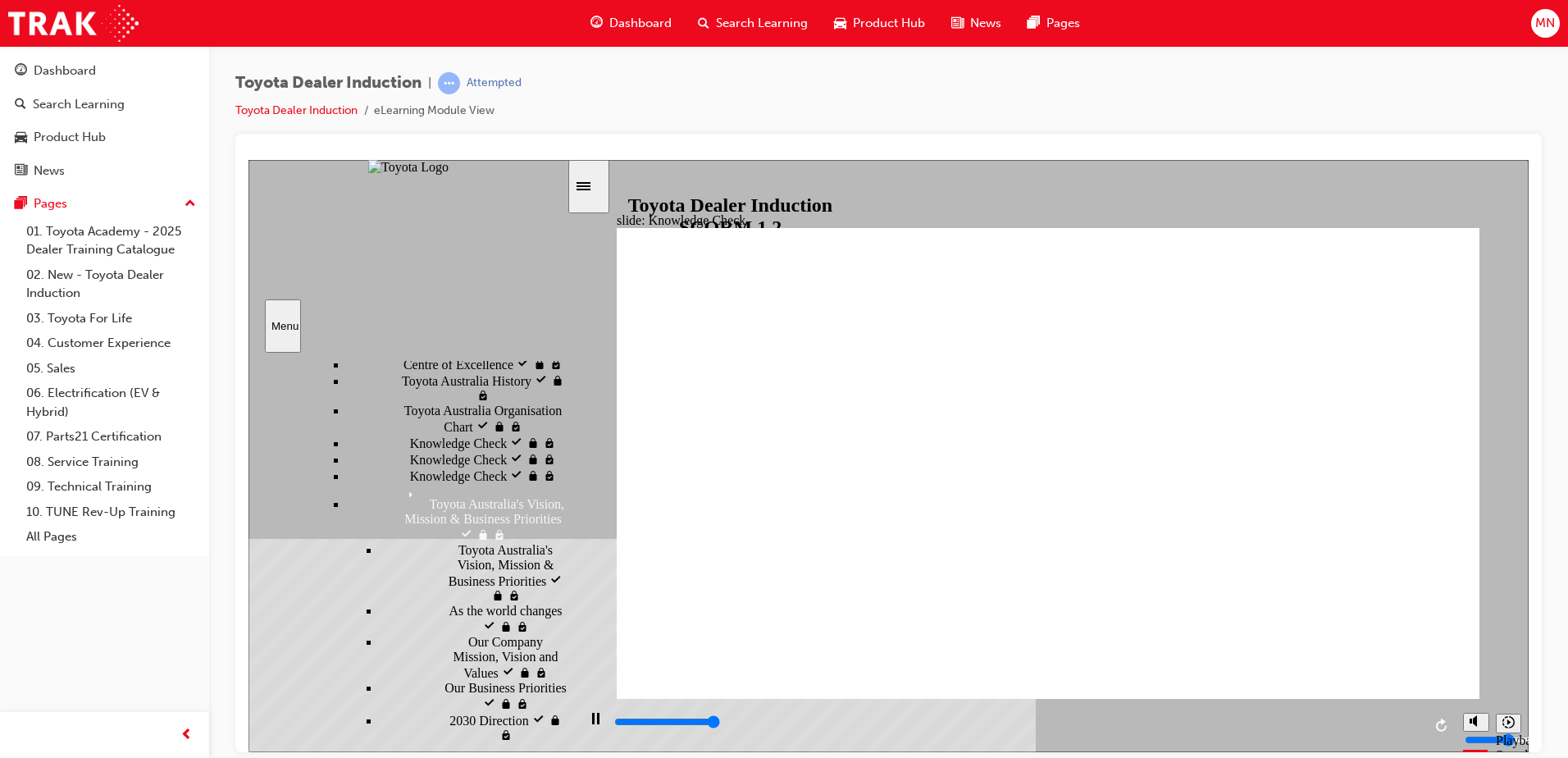
type input "5000"
radio input "true"
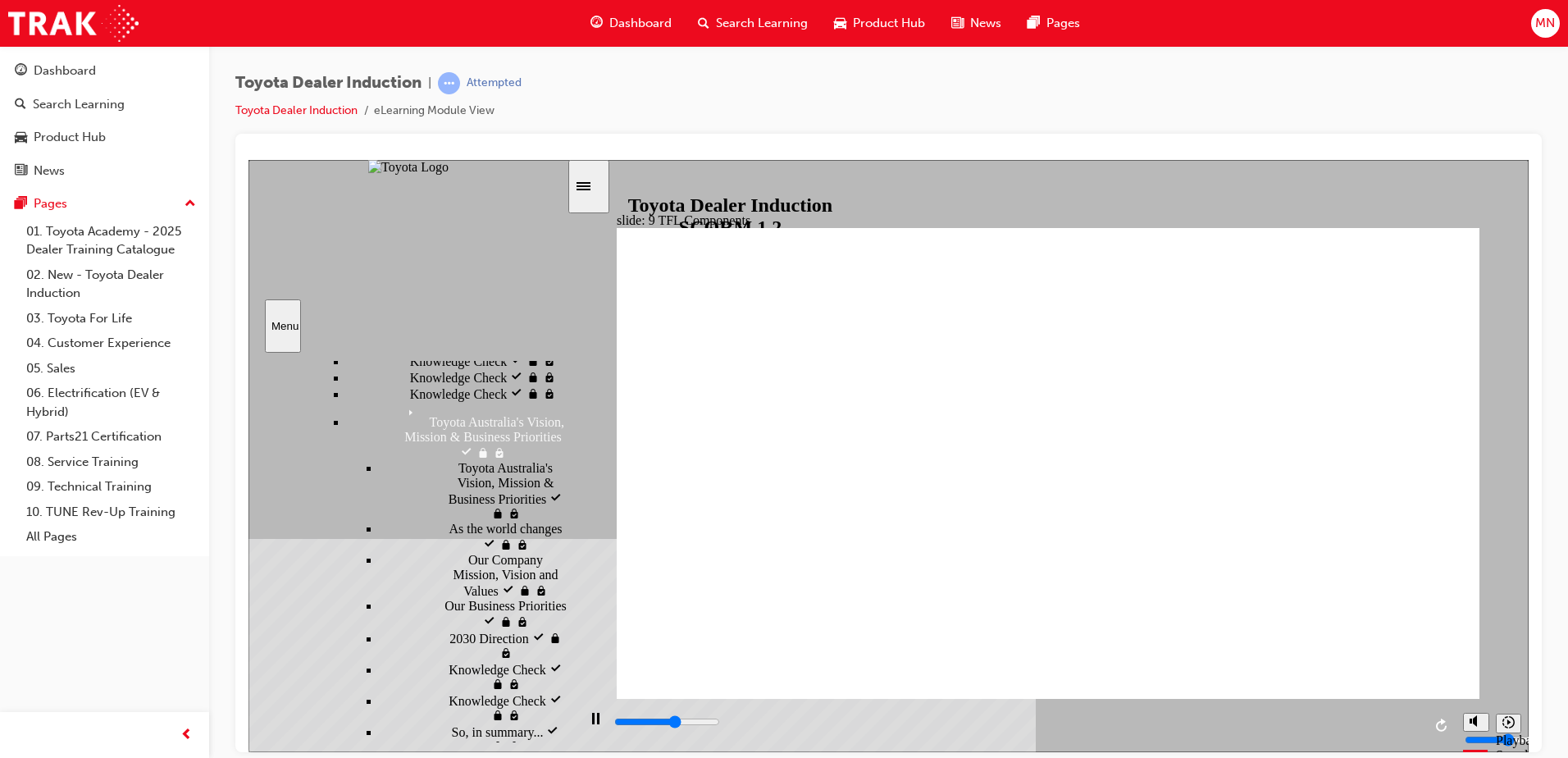
scroll to position [738, 0]
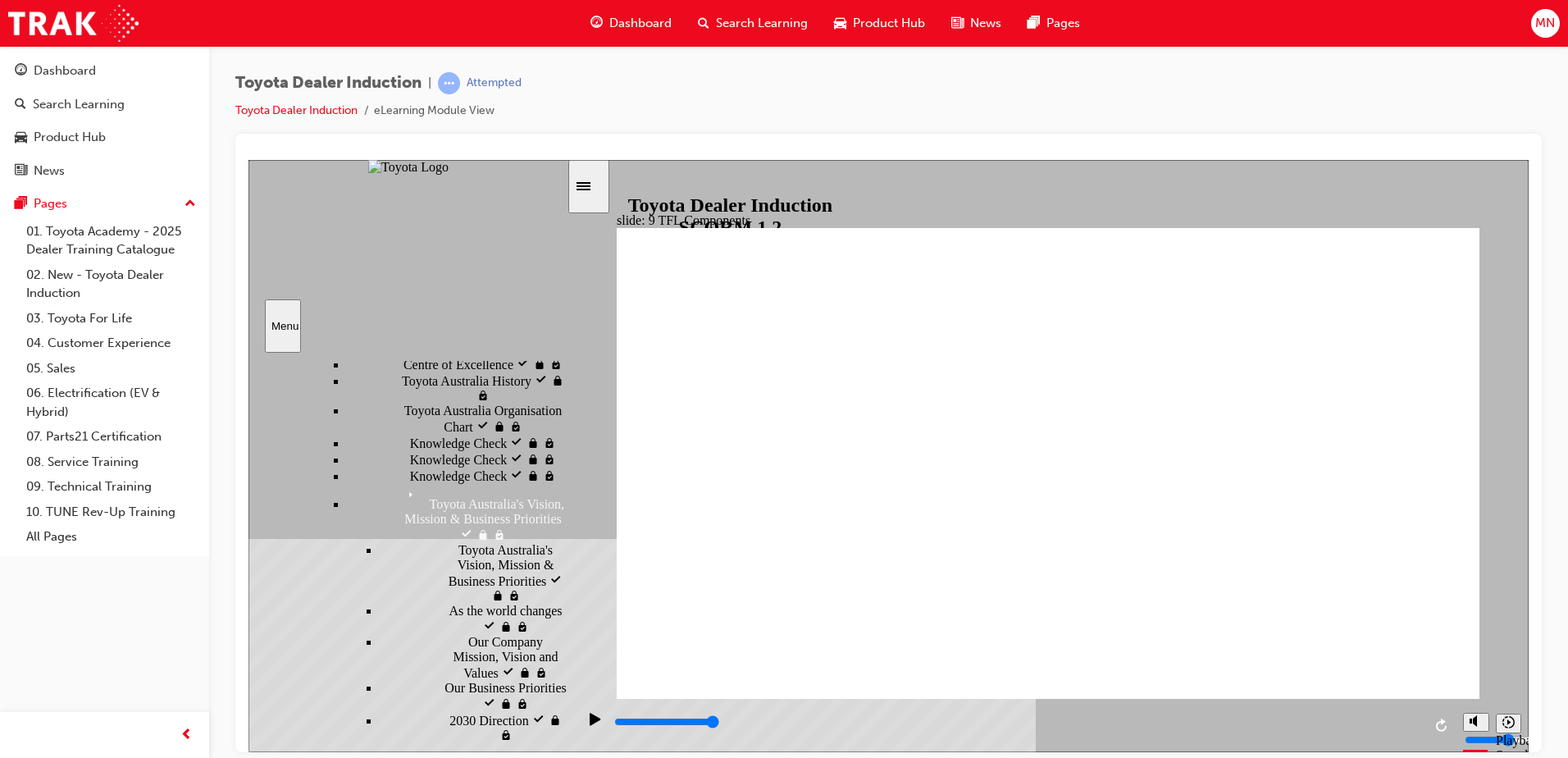
type input "10800"
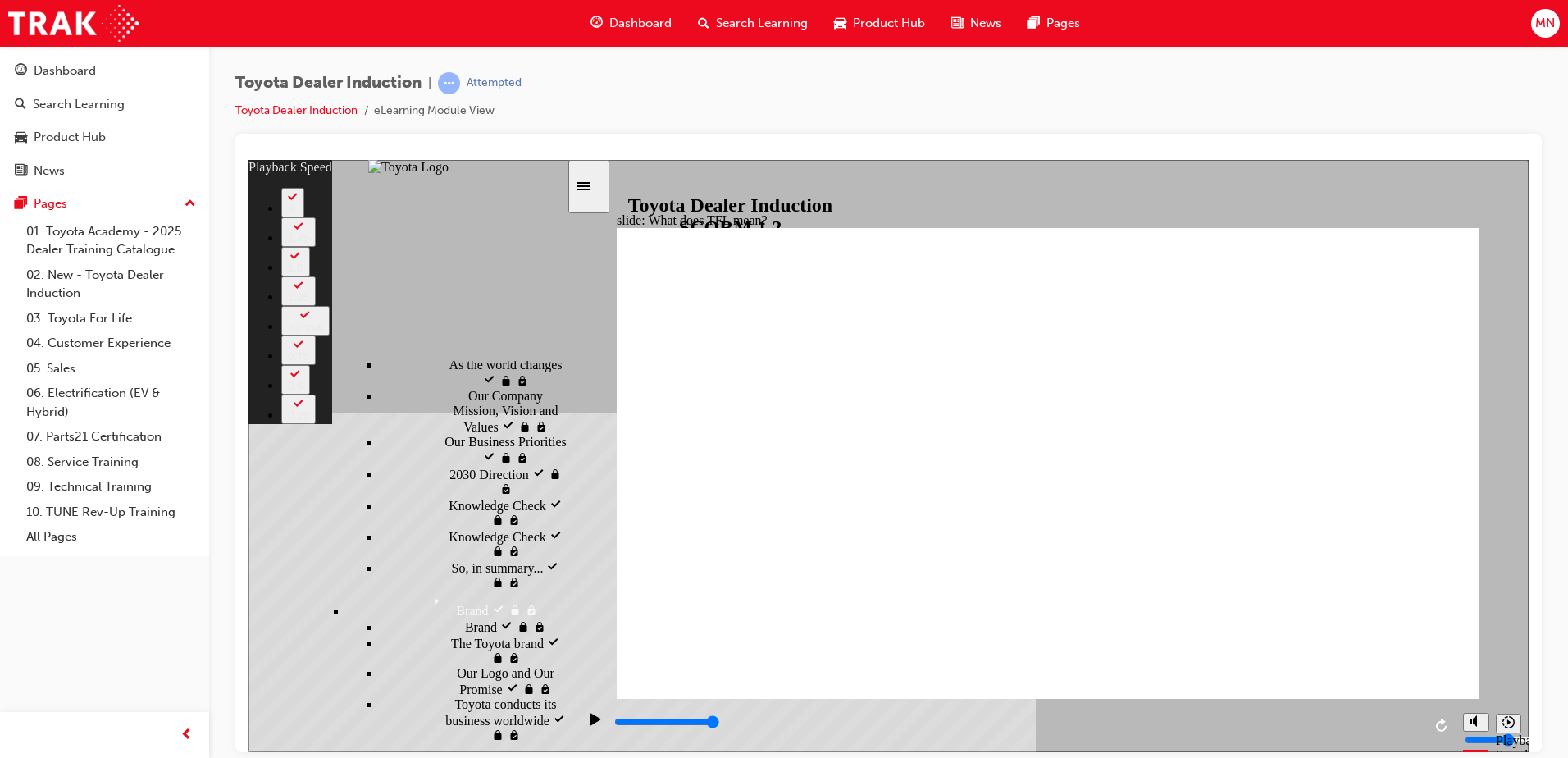
scroll to position [902, 0]
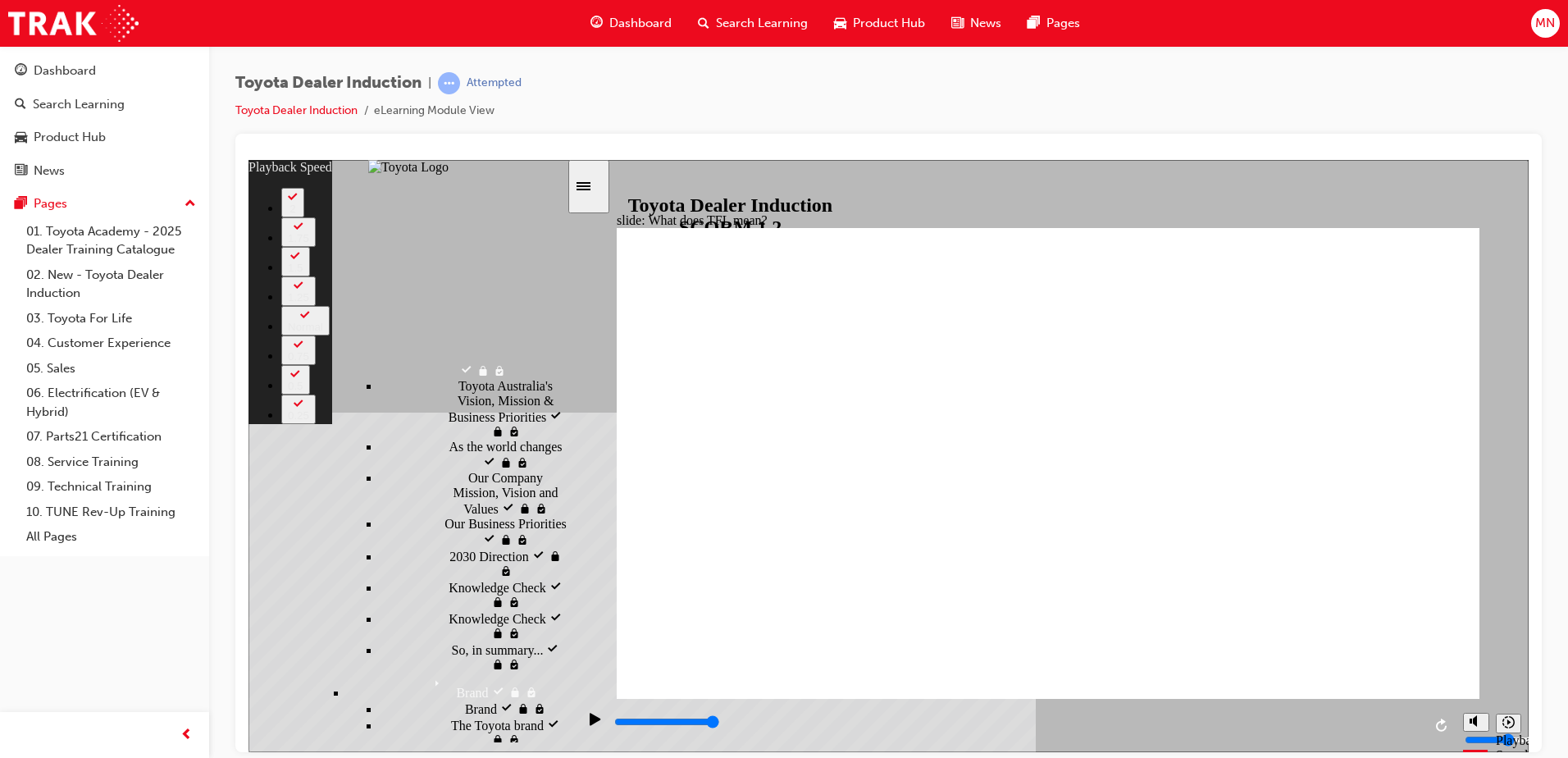
type input "139"
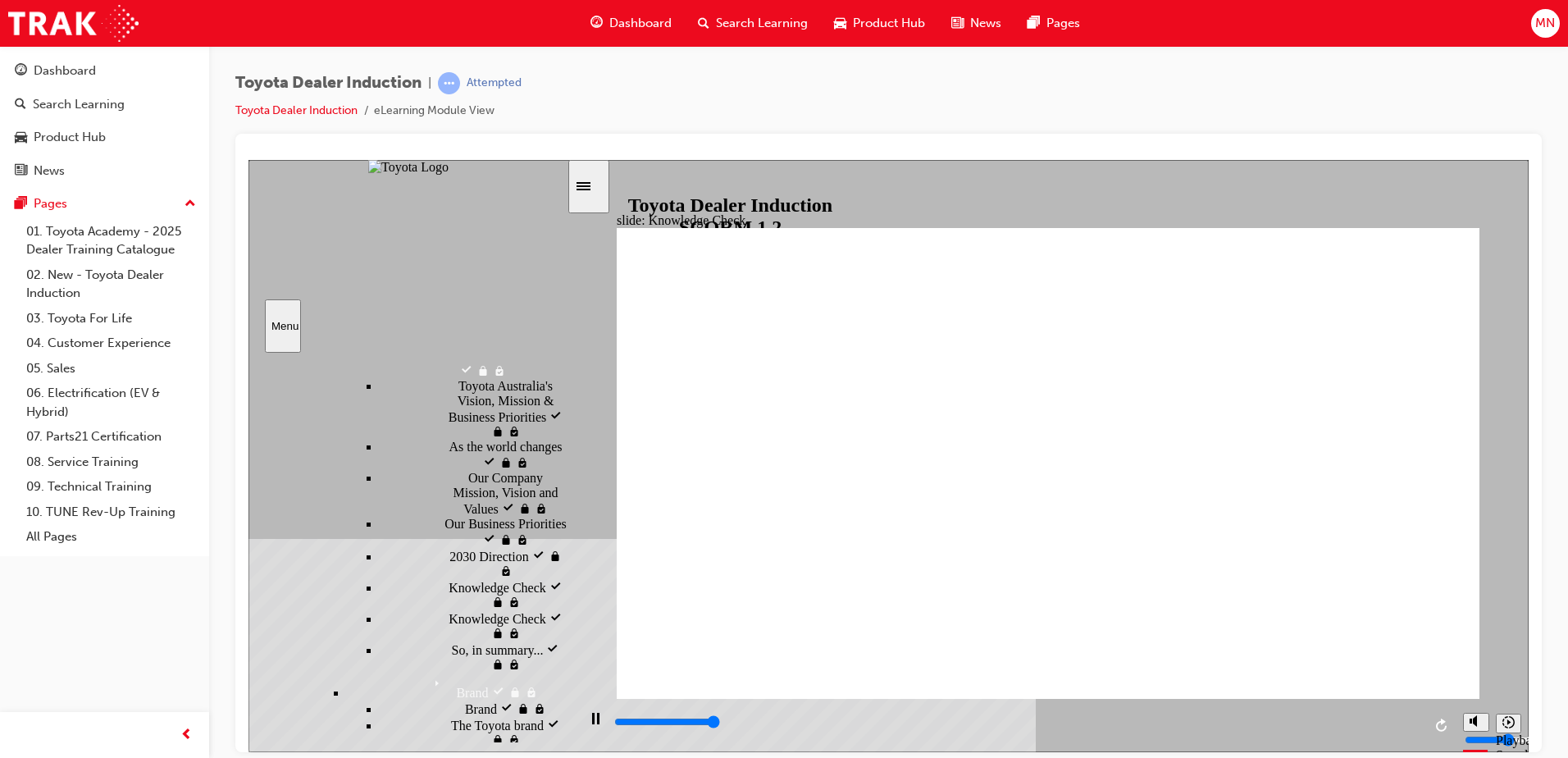
type input "5000"
radio input "true"
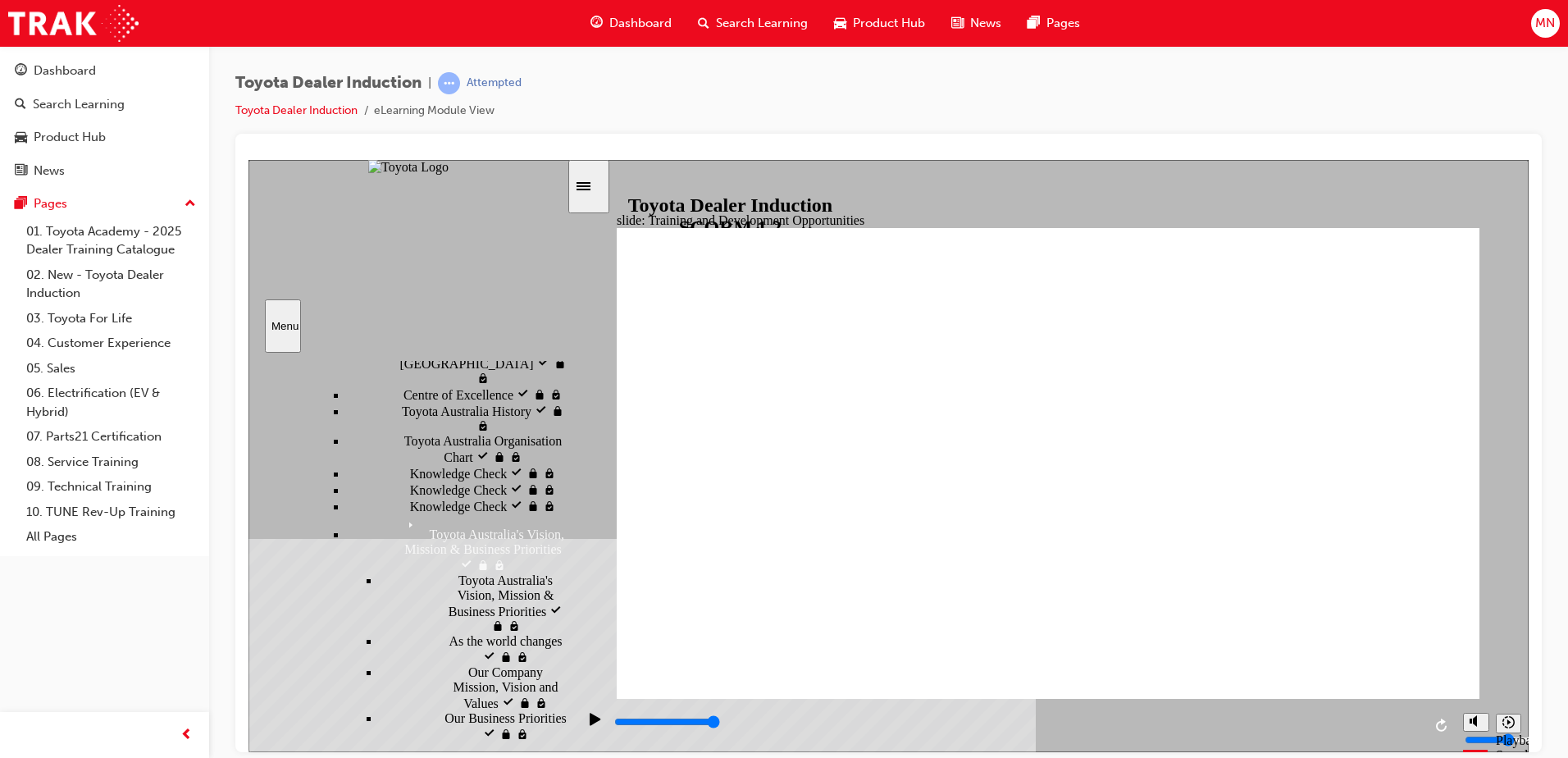
drag, startPoint x: 1430, startPoint y: 670, endPoint x: 1431, endPoint y: 657, distance: 13.0
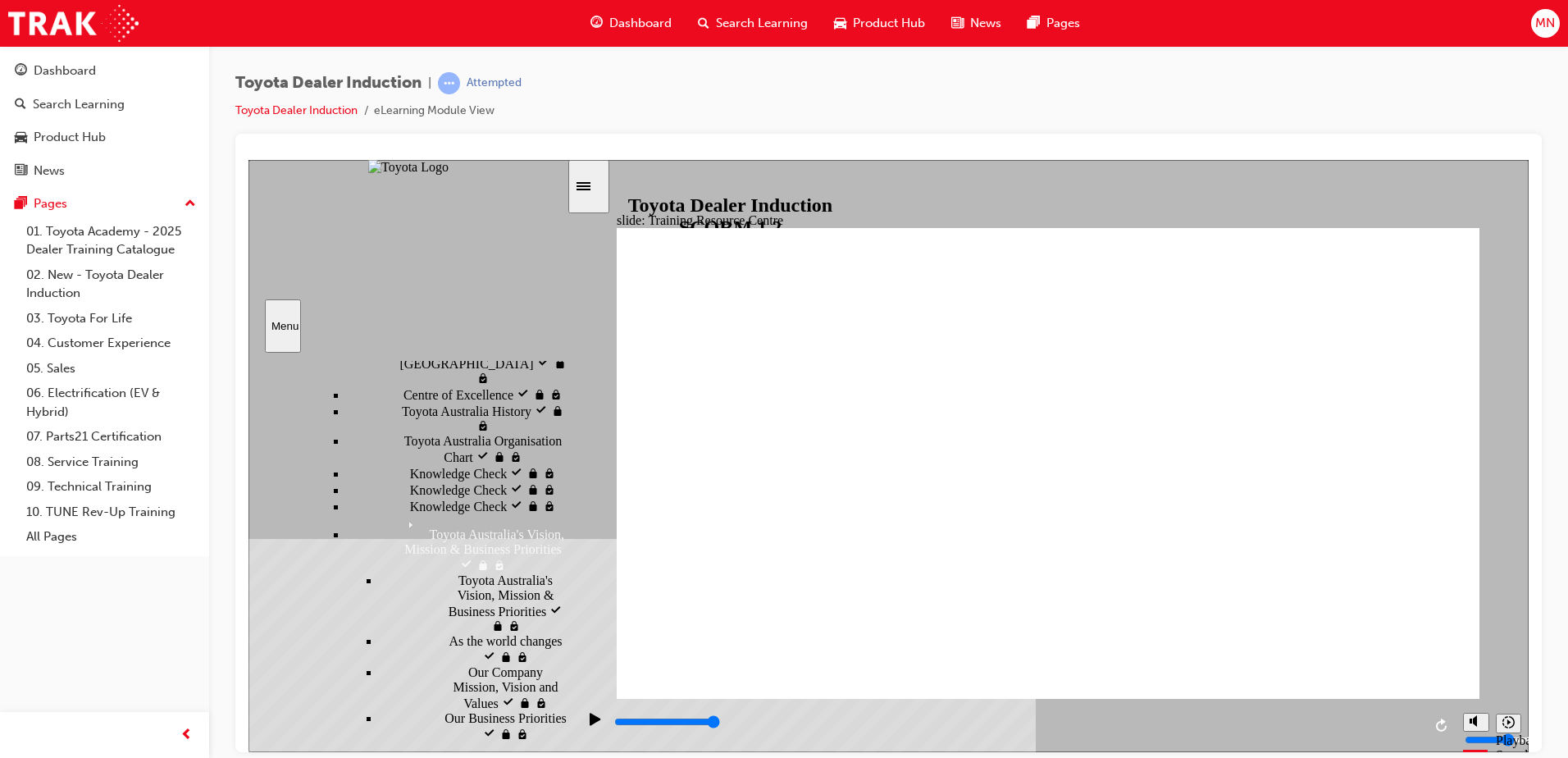
type input "2000"
radio input "true"
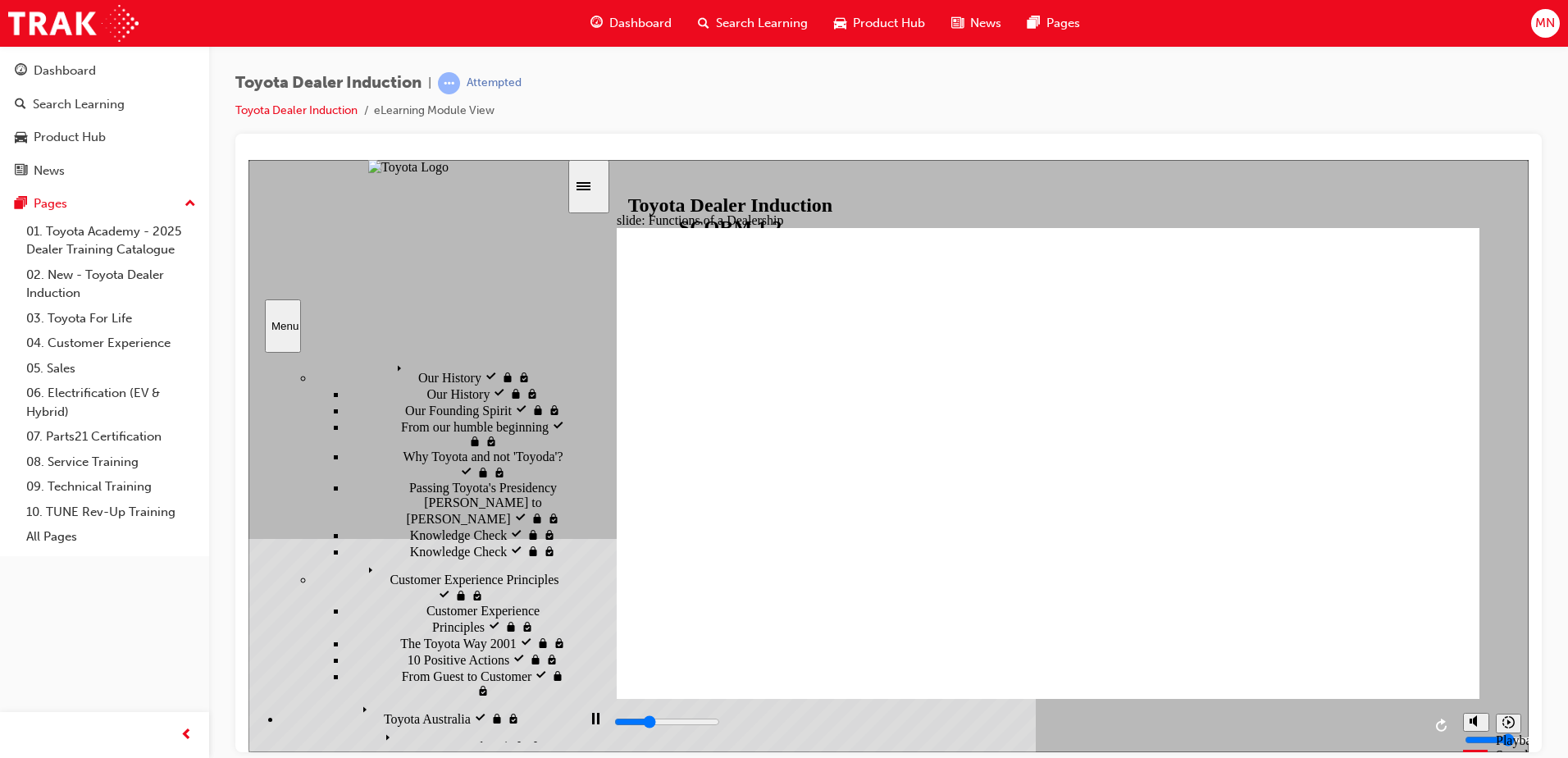
scroll to position [328, 0]
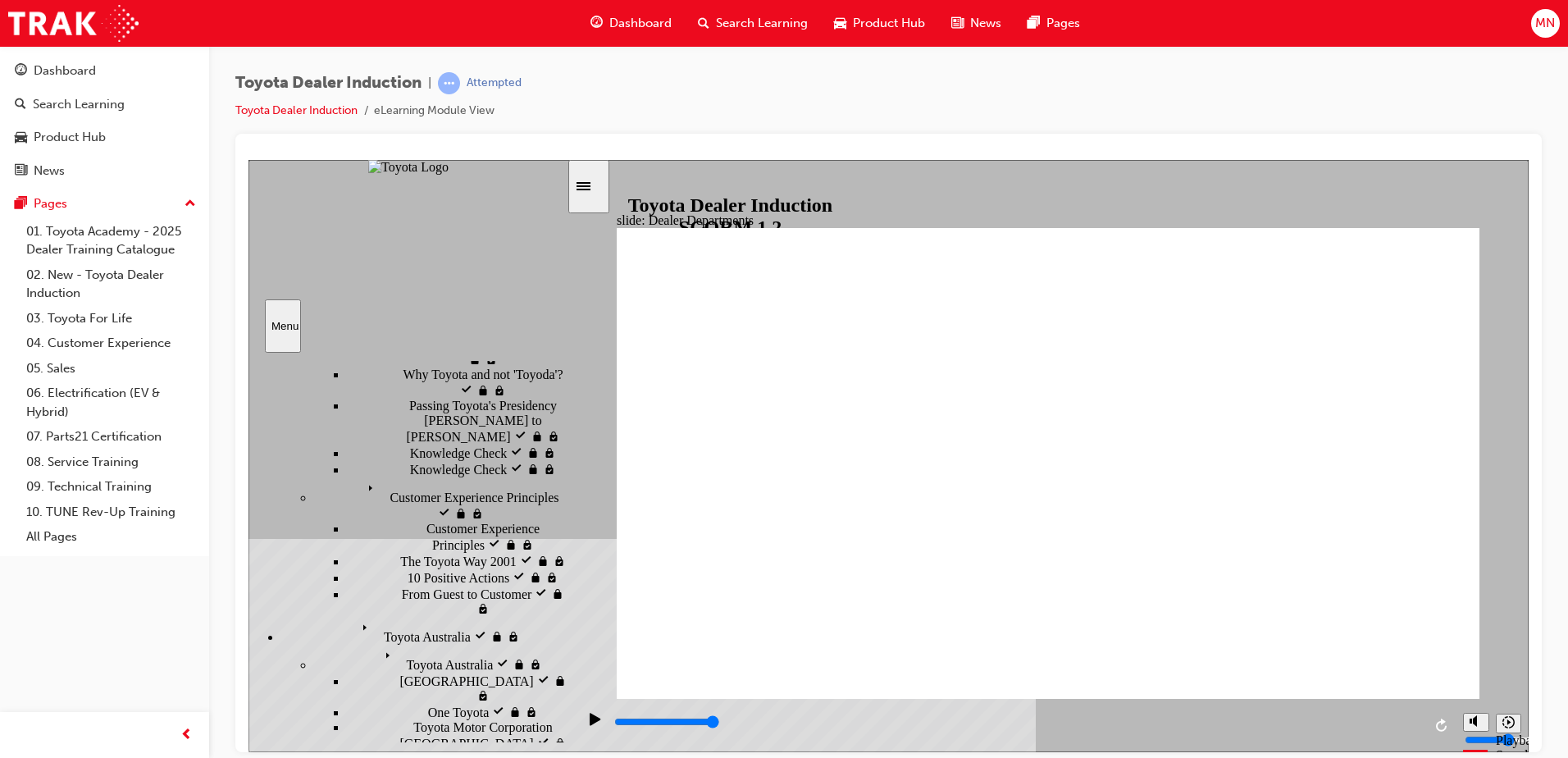
type input "62500"
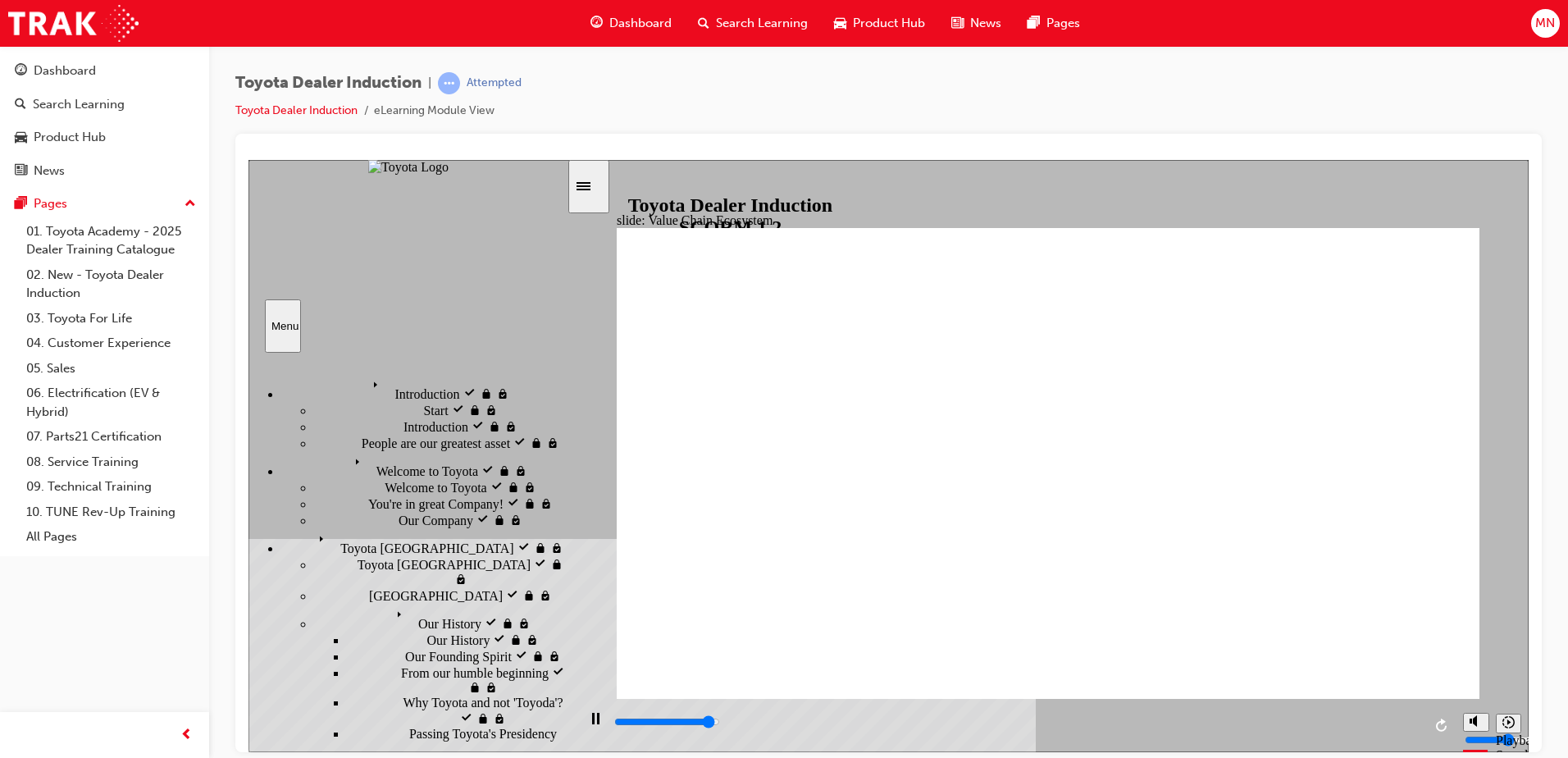
scroll to position [328, 0]
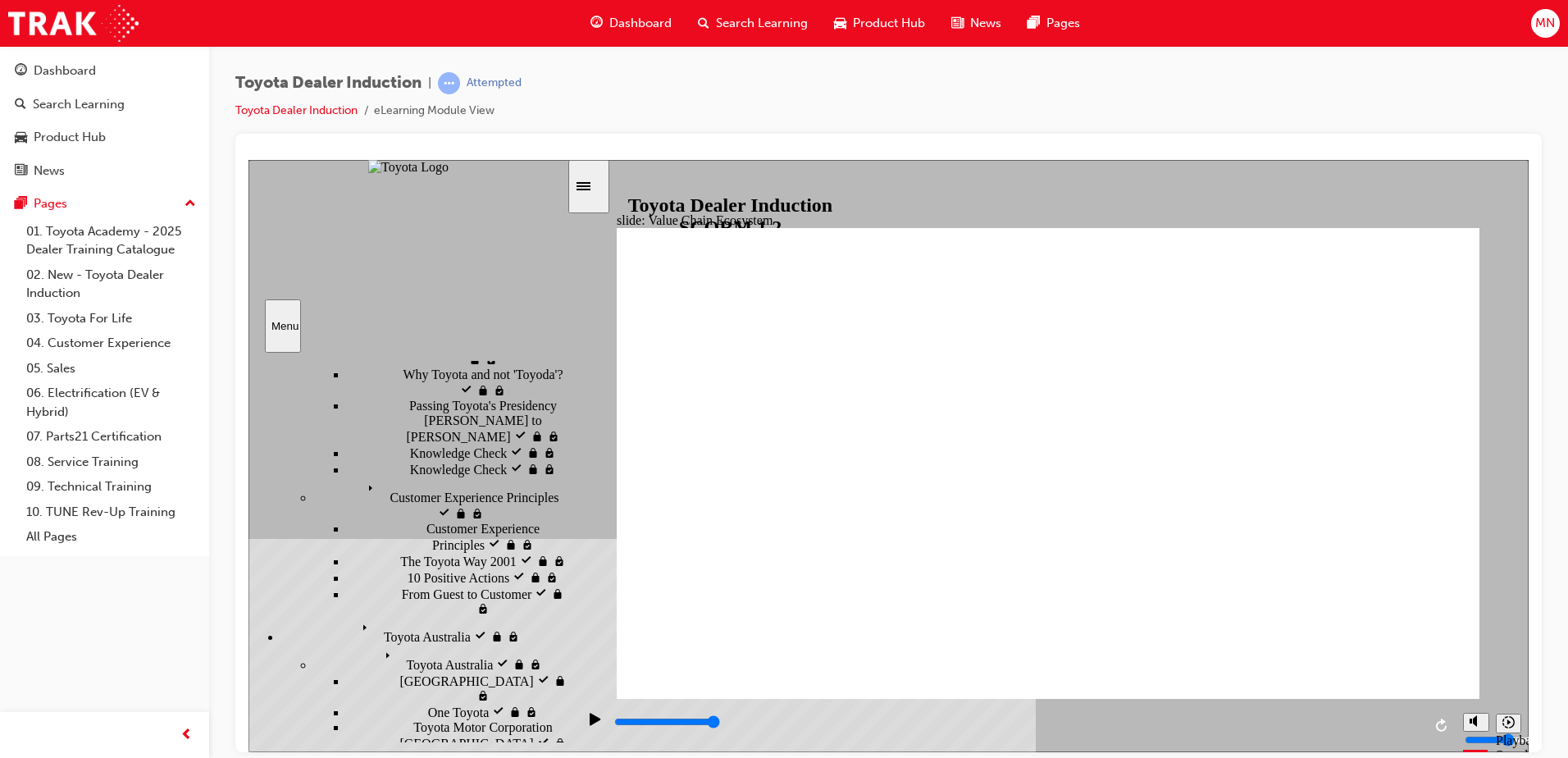
type input "11300"
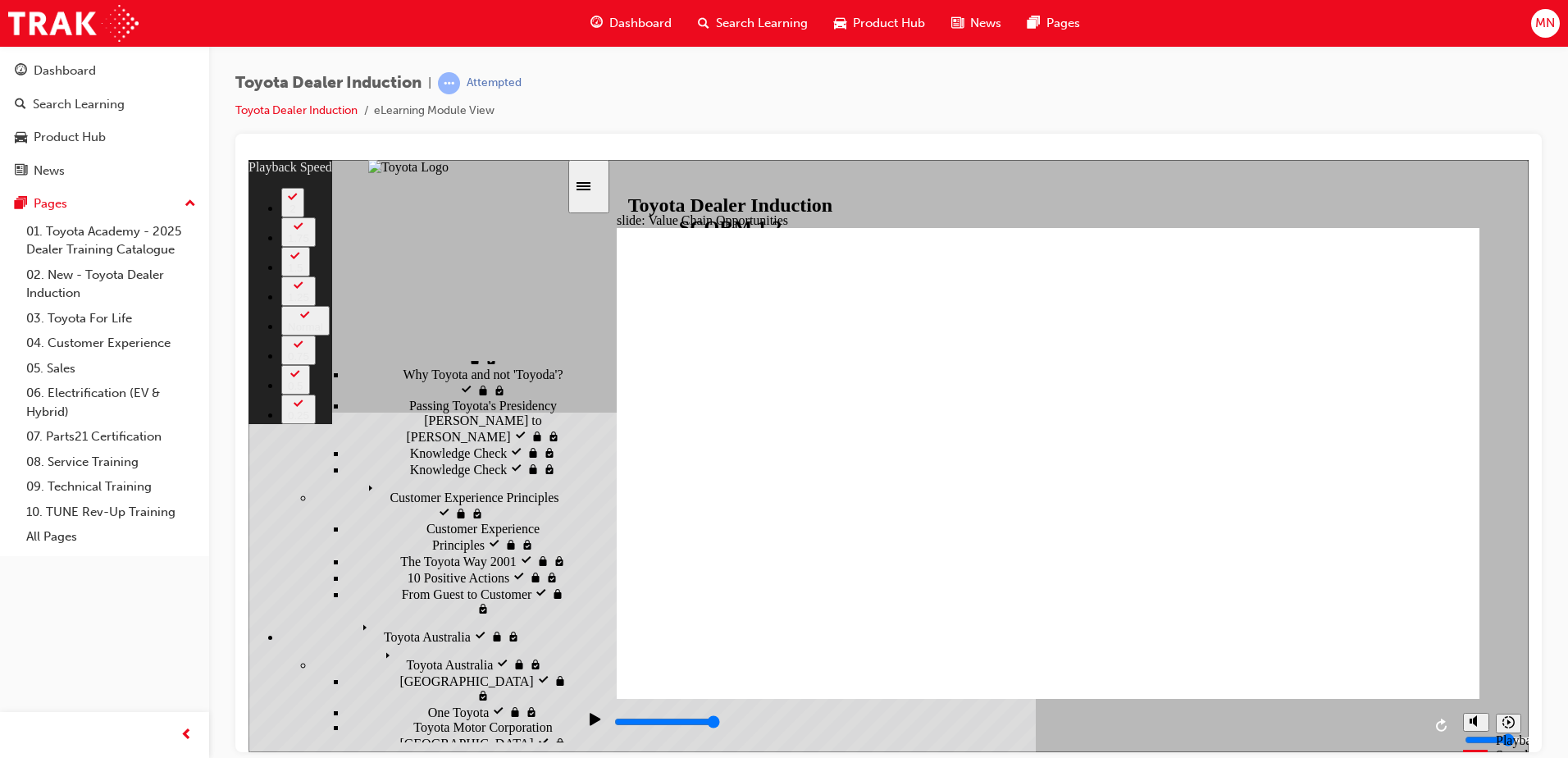
click at [304, 216] on button "2" at bounding box center [293, 201] width 23 height 29
type input "64"
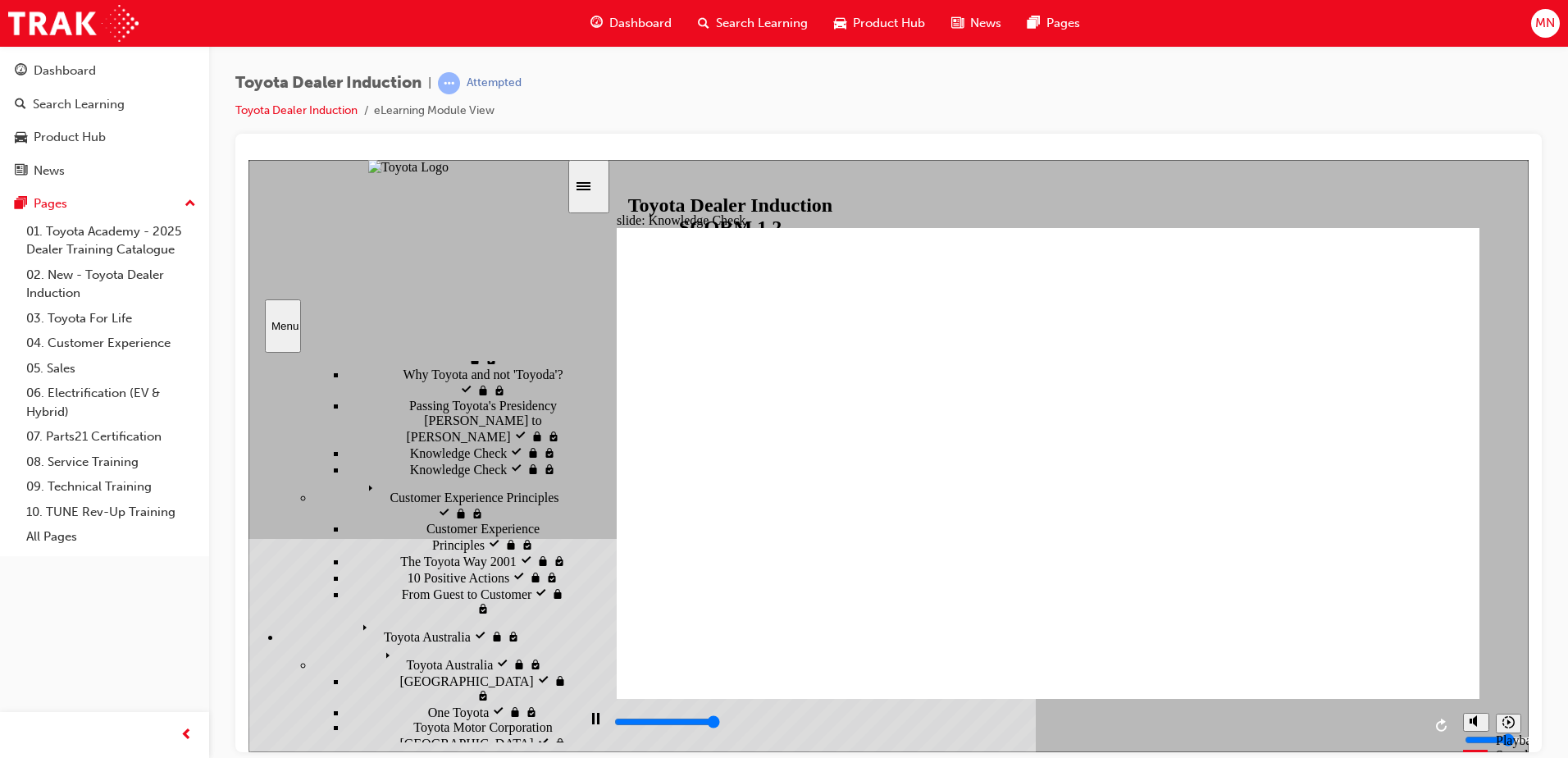
type input "5000"
radio input "true"
type input "5000"
radio input "true"
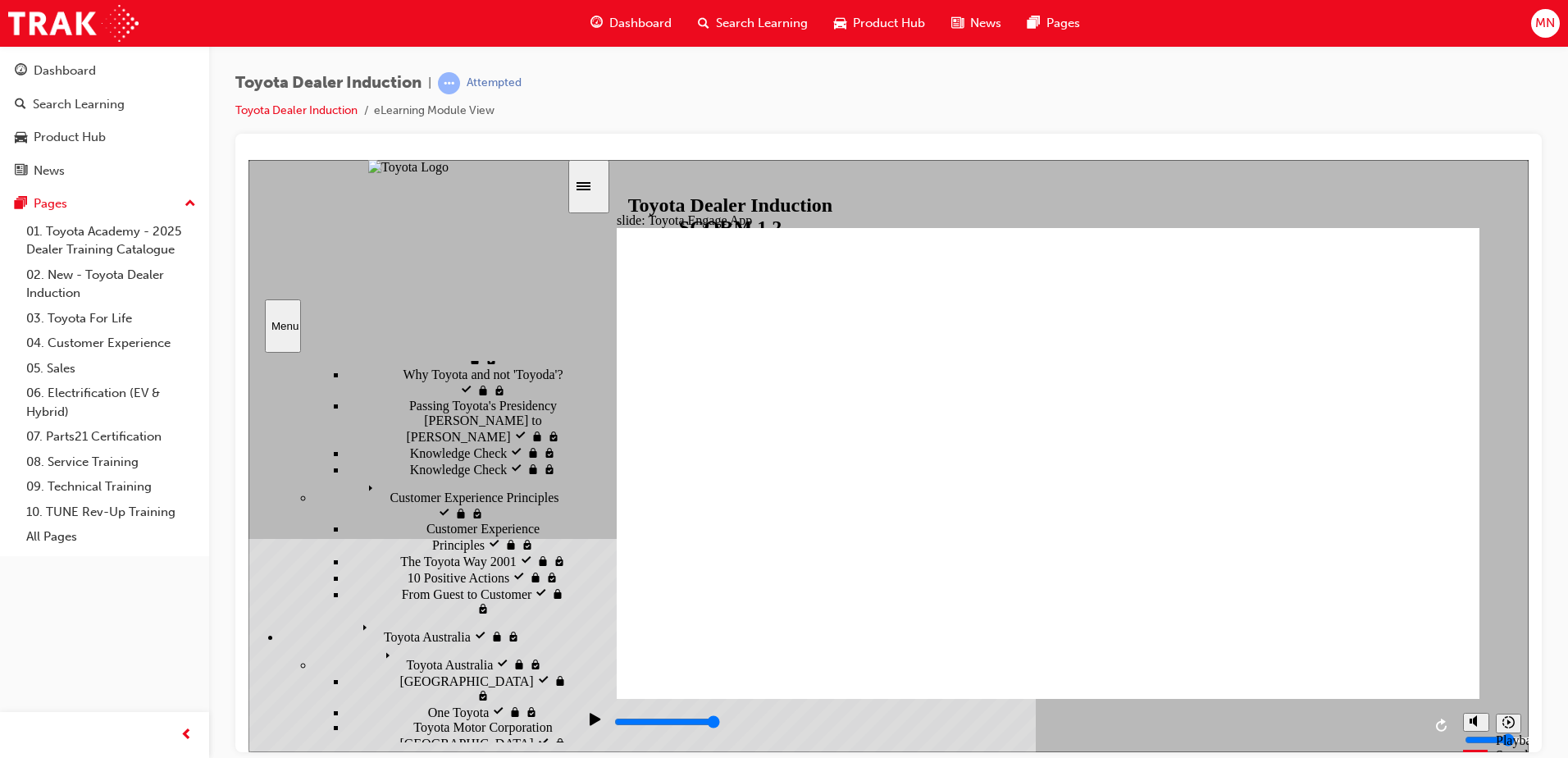
drag, startPoint x: 1042, startPoint y: 381, endPoint x: 1036, endPoint y: 387, distance: 8.5
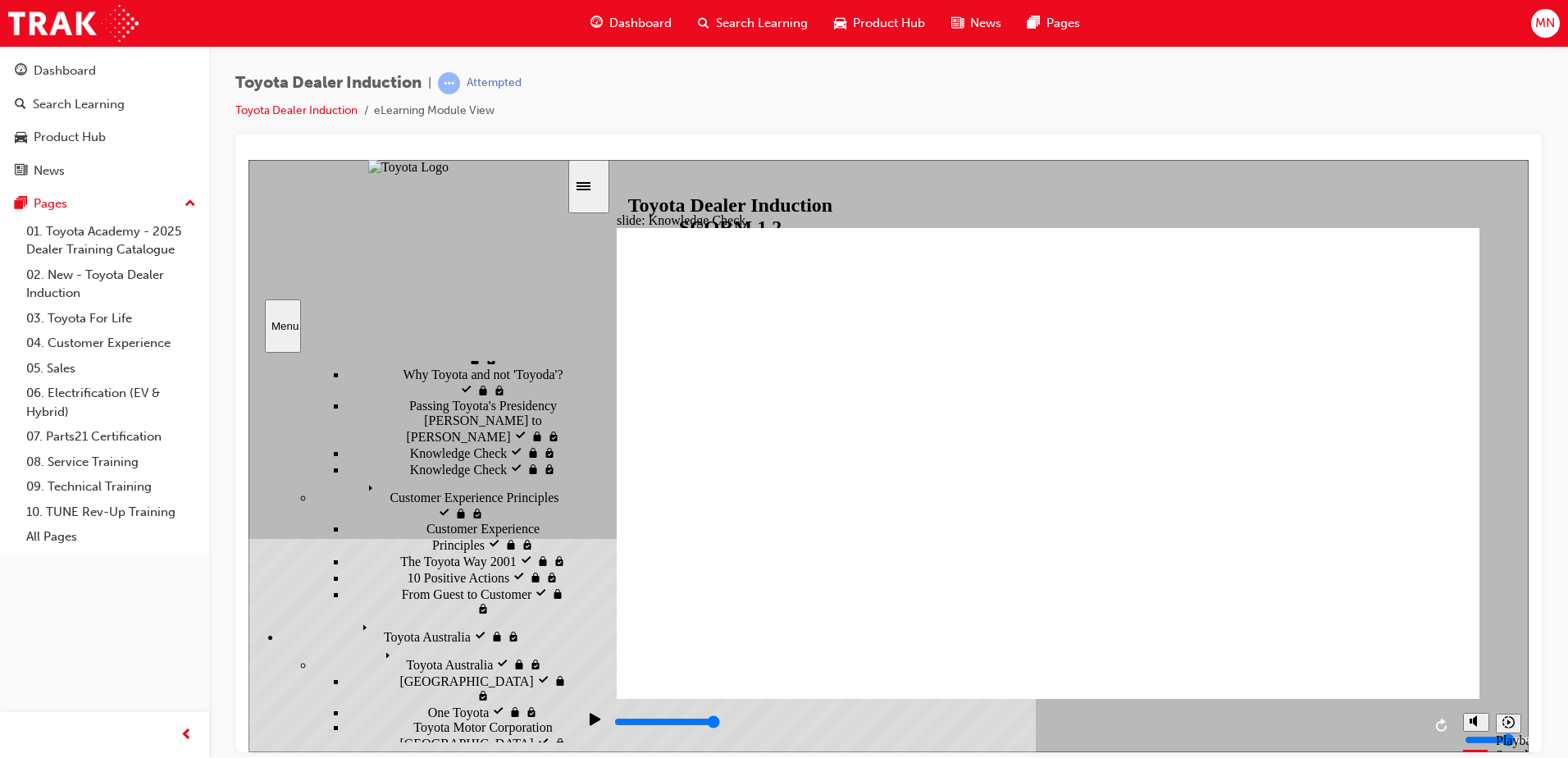
type input "5000"
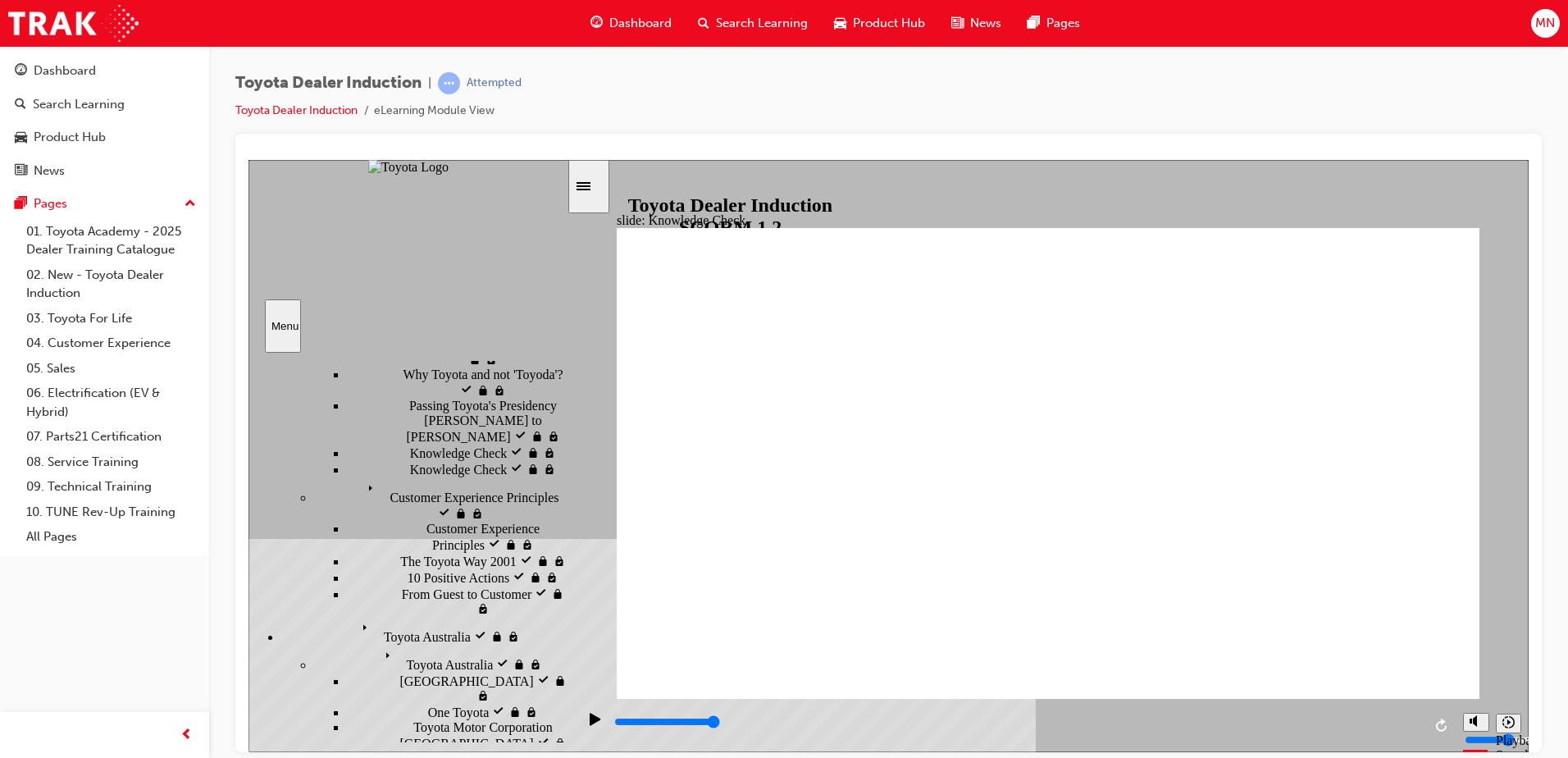
type input "a"
type input "ap"
type input "app"
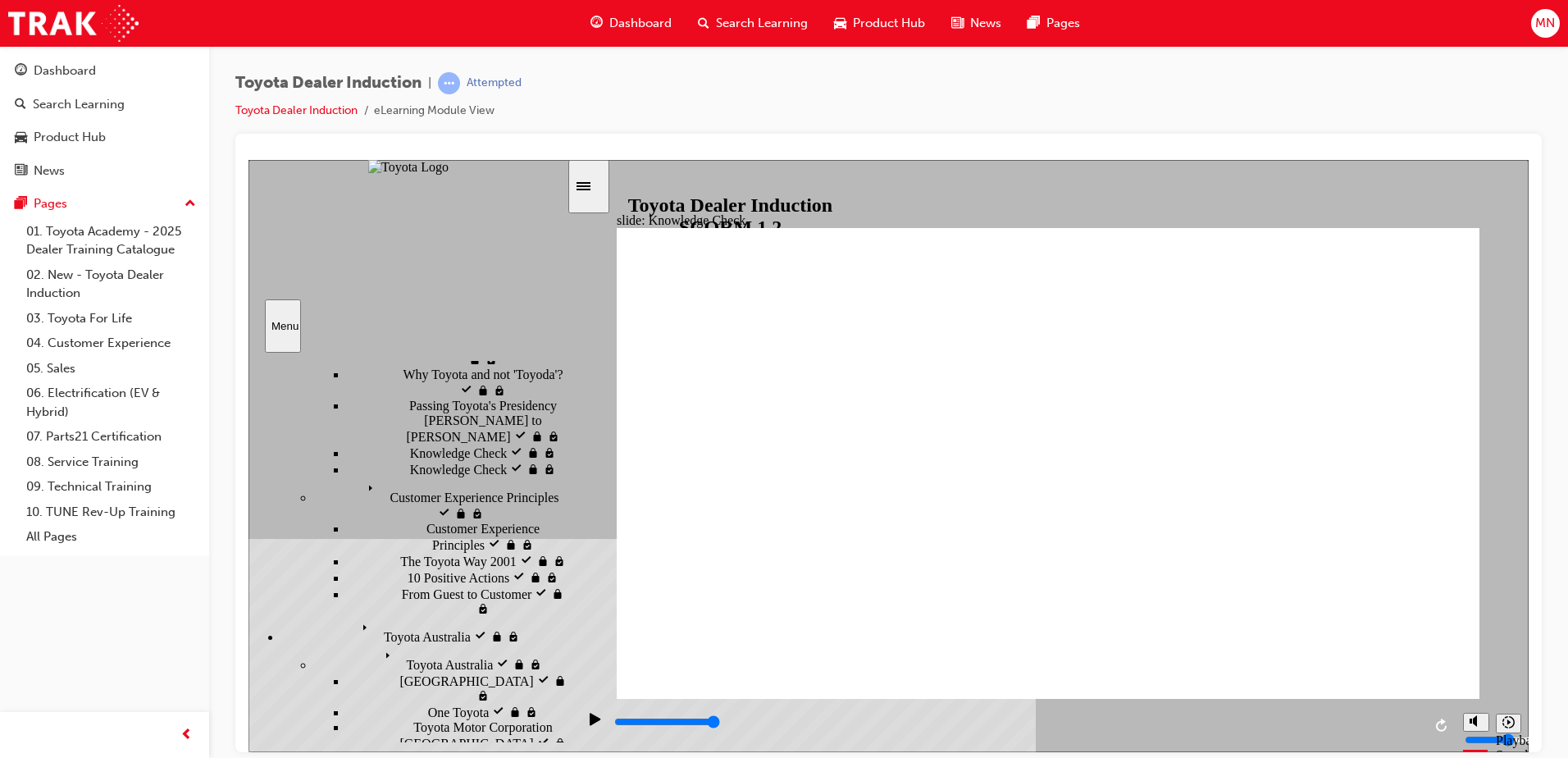
type input "app"
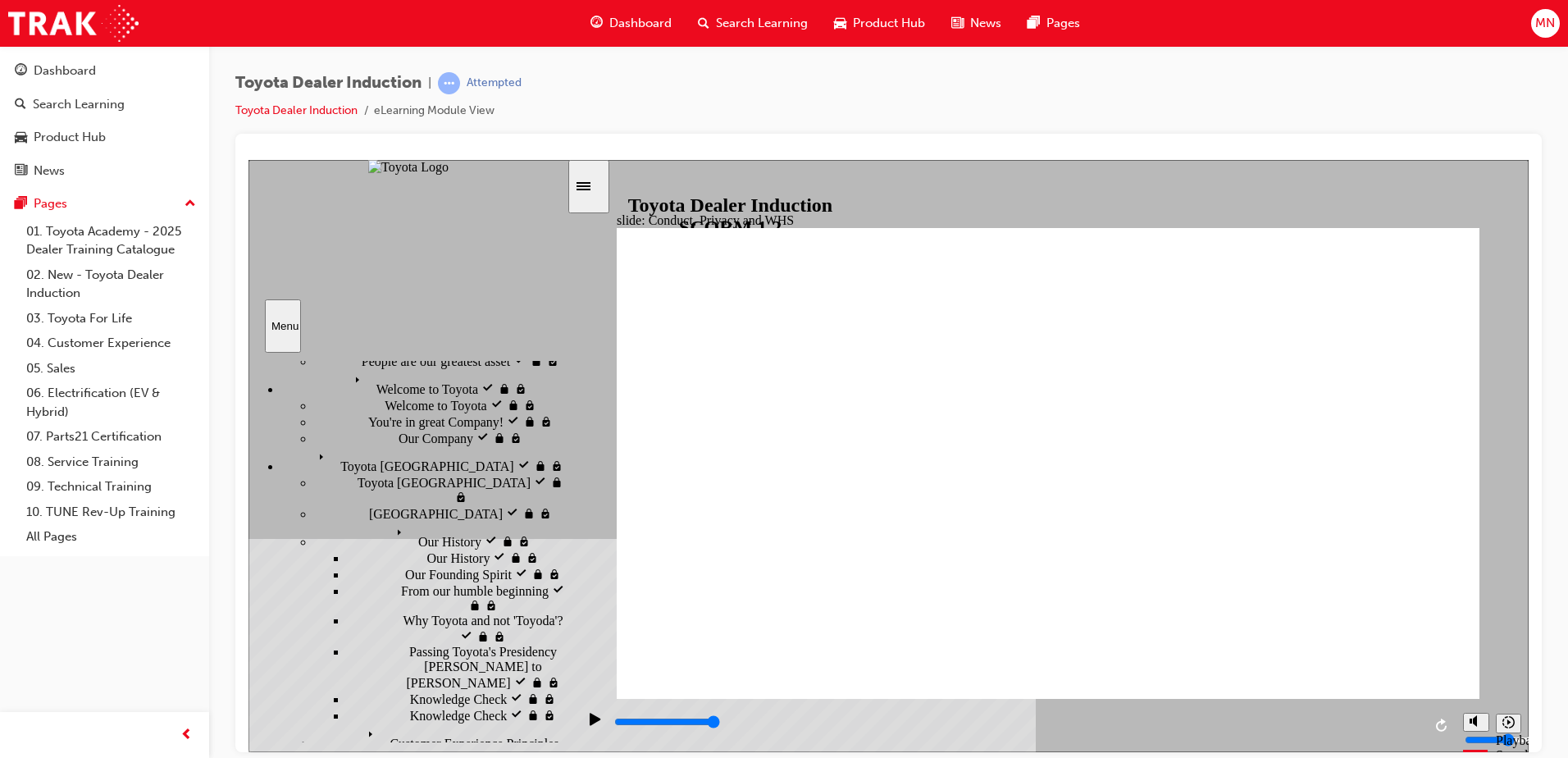
scroll to position [246, 0]
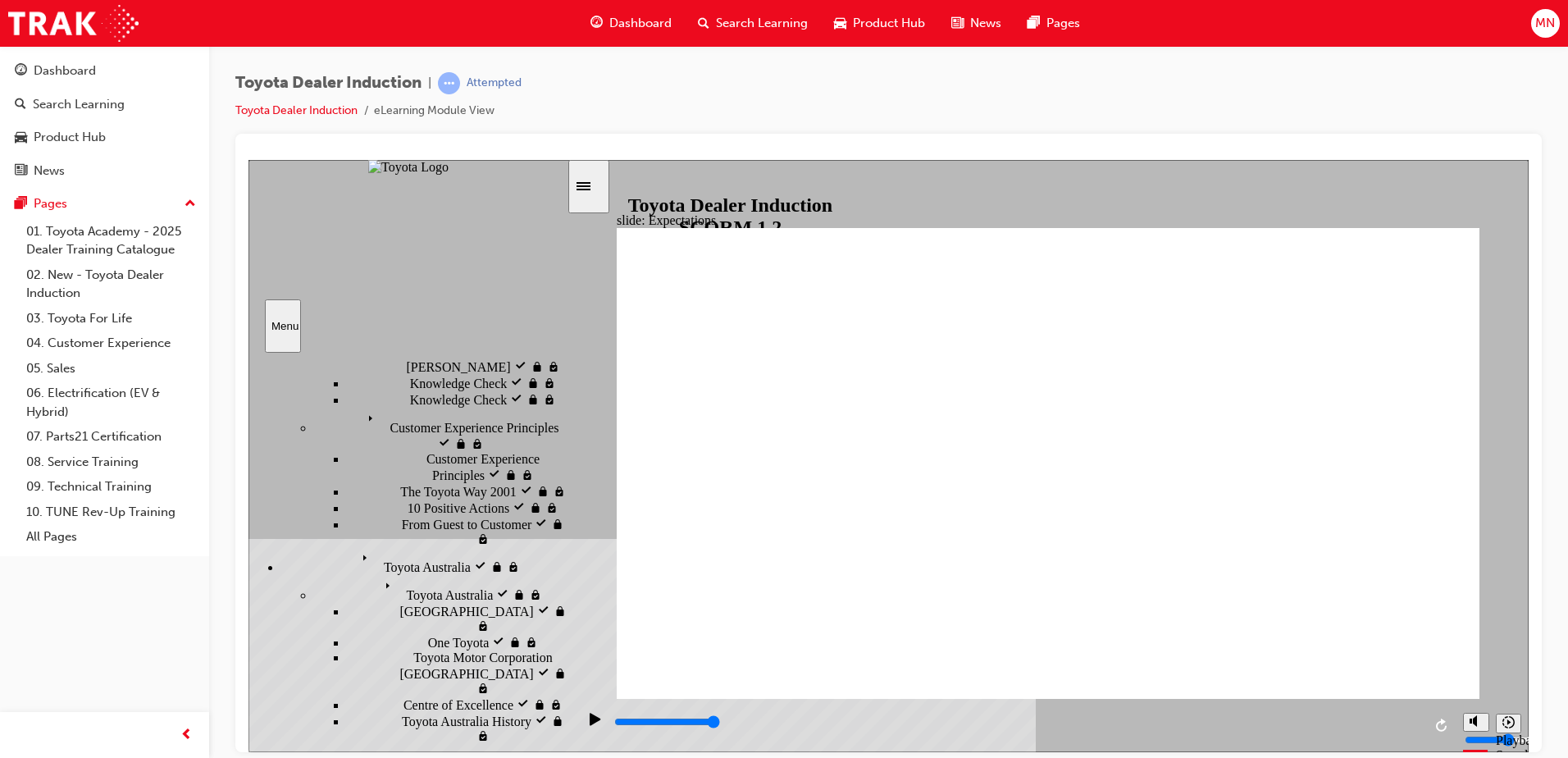
scroll to position [316, 0]
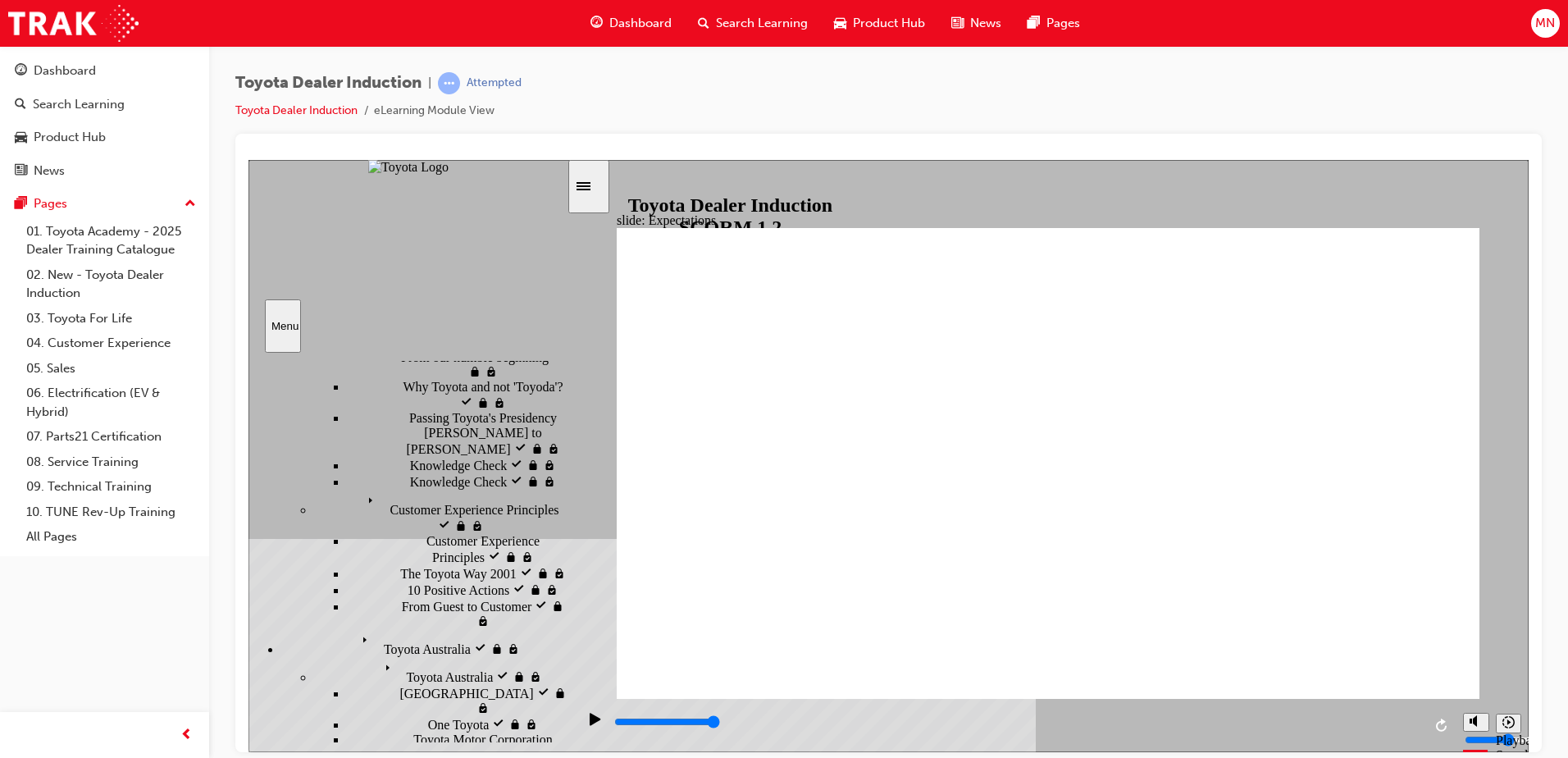
type input "8400"
checkbox input "true"
checkbox input "false"
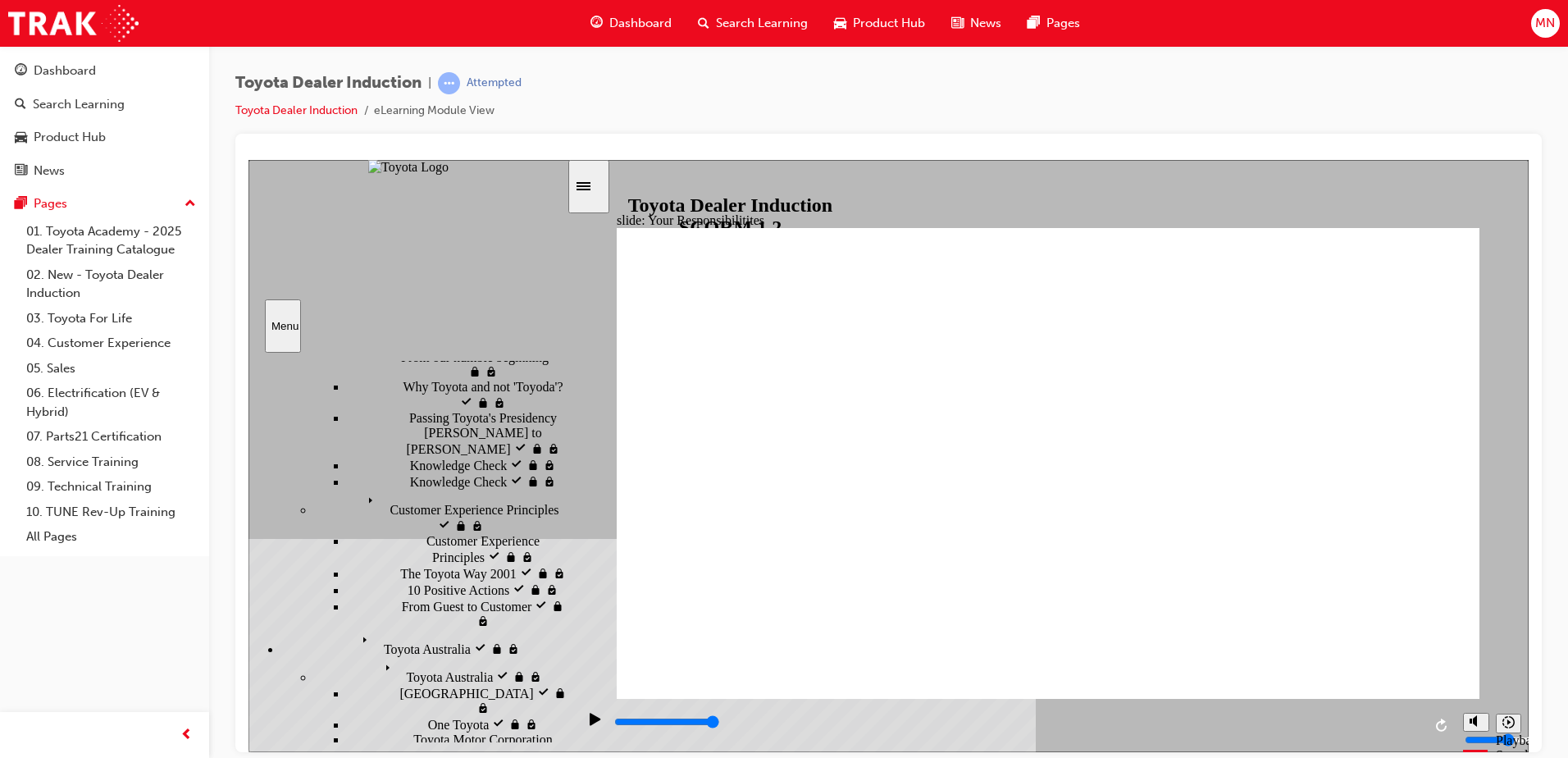
checkbox input "true"
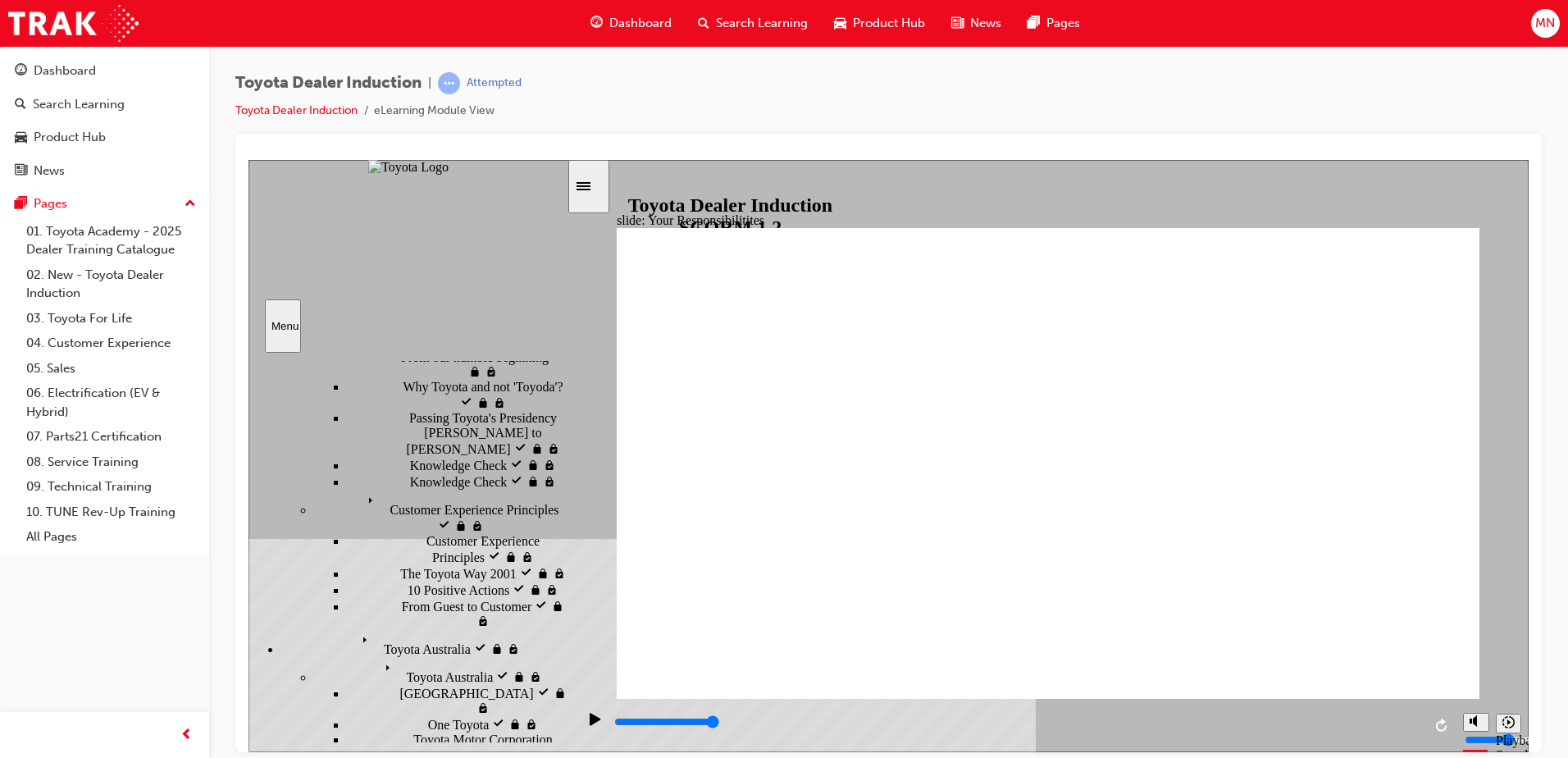
checkbox input "true"
drag, startPoint x: 707, startPoint y: 425, endPoint x: 699, endPoint y: 465, distance: 40.8
checkbox input "true"
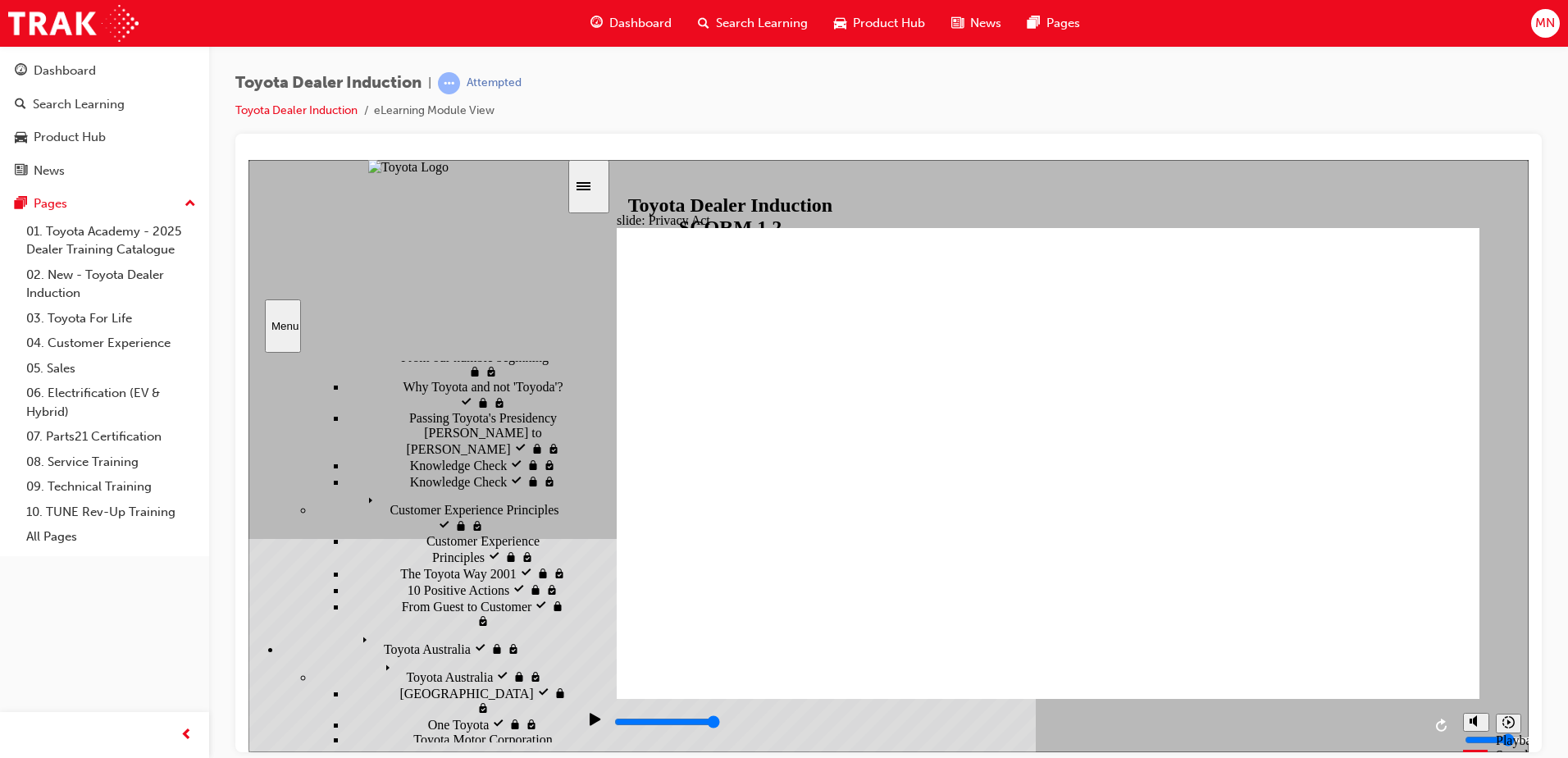
drag, startPoint x: 1171, startPoint y: 667, endPoint x: 1179, endPoint y: 538, distance: 129.2
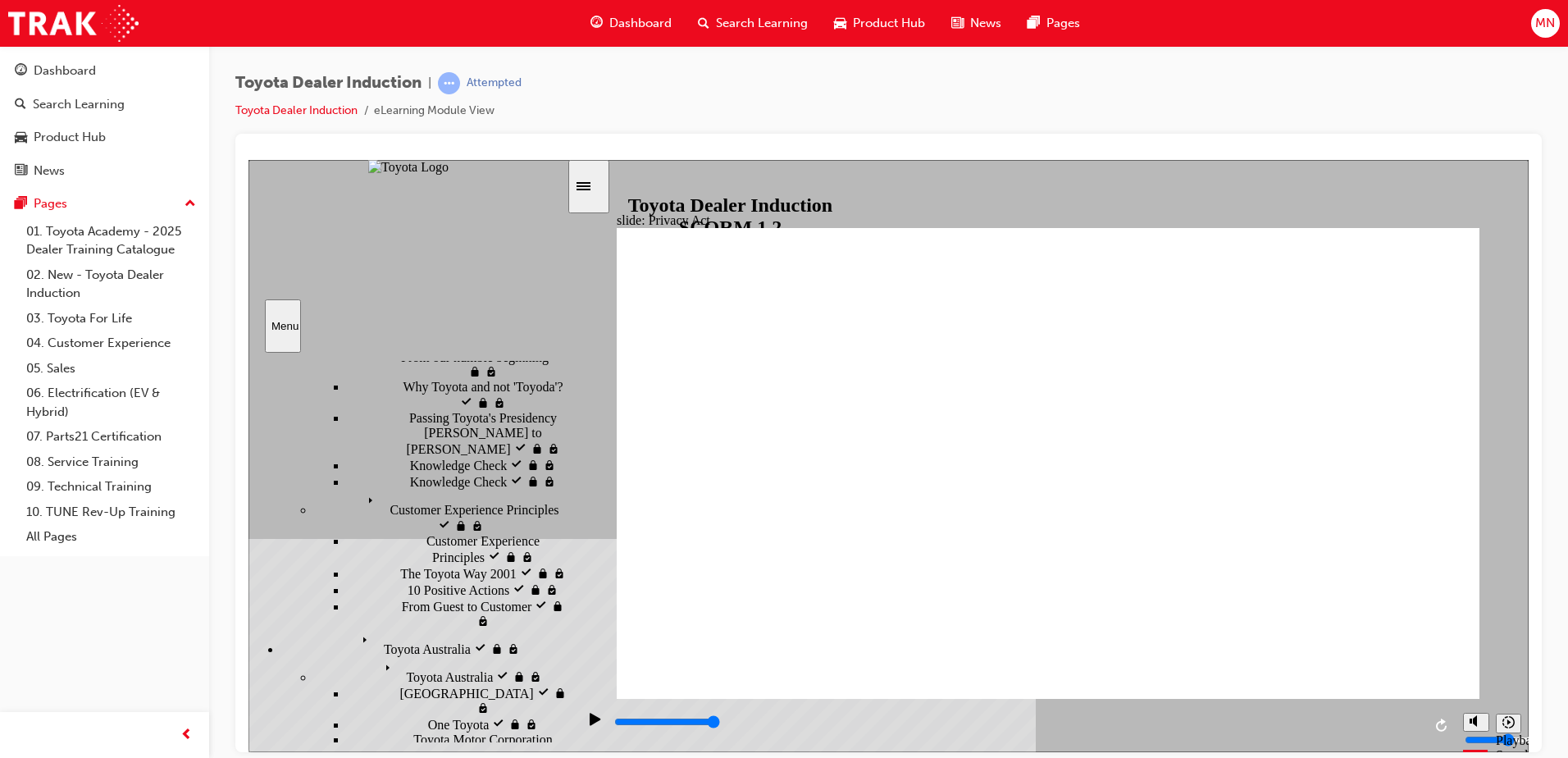
drag, startPoint x: 1185, startPoint y: 493, endPoint x: 1189, endPoint y: 462, distance: 31.3
drag, startPoint x: 1189, startPoint y: 462, endPoint x: 1430, endPoint y: 579, distance: 267.9
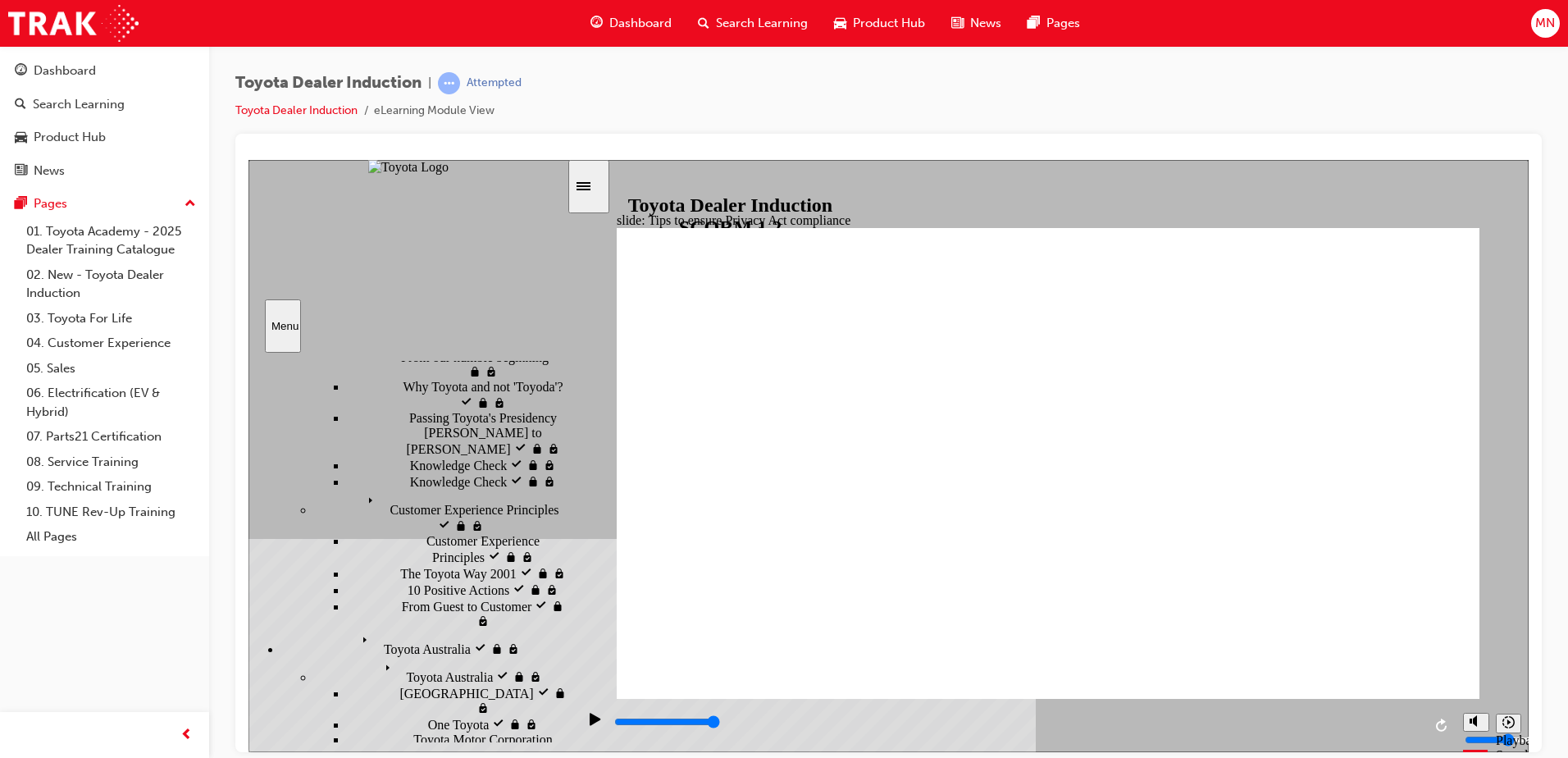
drag, startPoint x: 955, startPoint y: 604, endPoint x: 1057, endPoint y: 643, distance: 109.2
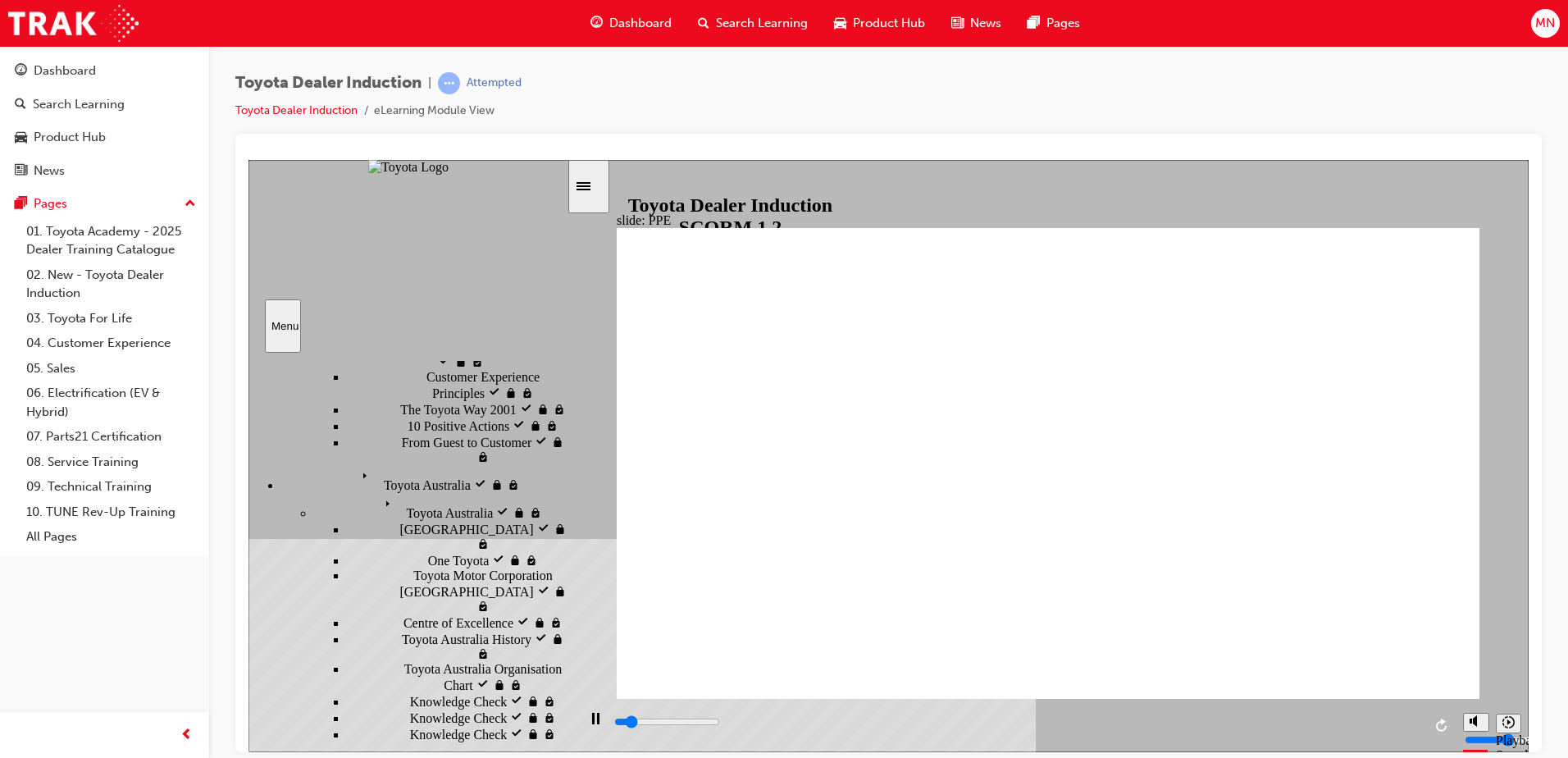
scroll to position [562, 0]
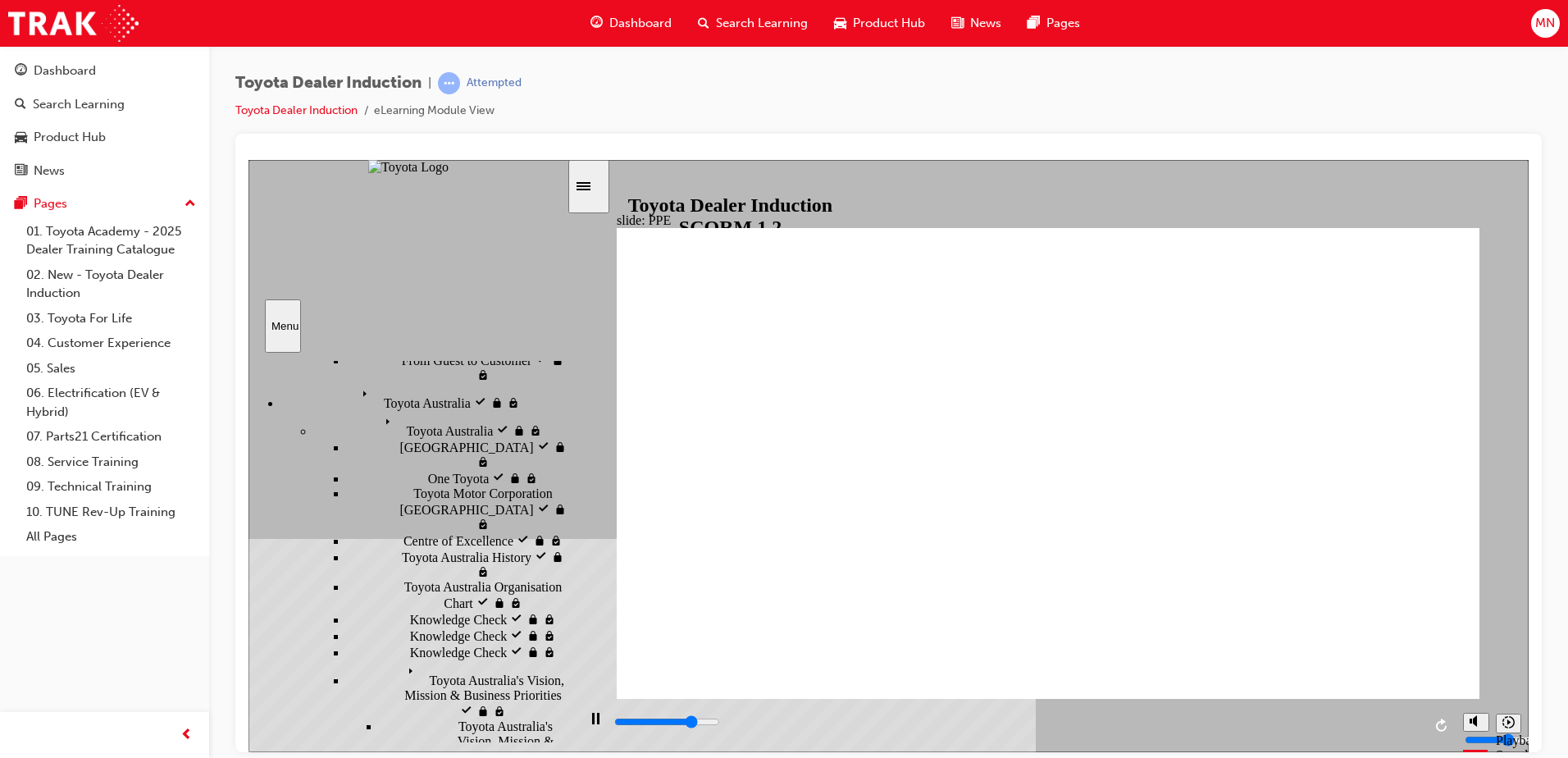
drag, startPoint x: 998, startPoint y: 398, endPoint x: 1110, endPoint y: 410, distance: 112.6
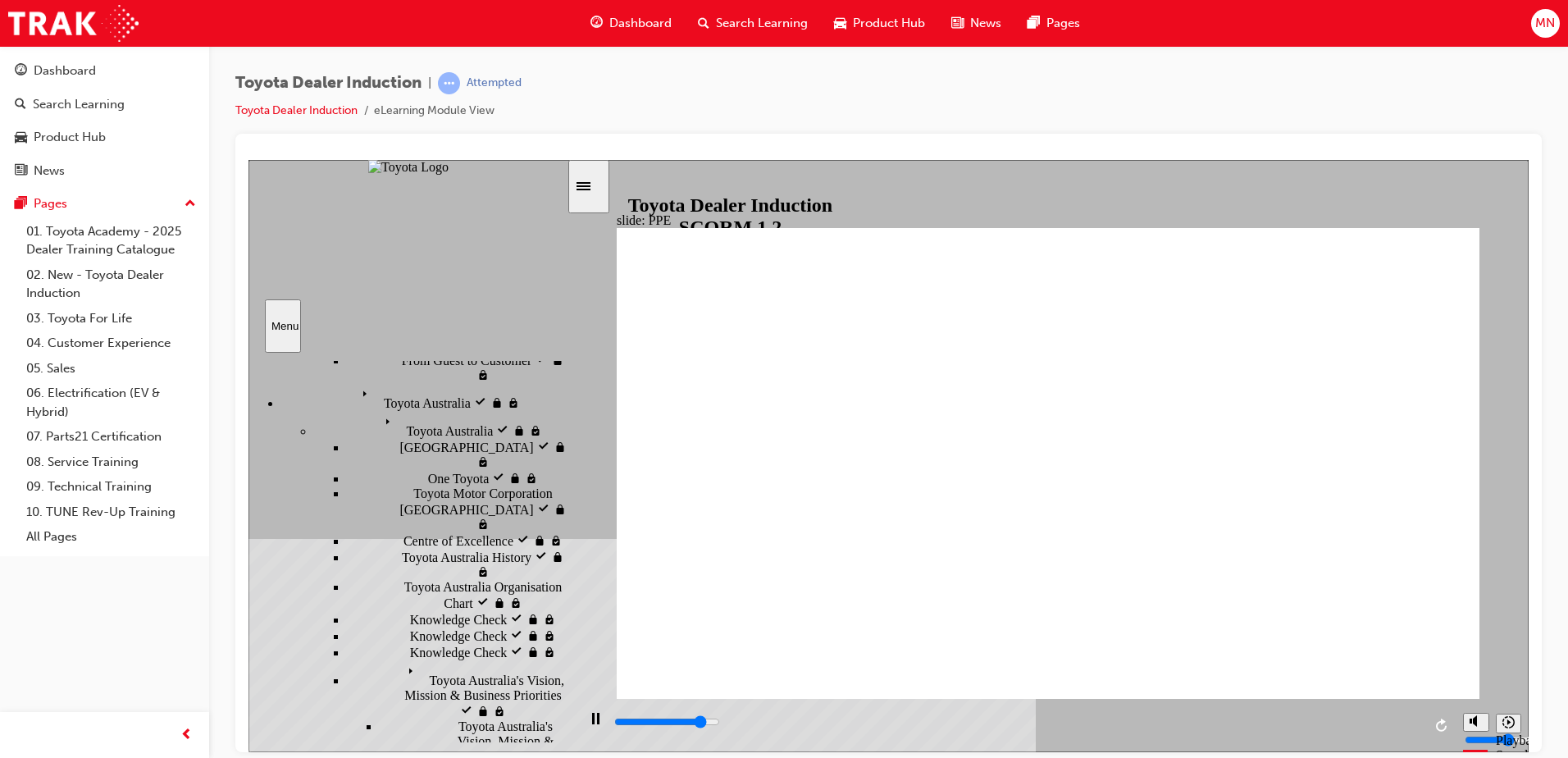
drag, startPoint x: 1110, startPoint y: 410, endPoint x: 1141, endPoint y: 420, distance: 32.6
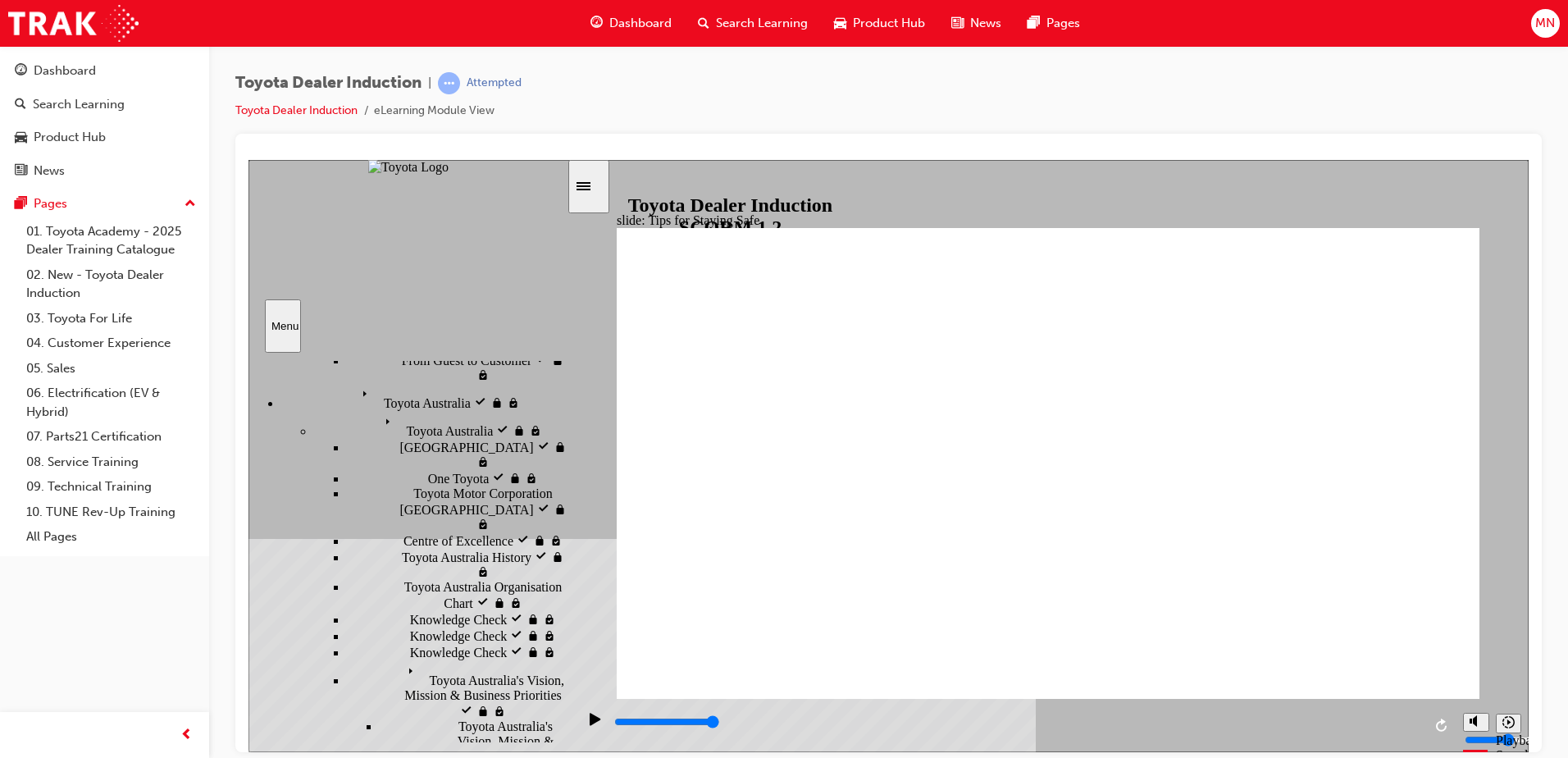
type input "5000"
checkbox input "true"
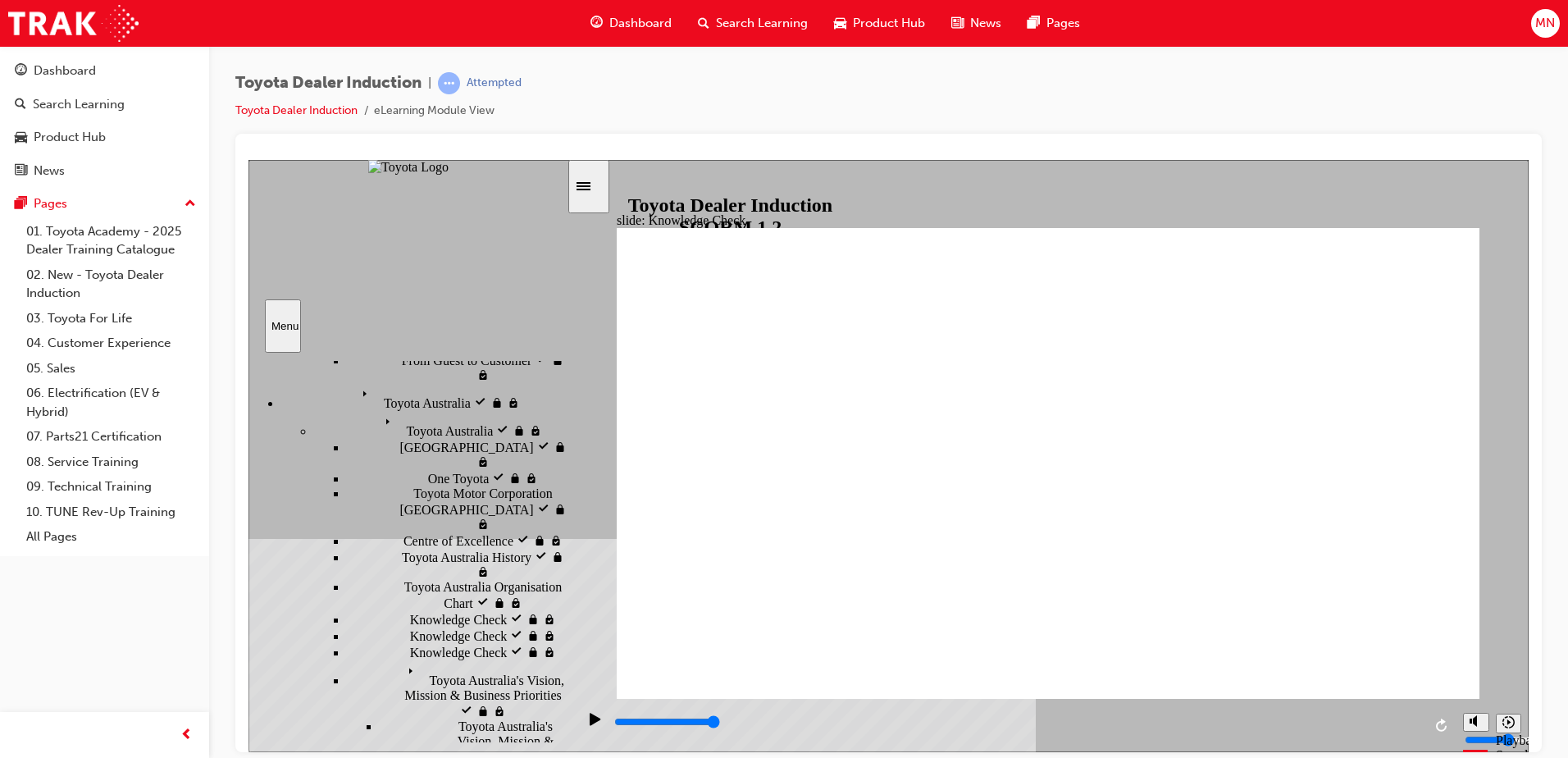
type input "5000"
radio input "true"
type input "5000"
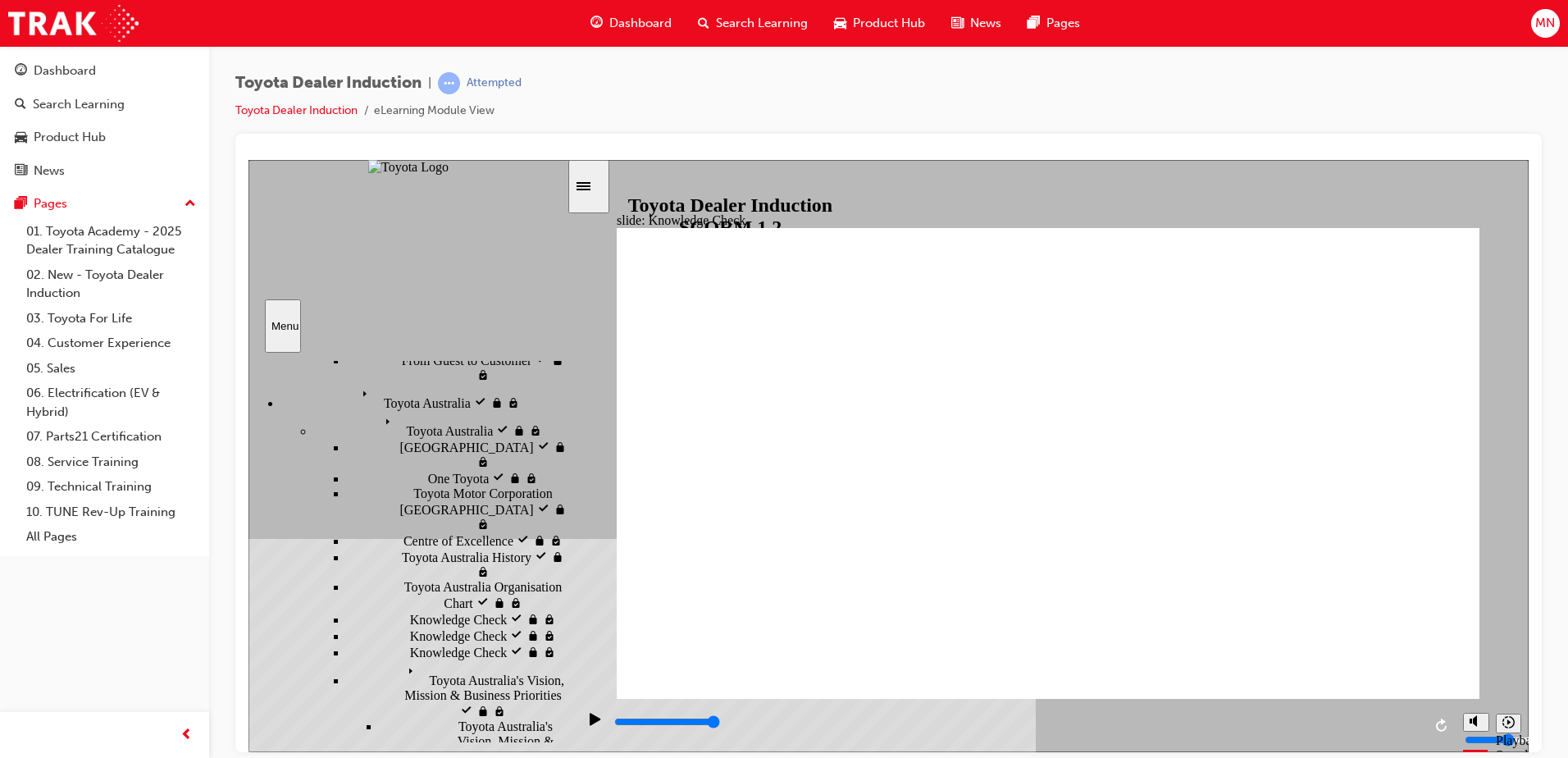
checkbox input "true"
type input "5000"
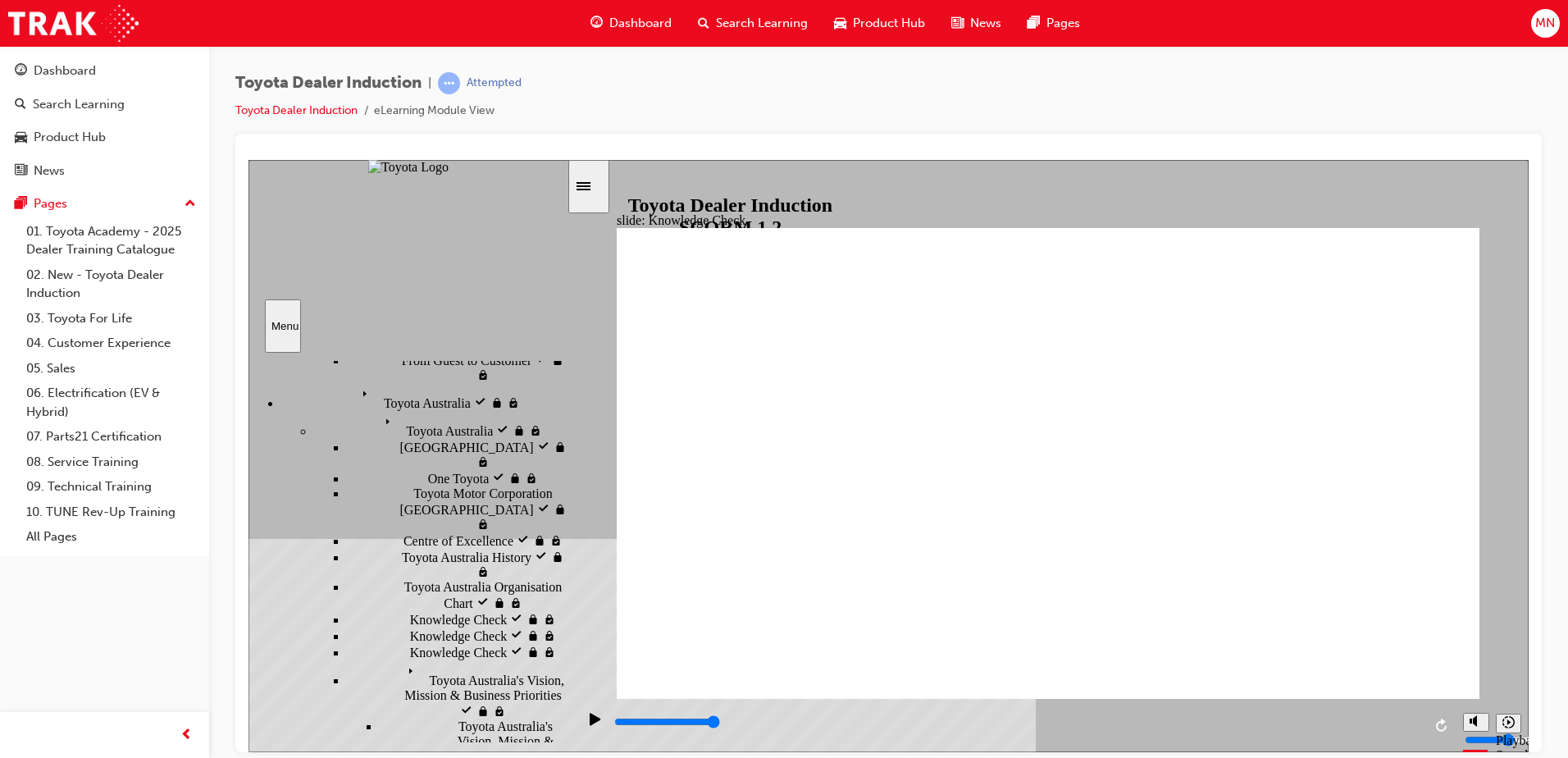
checkbox input "true"
drag, startPoint x: 1119, startPoint y: 492, endPoint x: 1112, endPoint y: 448, distance: 44.6
checkbox input "true"
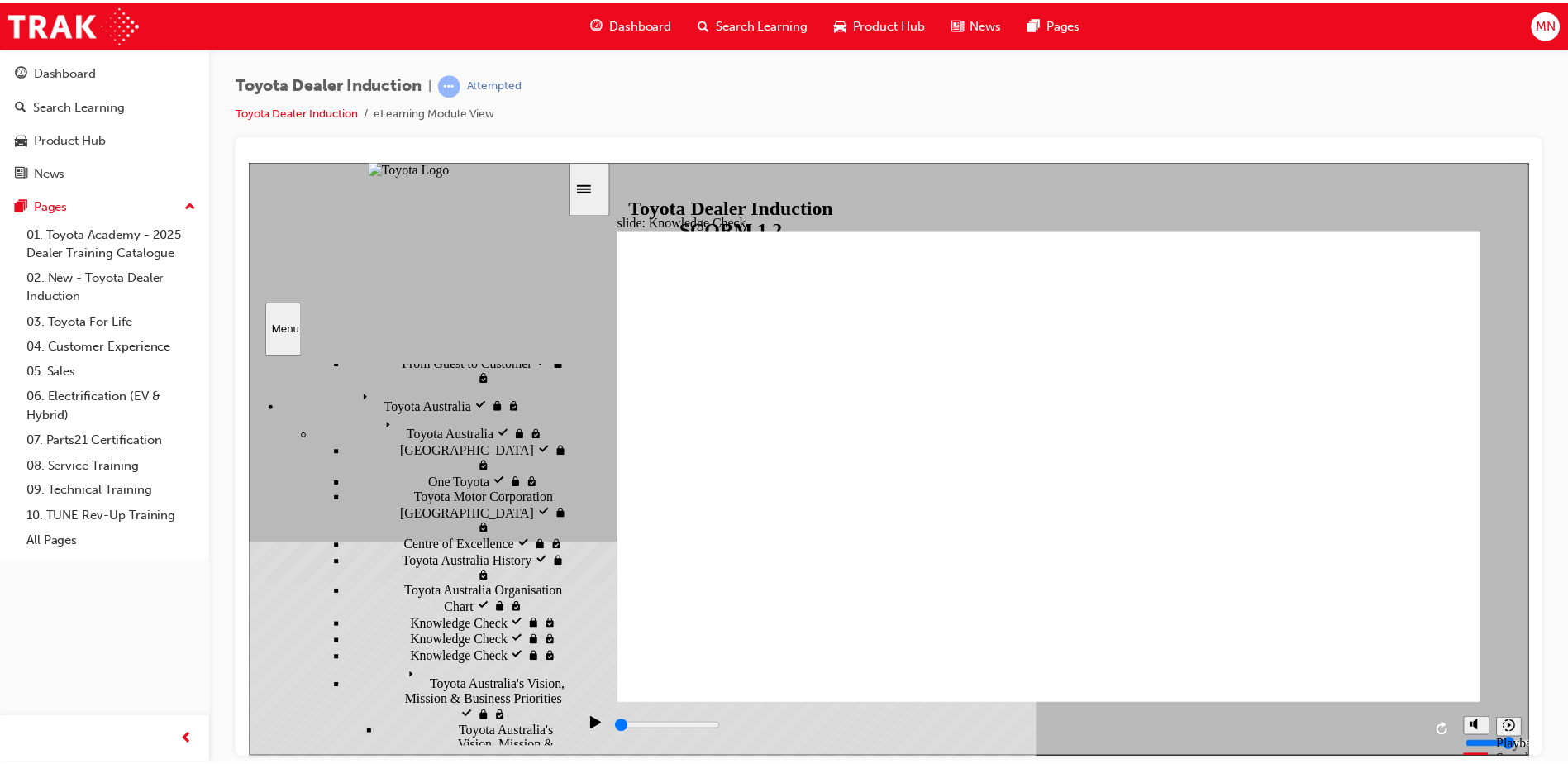
scroll to position [0, 0]
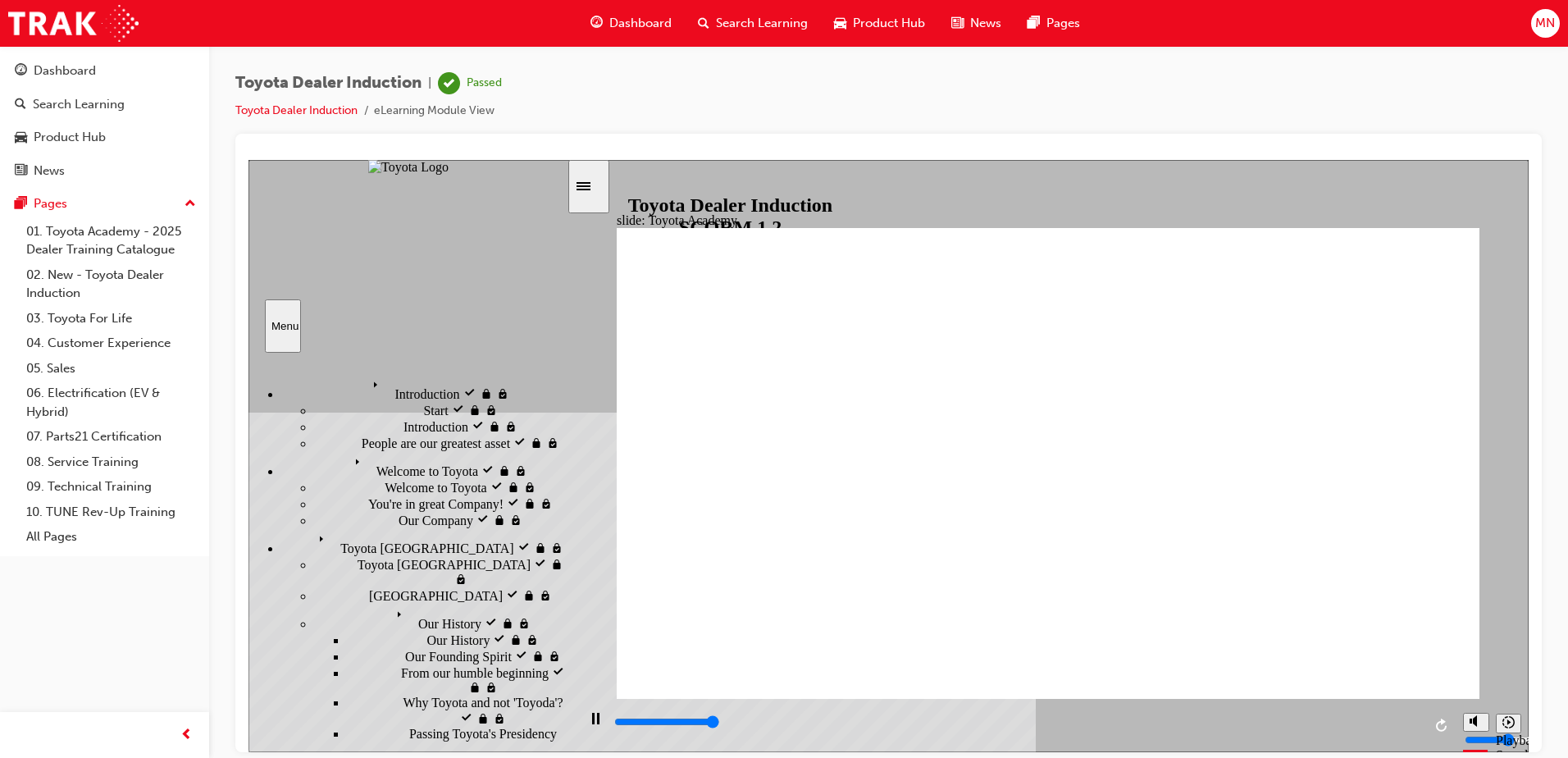
type input "9900"
click at [272, 328] on div "Menu" at bounding box center [283, 325] width 23 height 13
click at [491, 86] on div "Passed" at bounding box center [484, 83] width 35 height 16
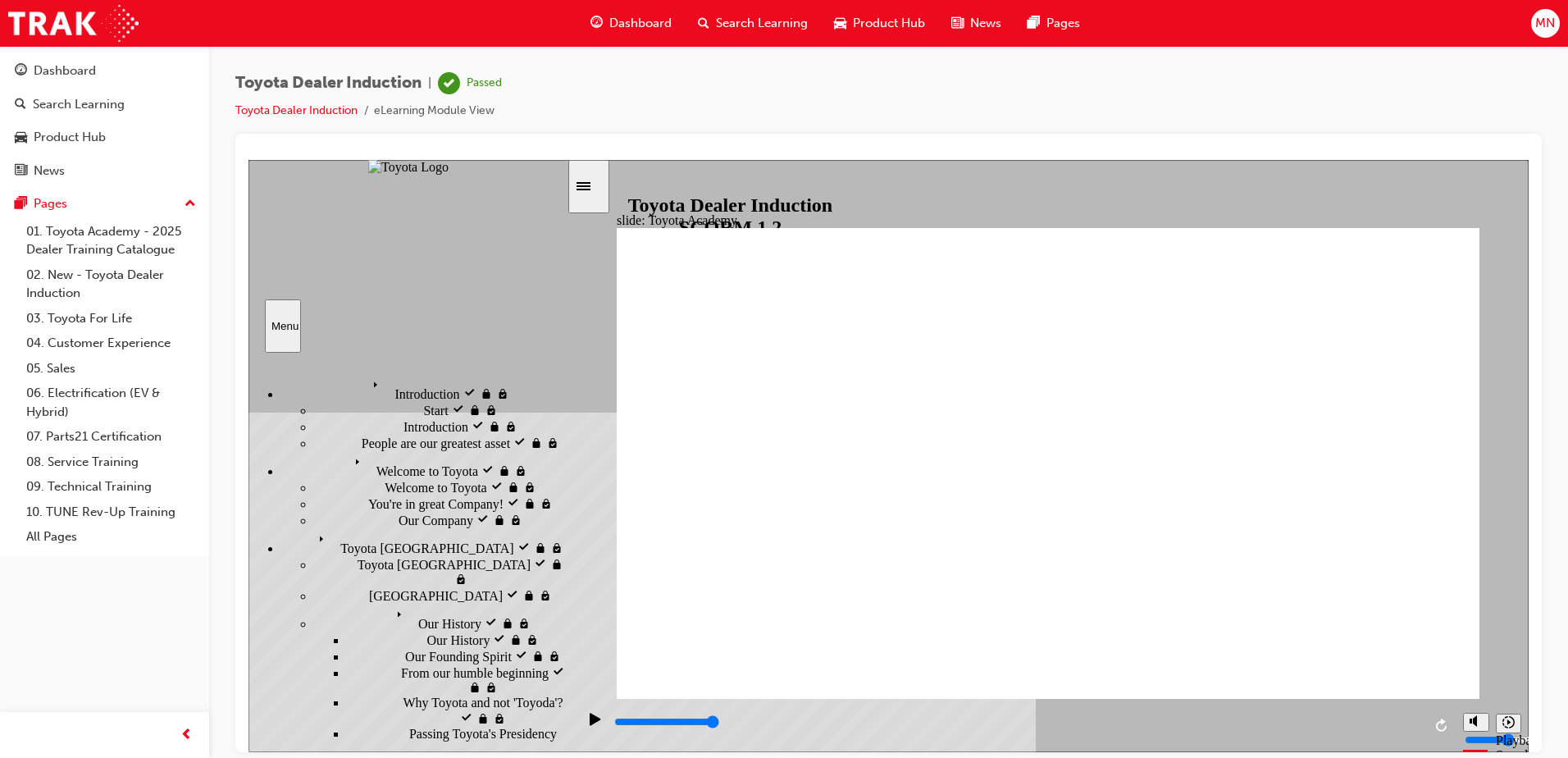
click at [751, 21] on span "Search Learning" at bounding box center [762, 23] width 92 height 19
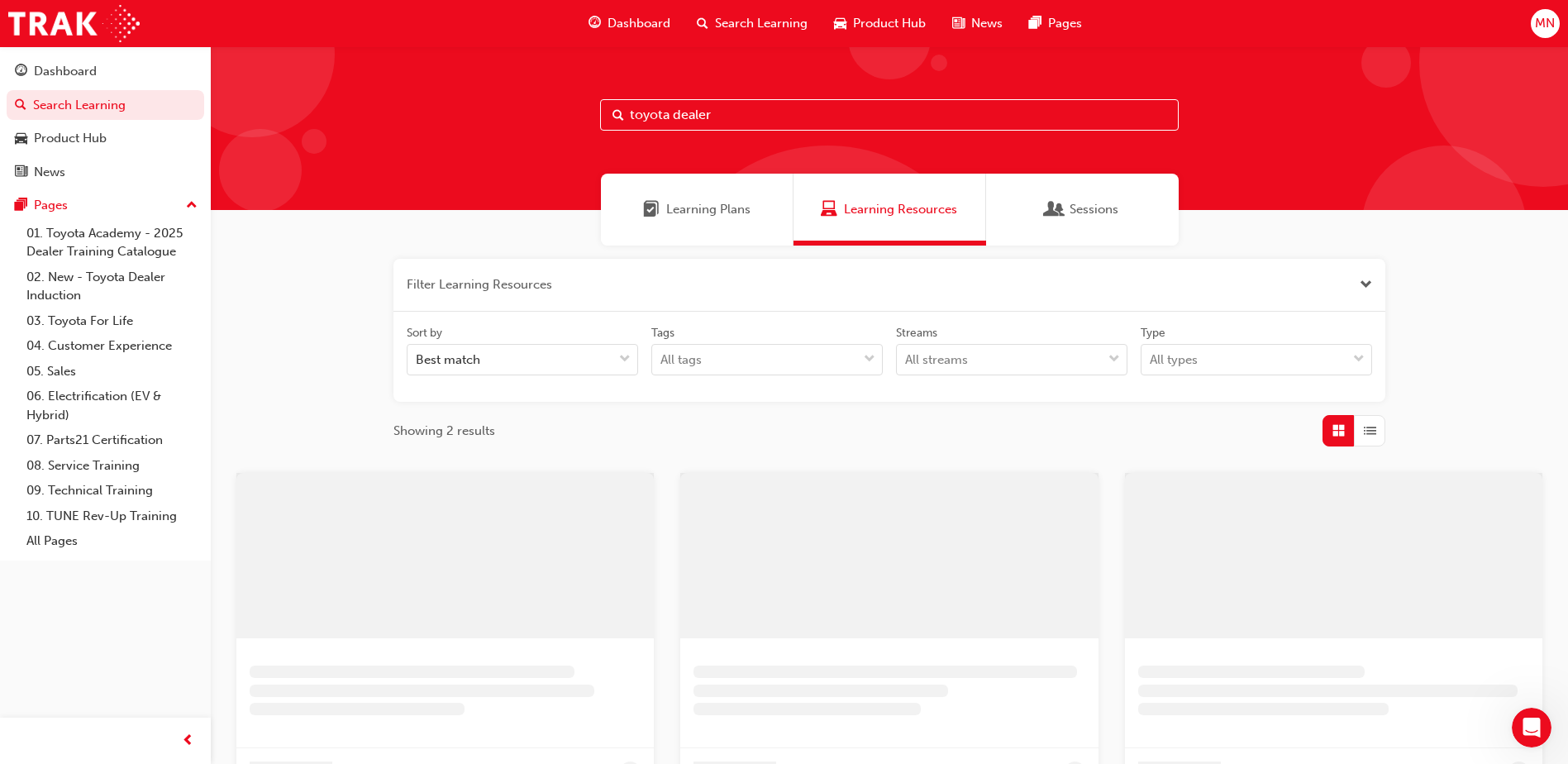
click at [710, 117] on input "toyota dealer" at bounding box center [888, 115] width 579 height 31
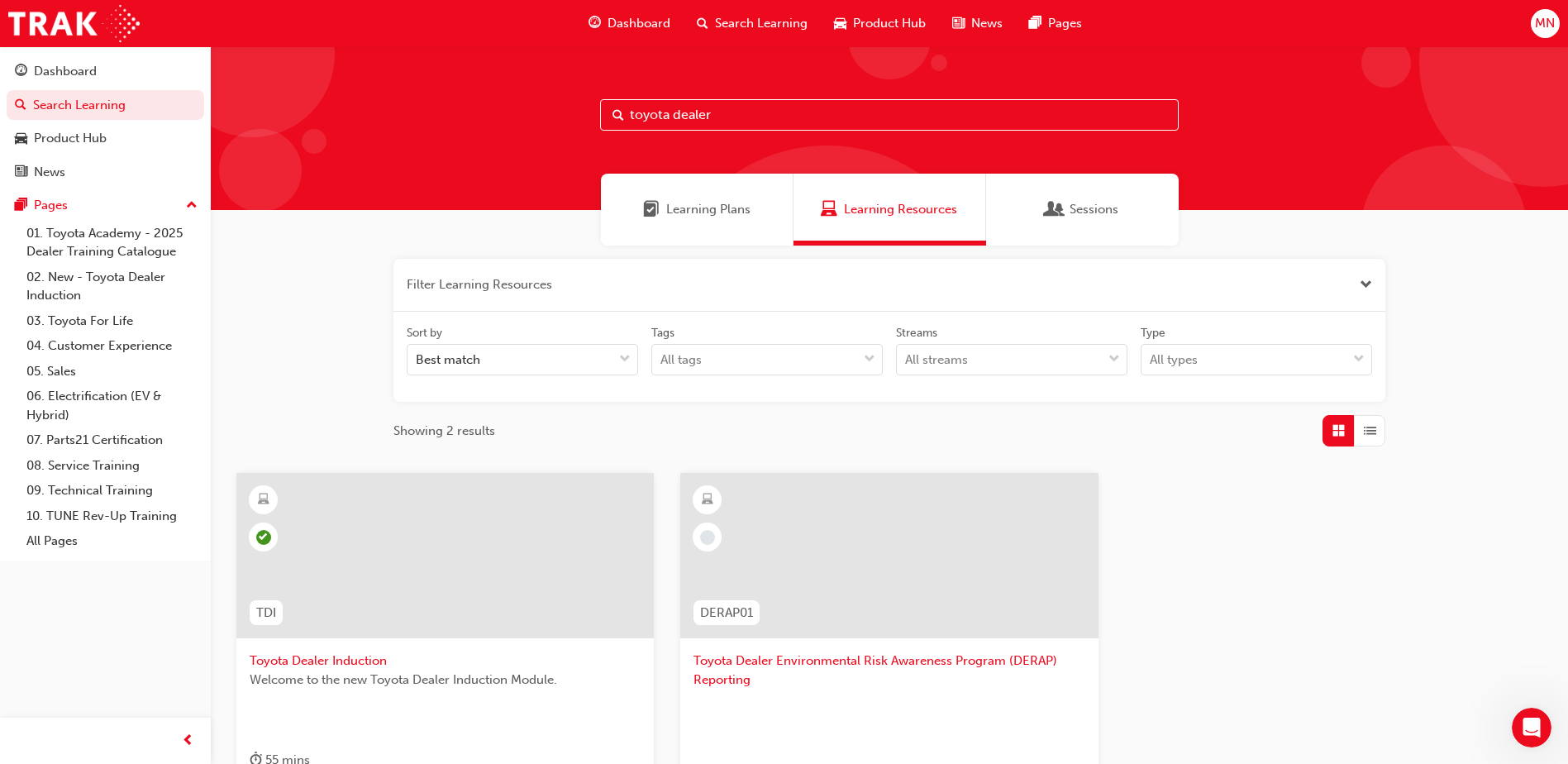
drag, startPoint x: 797, startPoint y: 118, endPoint x: 442, endPoint y: 182, distance: 360.7
click at [442, 182] on div "toyota dealer Learning Plans Learning Resources Sessions Filter Learning Resour…" at bounding box center [888, 510] width 1357 height 928
type input "acl"
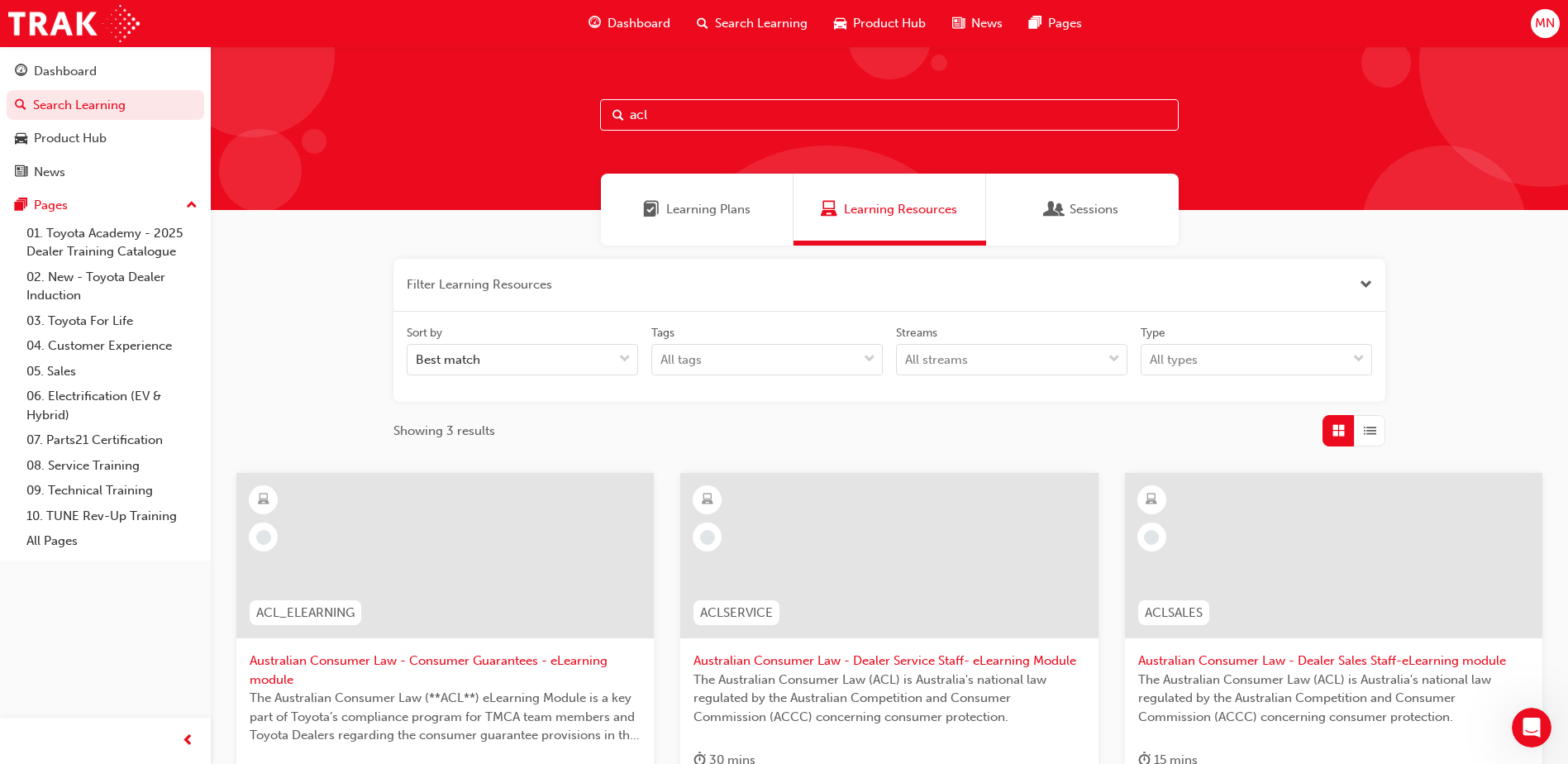
scroll to position [165, 0]
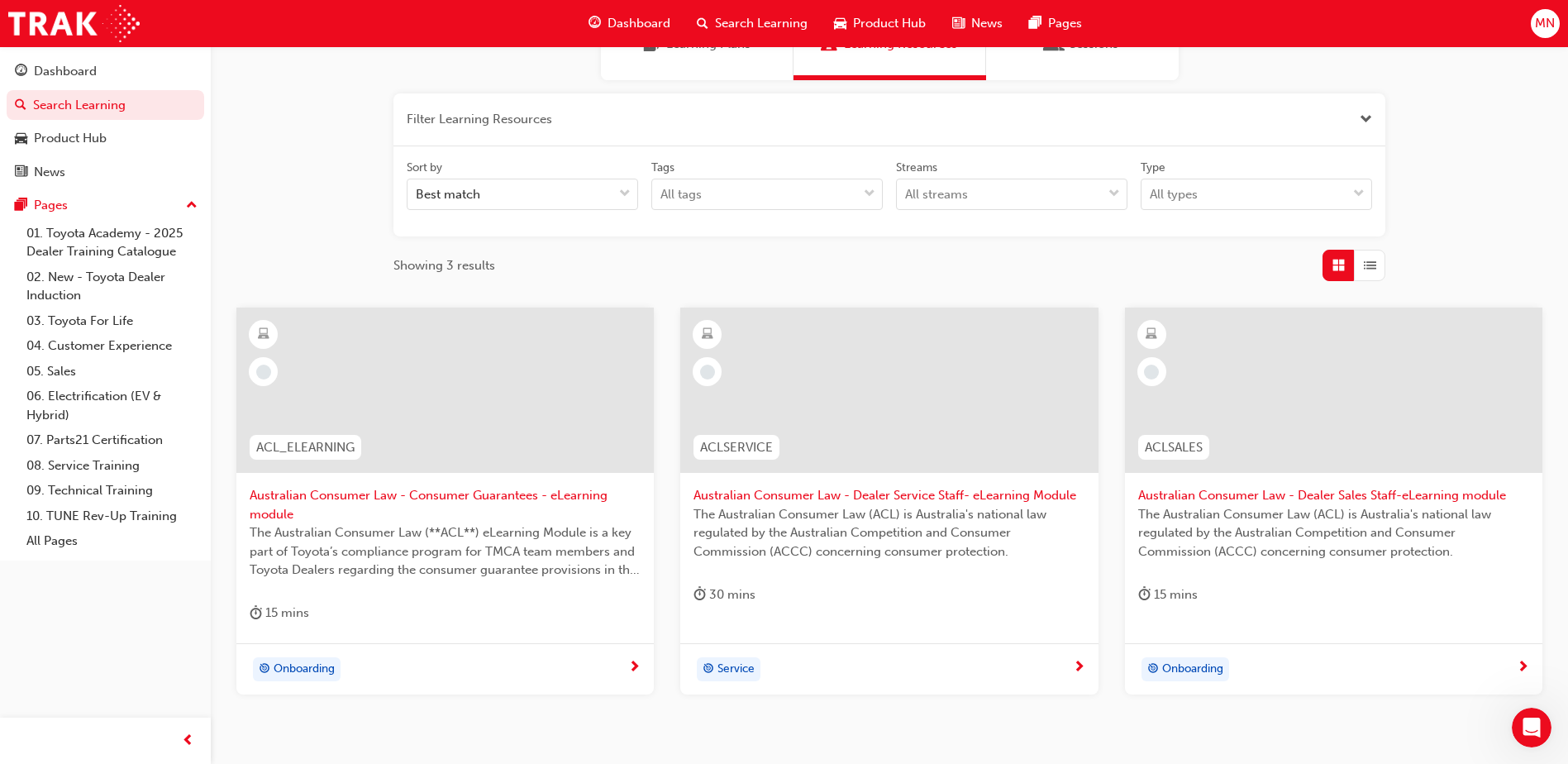
click at [449, 490] on span "Australian Consumer Law - Consumer Guarantees - eLearning module" at bounding box center [445, 505] width 391 height 37
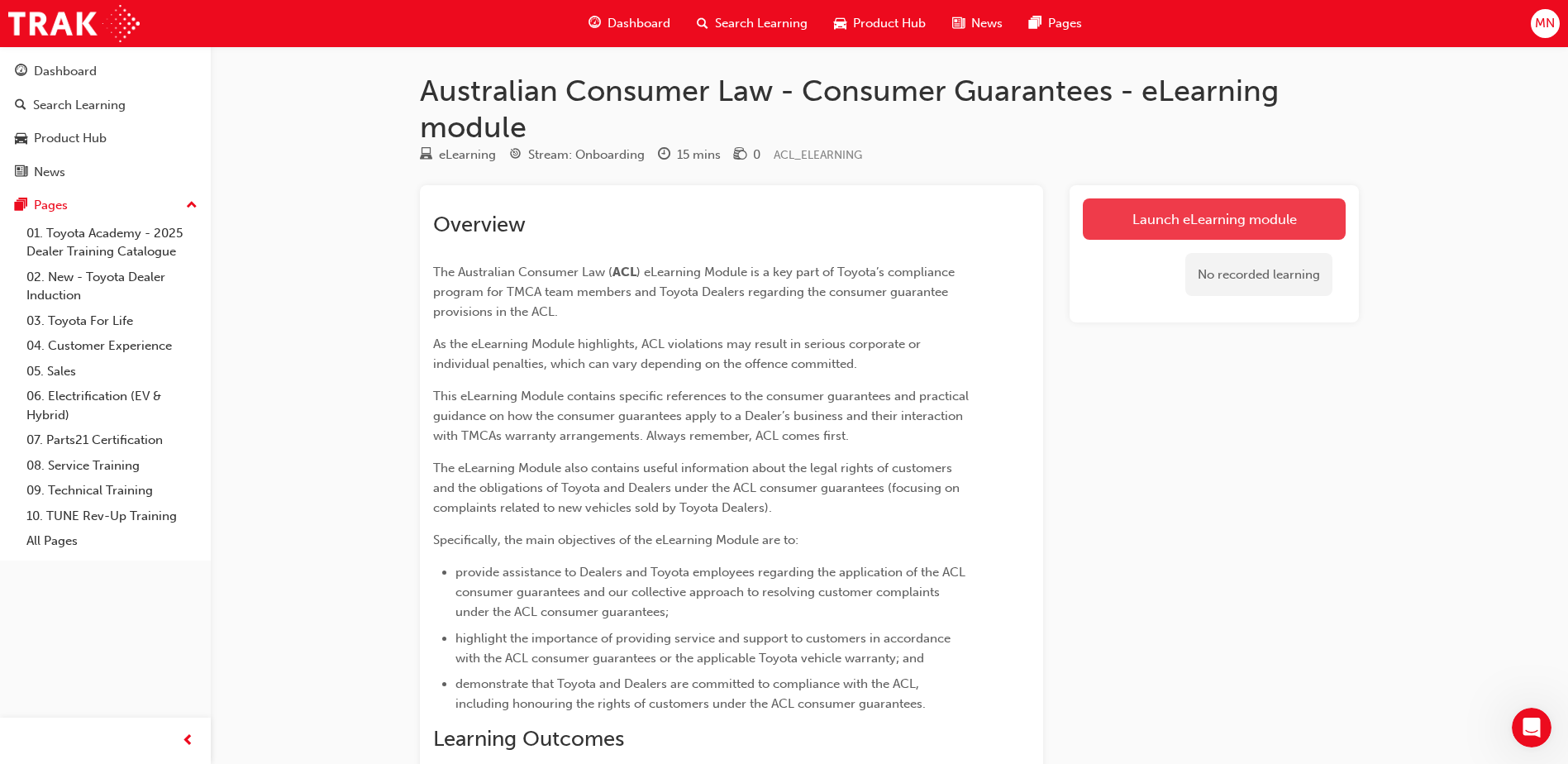
click at [1310, 212] on link "Launch eLearning module" at bounding box center [1214, 219] width 263 height 41
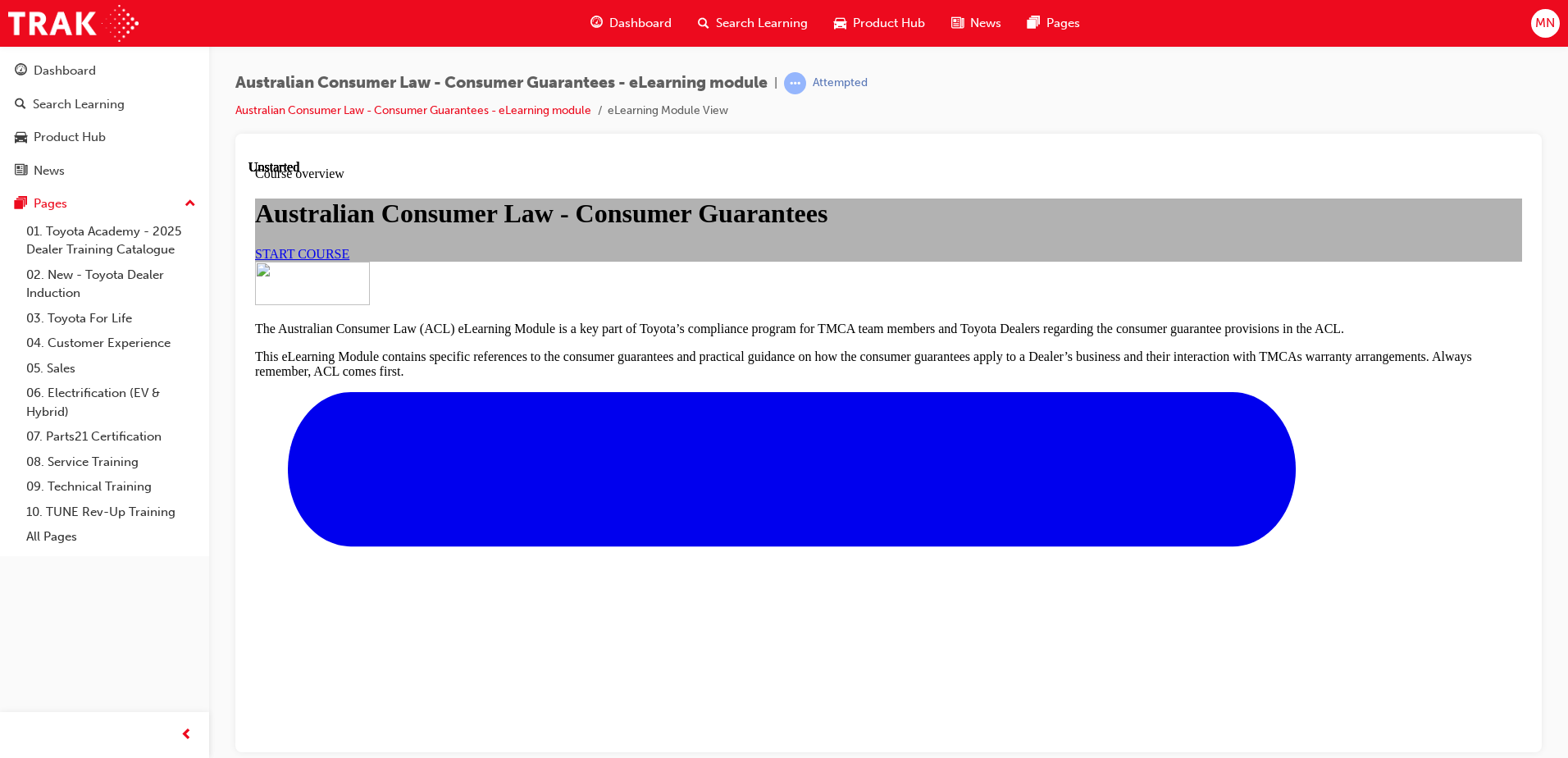
click at [349, 260] on span "START COURSE" at bounding box center [302, 252] width 94 height 14
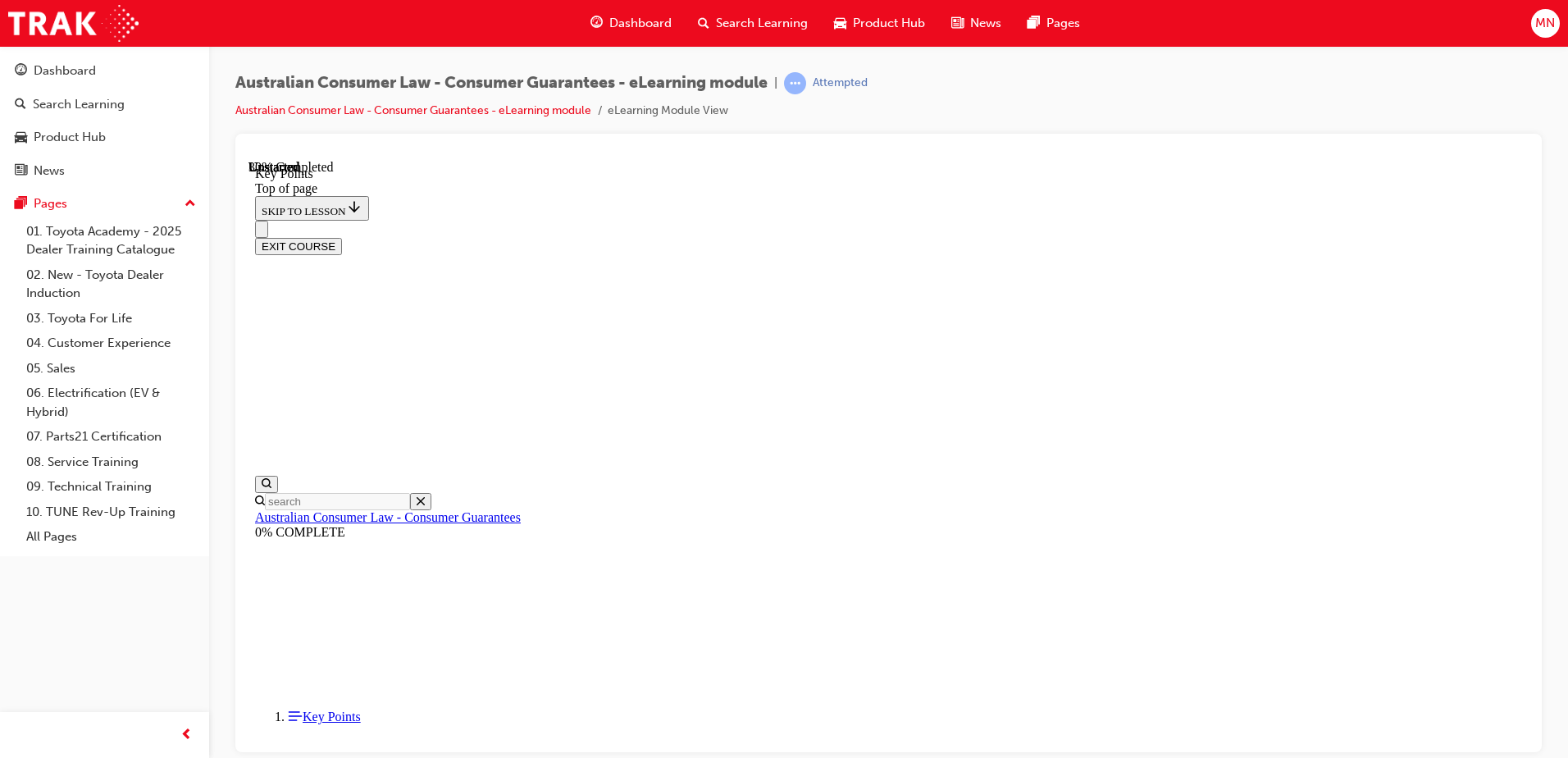
scroll to position [707, 0]
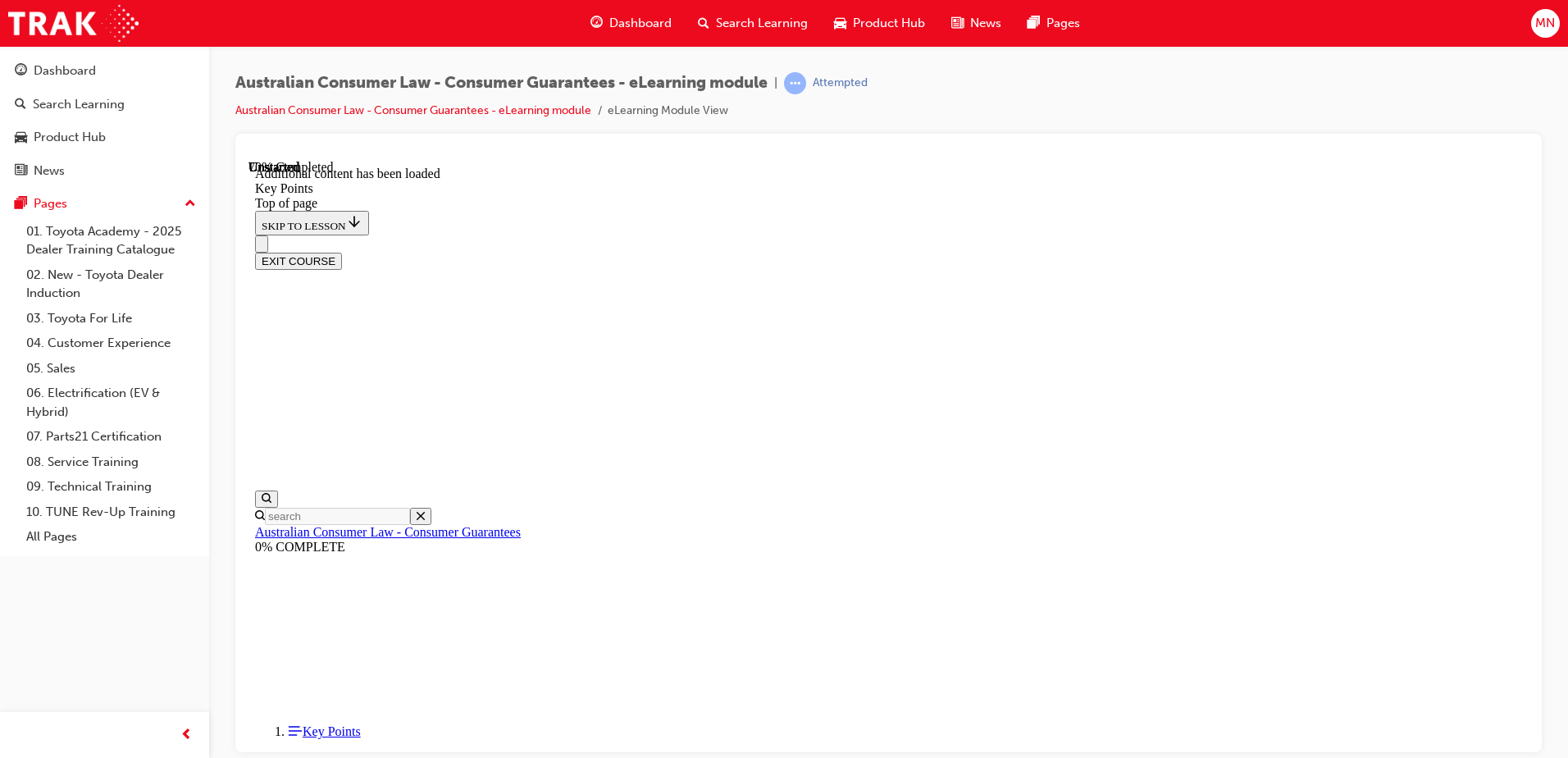
scroll to position [2134, 0]
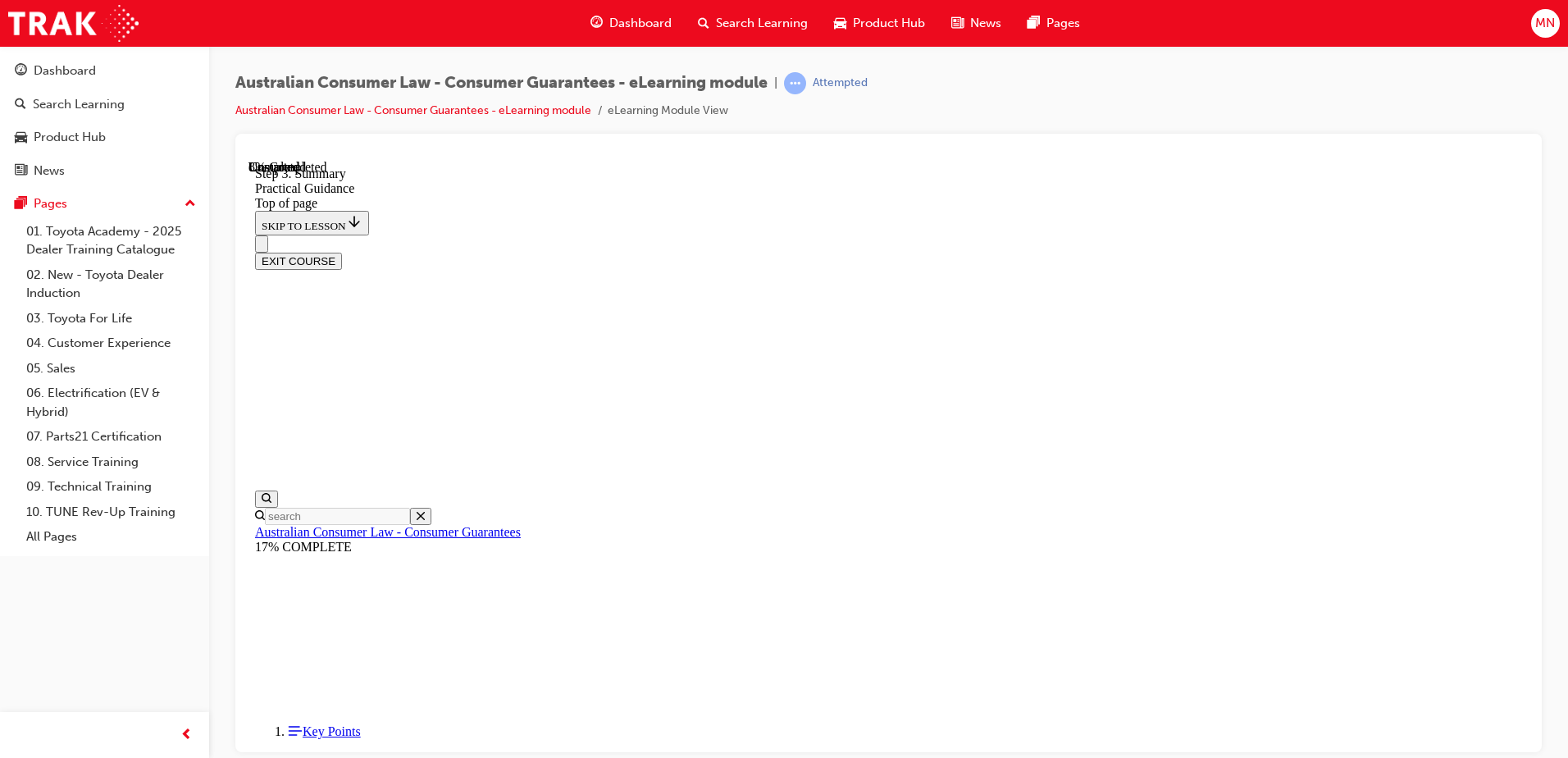
scroll to position [215, 0]
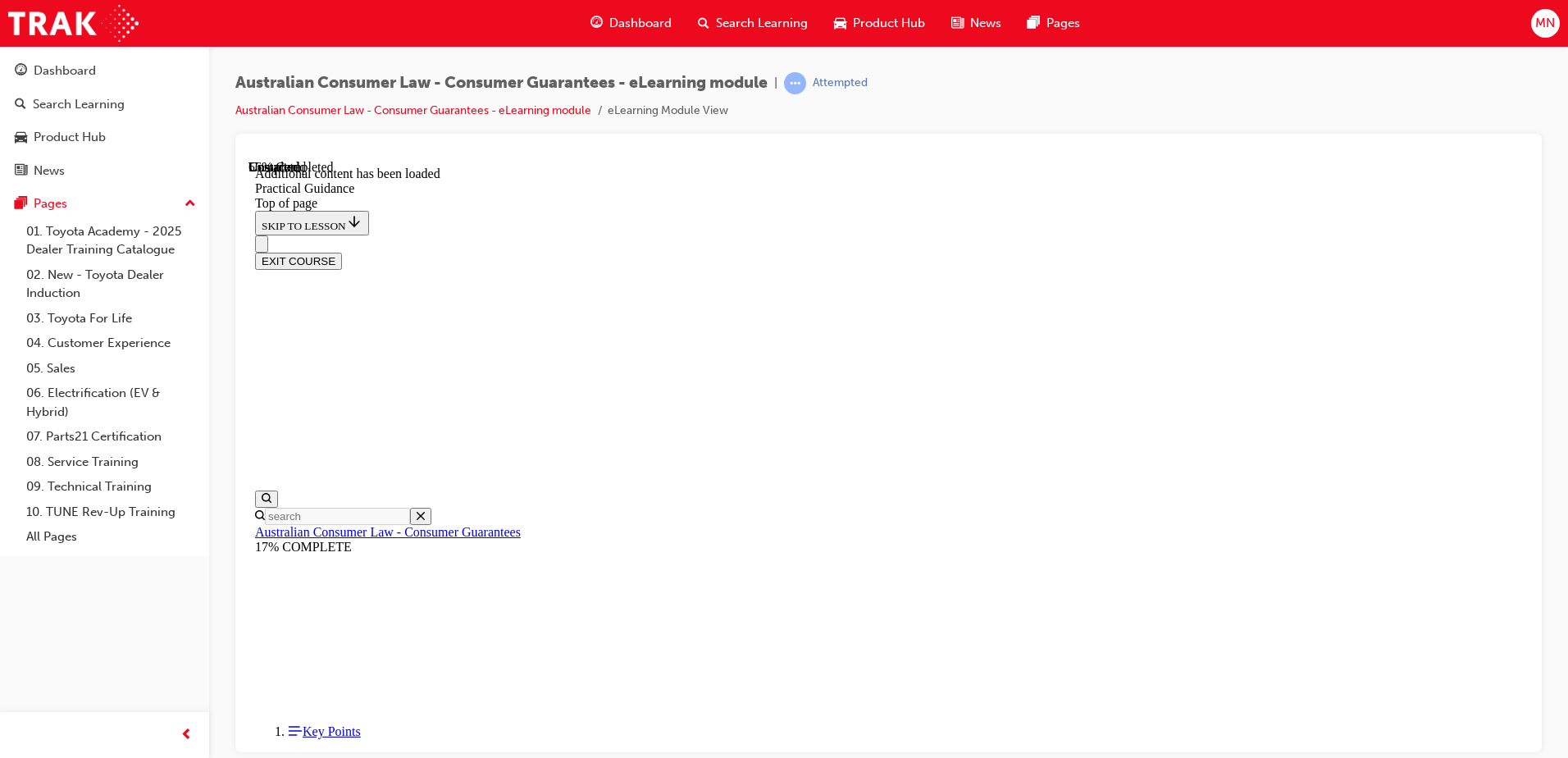
scroll to position [2543, 0]
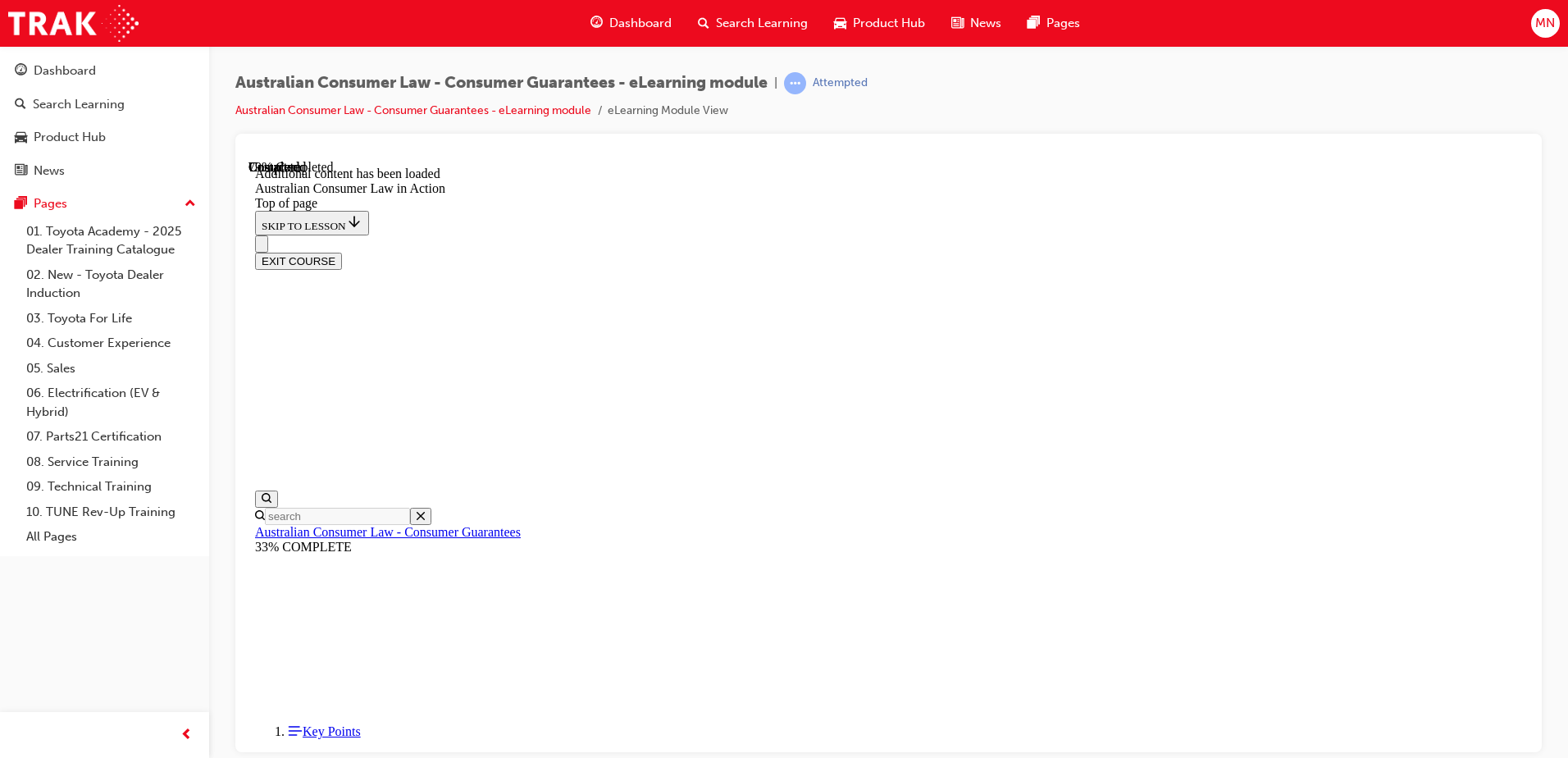
scroll to position [2831, 0]
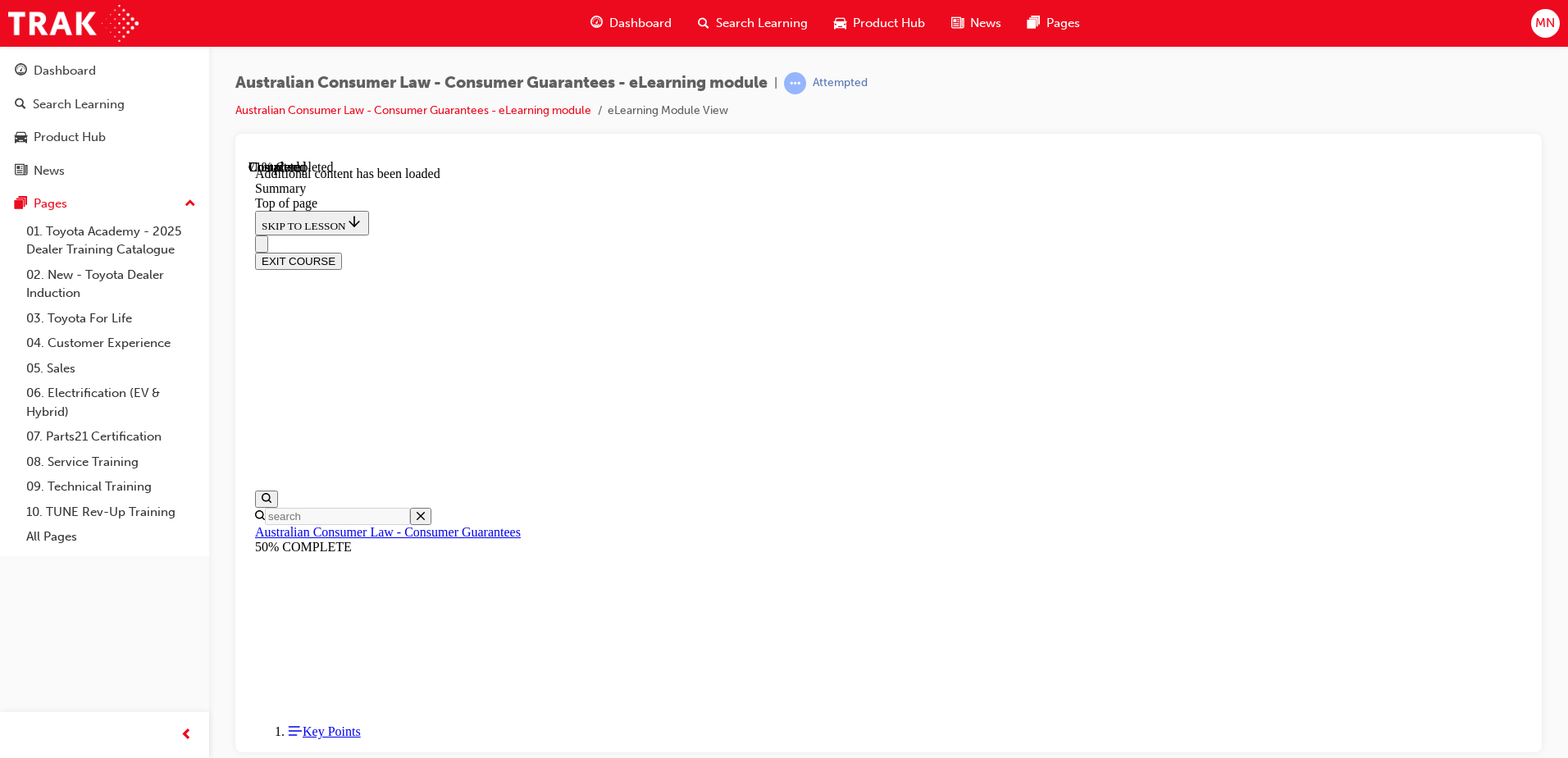
scroll to position [1349, 0]
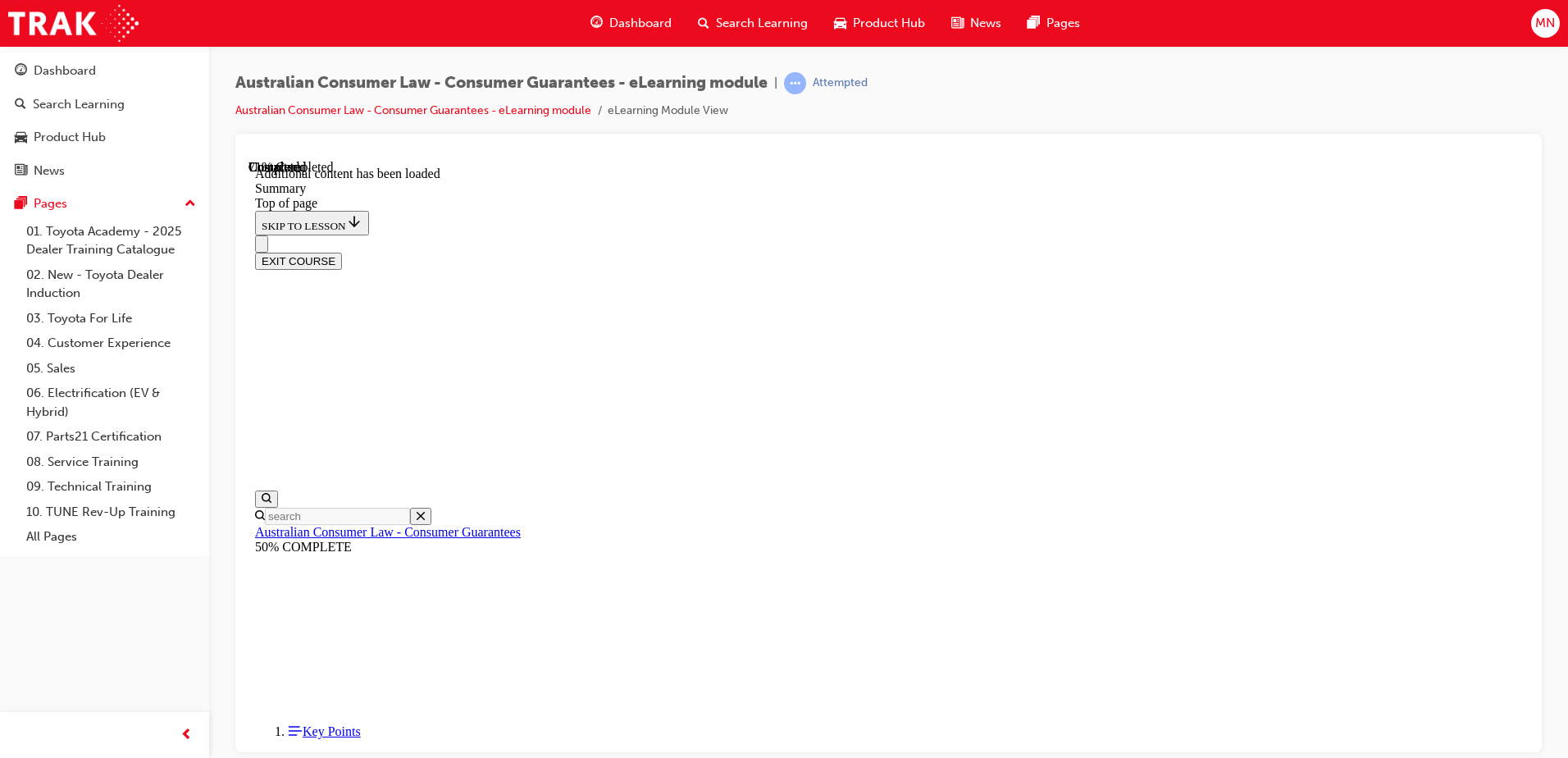
scroll to position [73, 0]
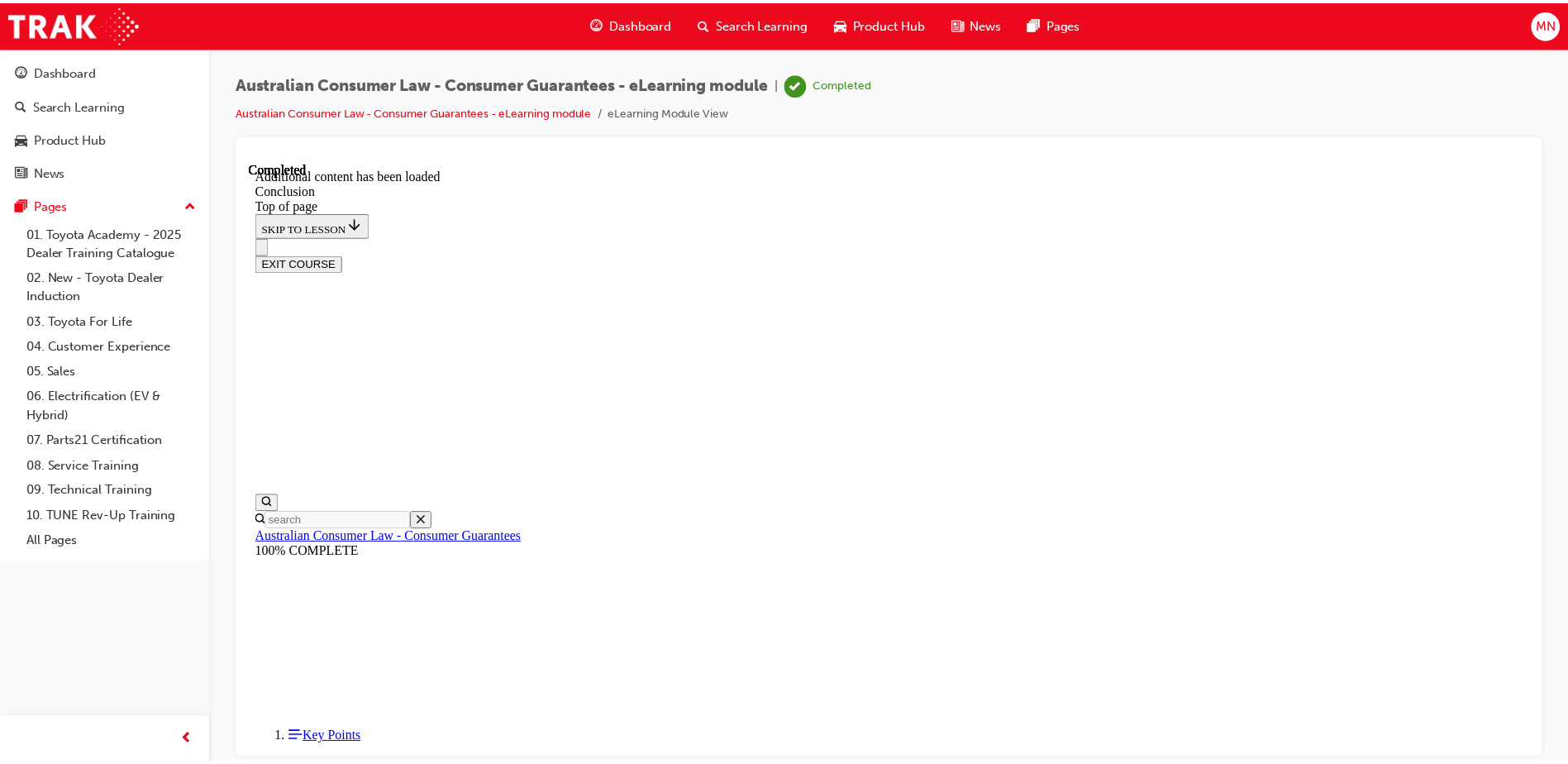
scroll to position [39, 0]
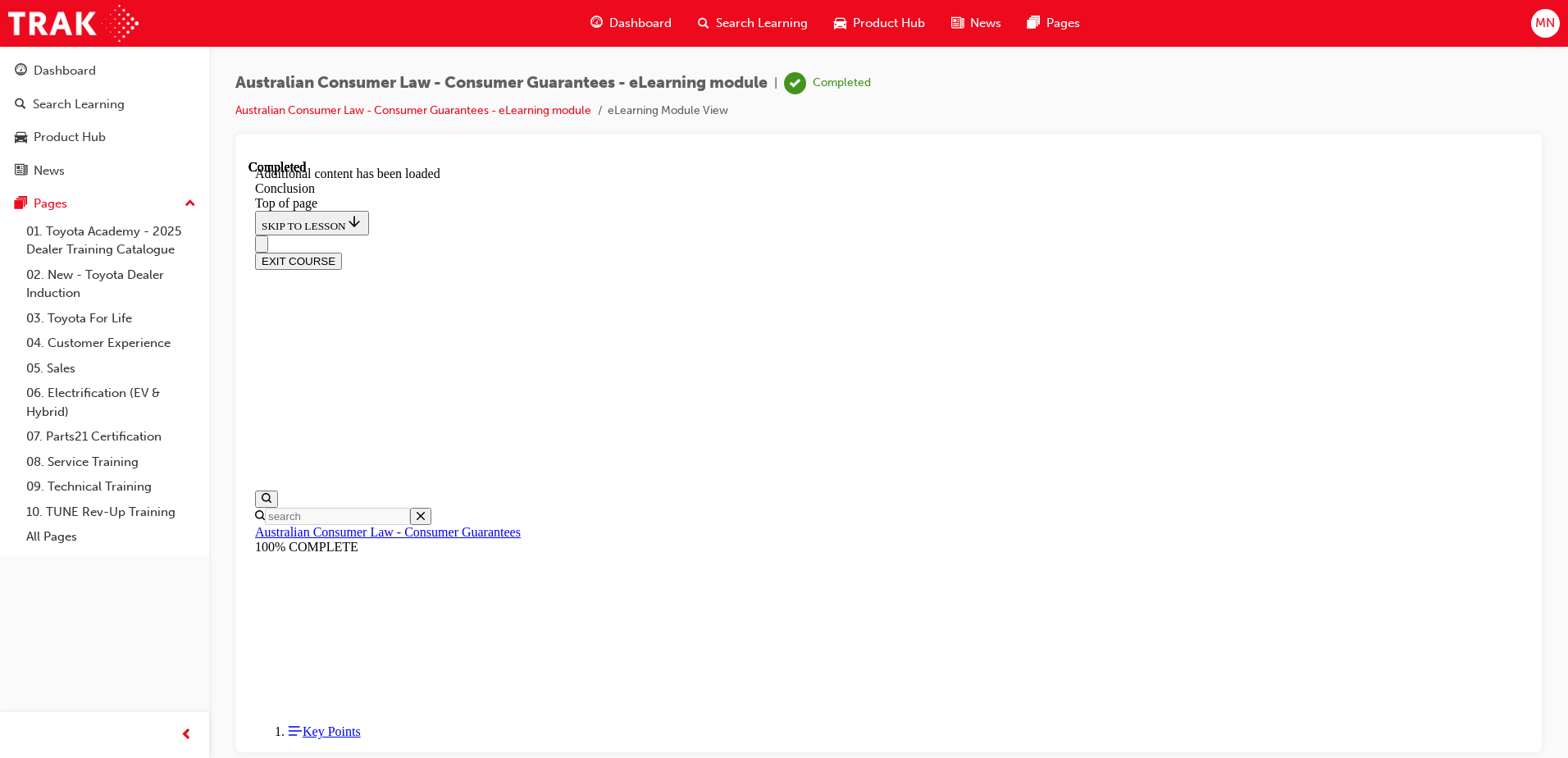
click at [733, 22] on span "Search Learning" at bounding box center [762, 23] width 92 height 19
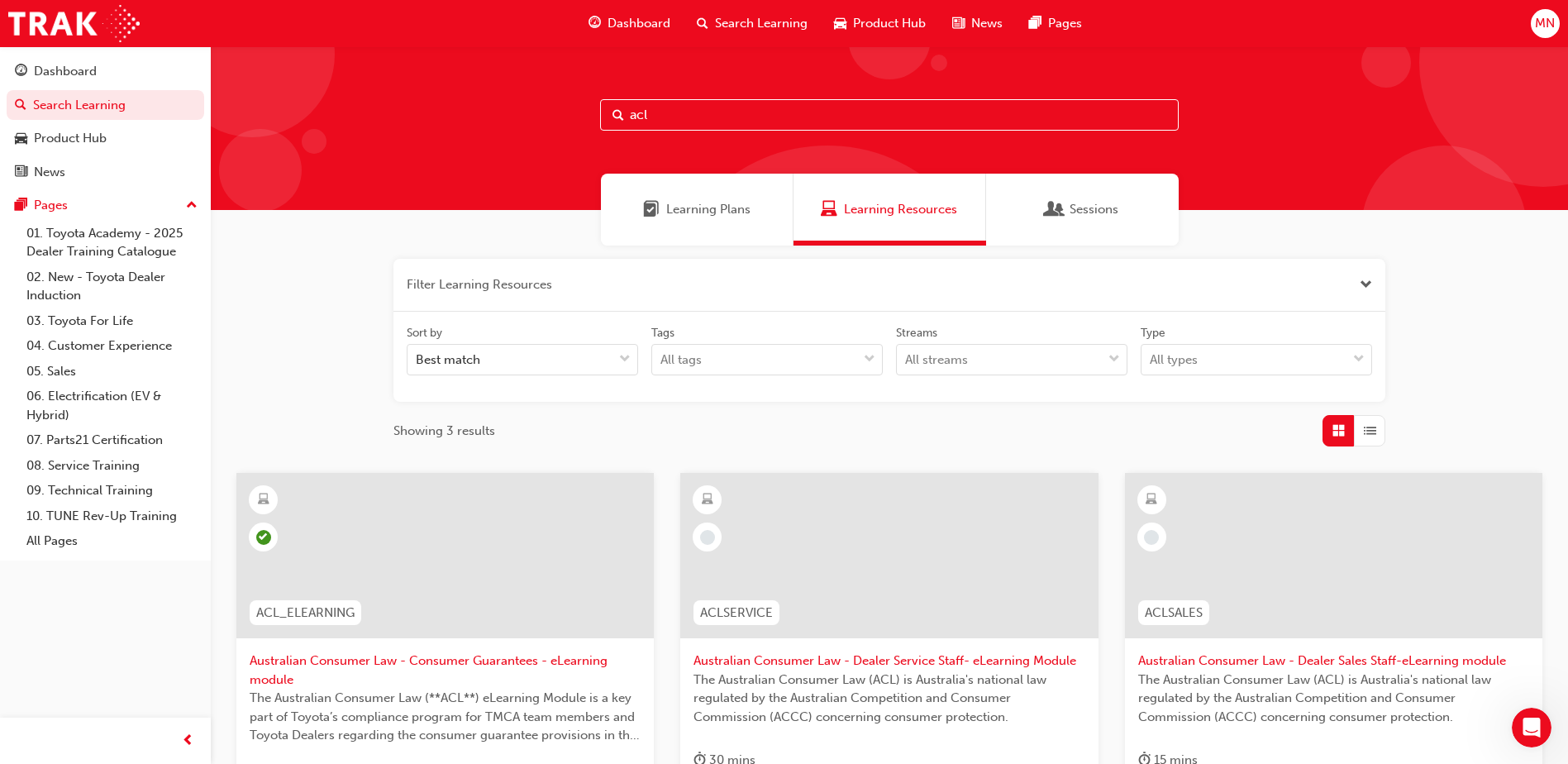
drag, startPoint x: 717, startPoint y: 113, endPoint x: 654, endPoint y: 110, distance: 63.1
click at [654, 110] on input "acl" at bounding box center [888, 115] width 579 height 31
drag, startPoint x: 658, startPoint y: 105, endPoint x: 581, endPoint y: 110, distance: 77.2
click at [581, 110] on div "acl" at bounding box center [888, 128] width 1357 height 163
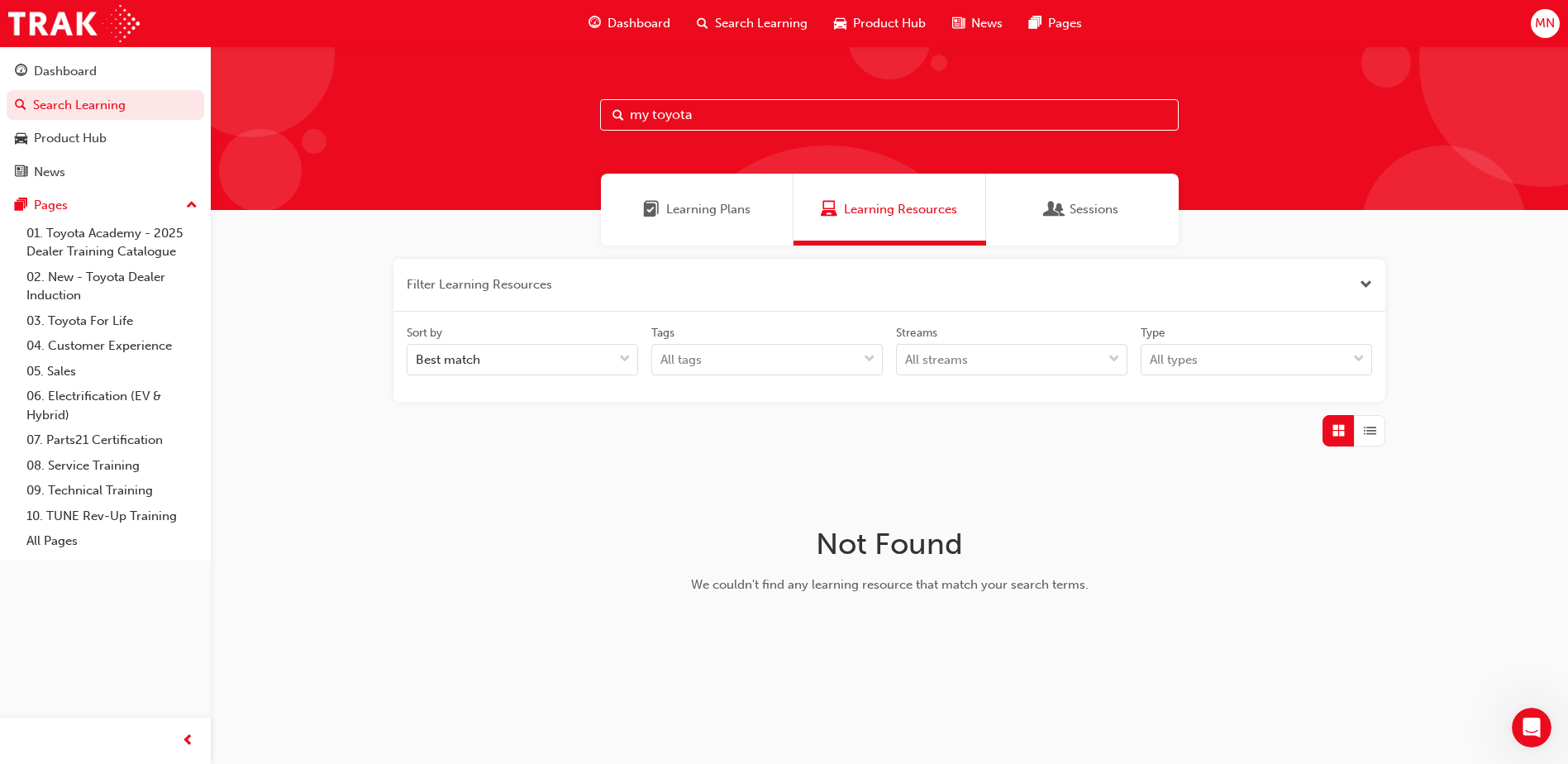
click at [649, 115] on input "my toyota" at bounding box center [888, 115] width 579 height 31
type input "mytoyota"
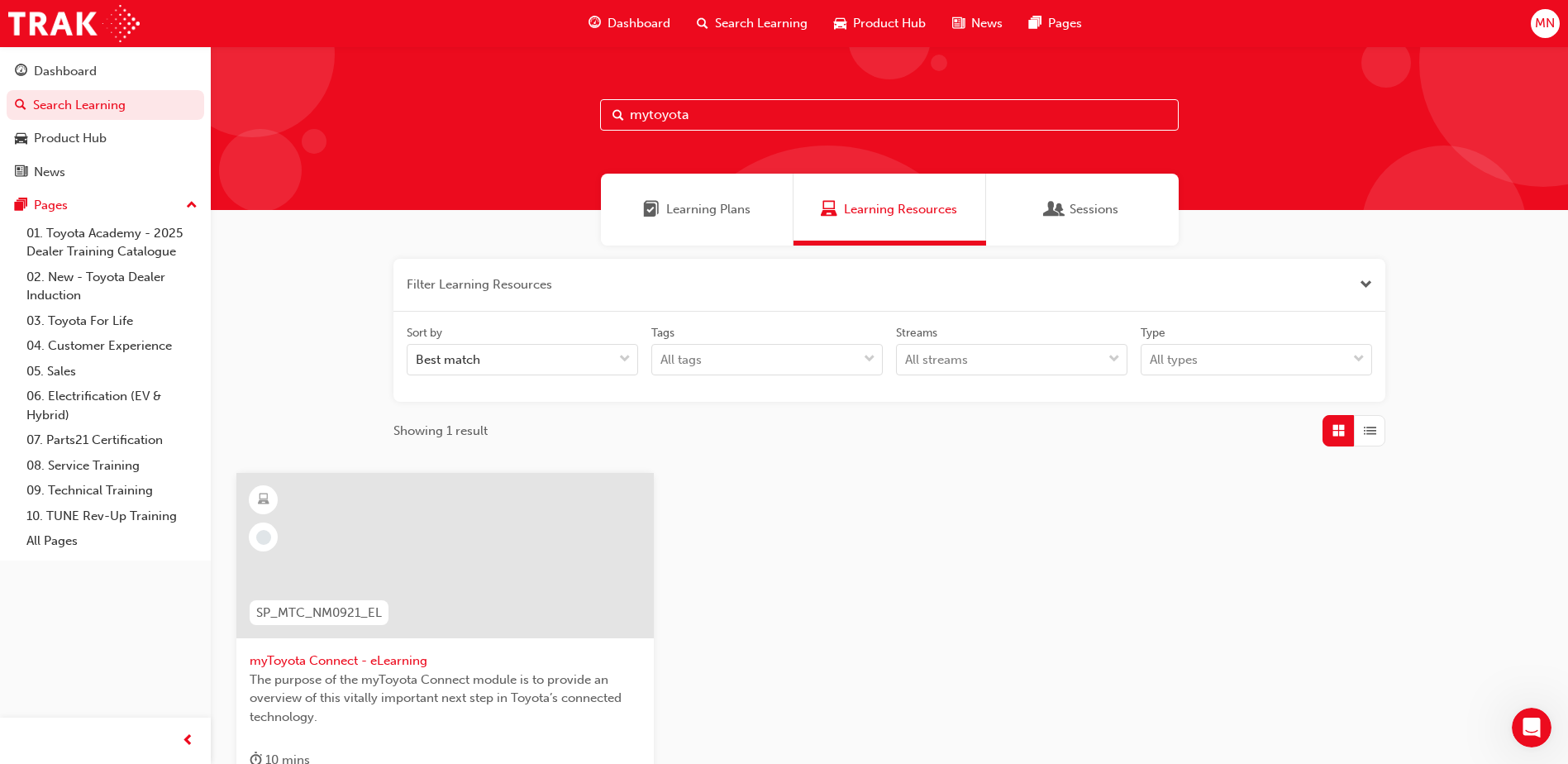
scroll to position [165, 0]
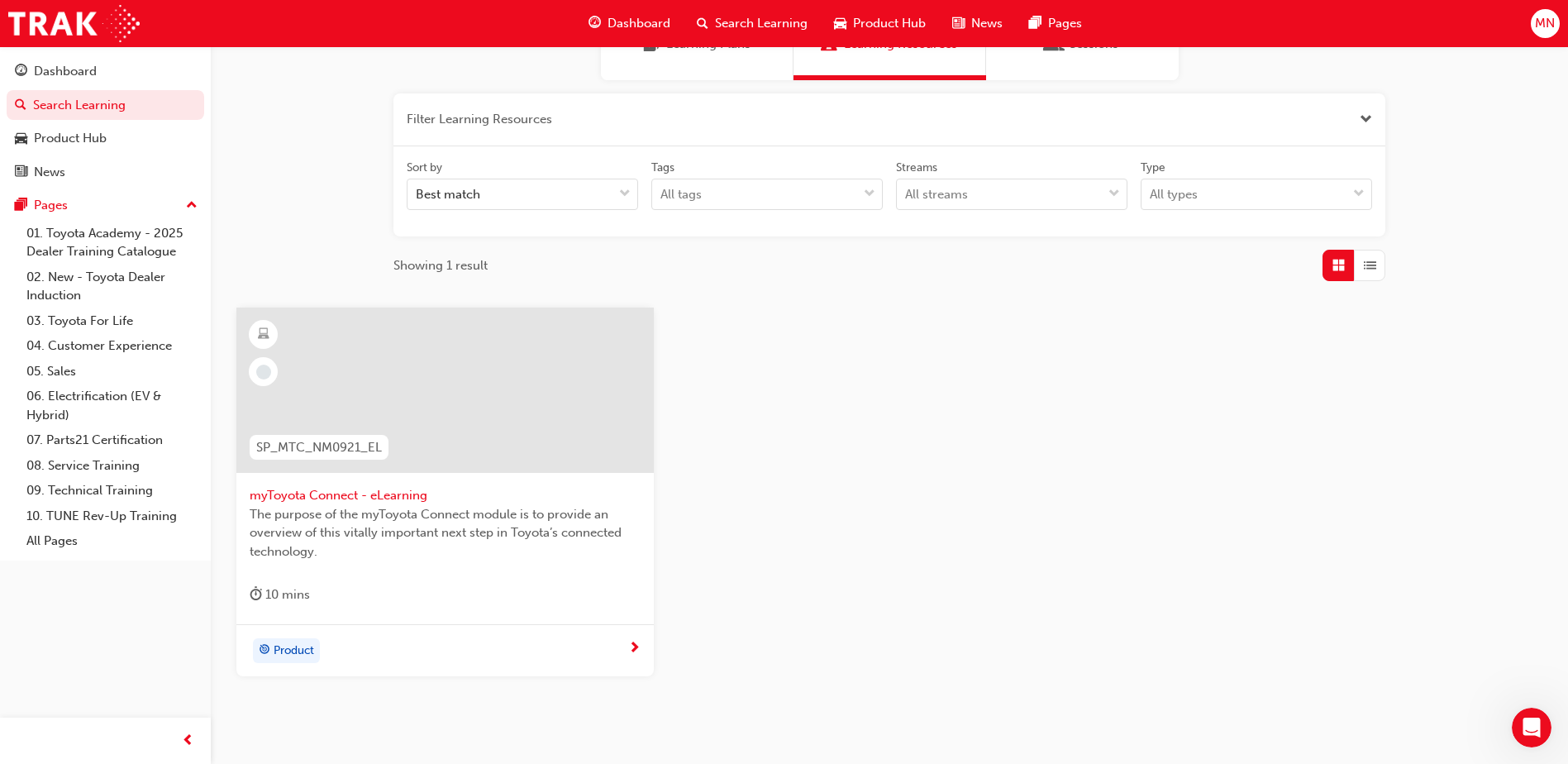
click at [414, 495] on span "myToyota Connect - eLearning" at bounding box center [445, 495] width 391 height 19
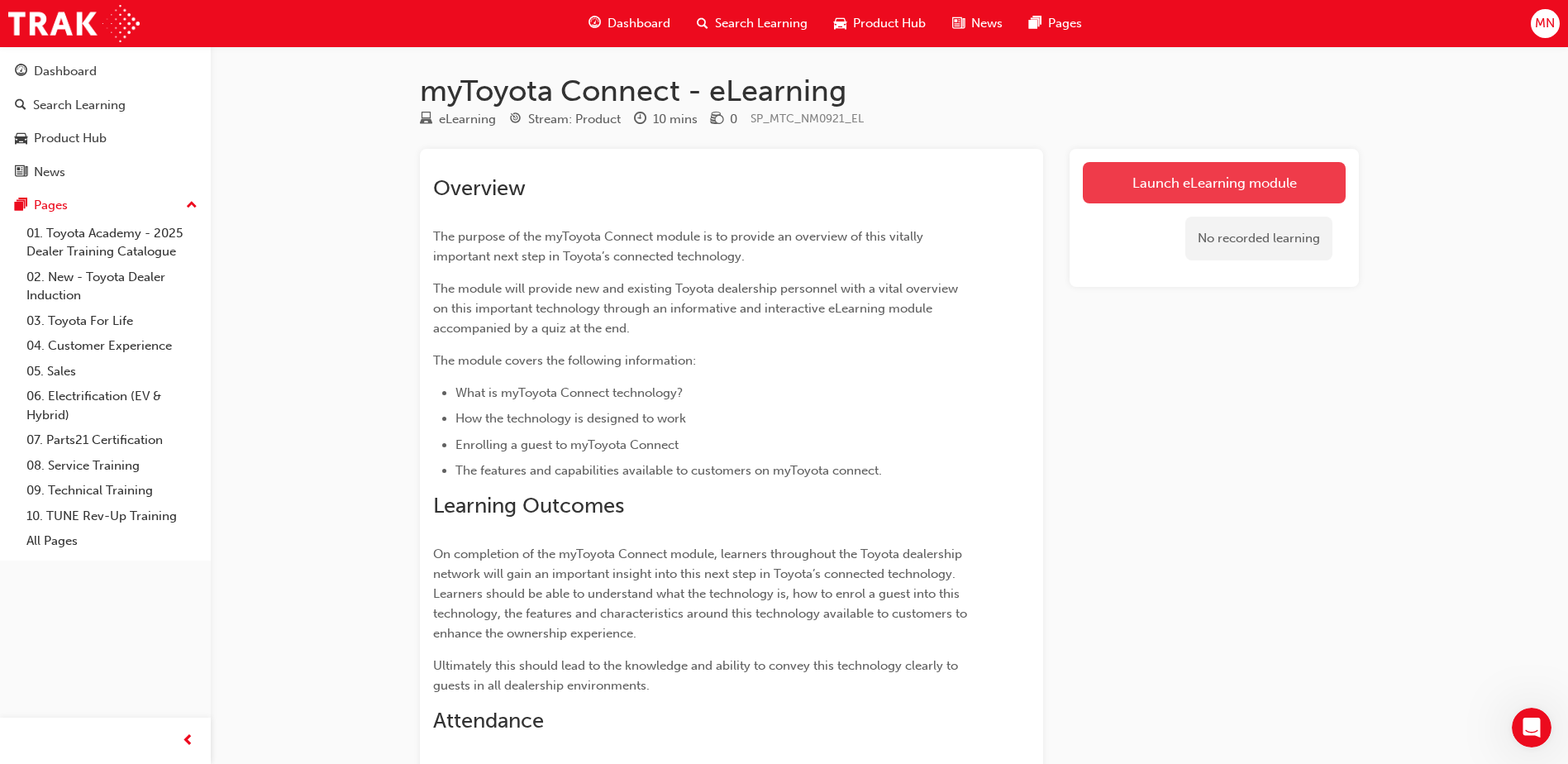
click at [1195, 179] on link "Launch eLearning module" at bounding box center [1214, 182] width 263 height 41
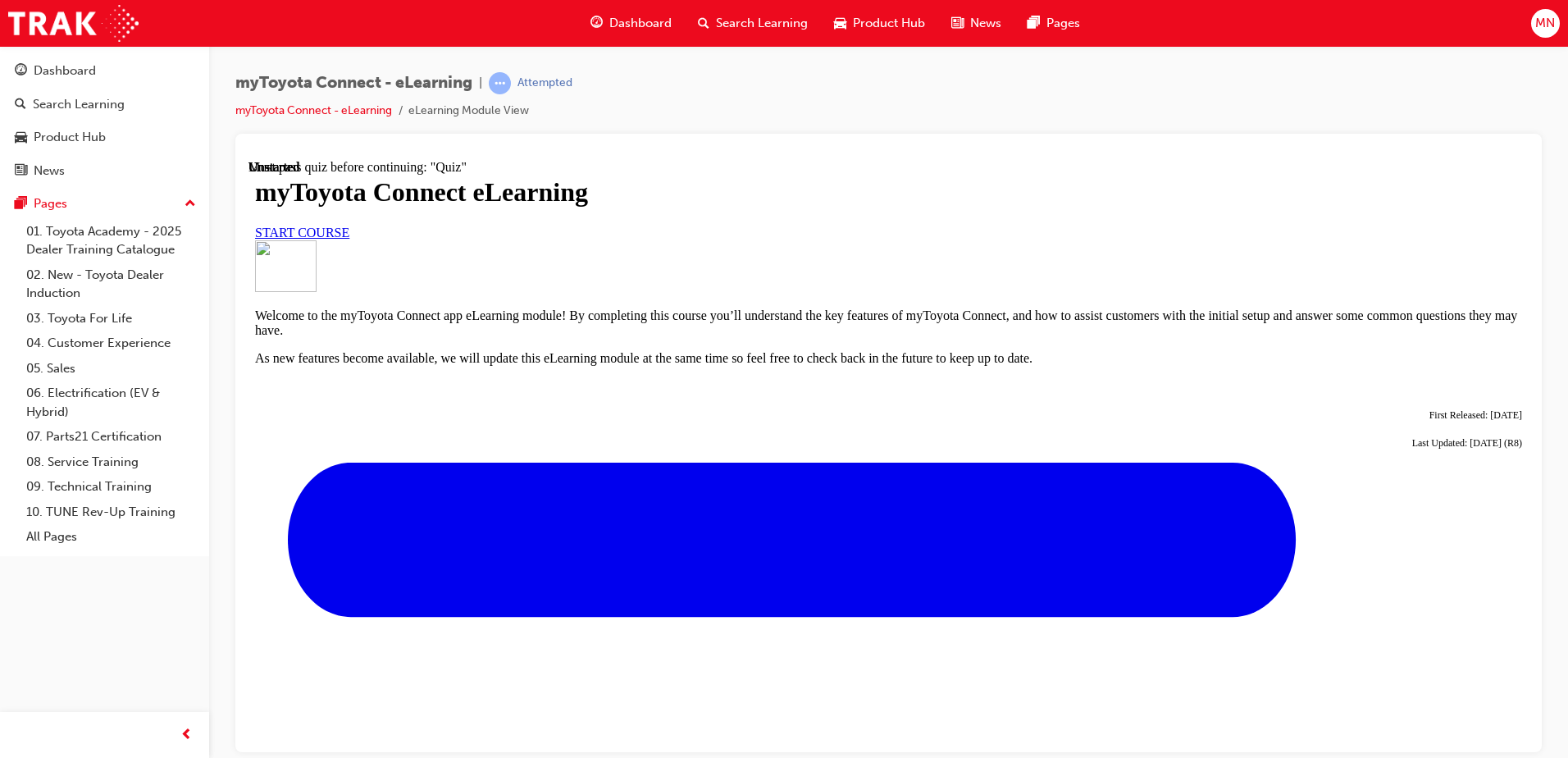
click at [349, 239] on link "START COURSE" at bounding box center [302, 231] width 94 height 14
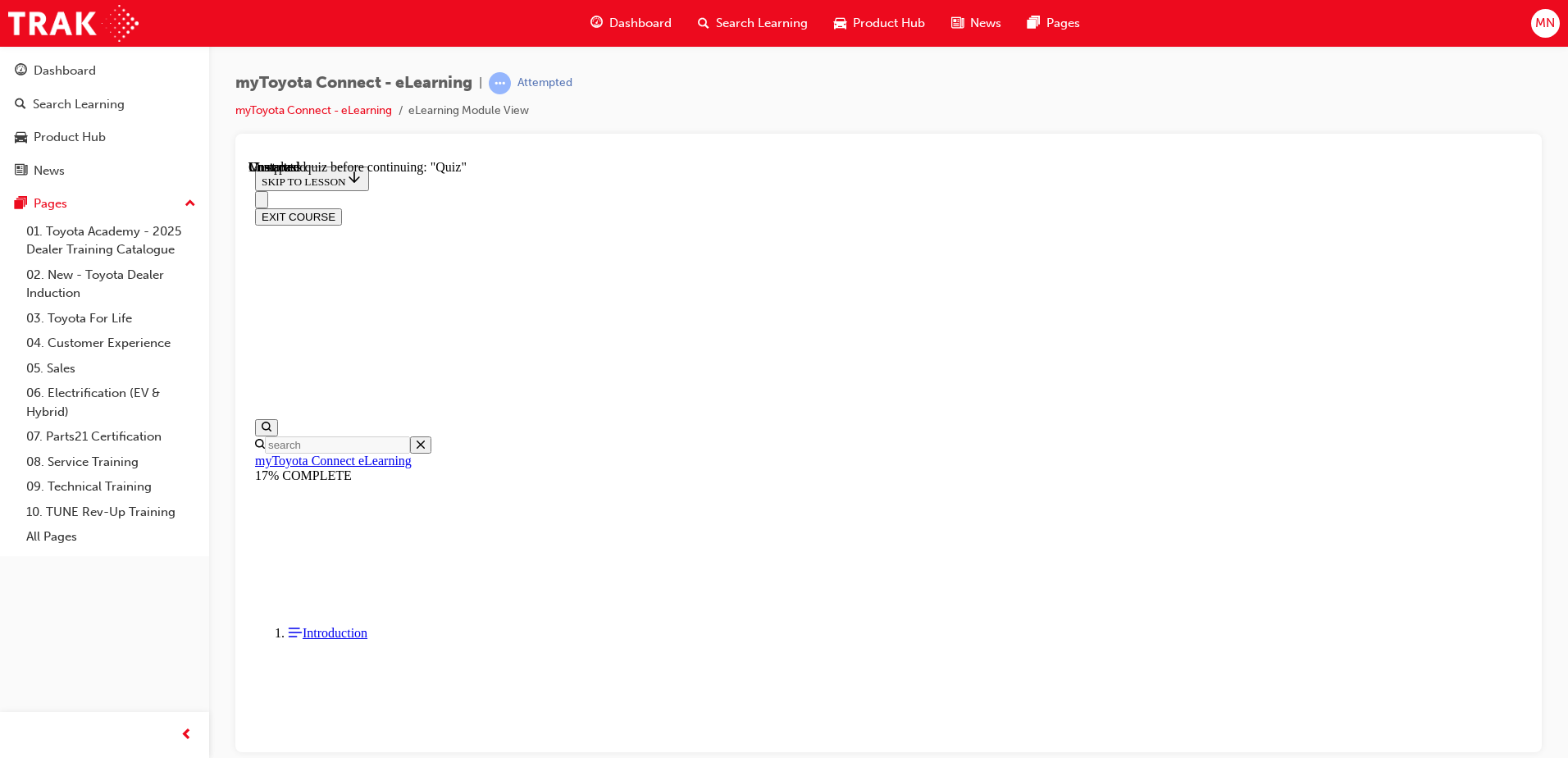
scroll to position [1427, 0]
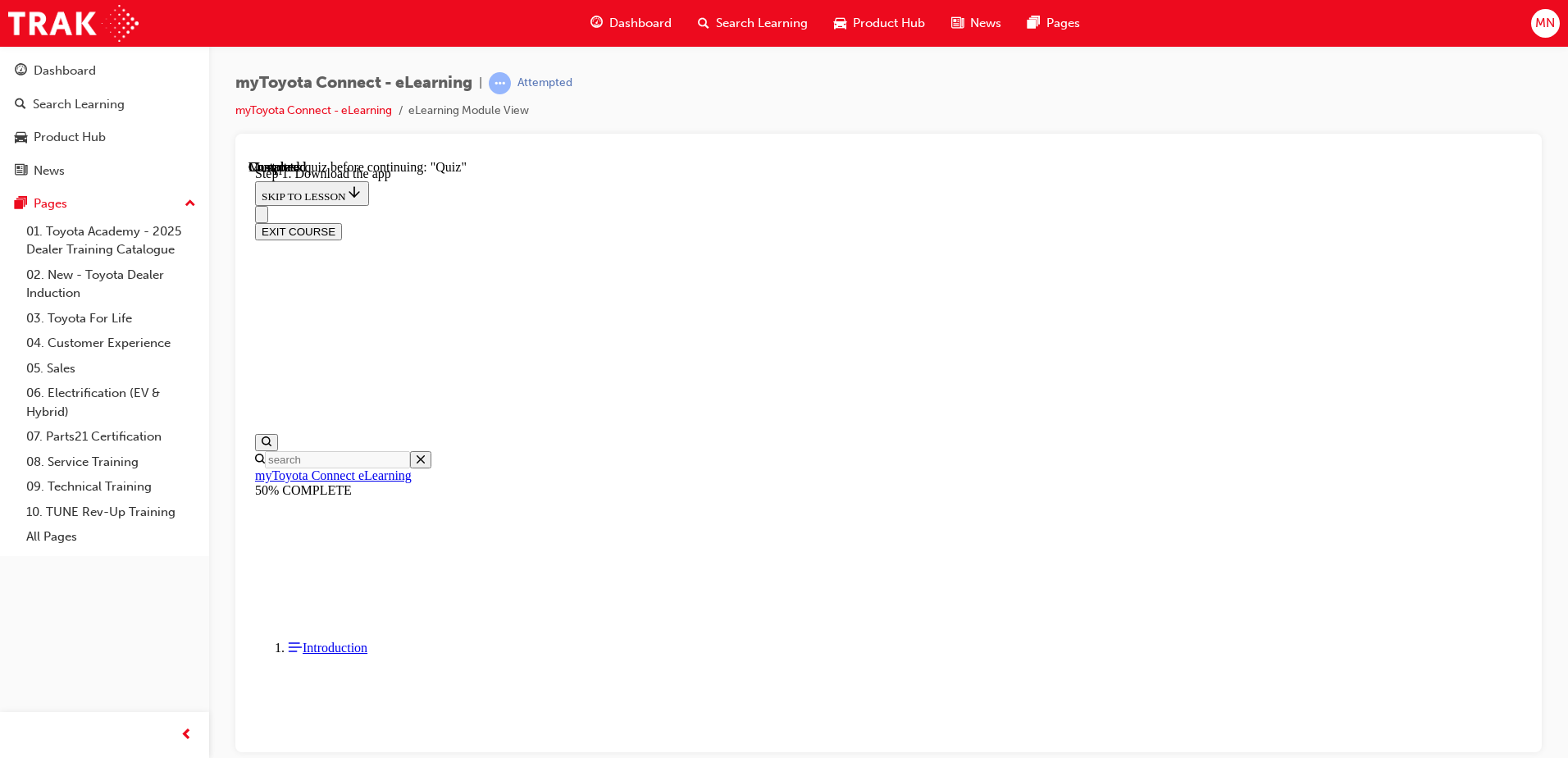
scroll to position [421, 0]
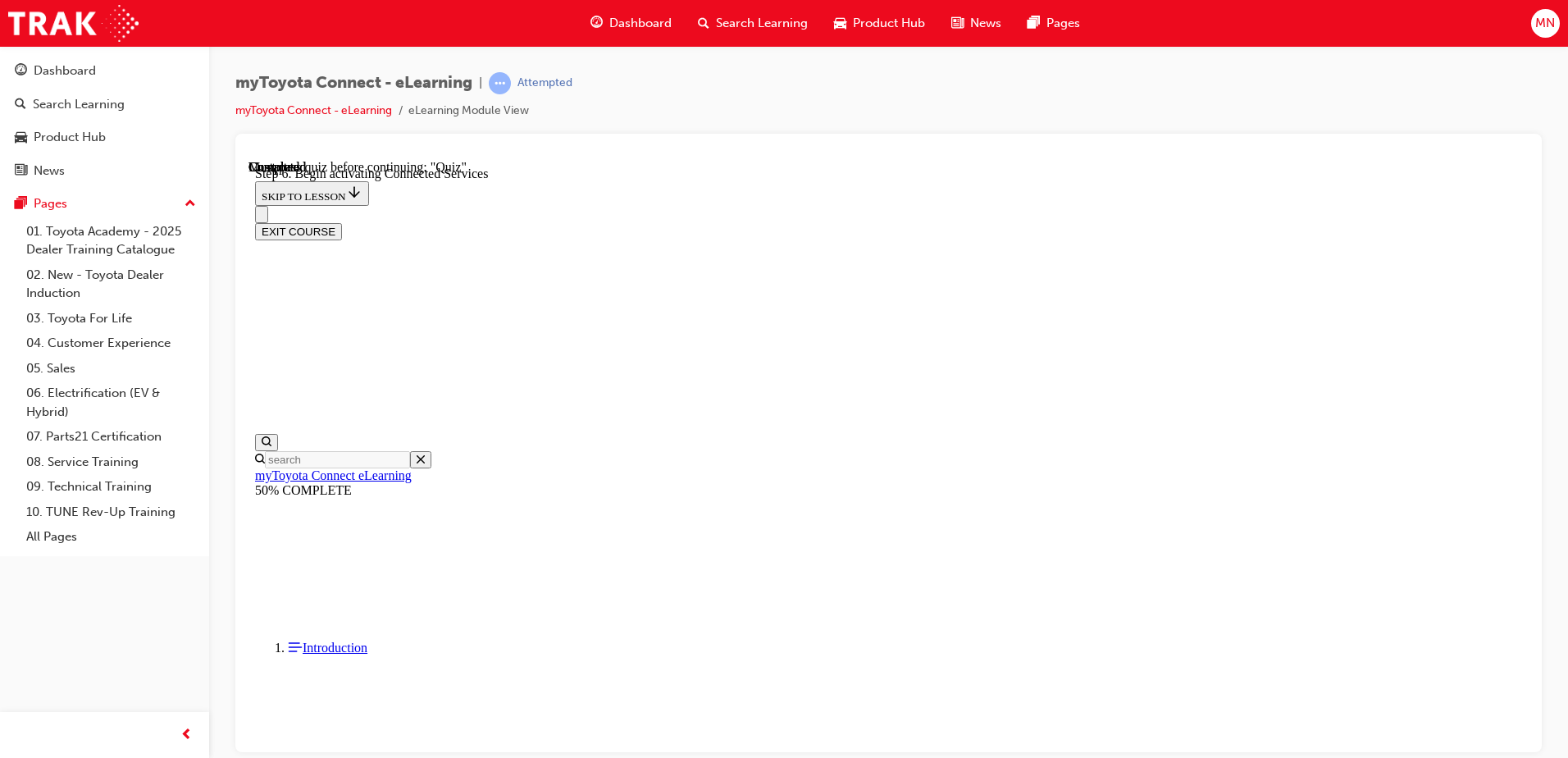
scroll to position [504, 0]
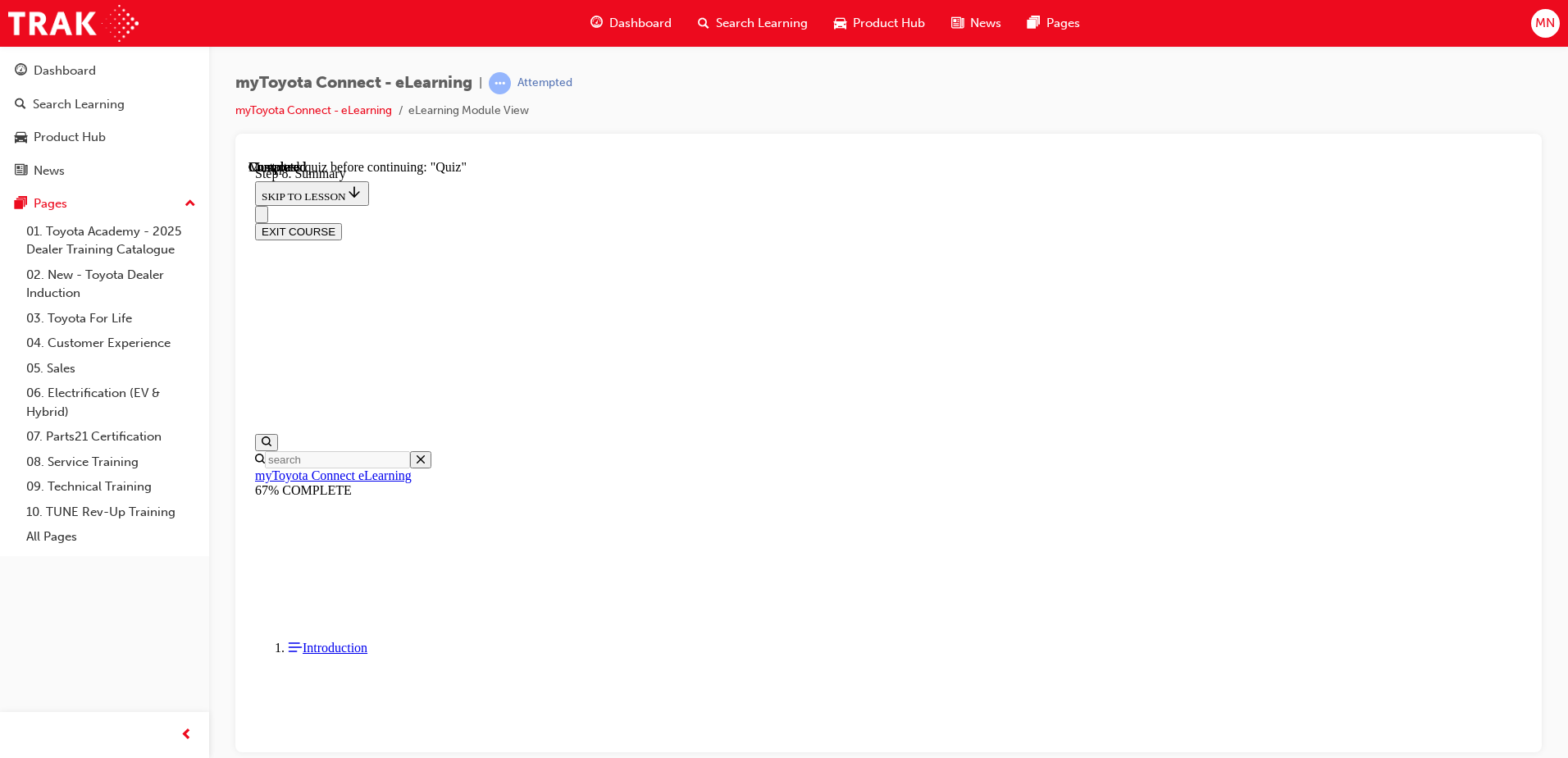
scroll to position [1363, 0]
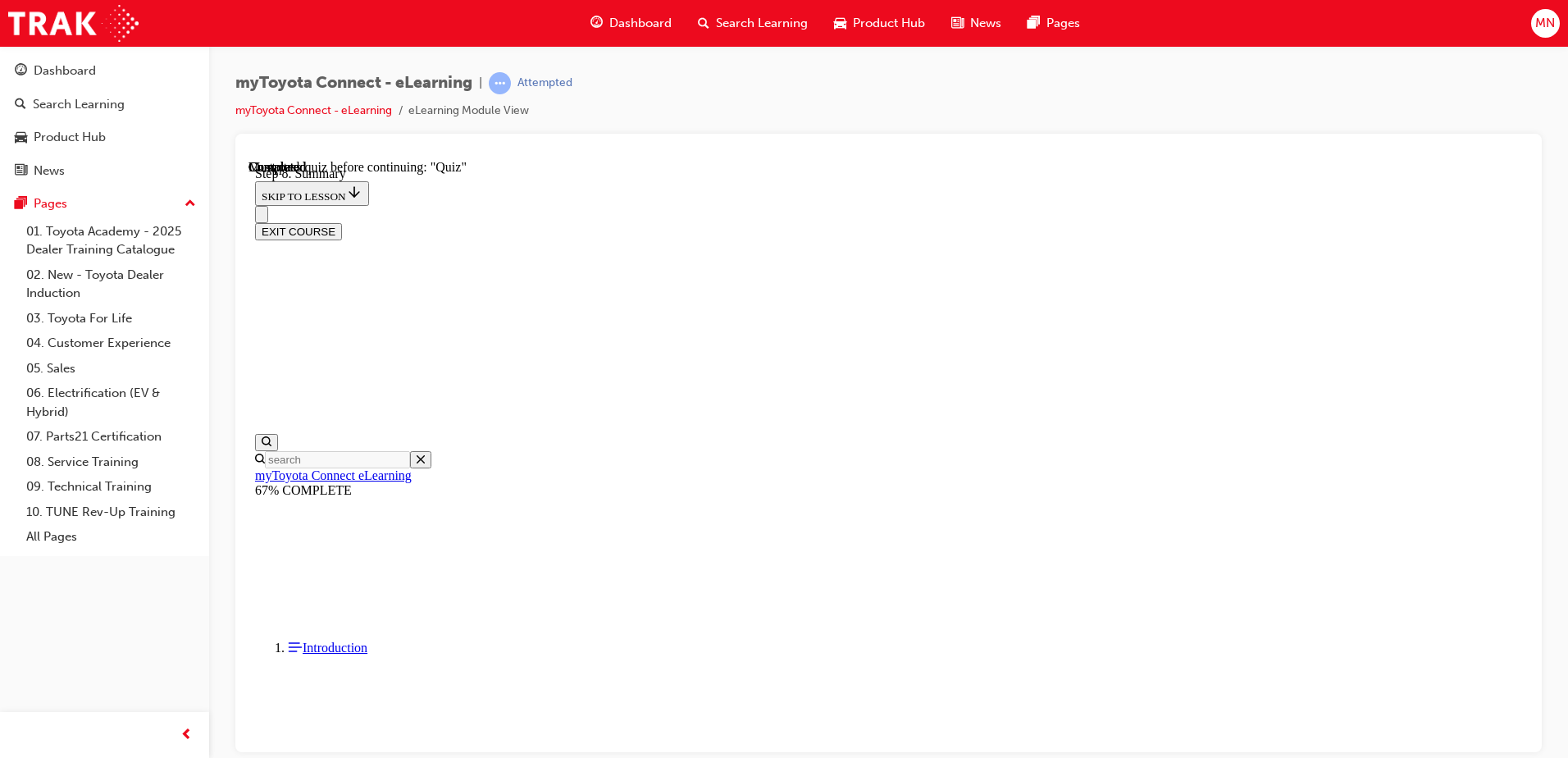
scroll to position [132, 0]
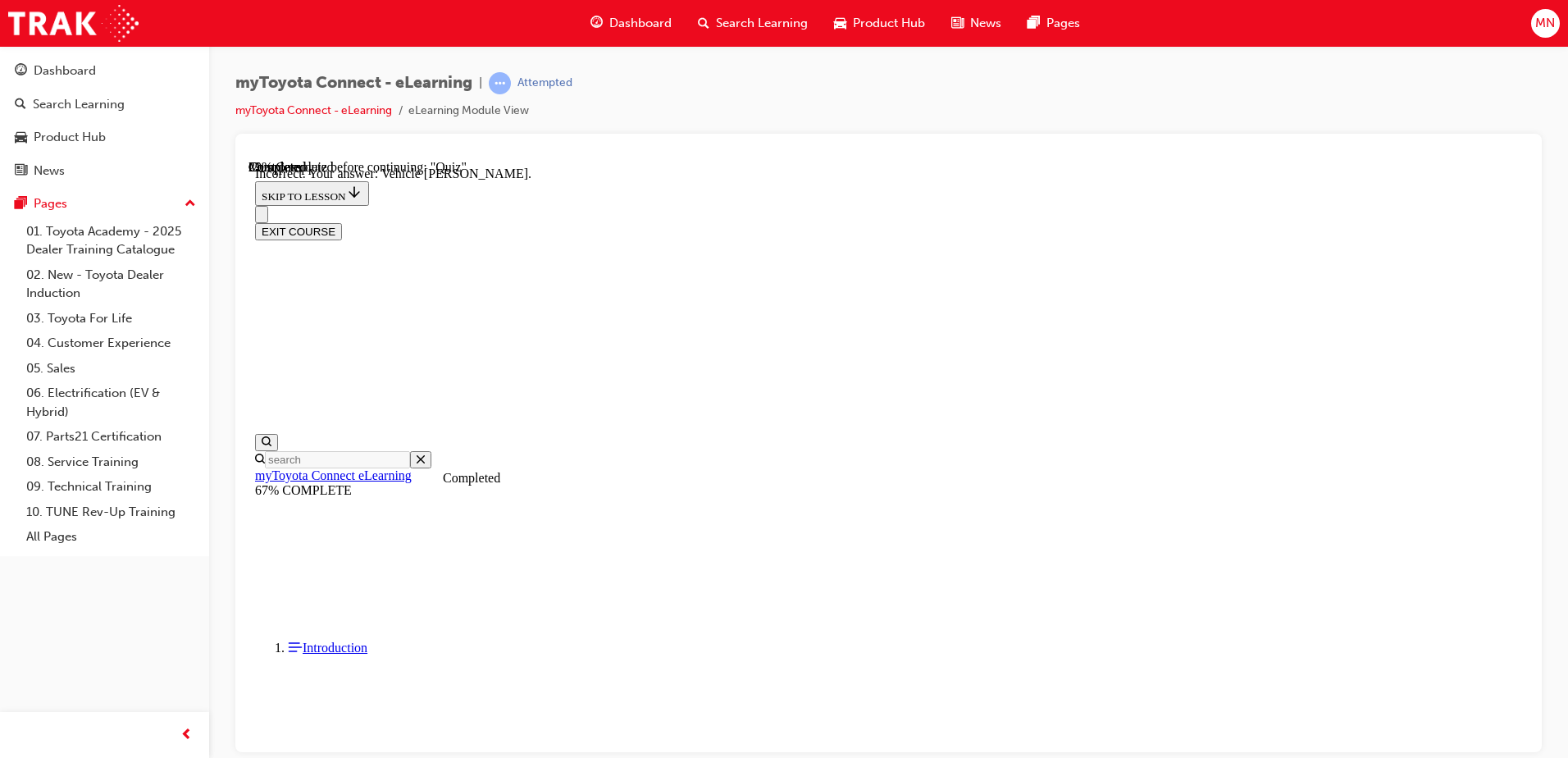
scroll to position [296, 0]
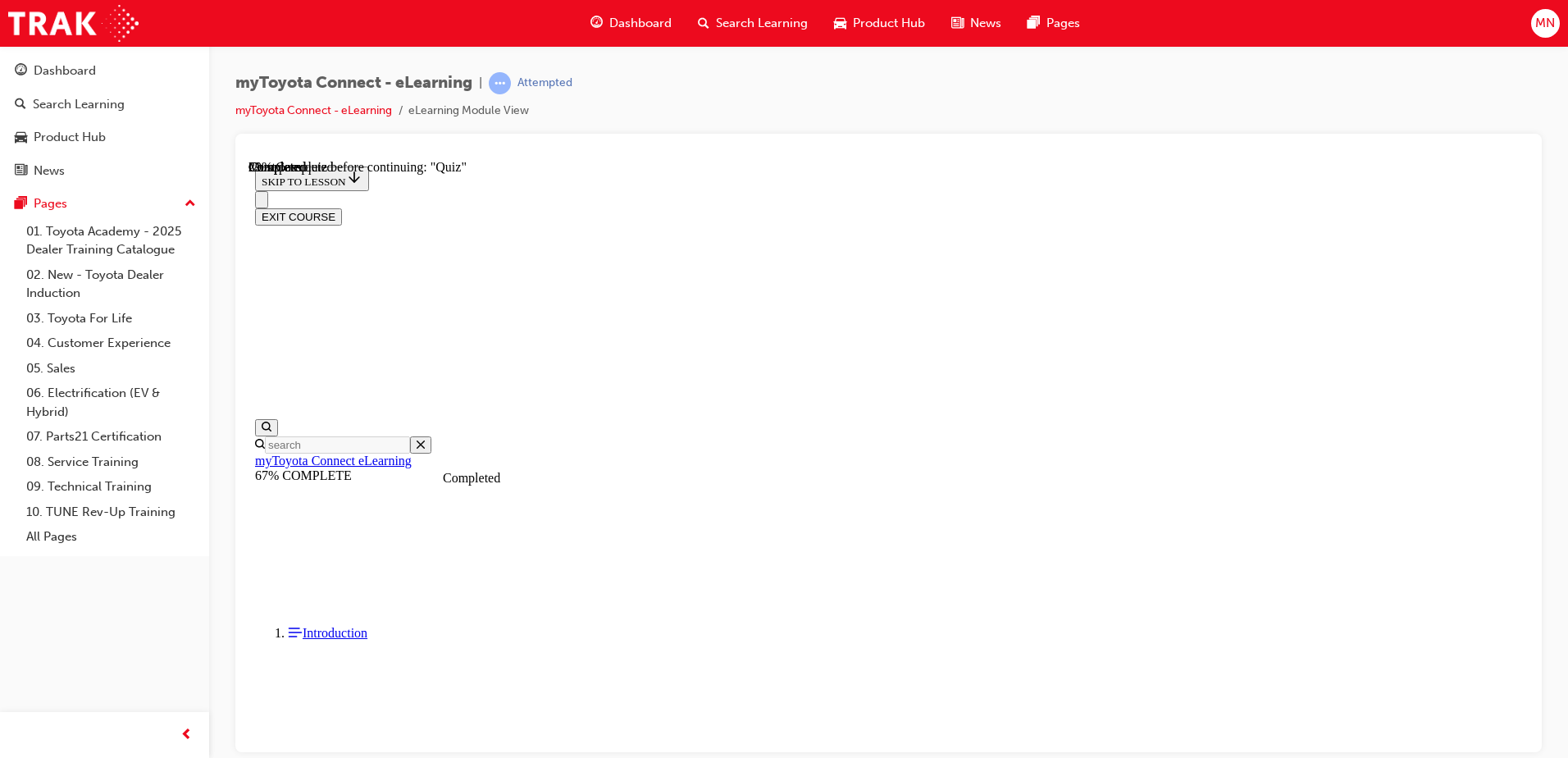
scroll to position [214, 0]
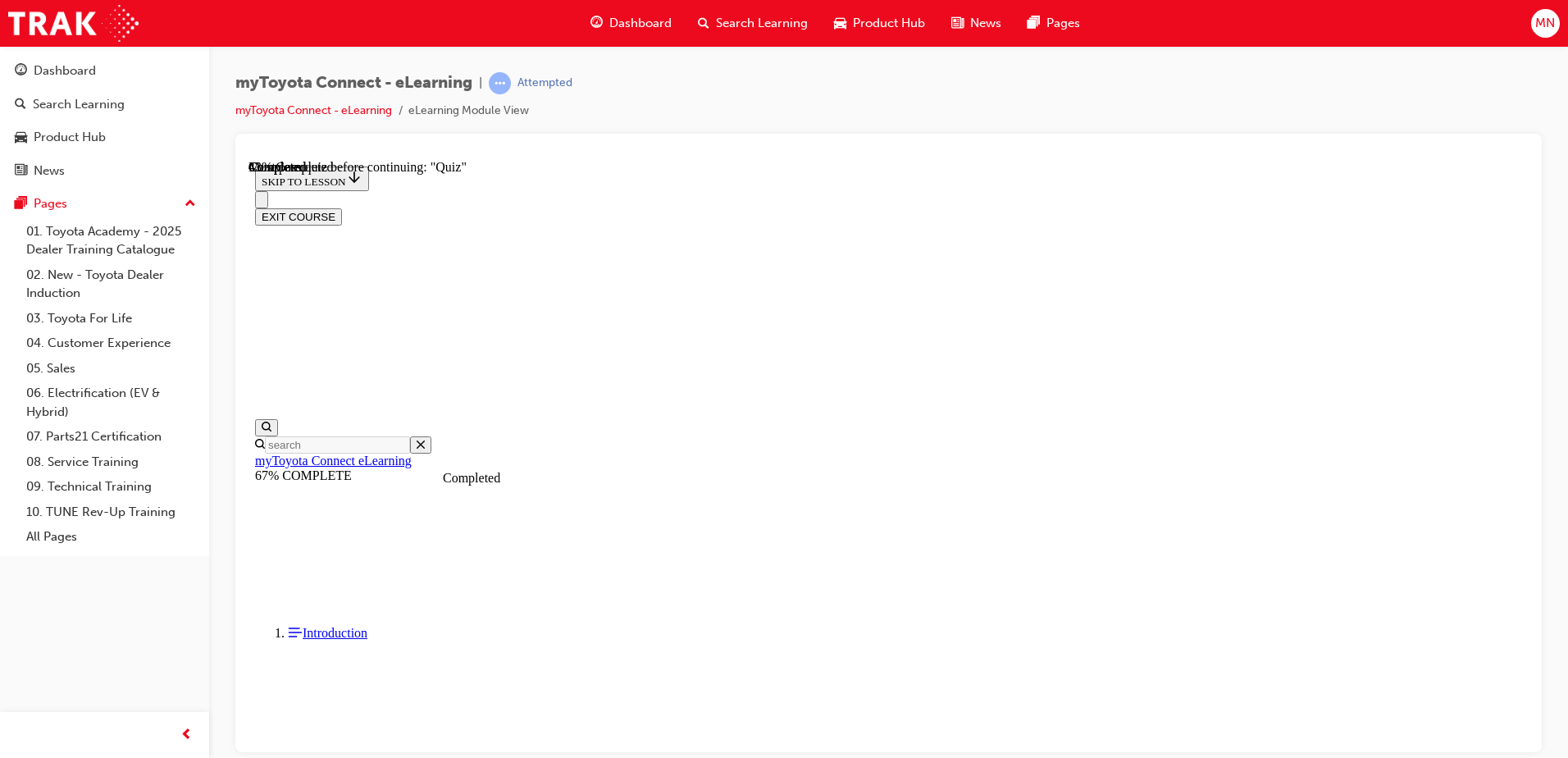
scroll to position [132, 0]
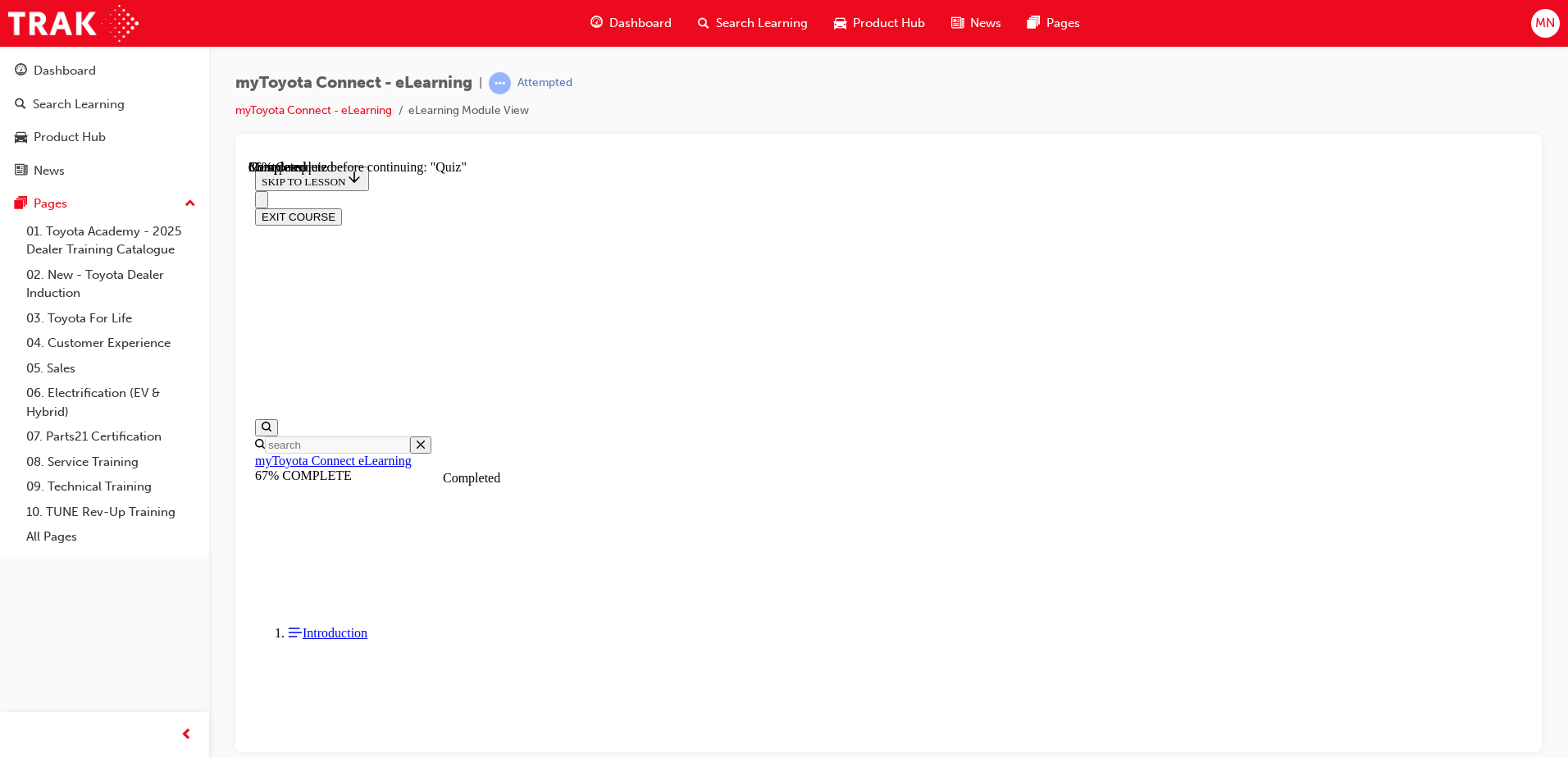
scroll to position [83, 0]
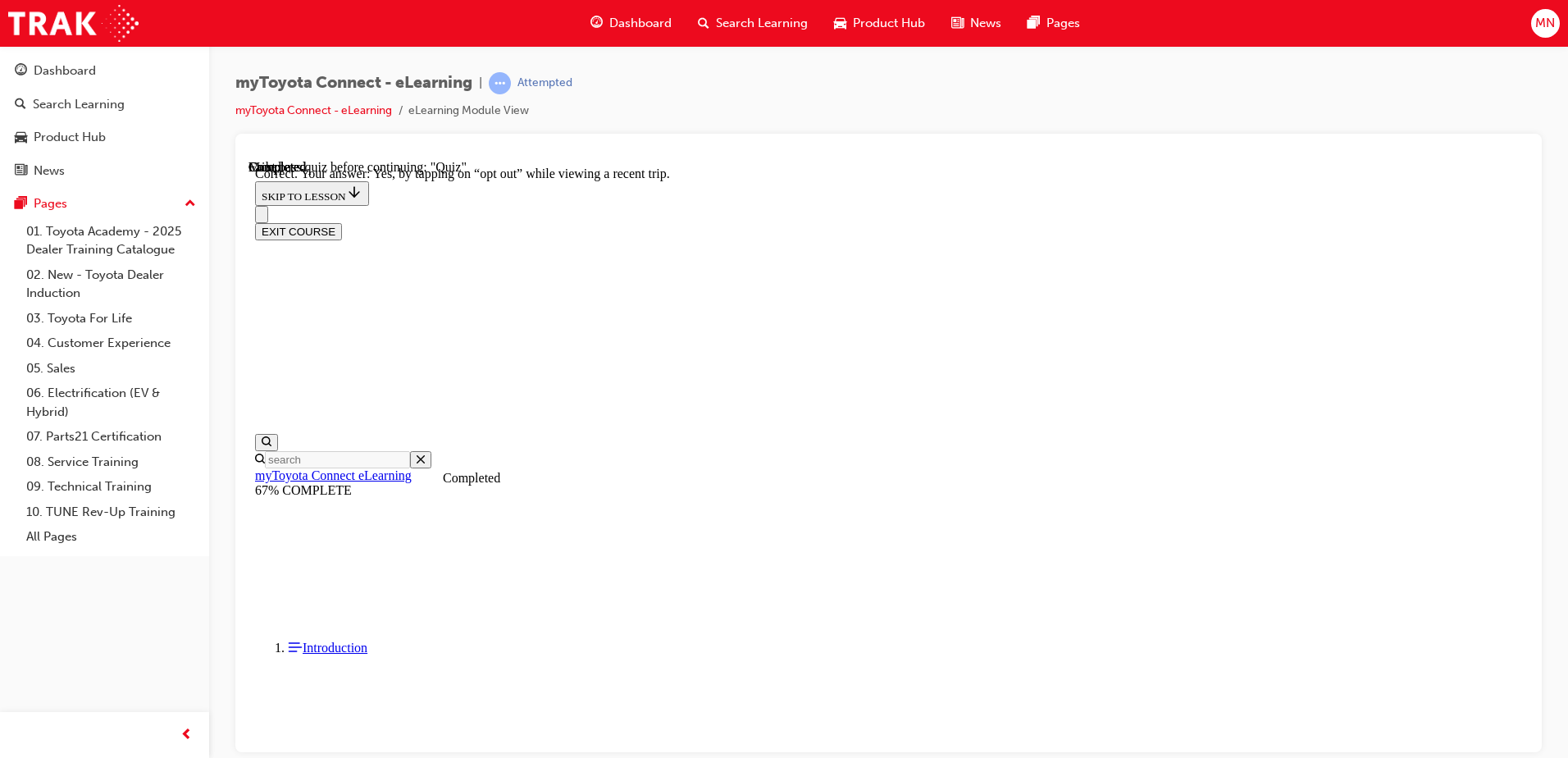
scroll to position [165, 0]
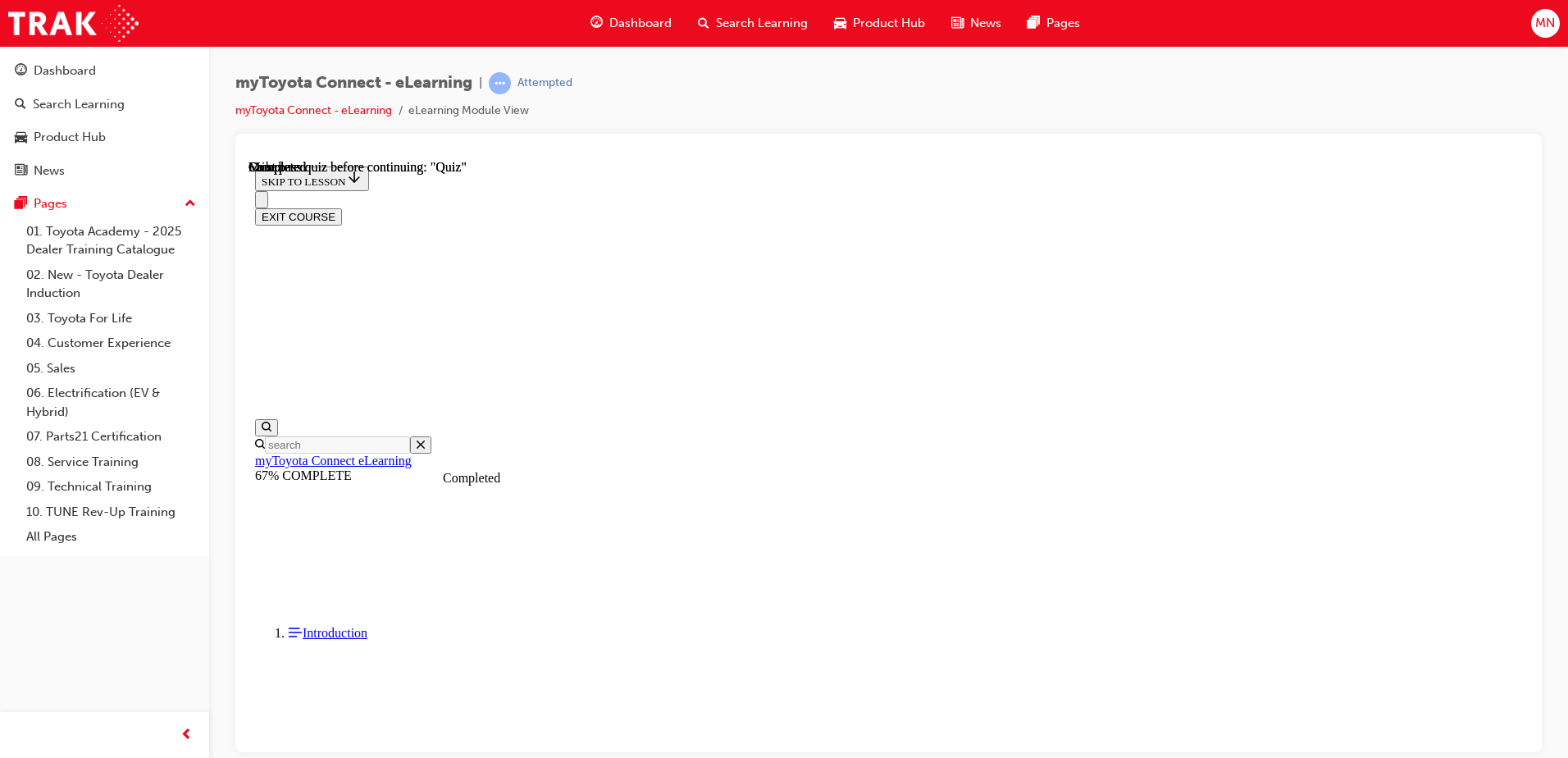
scroll to position [298, 0]
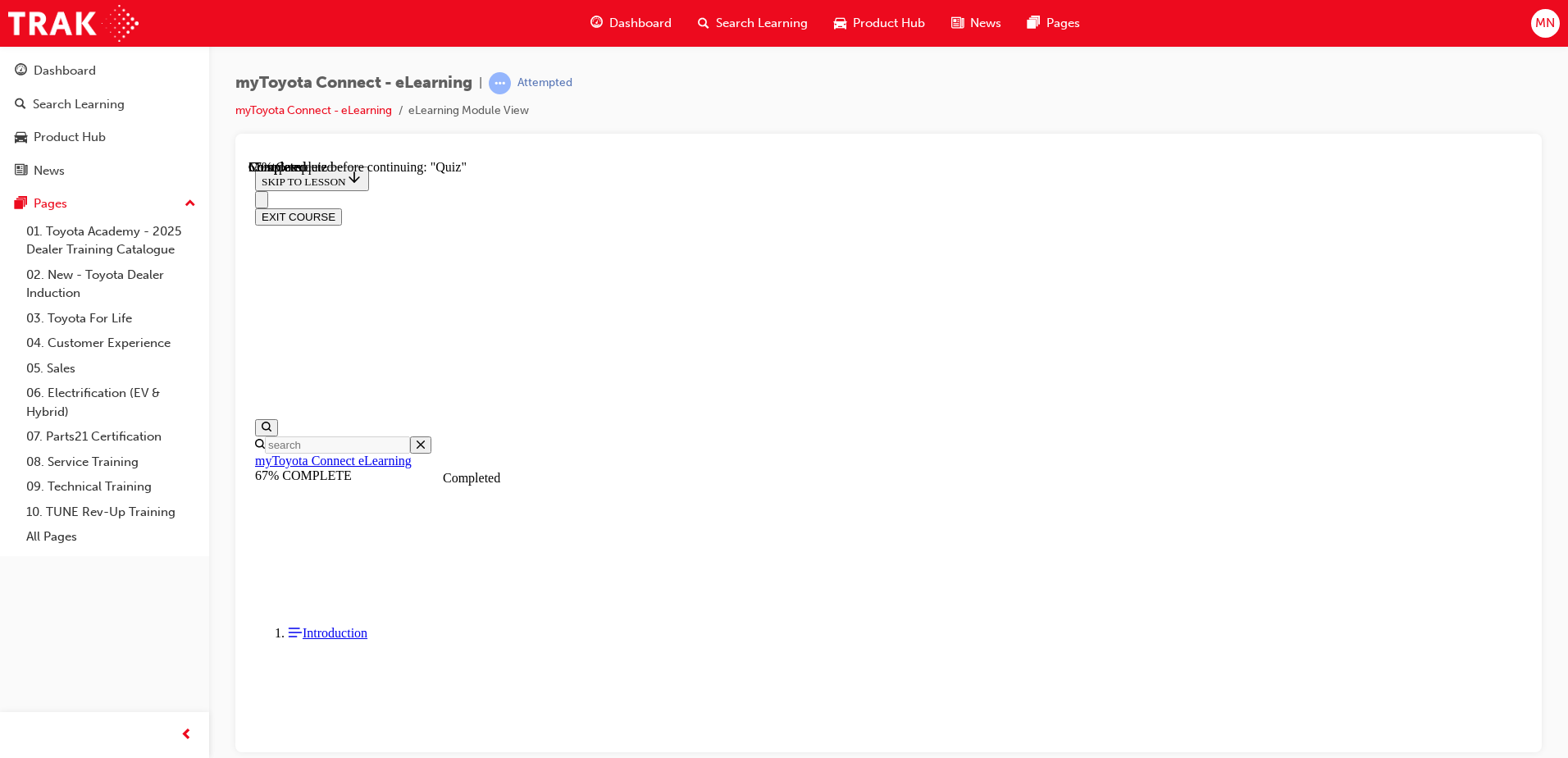
scroll to position [50, 0]
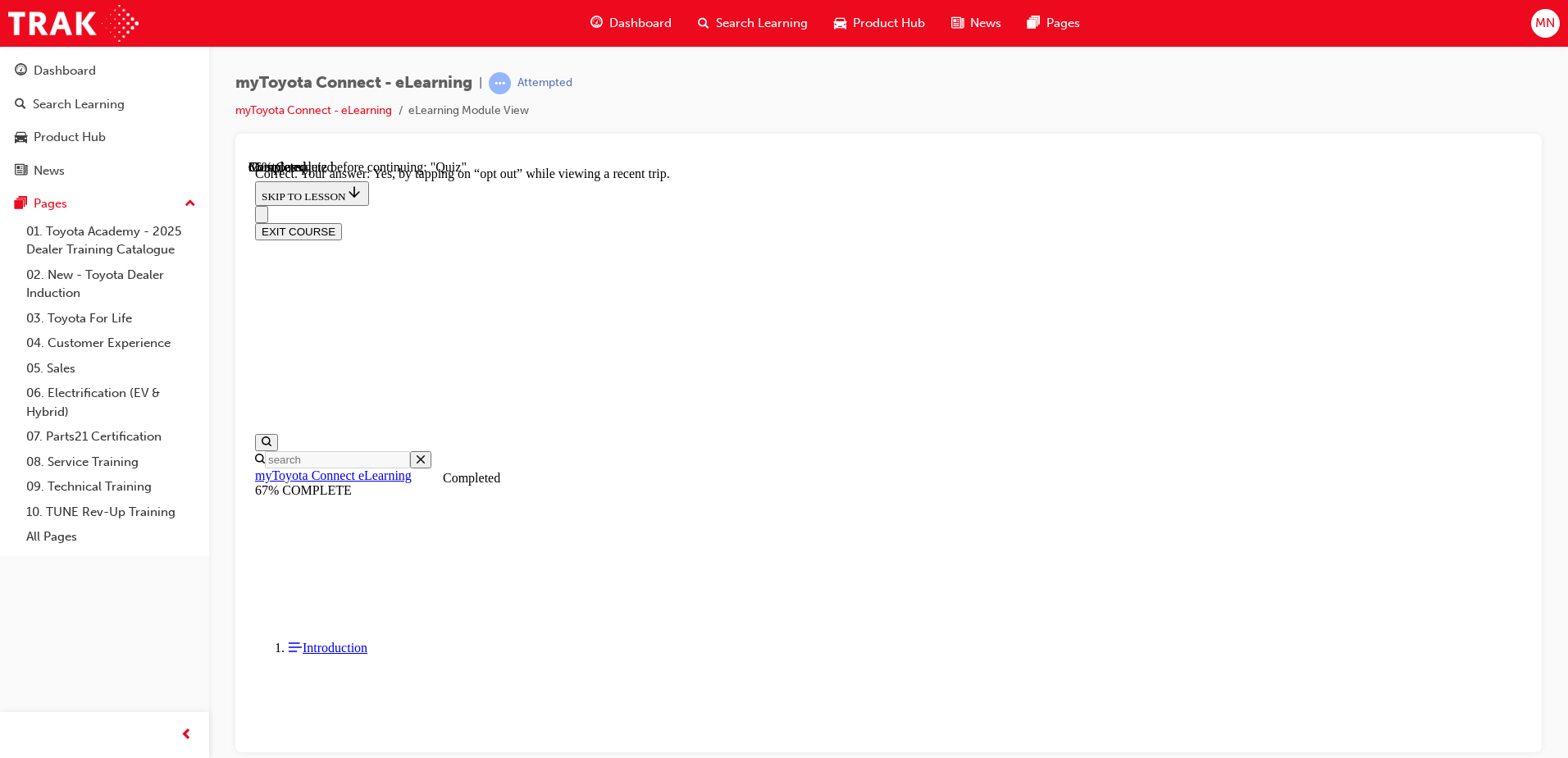
scroll to position [184, 0]
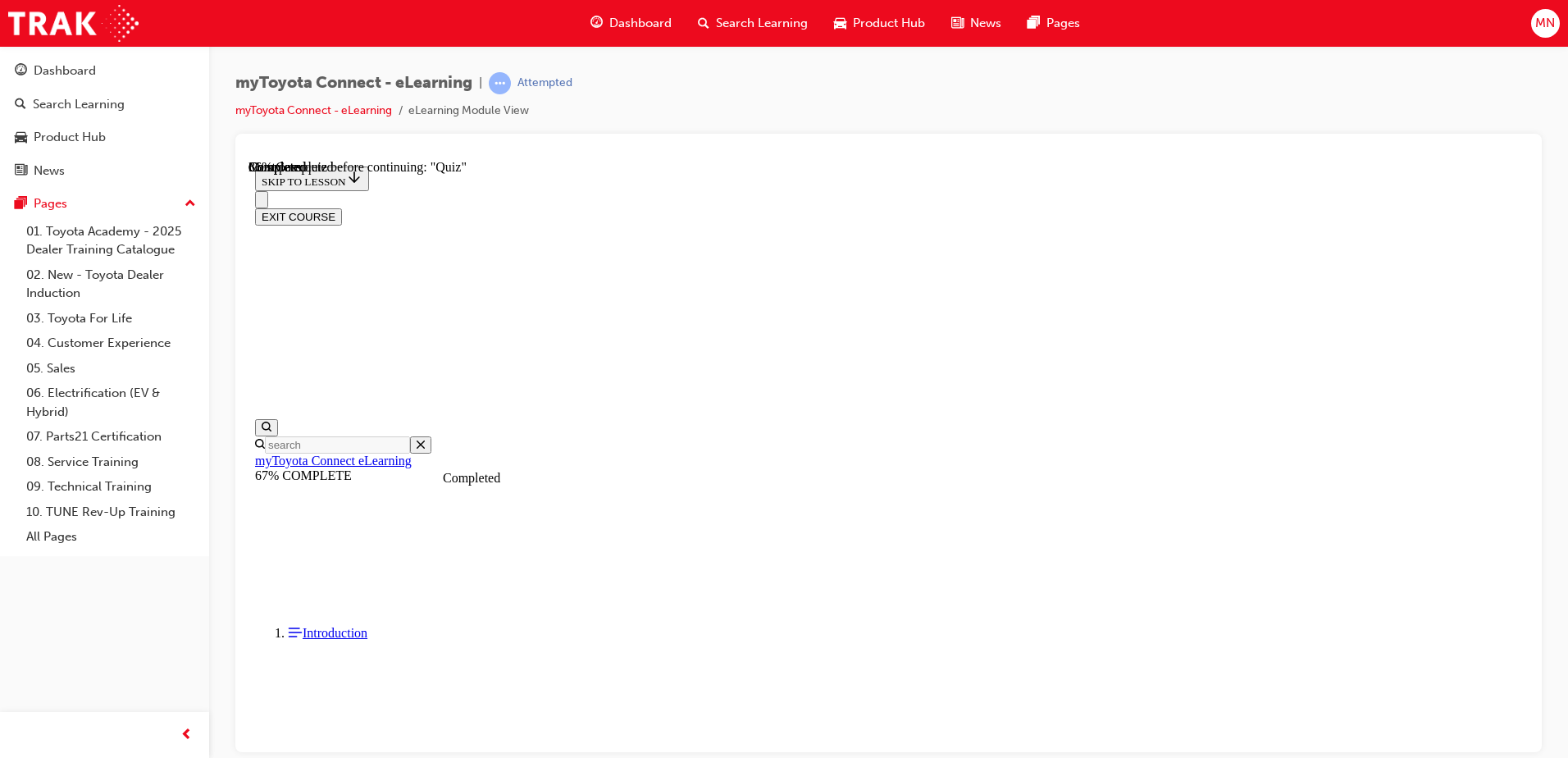
scroll to position [132, 0]
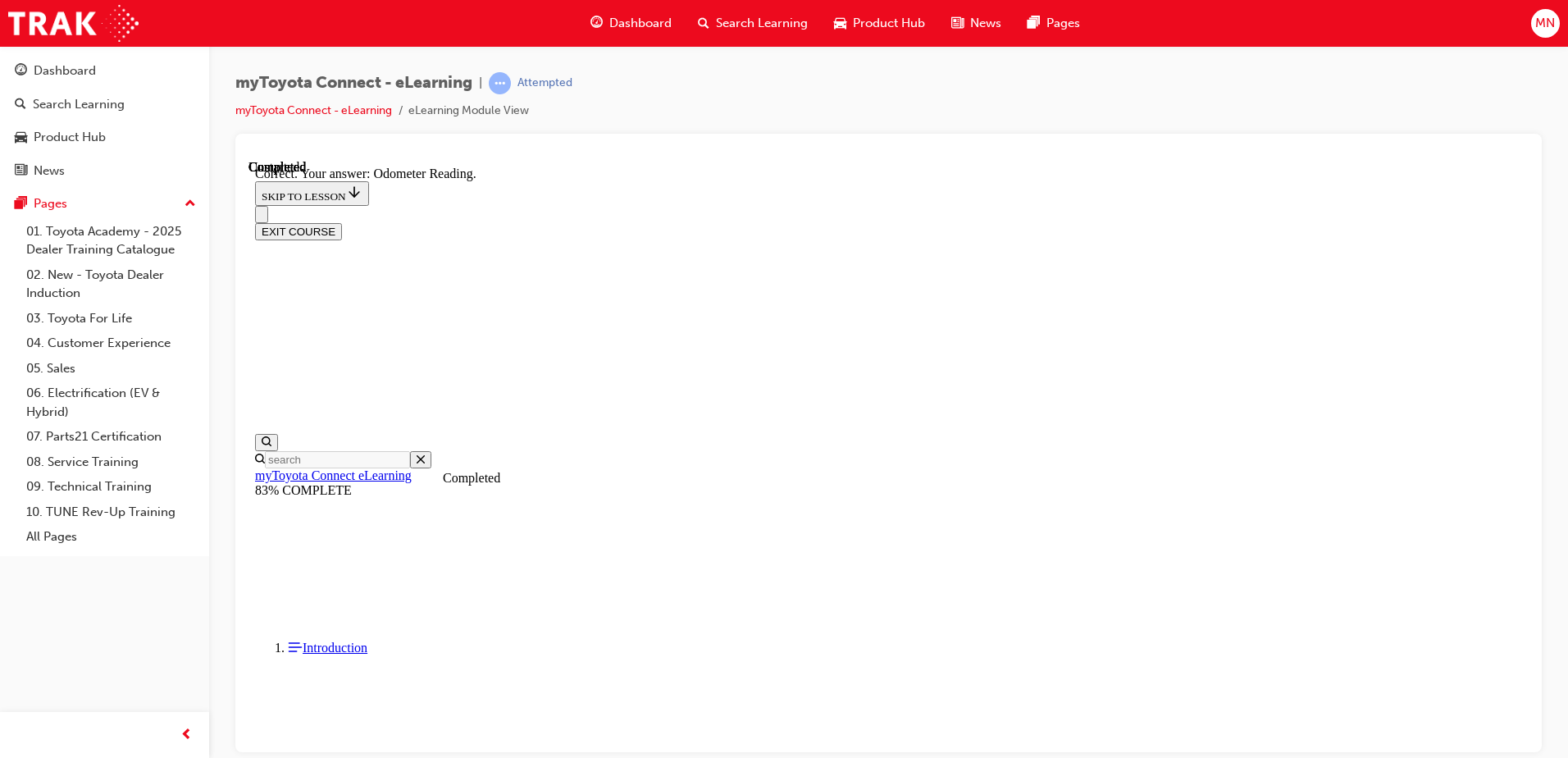
scroll to position [315, 0]
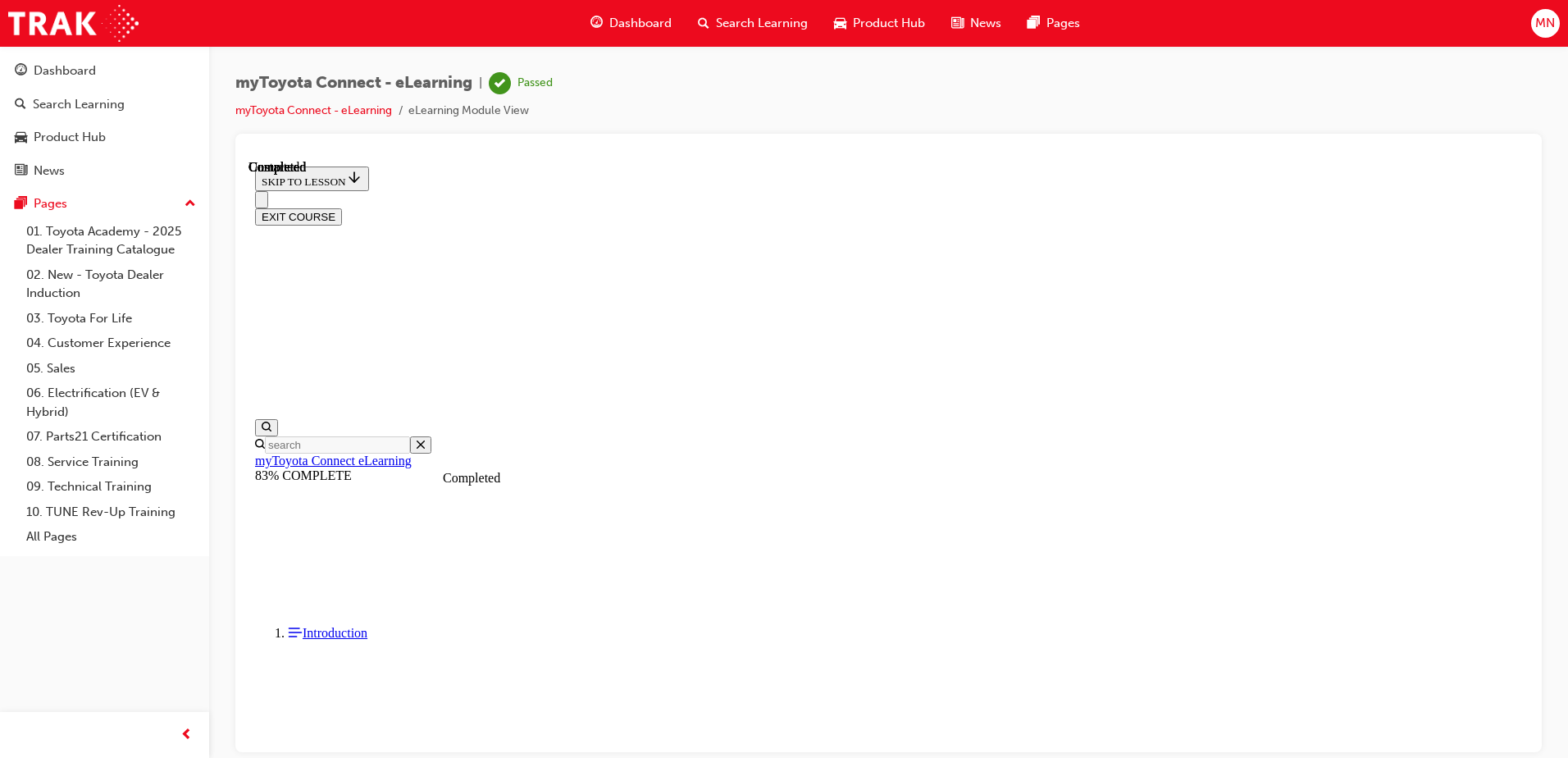
scroll to position [298, 0]
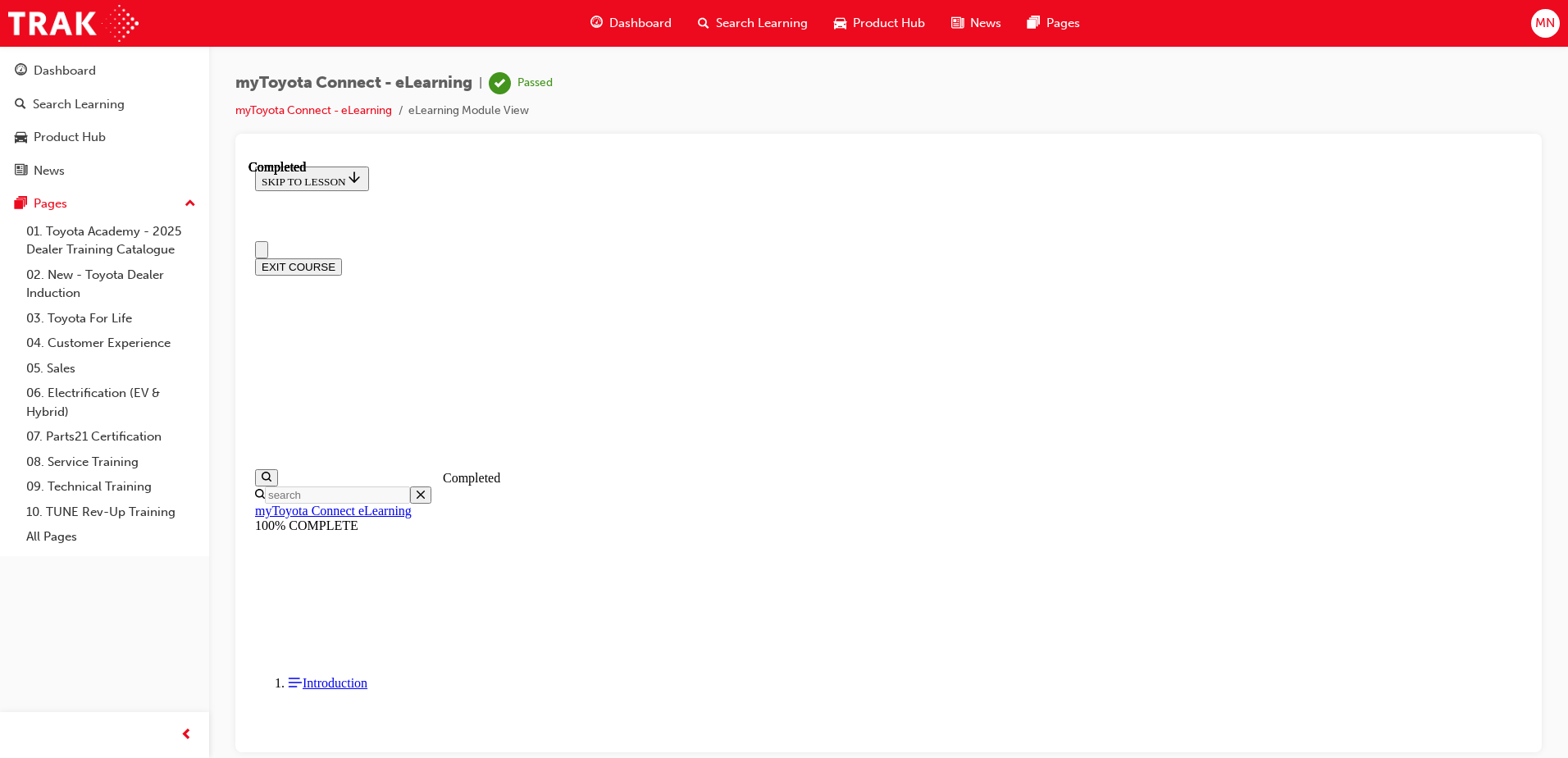
scroll to position [0, 0]
click at [342, 257] on button "EXIT COURSE" at bounding box center [298, 266] width 87 height 18
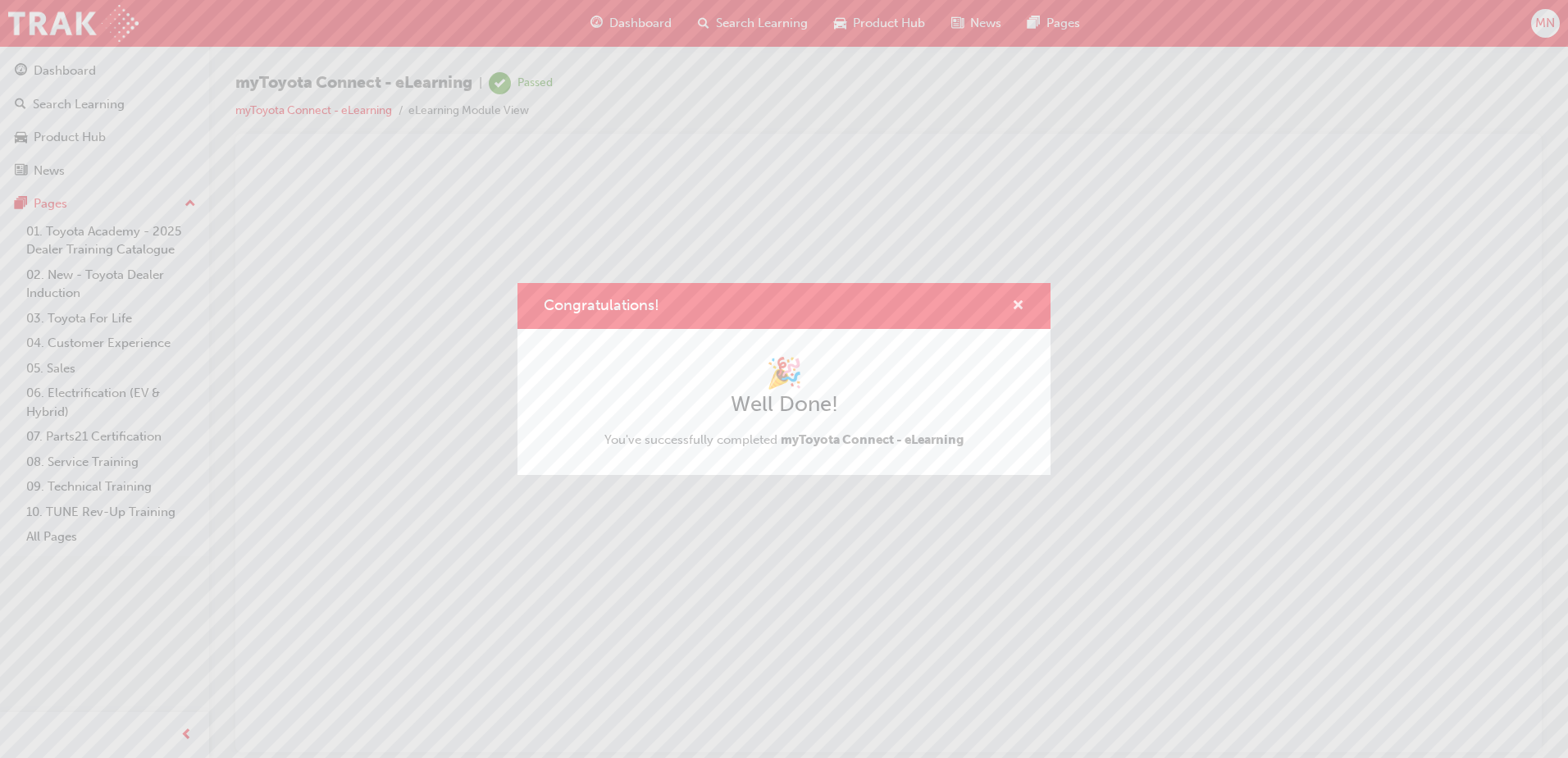
drag, startPoint x: 771, startPoint y: 145, endPoint x: 1021, endPoint y: 304, distance: 296.3
click at [1021, 304] on span "cross-icon" at bounding box center [1018, 307] width 13 height 15
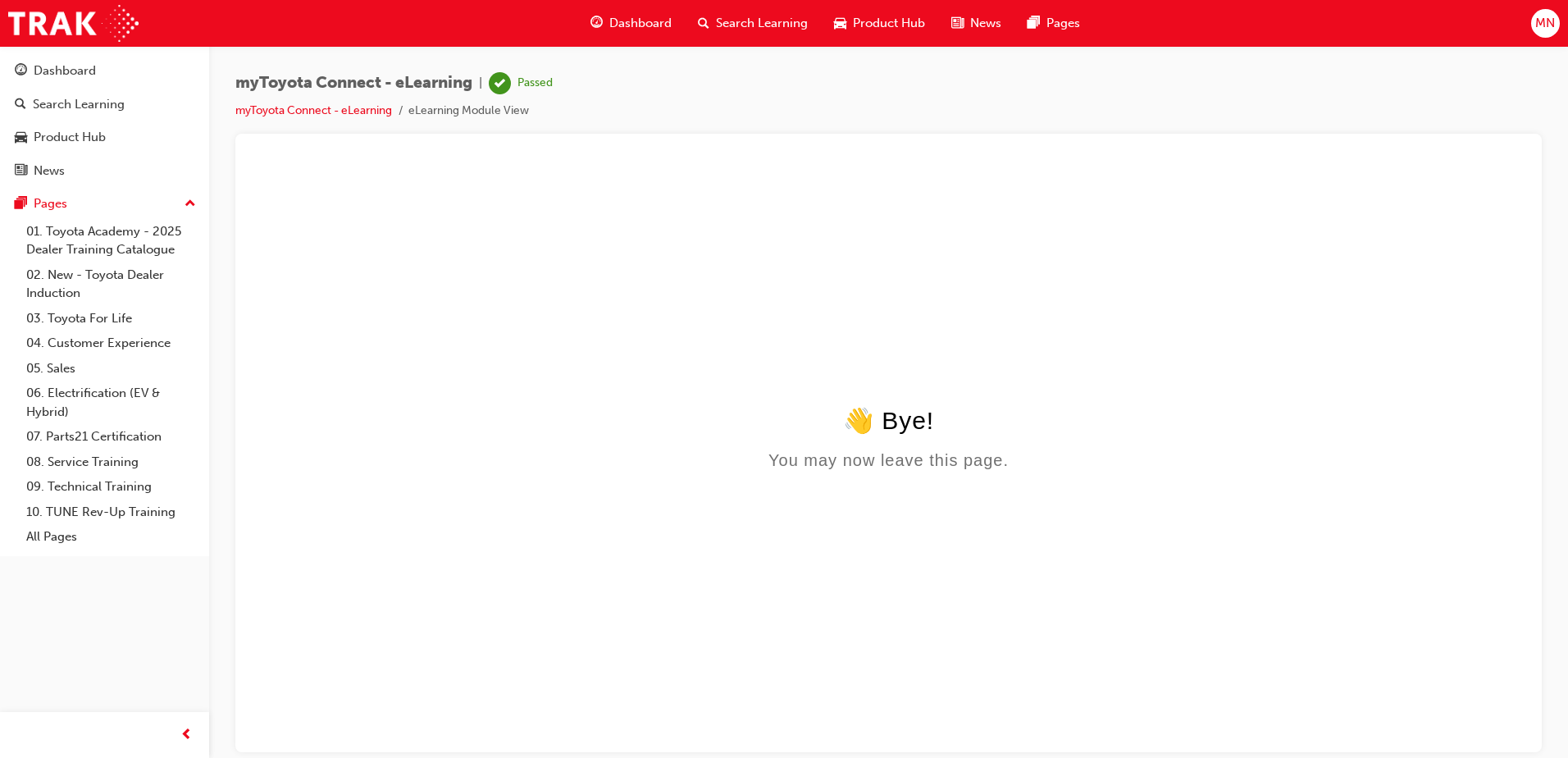
click at [741, 26] on span "Search Learning" at bounding box center [762, 23] width 92 height 19
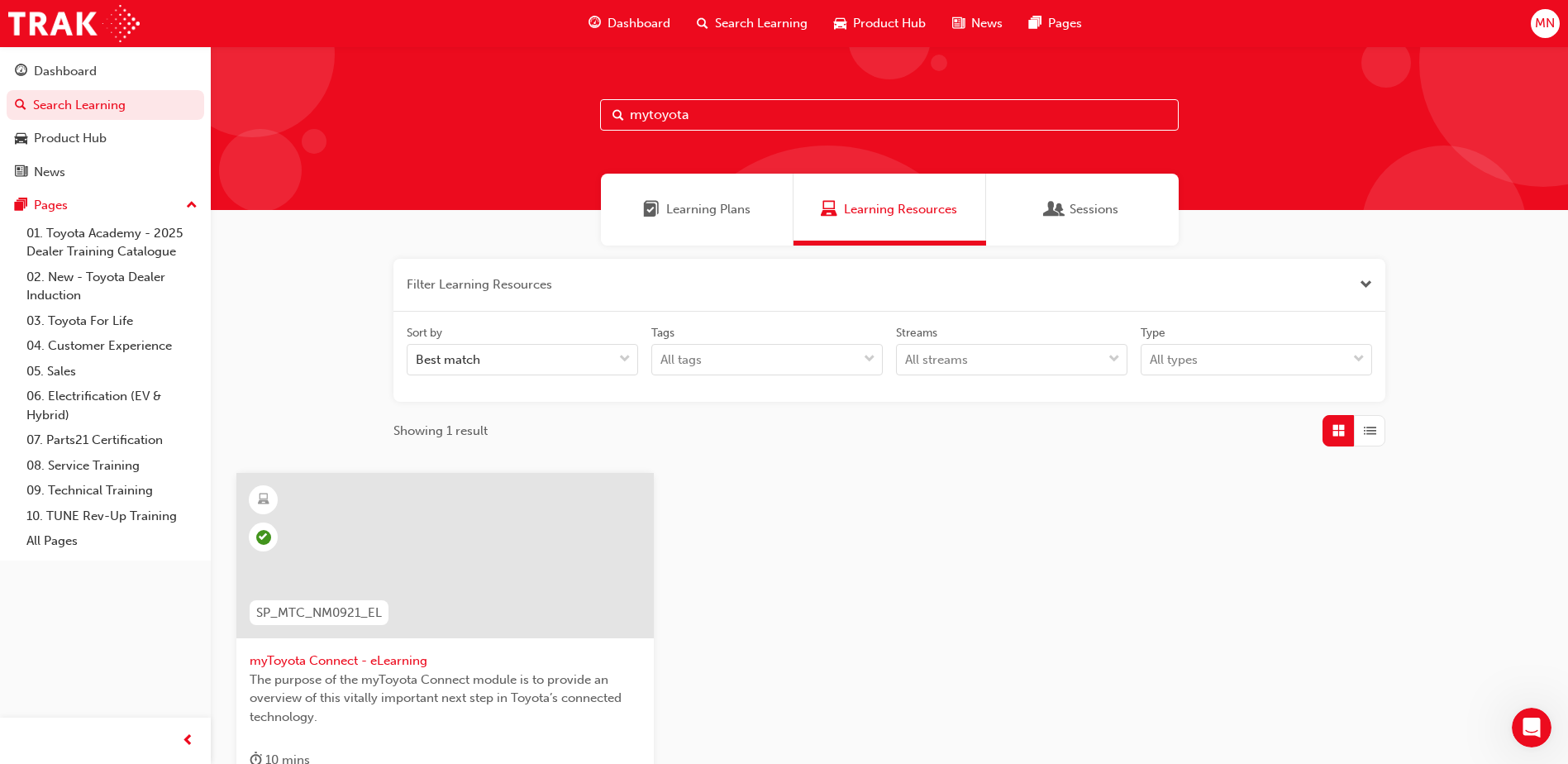
drag, startPoint x: 755, startPoint y: 114, endPoint x: 563, endPoint y: 140, distance: 193.8
click at [533, 130] on div "mytoyota" at bounding box center [888, 128] width 1357 height 163
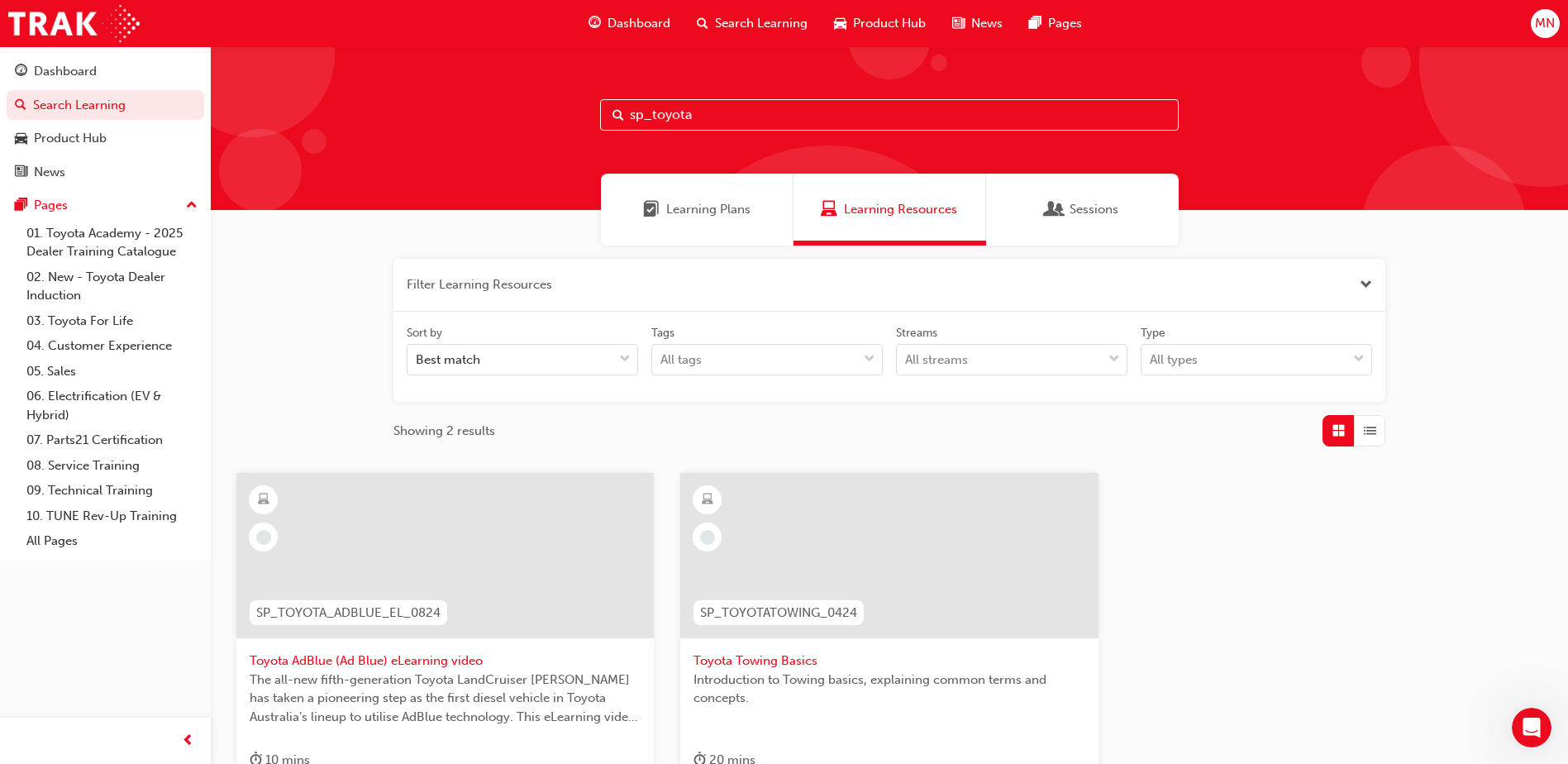
type input "sp_toyota"
click at [464, 668] on span "Toyota AdBlue (Ad Blue) eLearning video" at bounding box center [445, 660] width 391 height 19
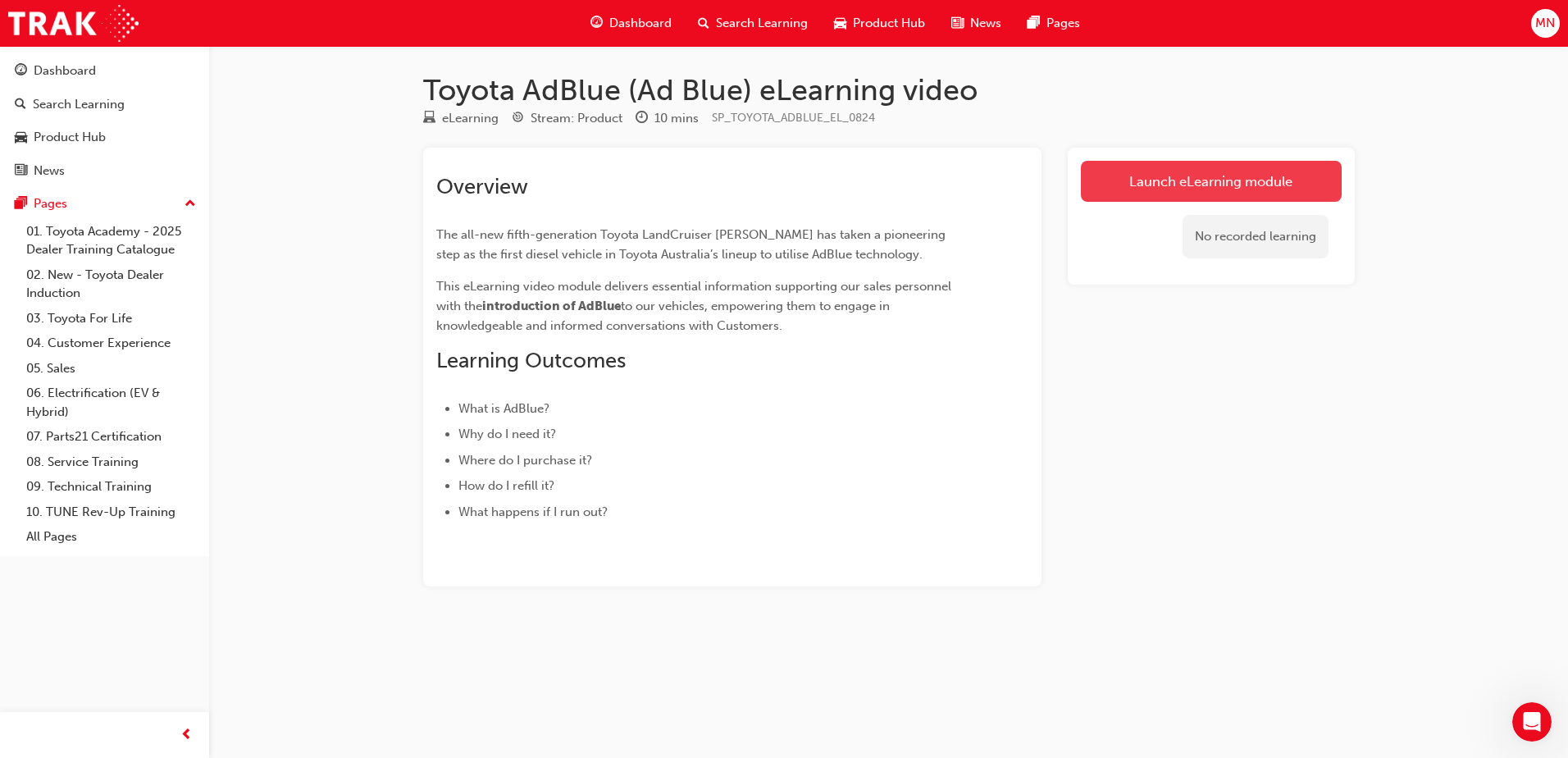
click at [1220, 190] on link "Launch eLearning module" at bounding box center [1211, 181] width 261 height 41
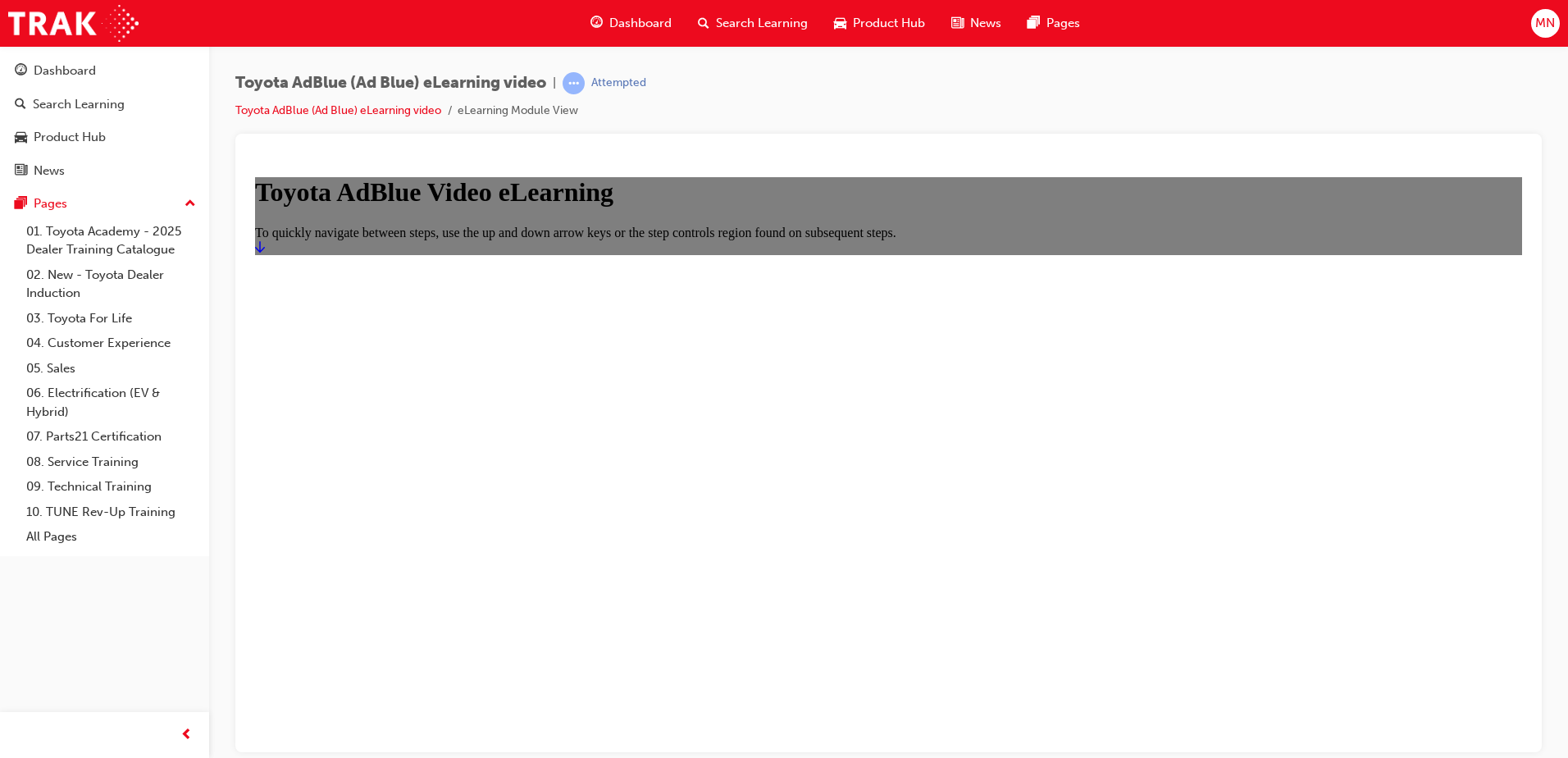
click at [265, 252] on icon "Start" at bounding box center [260, 247] width 10 height 13
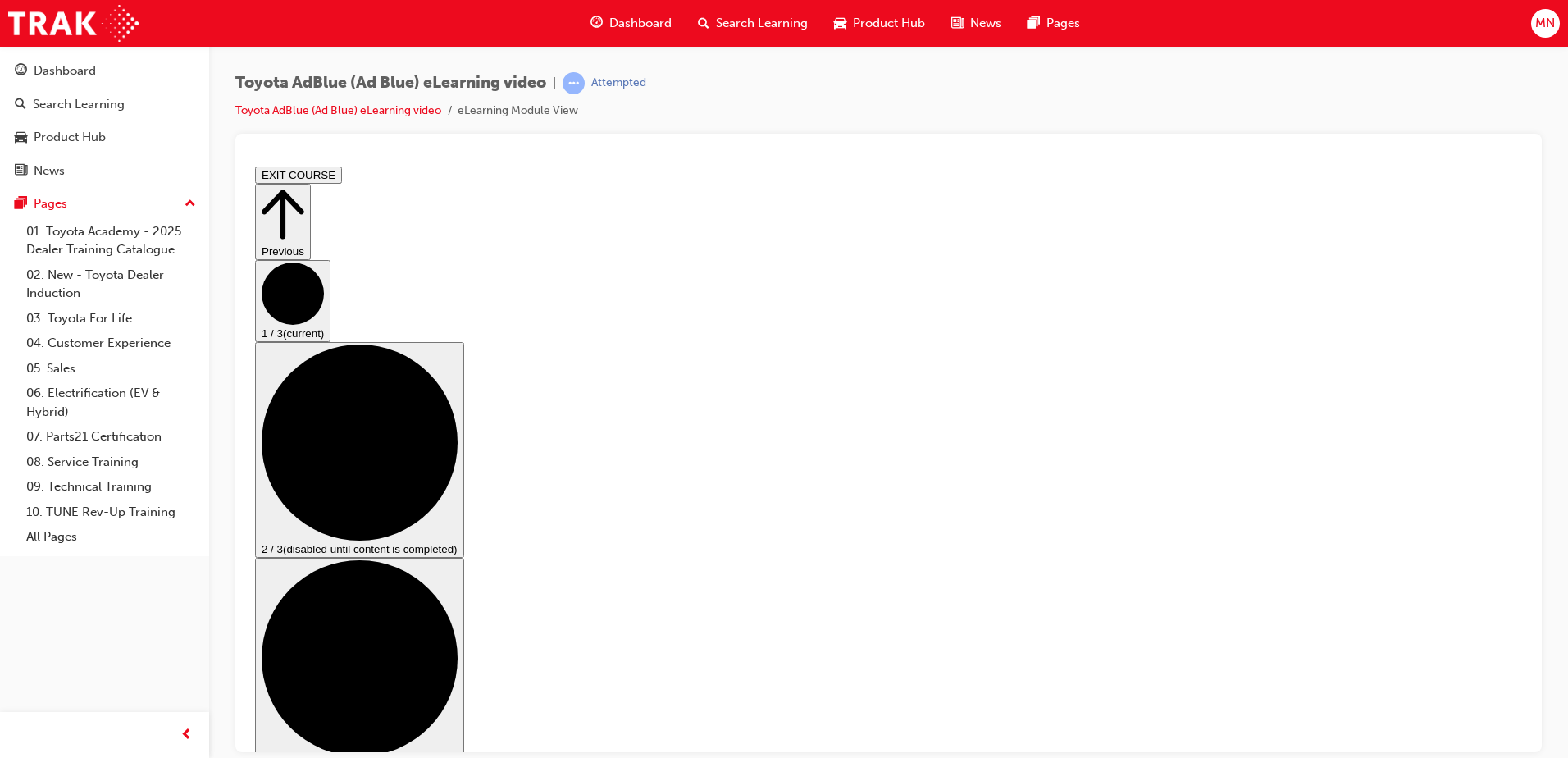
drag, startPoint x: 873, startPoint y: 485, endPoint x: 881, endPoint y: 502, distance: 18.8
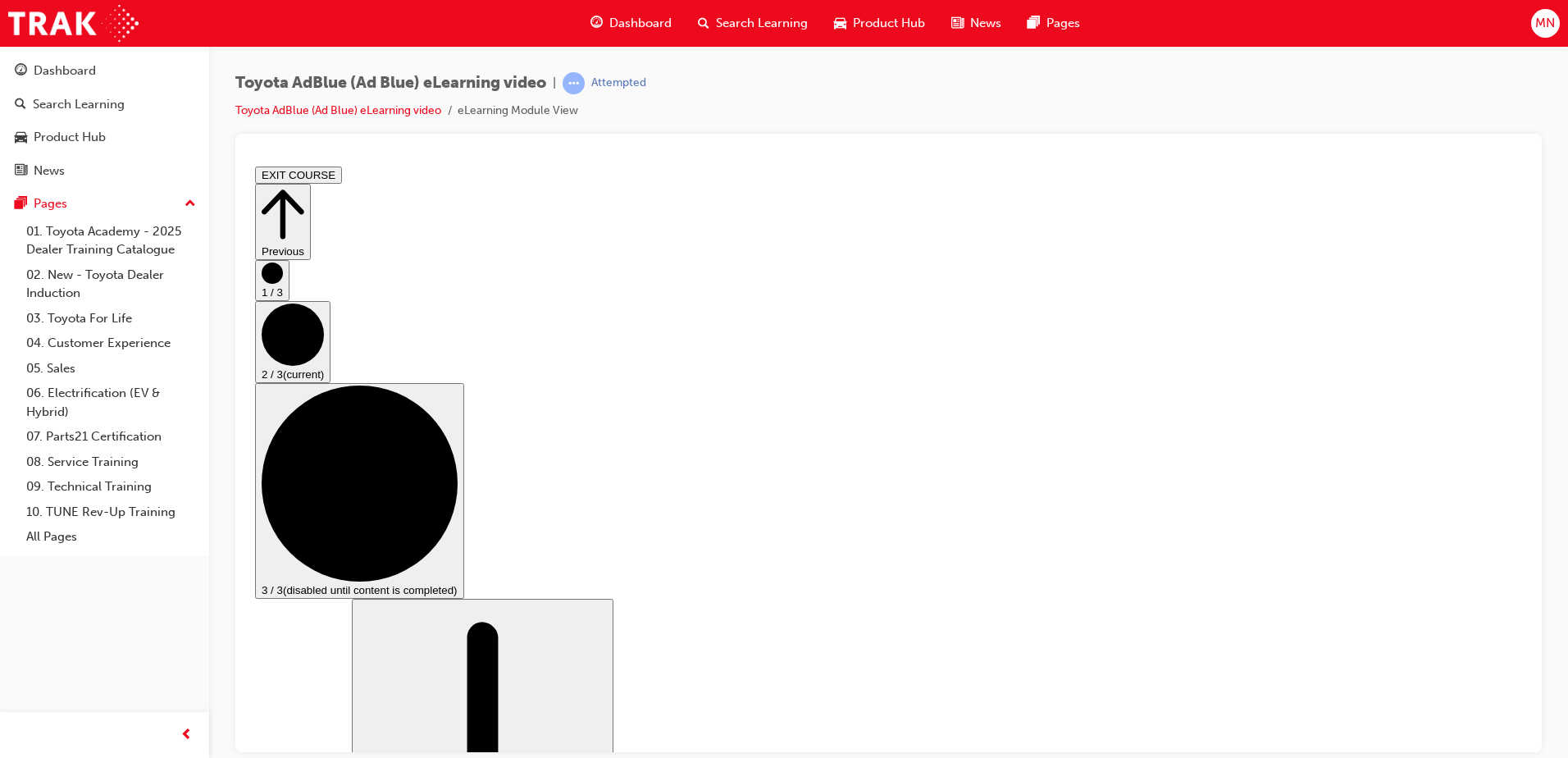
scroll to position [328, 0]
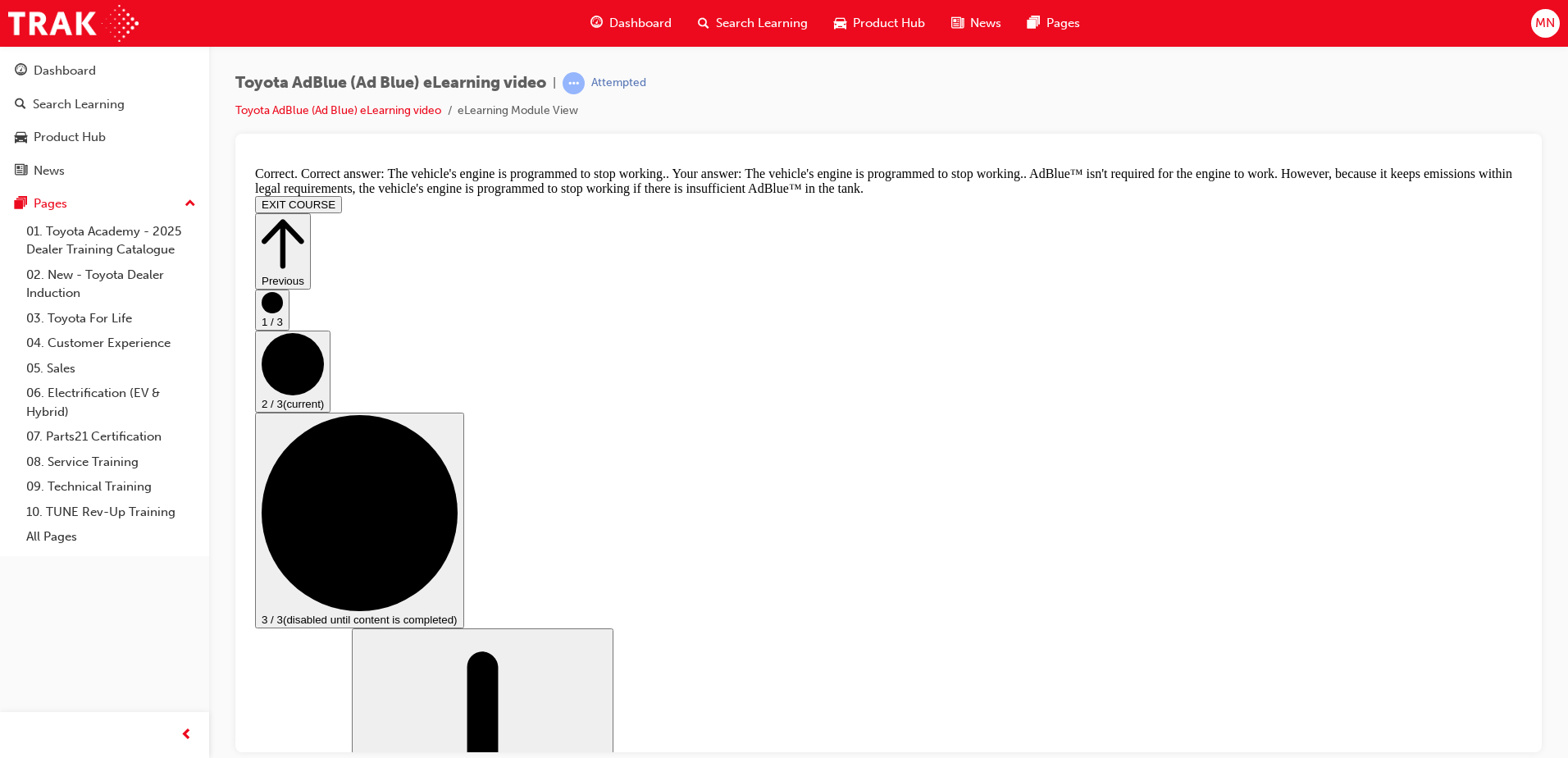
scroll to position [667, 0]
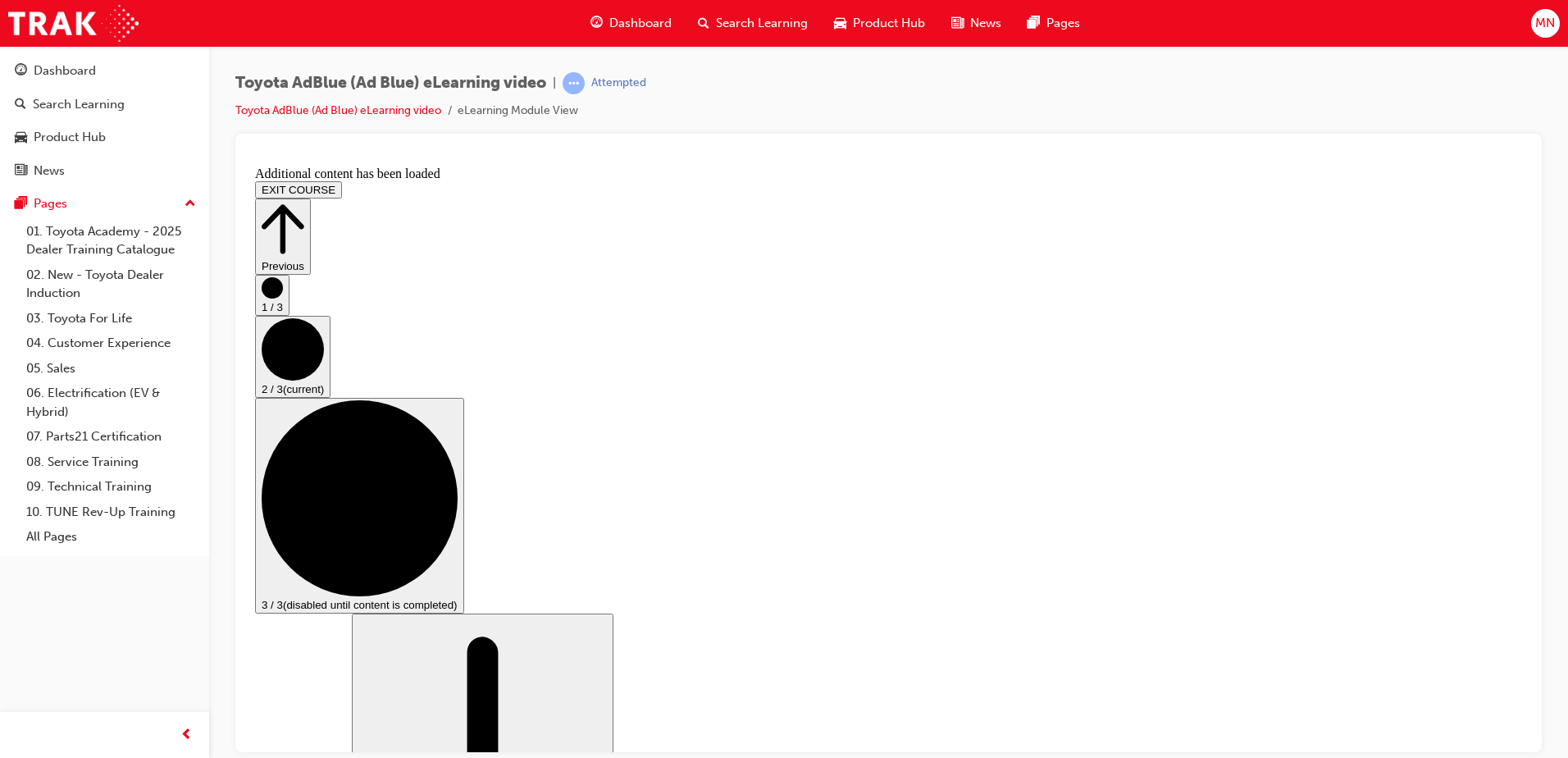
scroll to position [1439, 0]
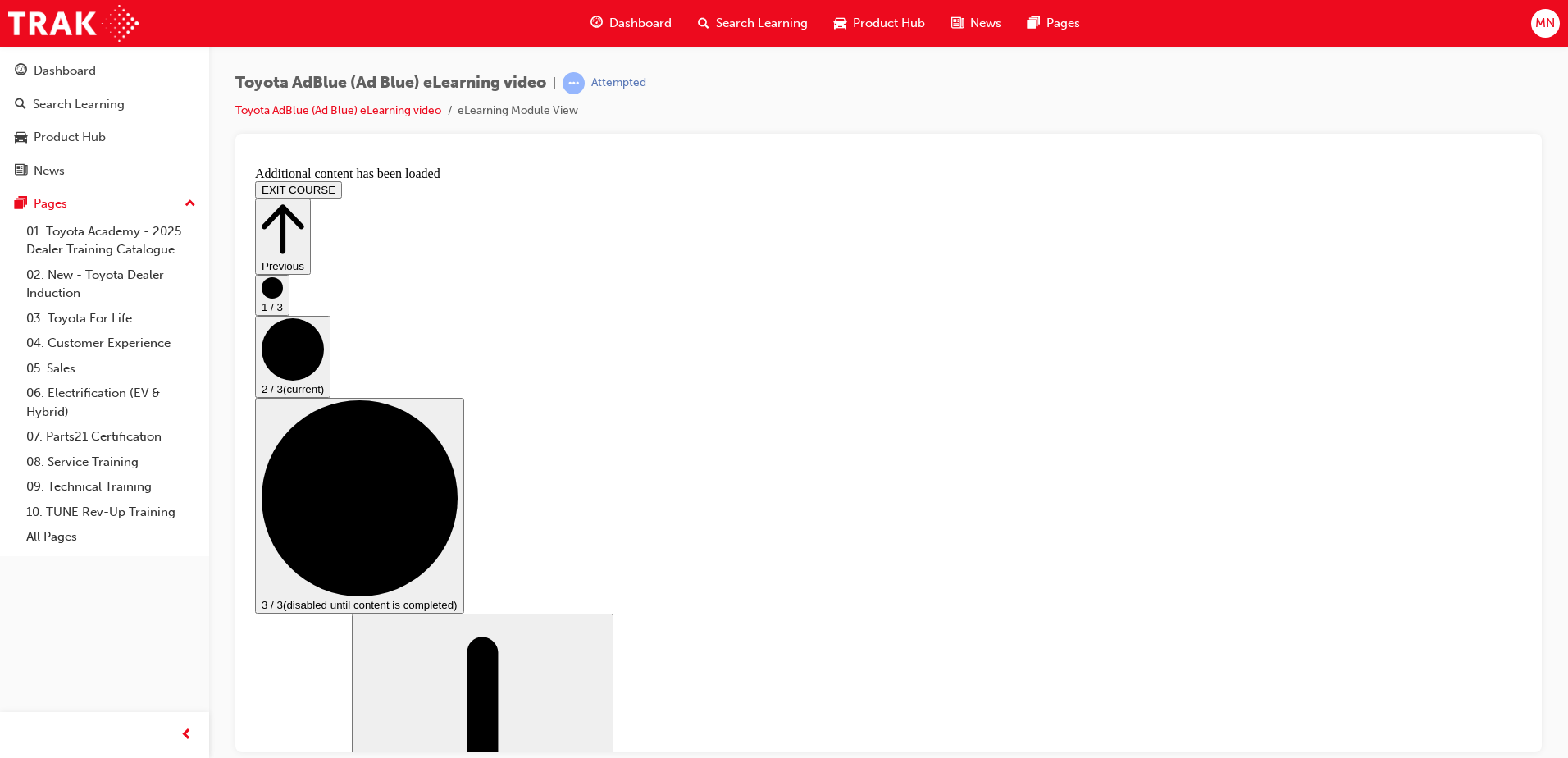
scroll to position [2408, 0]
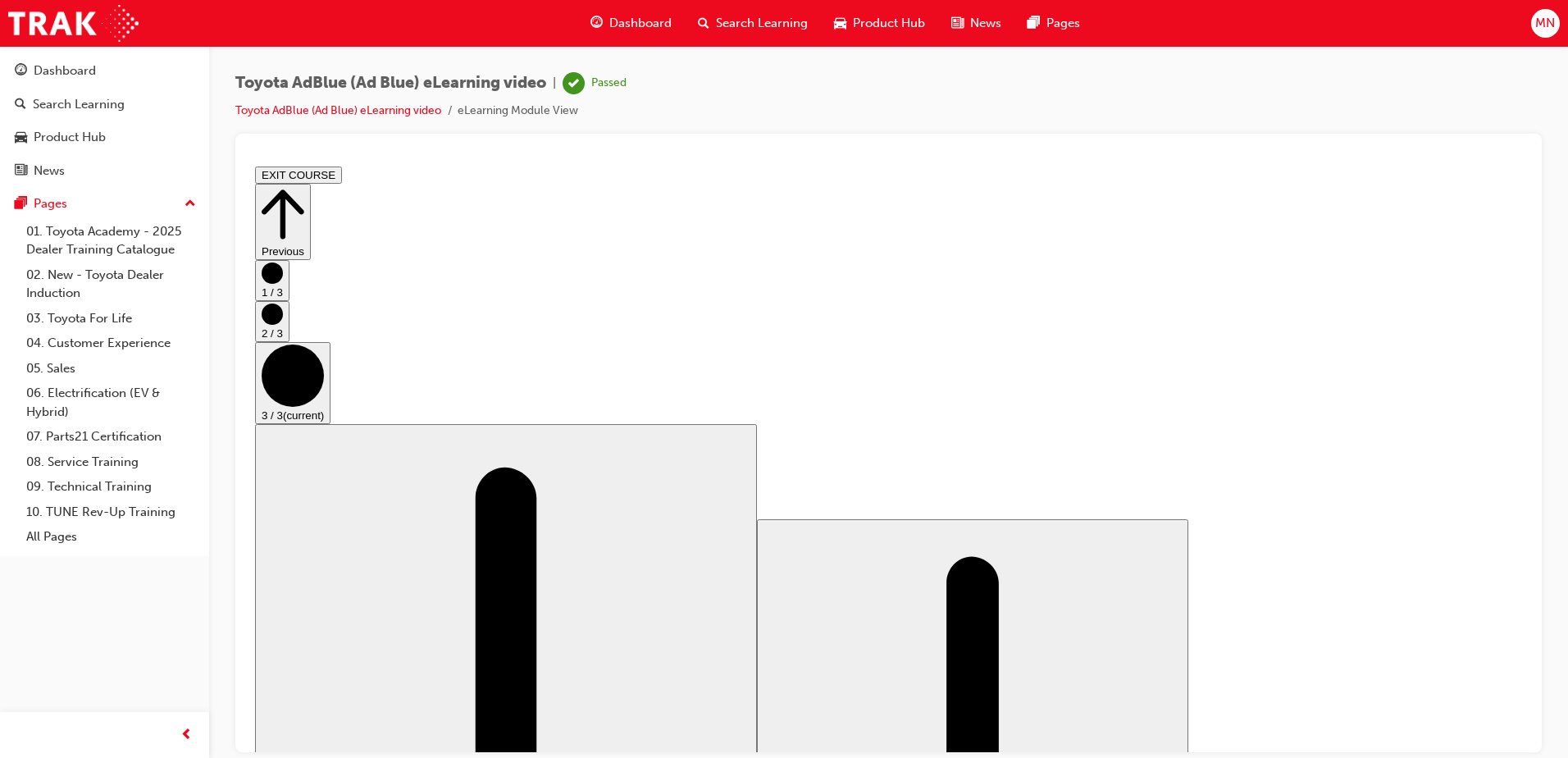
click at [342, 178] on button "EXIT COURSE" at bounding box center [298, 174] width 87 height 18
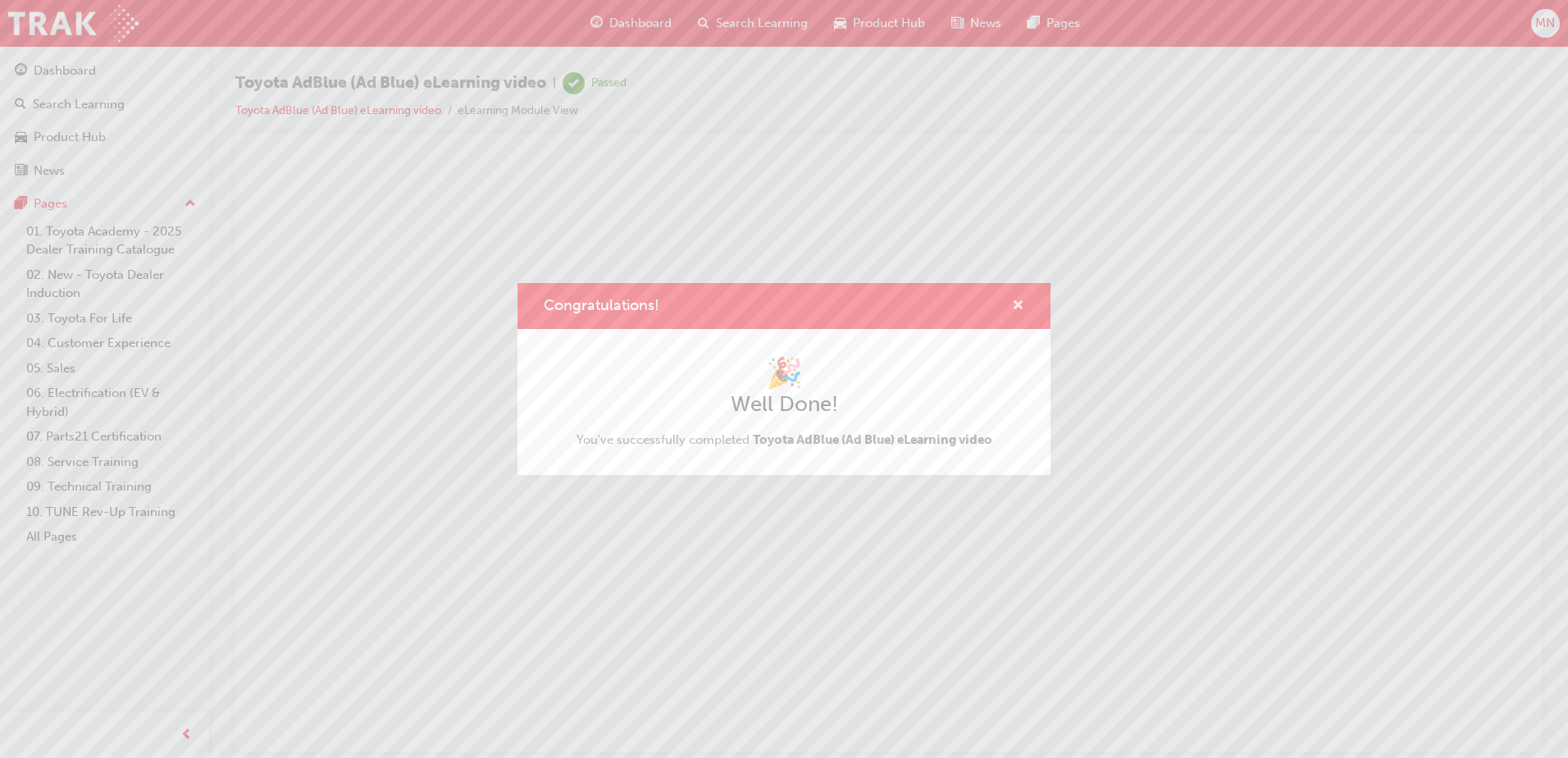
click at [1025, 307] on div "Congratulations!" at bounding box center [784, 307] width 533 height 47
click at [1026, 309] on div "Congratulations!" at bounding box center [784, 307] width 533 height 47
click at [1020, 303] on span "cross-icon" at bounding box center [1018, 307] width 13 height 15
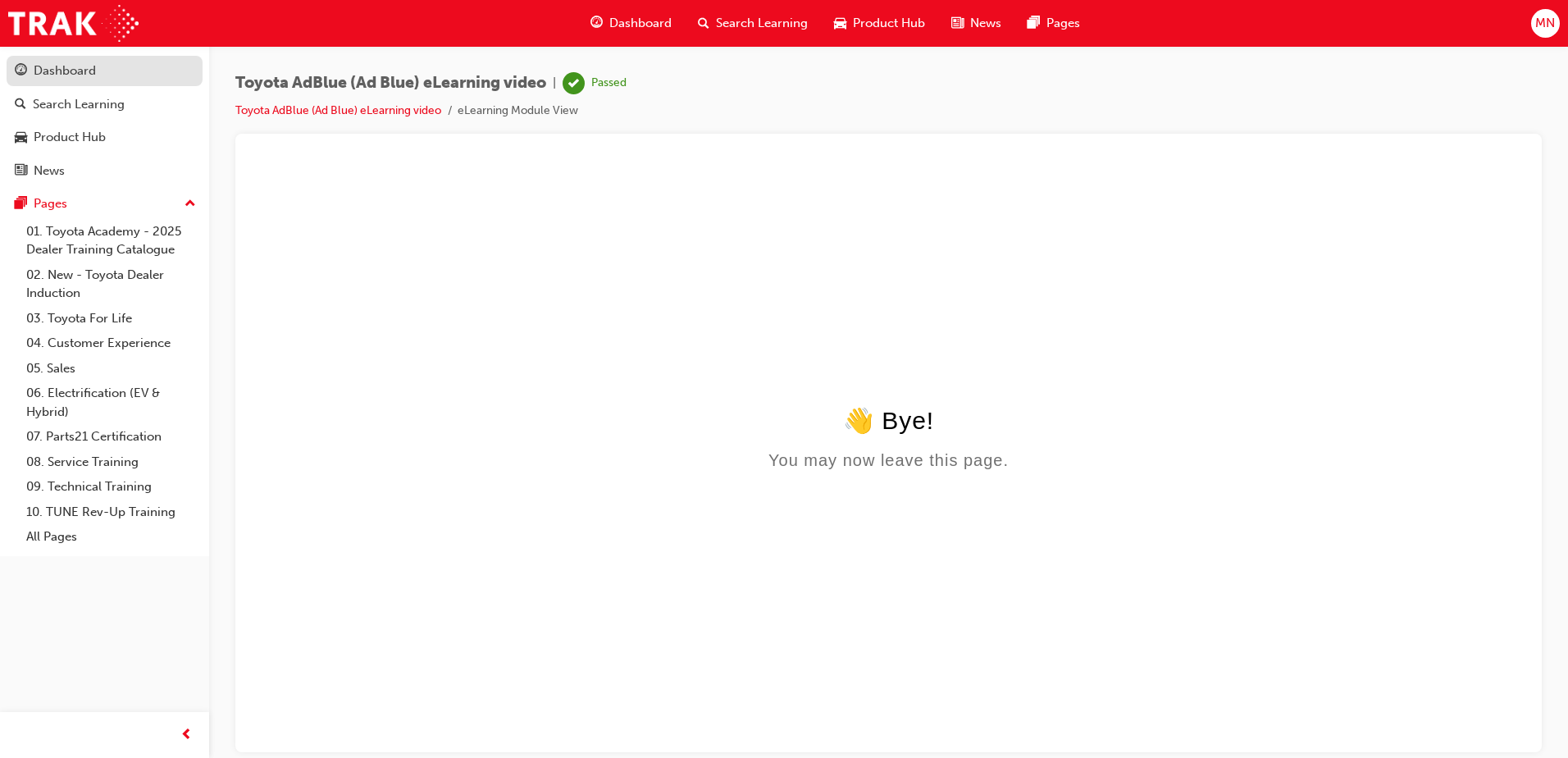
click at [110, 64] on div "Dashboard" at bounding box center [104, 71] width 180 height 21
